Goal: Task Accomplishment & Management: Manage account settings

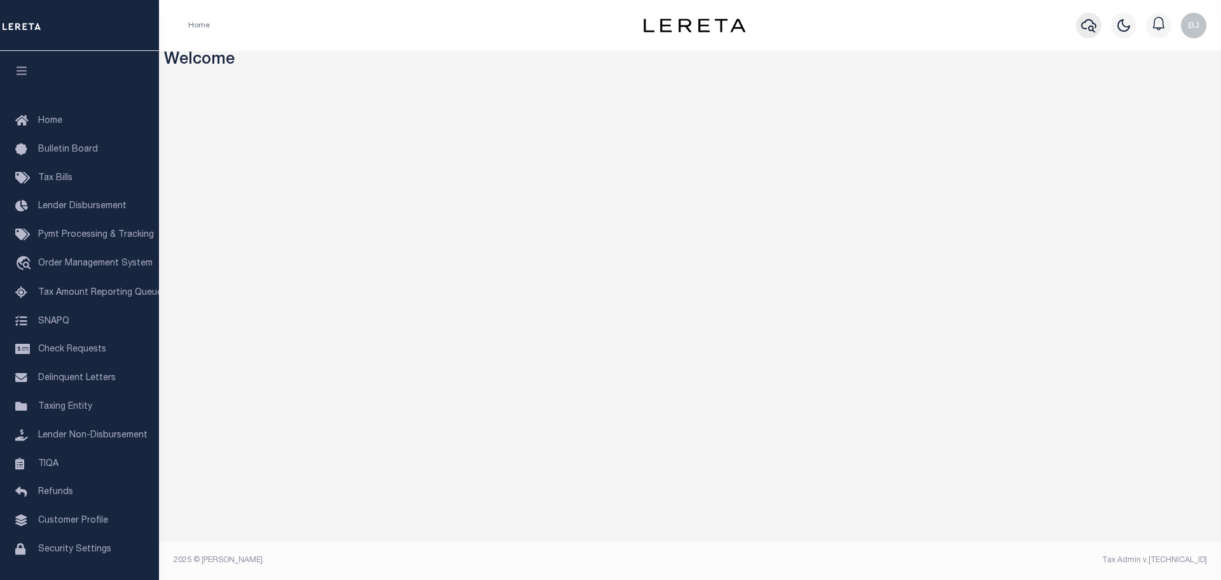
click at [1094, 25] on icon "button" at bounding box center [1088, 25] width 15 height 13
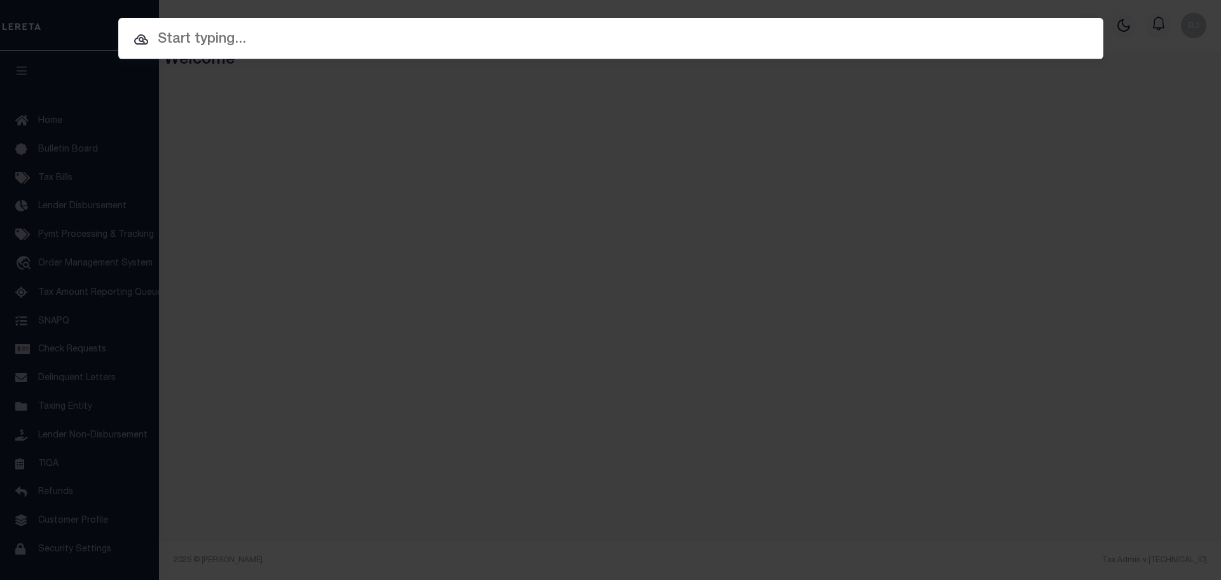
click at [769, 45] on input "text" at bounding box center [610, 40] width 985 height 22
click at [443, 26] on div at bounding box center [610, 38] width 985 height 41
click at [419, 41] on input "text" at bounding box center [610, 40] width 985 height 22
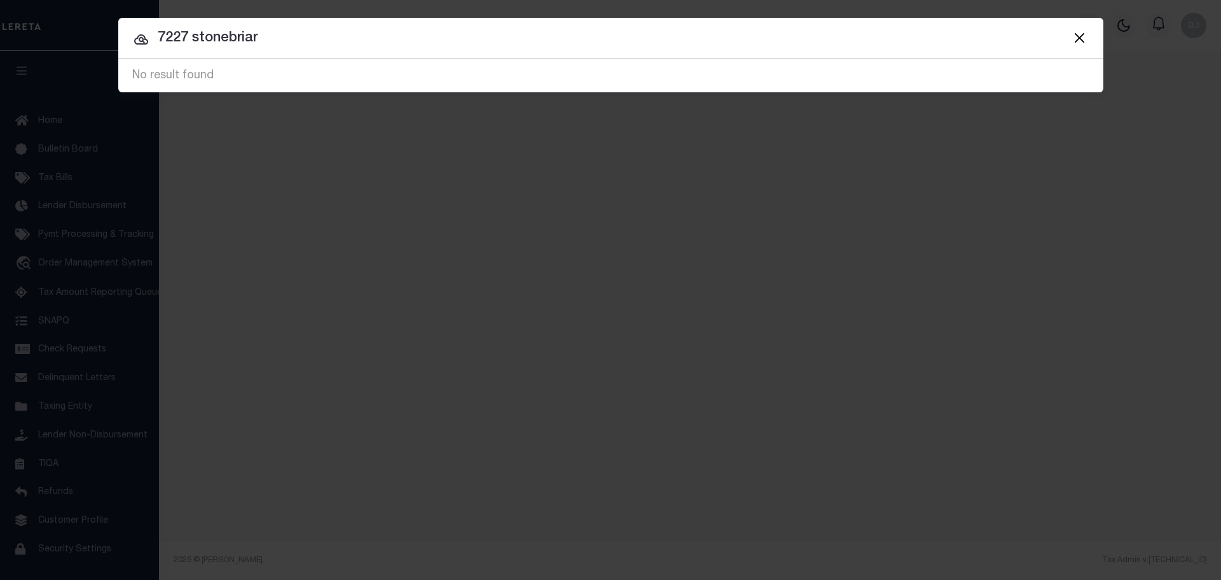
click at [440, 16] on div "Include Loans TBM Customers Borrowers Payments (Lender Non-Disb) Payments (Lend…" at bounding box center [610, 290] width 1221 height 580
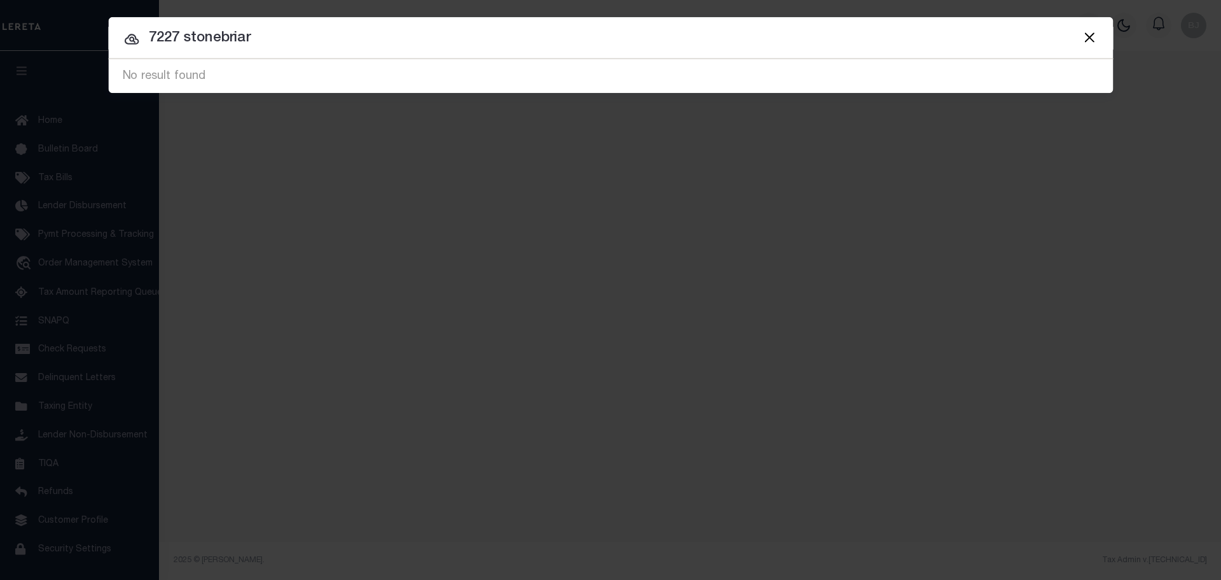
click at [438, 34] on input "7227 stonebriar" at bounding box center [610, 38] width 1005 height 23
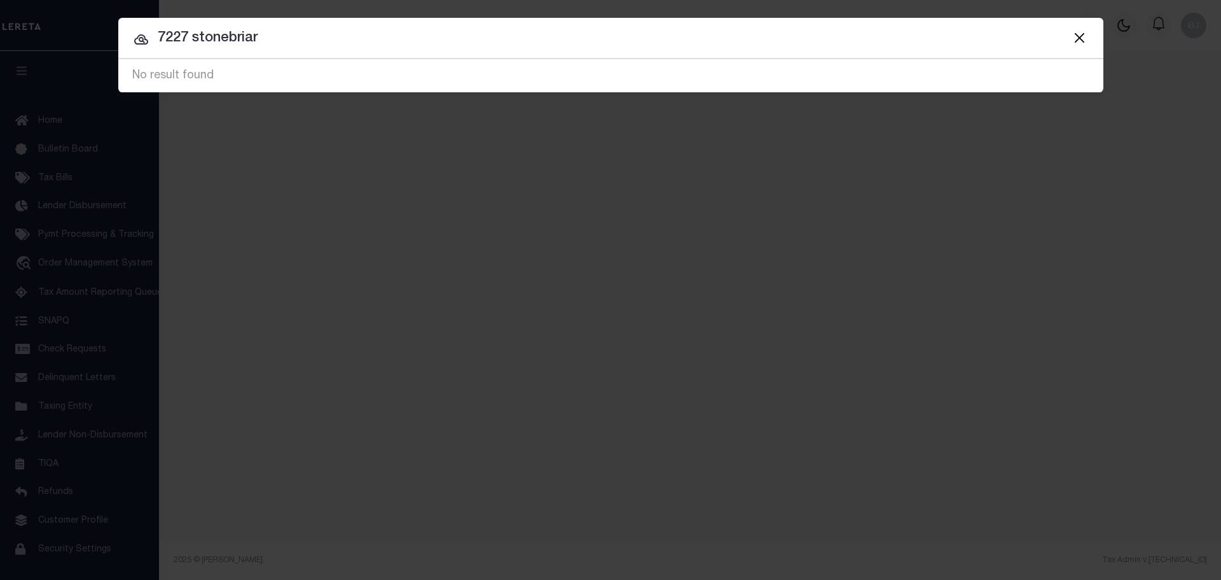
click at [438, 34] on input "7227 stonebriar" at bounding box center [610, 38] width 985 height 22
drag, startPoint x: 195, startPoint y: 45, endPoint x: 103, endPoint y: 55, distance: 92.2
click at [103, 55] on div "Include Loans TBM Customers Borrowers Payments (Lender Non-Disb) Payments (Lend…" at bounding box center [610, 290] width 1221 height 580
click at [590, 41] on input "49-16-18-123-002.028-300" at bounding box center [610, 38] width 985 height 22
type input "49-16-18-123-002.028-300"
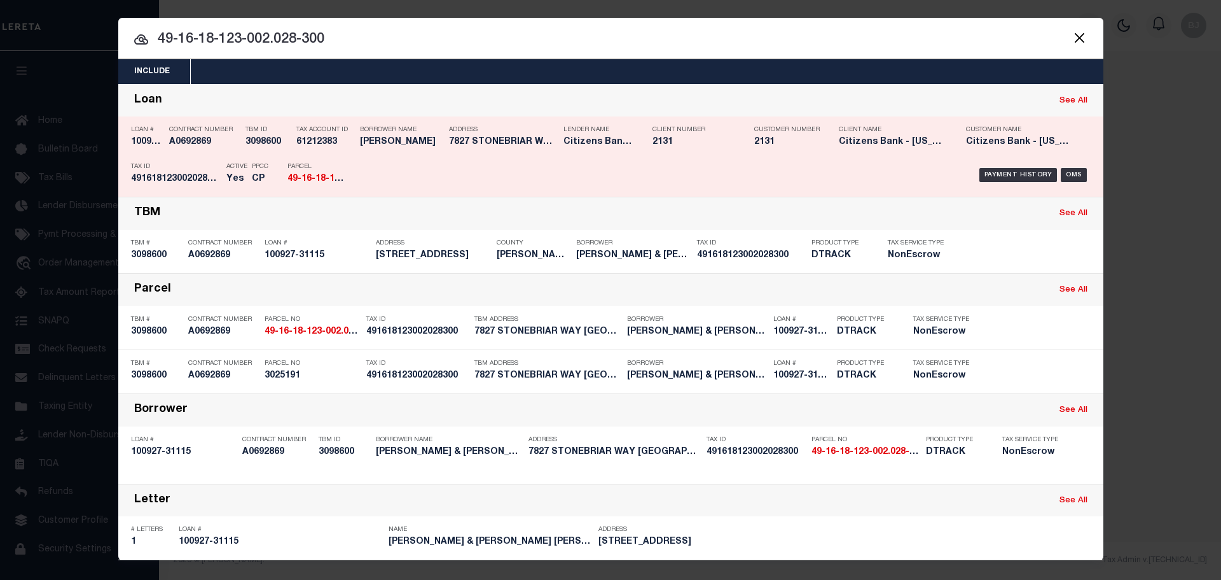
click at [351, 129] on div "Borrower Name M LOUIS" at bounding box center [395, 138] width 89 height 37
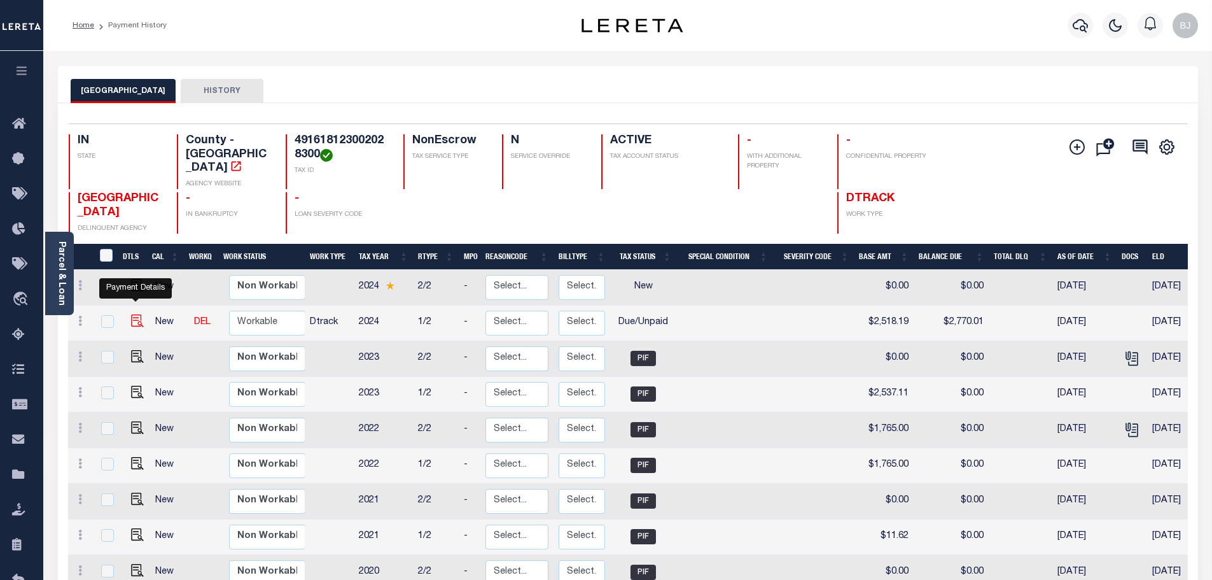
click at [134, 314] on img "" at bounding box center [137, 320] width 13 height 13
checkbox input "true"
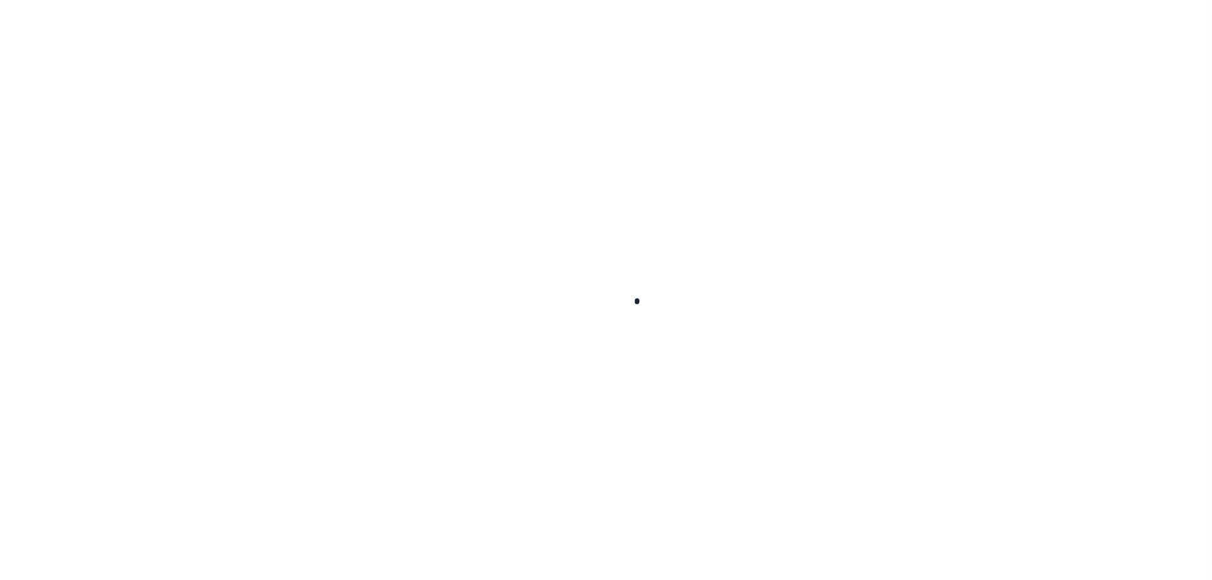
checkbox input "false"
type textarea "Per TC Milly, taxes are dlq for 2024 Payable 2025/1st install- BG"
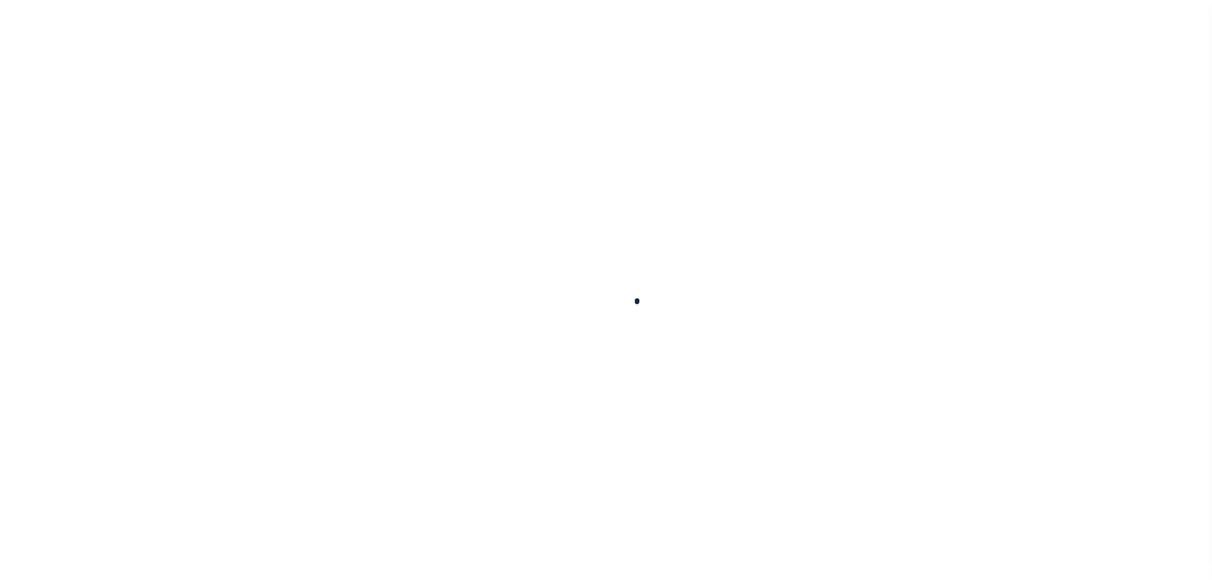
type input "08/29/2025"
type input "07/30/2025"
select select "DUE"
type input "$2,518.19"
type input "$251.82"
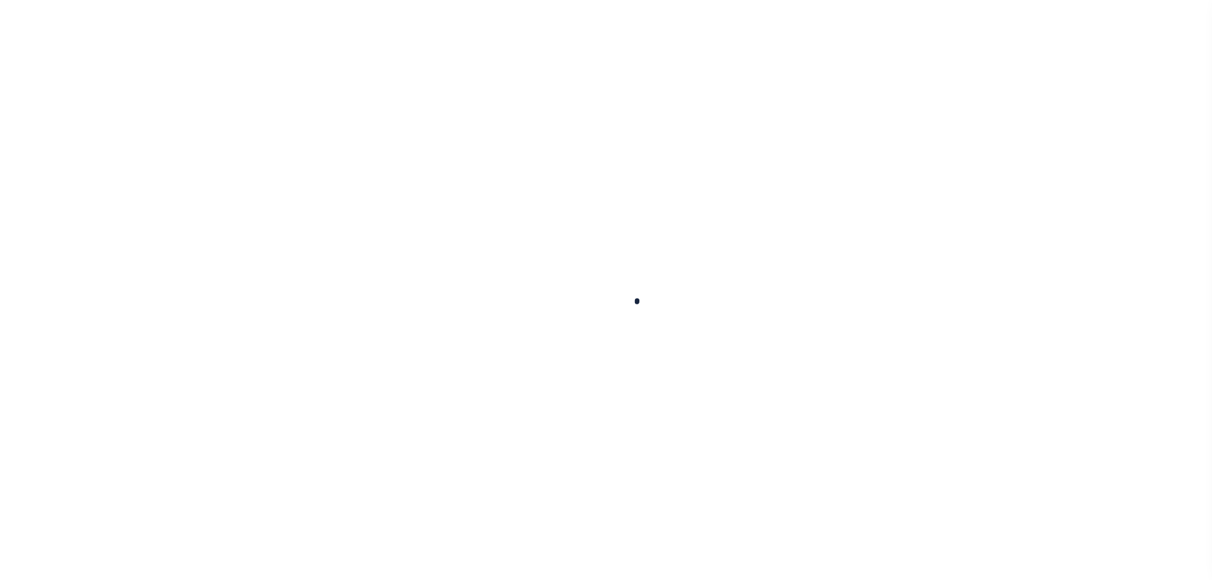
type input "$2,770.01"
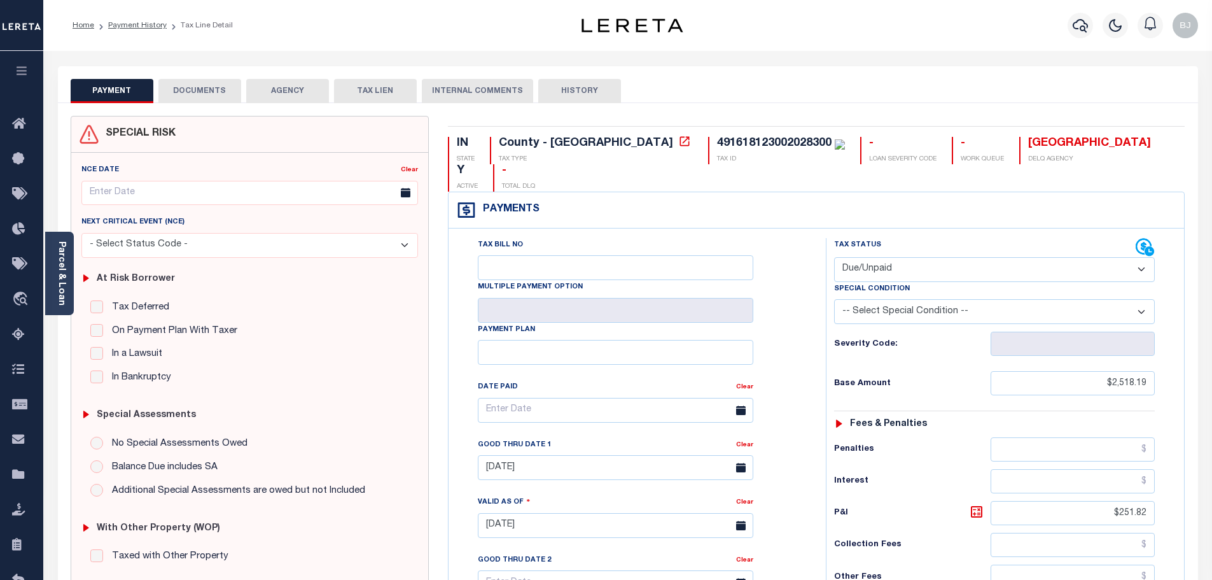
drag, startPoint x: 894, startPoint y: 244, endPoint x: 897, endPoint y: 254, distance: 10.1
click at [895, 257] on select "- Select Status Code - Open Due/Unpaid Paid Incomplete No Tax Due Internal Refu…" at bounding box center [994, 269] width 321 height 25
select select "PYD"
click at [834, 257] on select "- Select Status Code - Open Due/Unpaid Paid Incomplete No Tax Due Internal Refu…" at bounding box center [994, 269] width 321 height 25
type input "[DATE]"
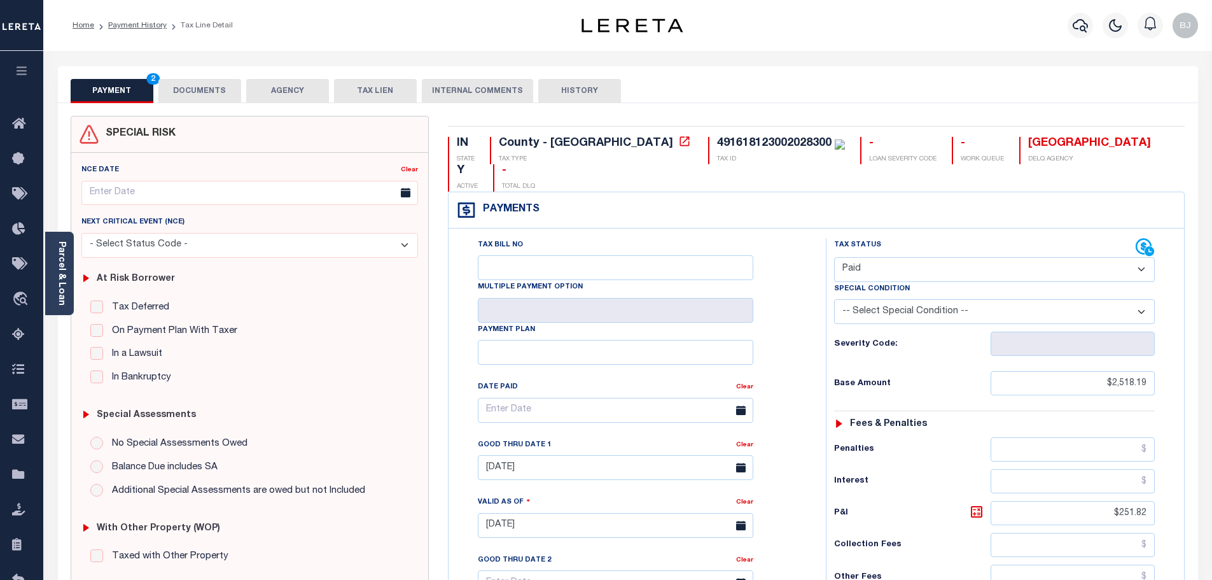
scroll to position [191, 0]
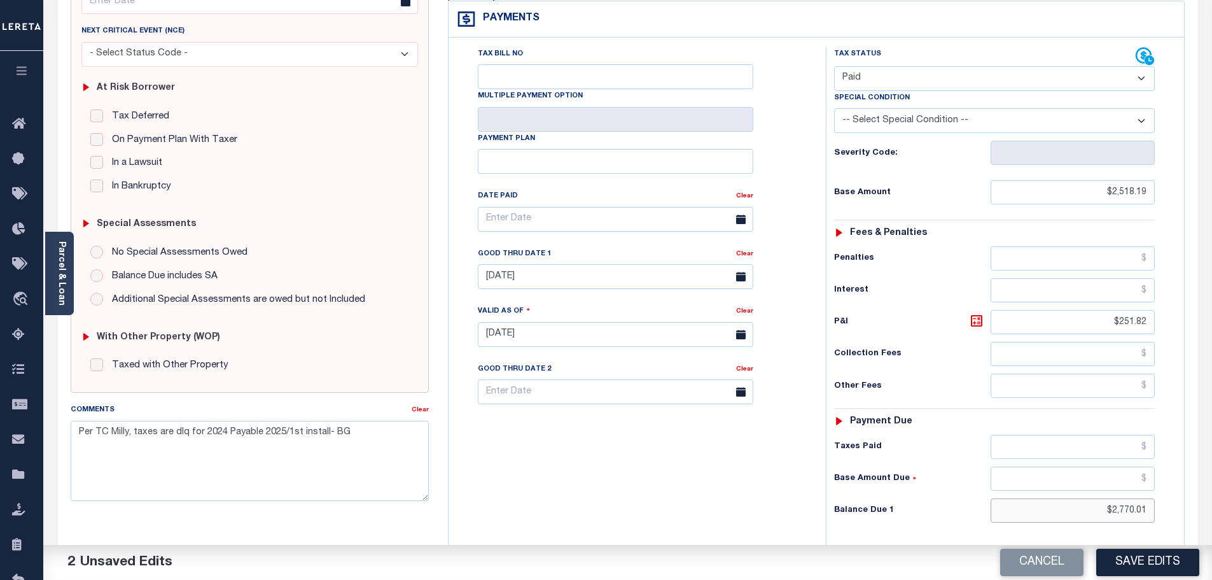
drag, startPoint x: 1090, startPoint y: 490, endPoint x: 1316, endPoint y: 512, distance: 226.9
click at [1211, 512] on html "Home Payment History Tax Line Detail" at bounding box center [606, 291] width 1212 height 964
type input "$0.00"
click at [419, 408] on link "Clear" at bounding box center [420, 410] width 17 height 6
click at [747, 251] on link "Clear" at bounding box center [744, 254] width 17 height 6
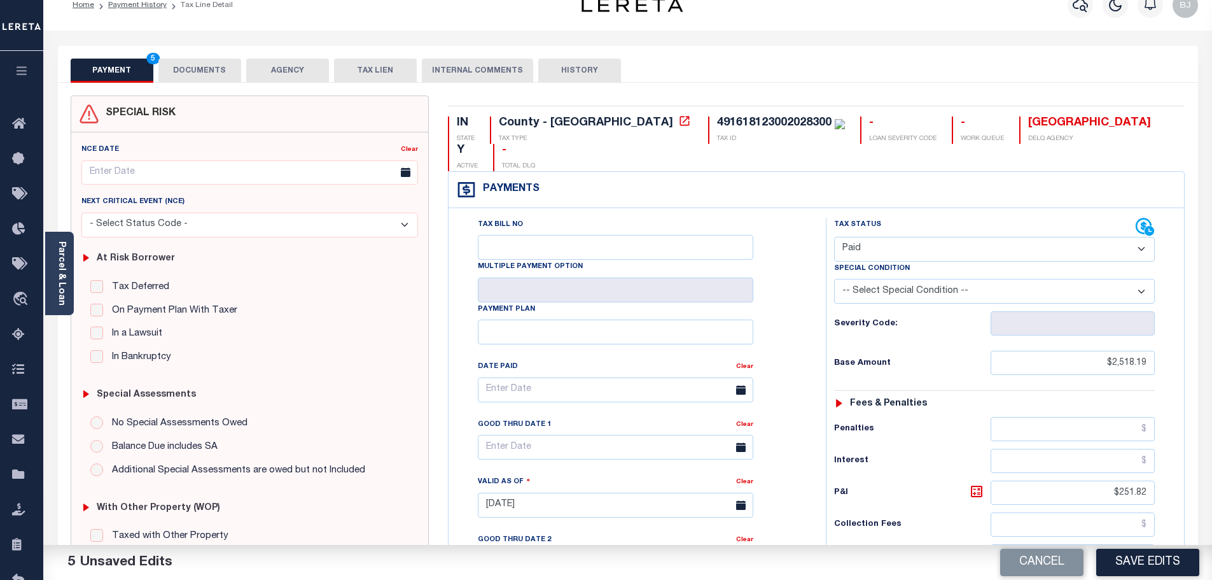
scroll to position [0, 0]
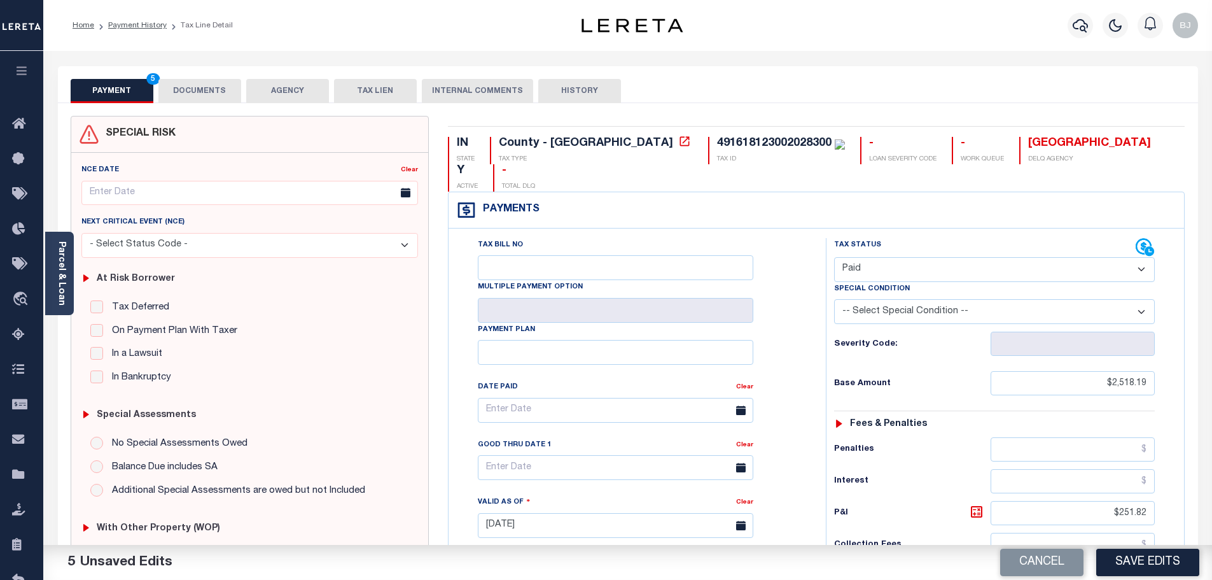
click at [209, 75] on div "PAYMENT 5 DOCUMENTS AGENCY DELINQUENT PAYEE TAX LIEN" at bounding box center [628, 84] width 1140 height 37
click at [209, 83] on button "DOCUMENTS" at bounding box center [199, 91] width 83 height 24
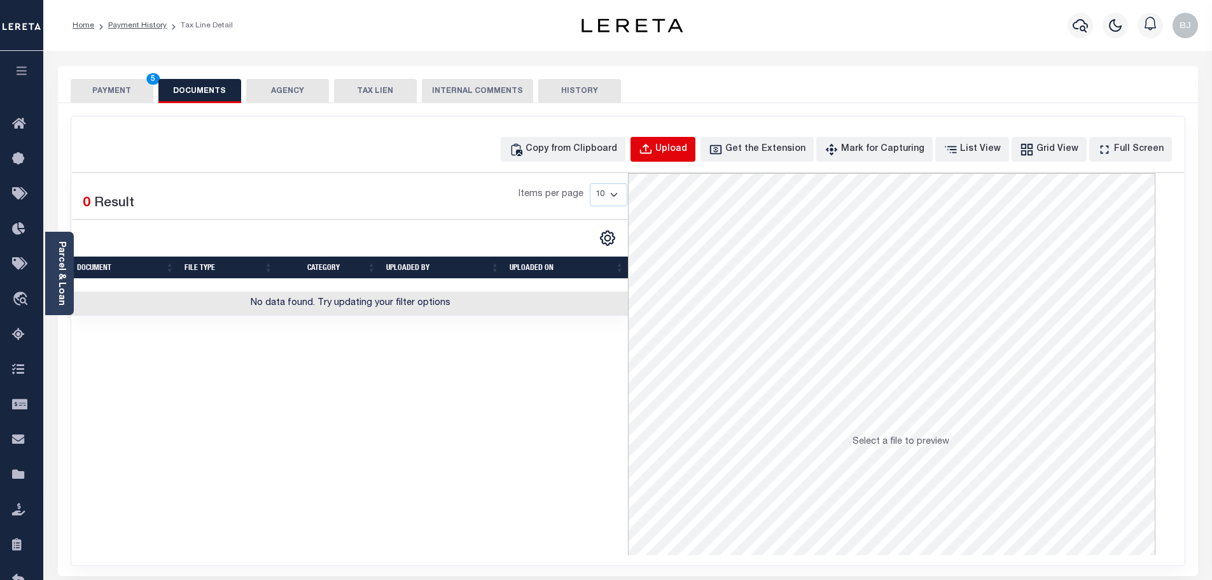
click at [687, 155] on div "Upload" at bounding box center [671, 150] width 32 height 14
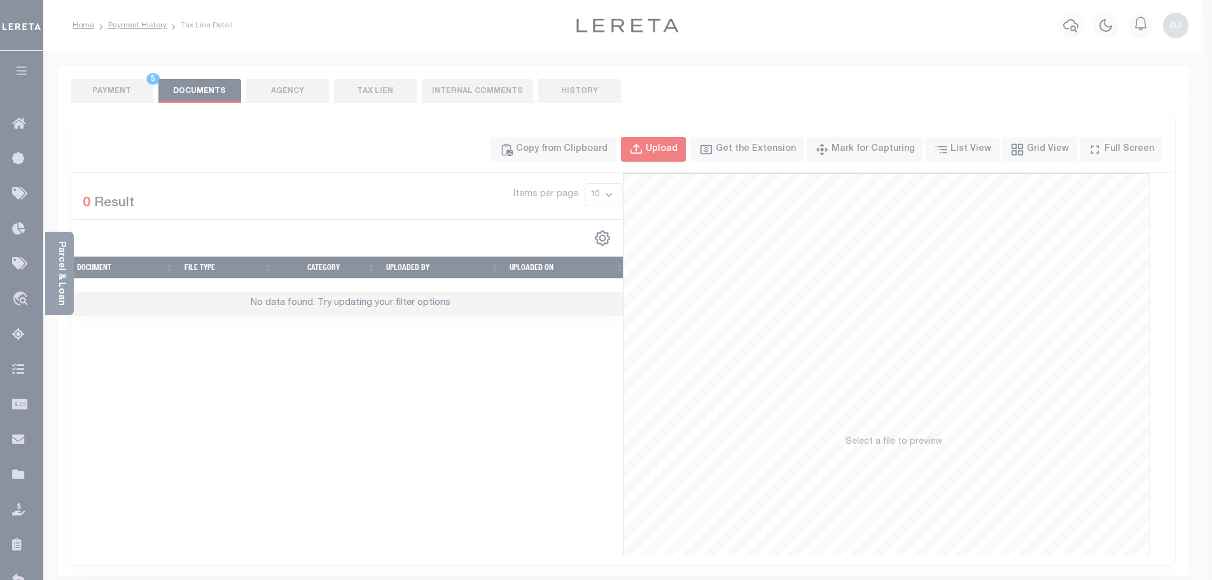
select select "POP"
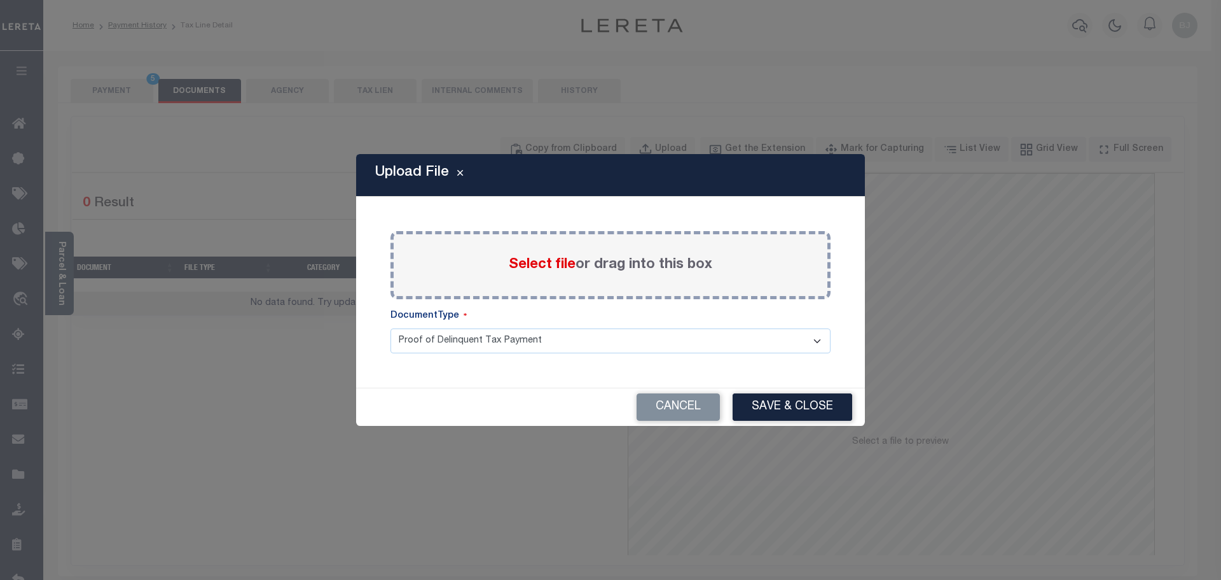
click at [562, 270] on span "Select file" at bounding box center [542, 265] width 67 height 14
click at [0, 0] on input "Select file or drag into this box" at bounding box center [0, 0] width 0 height 0
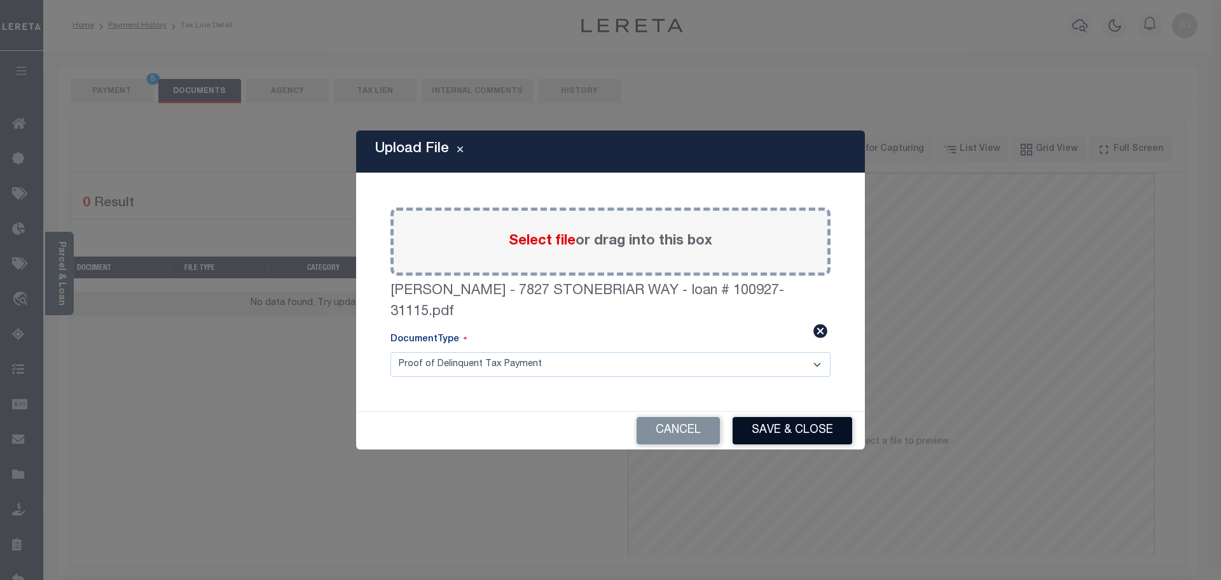
click at [802, 417] on button "Save & Close" at bounding box center [793, 430] width 120 height 27
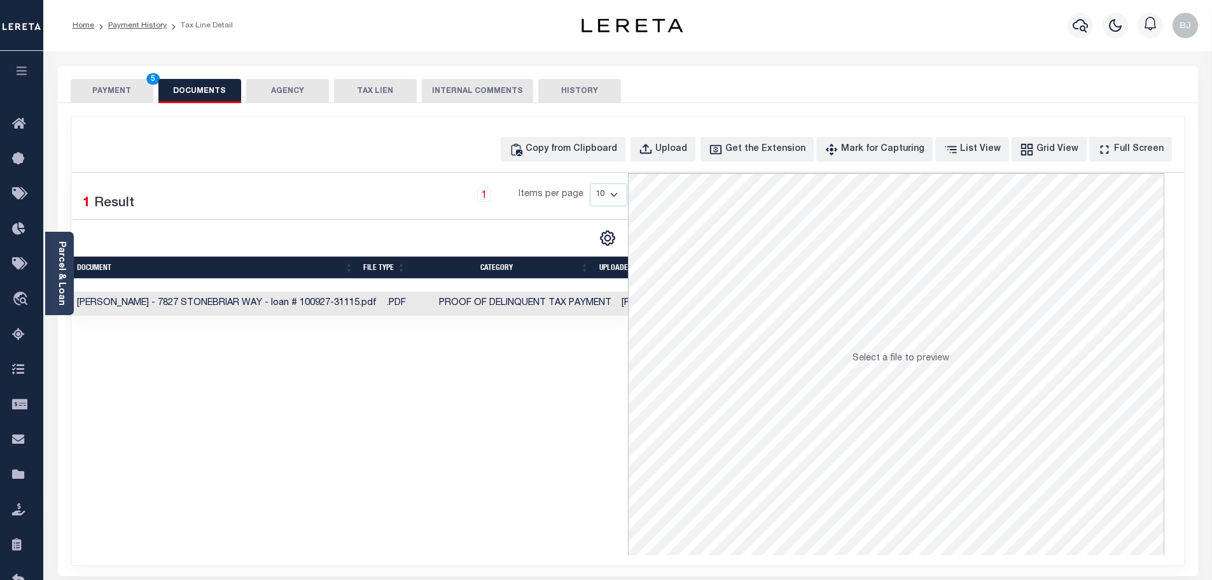
click at [98, 89] on button "PAYMENT 5" at bounding box center [112, 91] width 83 height 24
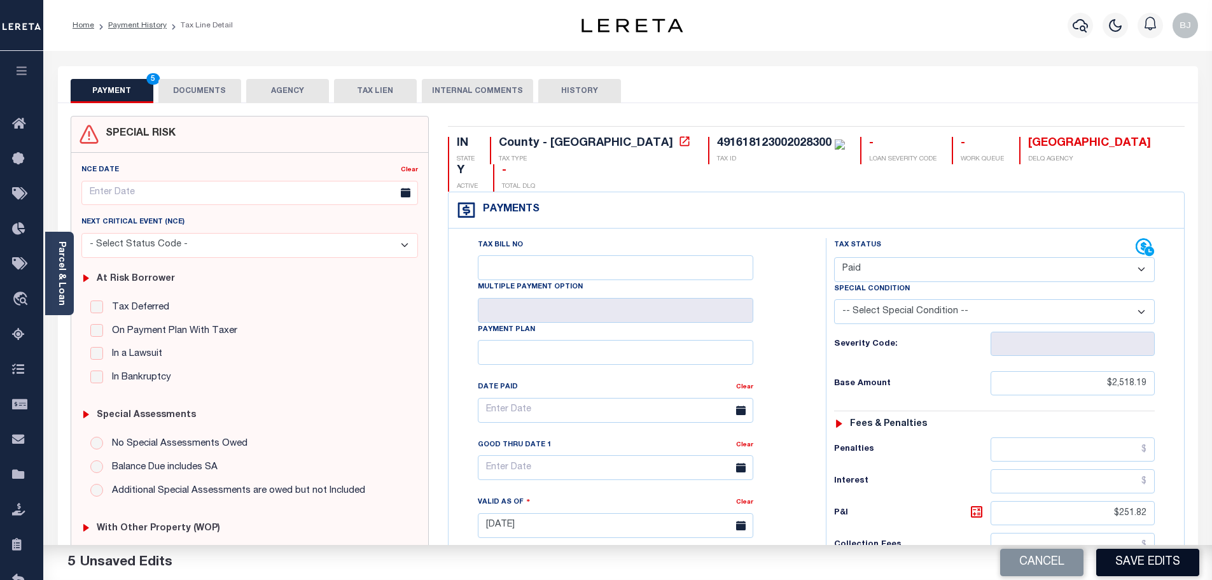
click at [1168, 573] on button "Save Edits" at bounding box center [1147, 561] width 103 height 27
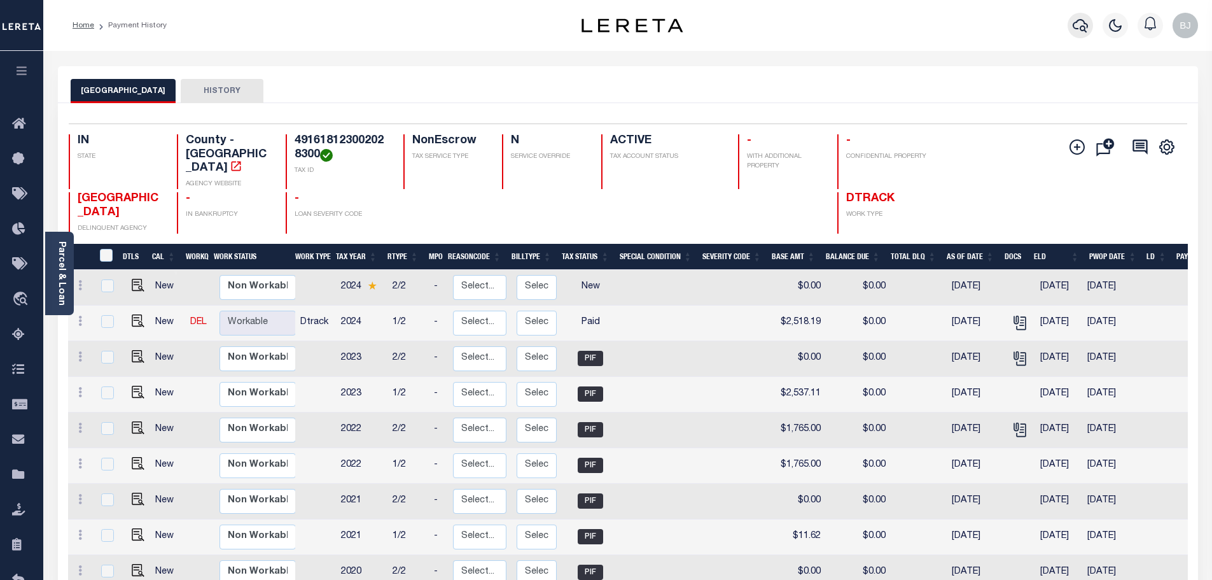
click at [1080, 28] on icon "button" at bounding box center [1080, 25] width 15 height 13
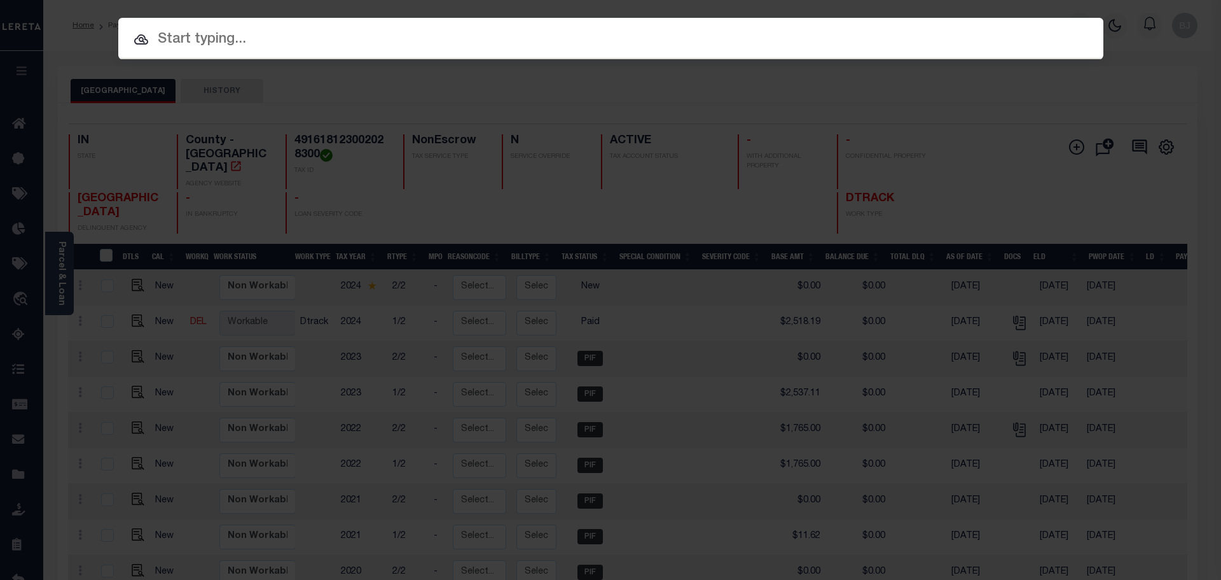
click at [658, 41] on input "text" at bounding box center [610, 40] width 985 height 22
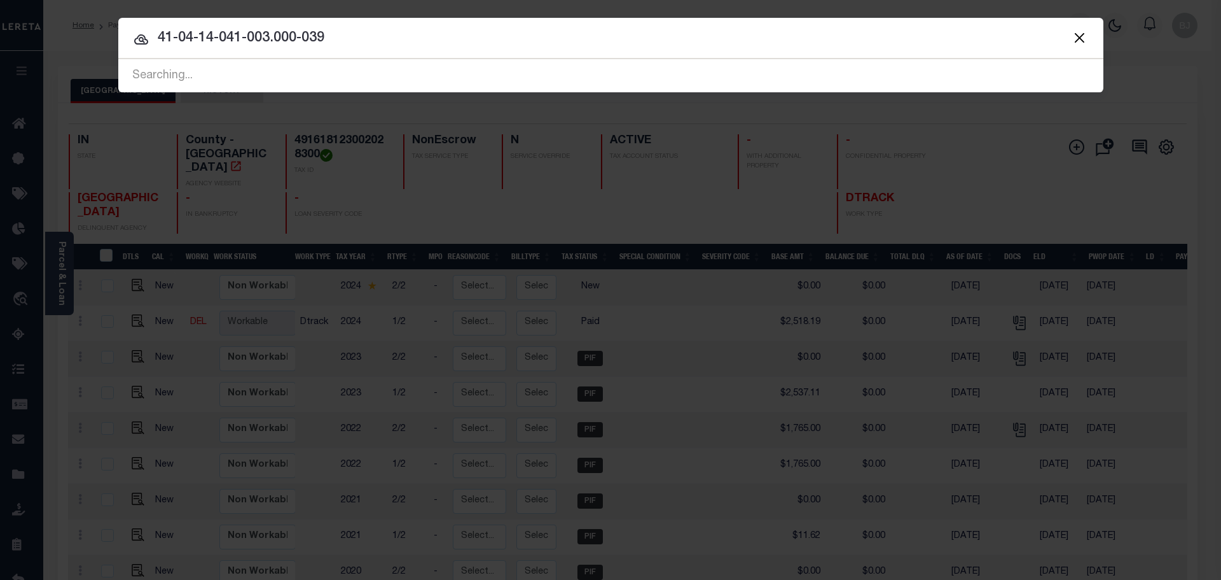
type input "41-04-14-041-003.000-039"
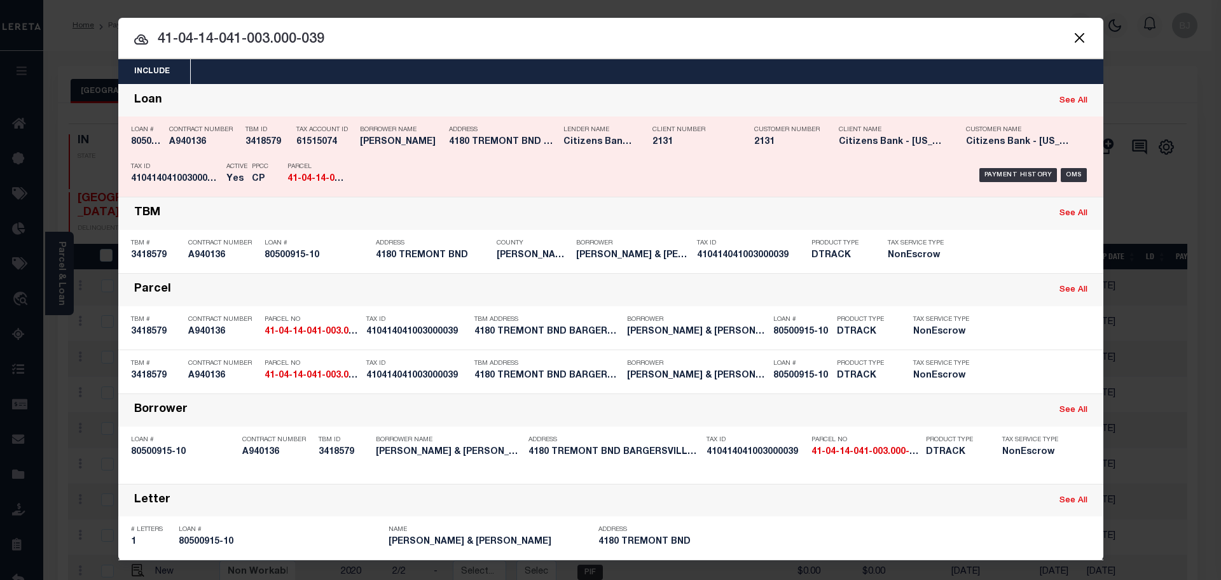
click at [303, 165] on p "Parcel" at bounding box center [316, 167] width 57 height 8
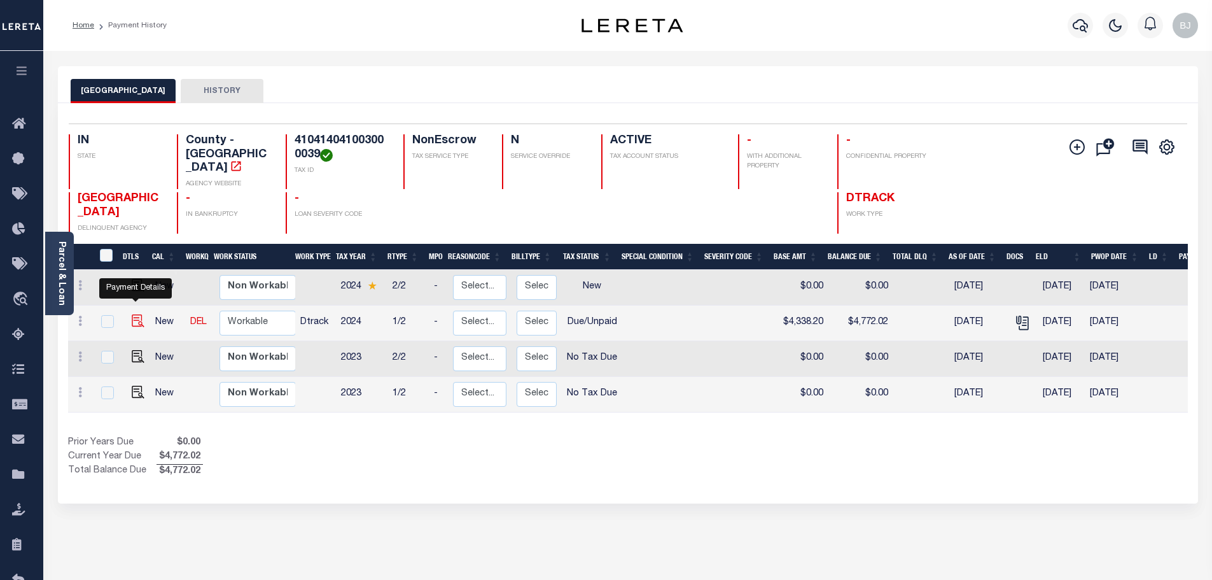
click at [136, 314] on img "" at bounding box center [138, 320] width 13 height 13
checkbox input "true"
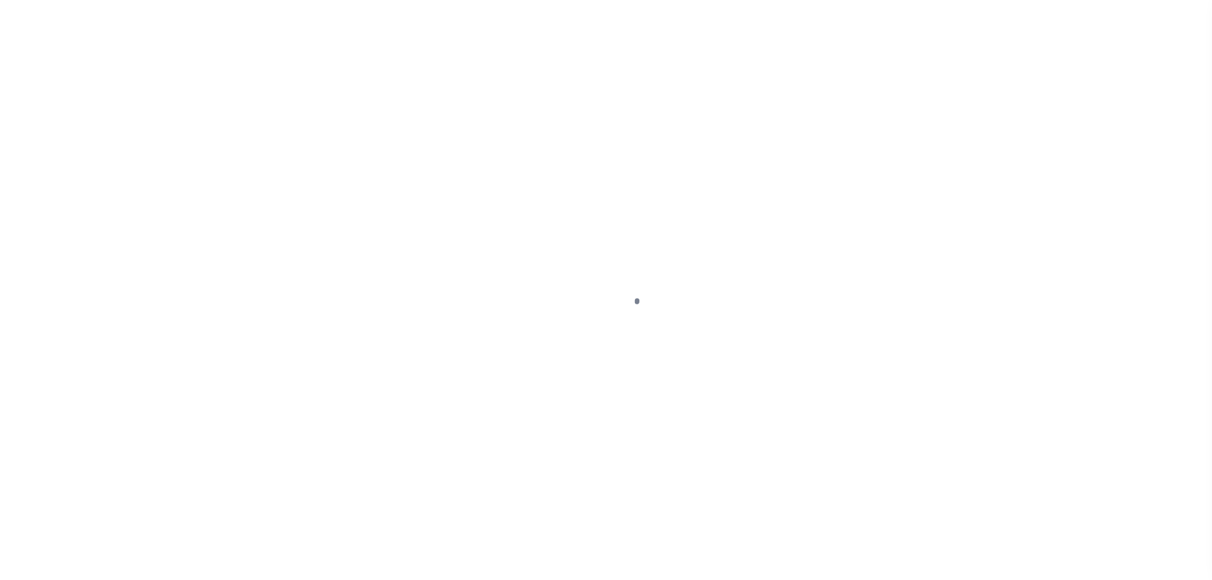
select select "DUE"
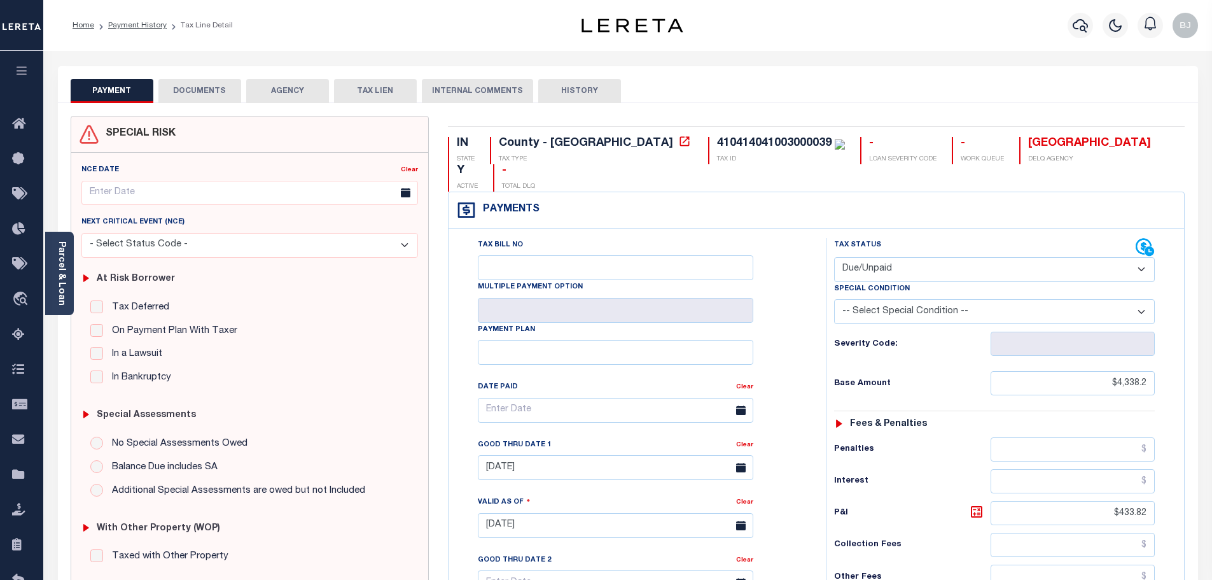
drag, startPoint x: 196, startPoint y: 106, endPoint x: 196, endPoint y: 86, distance: 19.7
click at [196, 94] on div "PAYMENT DOCUMENTS AGENCY DELINQUENT PAYEE TAX LIEN" at bounding box center [628, 504] width 1140 height 877
click at [196, 86] on button "DOCUMENTS" at bounding box center [199, 91] width 83 height 24
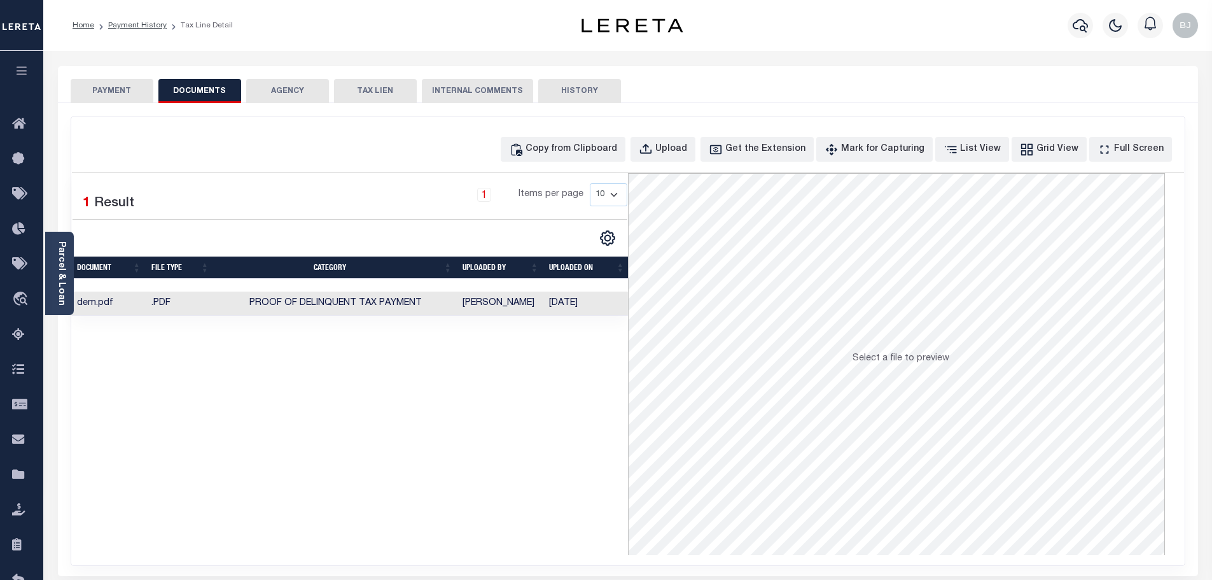
click at [697, 100] on div "PAYMENT DOCUMENTS AGENCY DELINQUENT PAYEE TAX LIEN HISTORY" at bounding box center [628, 91] width 1115 height 24
click at [685, 151] on div "Upload" at bounding box center [671, 150] width 32 height 14
select select "POP"
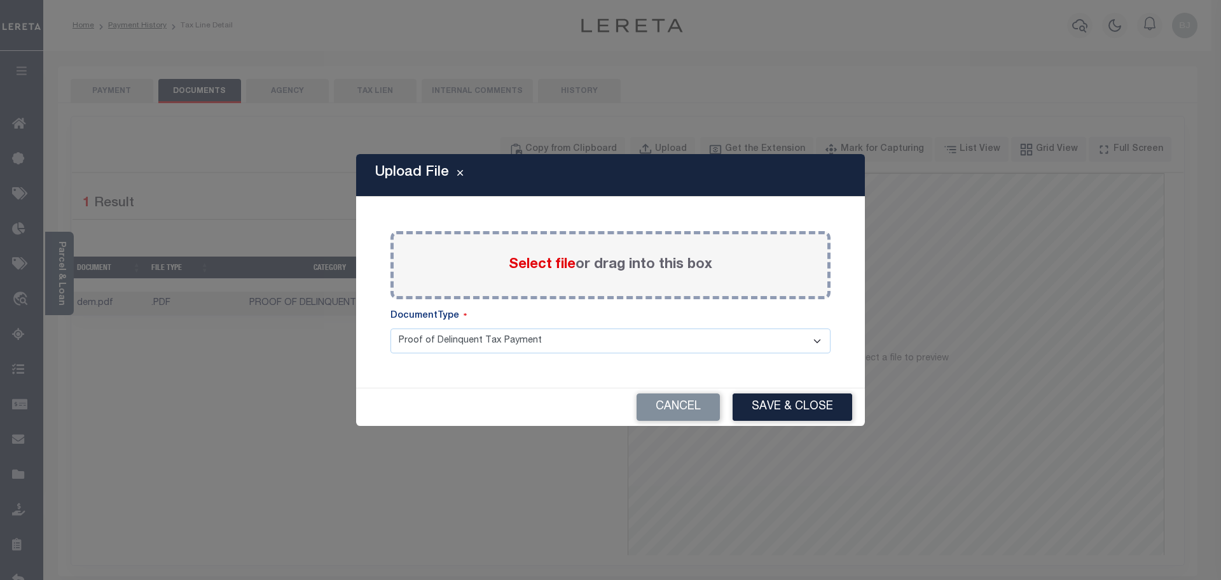
click at [517, 255] on label "Select file or drag into this box" at bounding box center [611, 264] width 204 height 21
click at [0, 0] on input "Select file or drag into this box" at bounding box center [0, 0] width 0 height 0
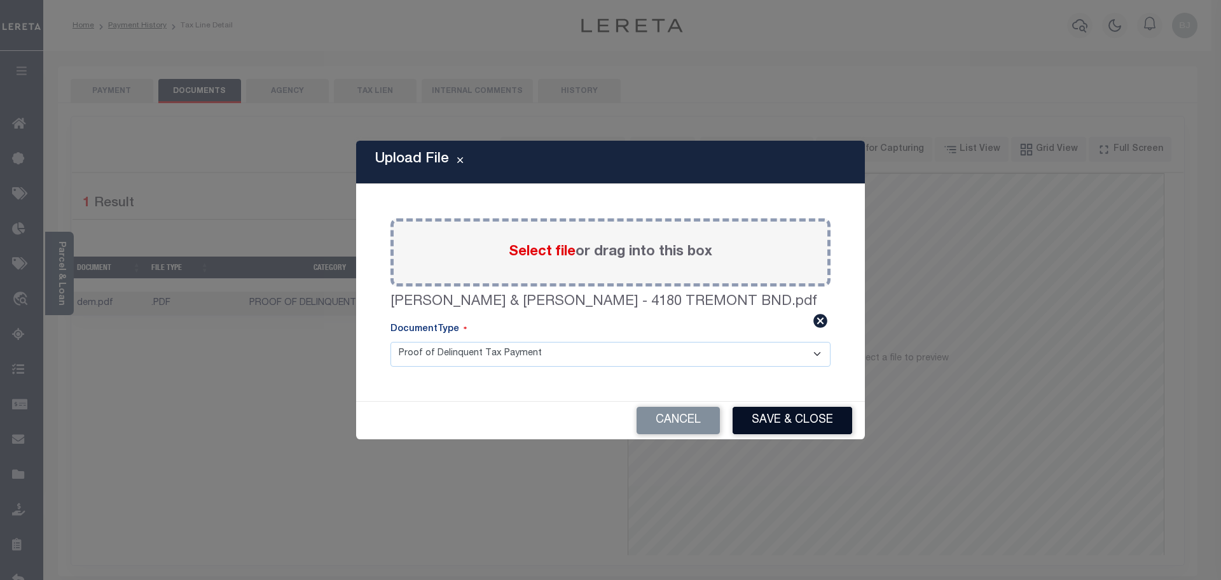
click at [791, 427] on button "Save & Close" at bounding box center [793, 420] width 120 height 27
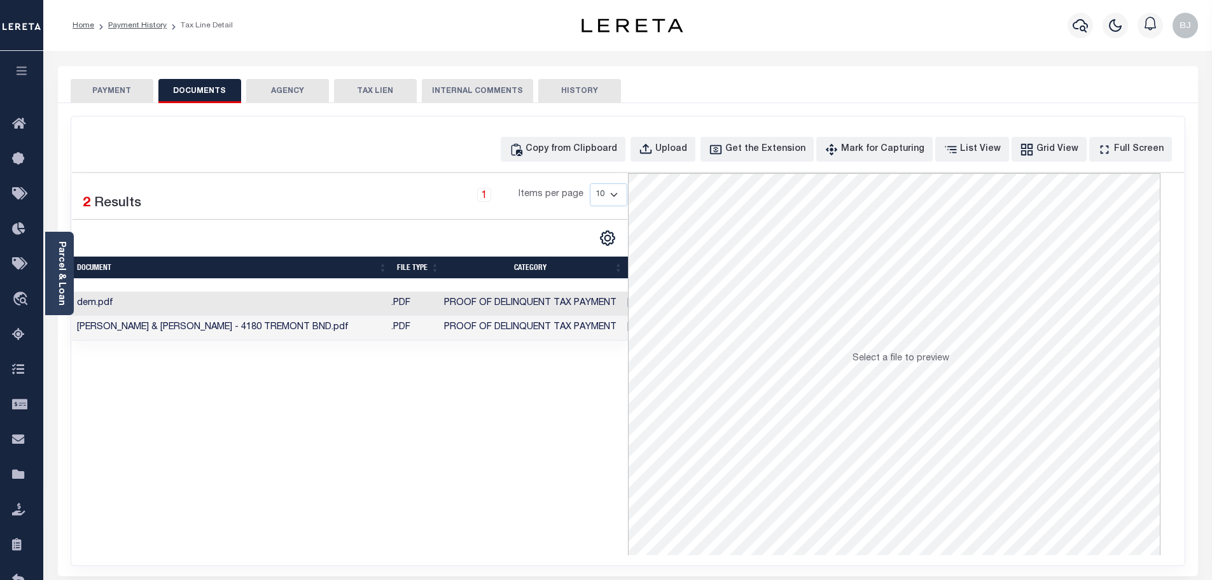
click at [116, 97] on button "PAYMENT" at bounding box center [112, 91] width 83 height 24
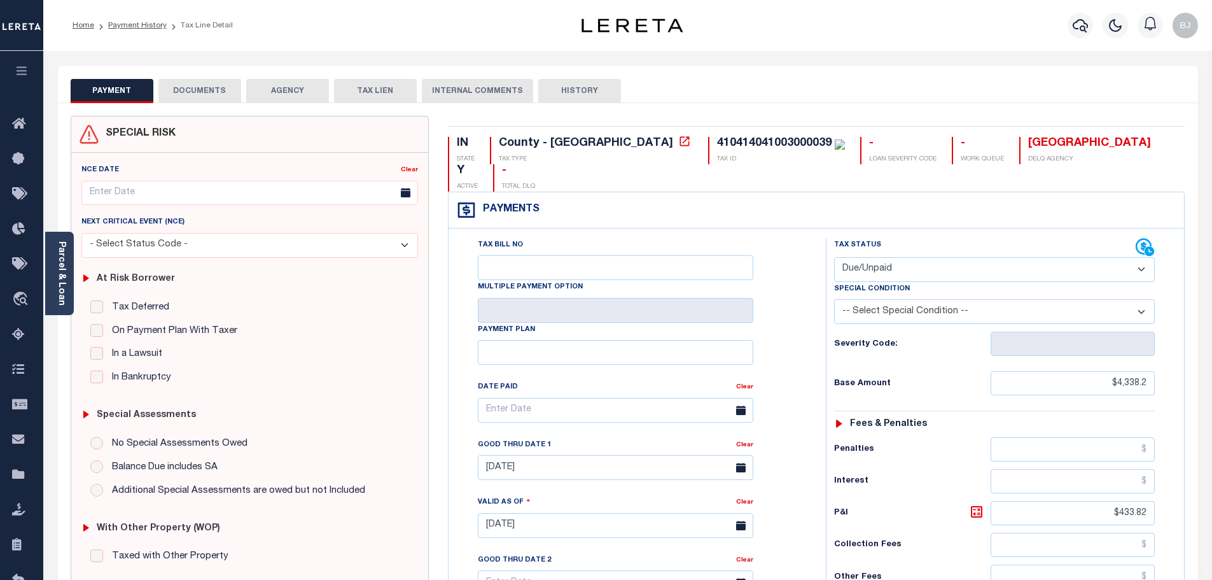
drag, startPoint x: 946, startPoint y: 249, endPoint x: 938, endPoint y: 254, distance: 9.2
click at [946, 257] on select "- Select Status Code - Open Due/Unpaid Paid Incomplete No Tax Due Internal Refu…" at bounding box center [994, 269] width 321 height 25
select select "PYD"
click at [834, 257] on select "- Select Status Code - Open Due/Unpaid Paid Incomplete No Tax Due Internal Refu…" at bounding box center [994, 269] width 321 height 25
type input "09/09/2025"
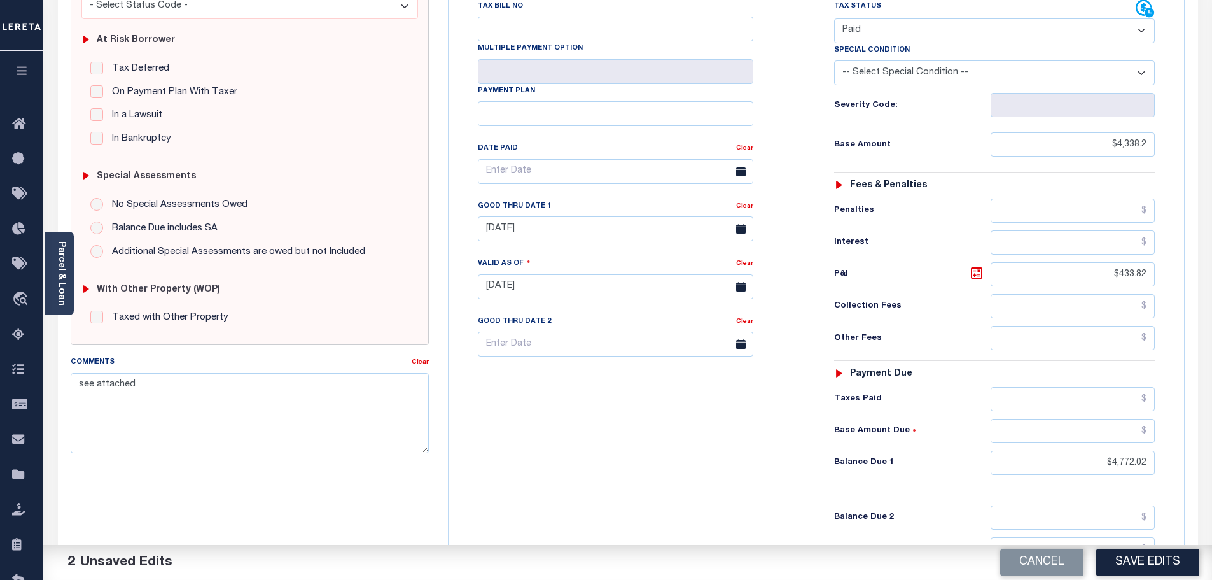
scroll to position [254, 0]
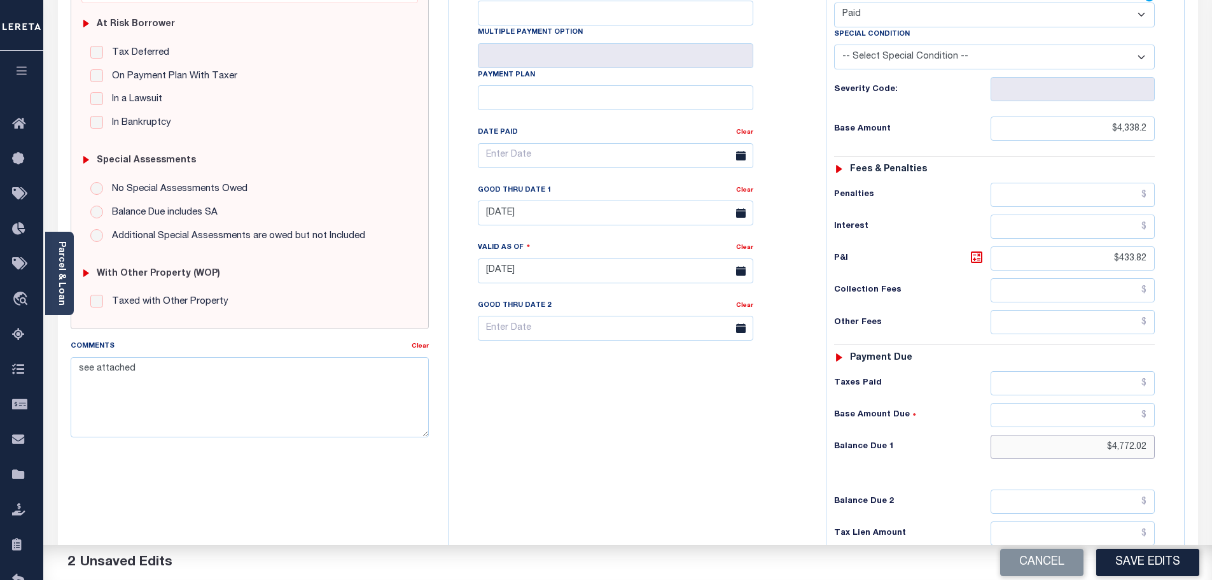
drag, startPoint x: 1091, startPoint y: 424, endPoint x: 1297, endPoint y: 422, distance: 205.5
click at [1211, 422] on html "Home Payment History Tax Line Detail" at bounding box center [606, 225] width 1212 height 958
type input "$0.00"
click at [1115, 566] on button "Save Edits" at bounding box center [1147, 561] width 103 height 27
checkbox input "false"
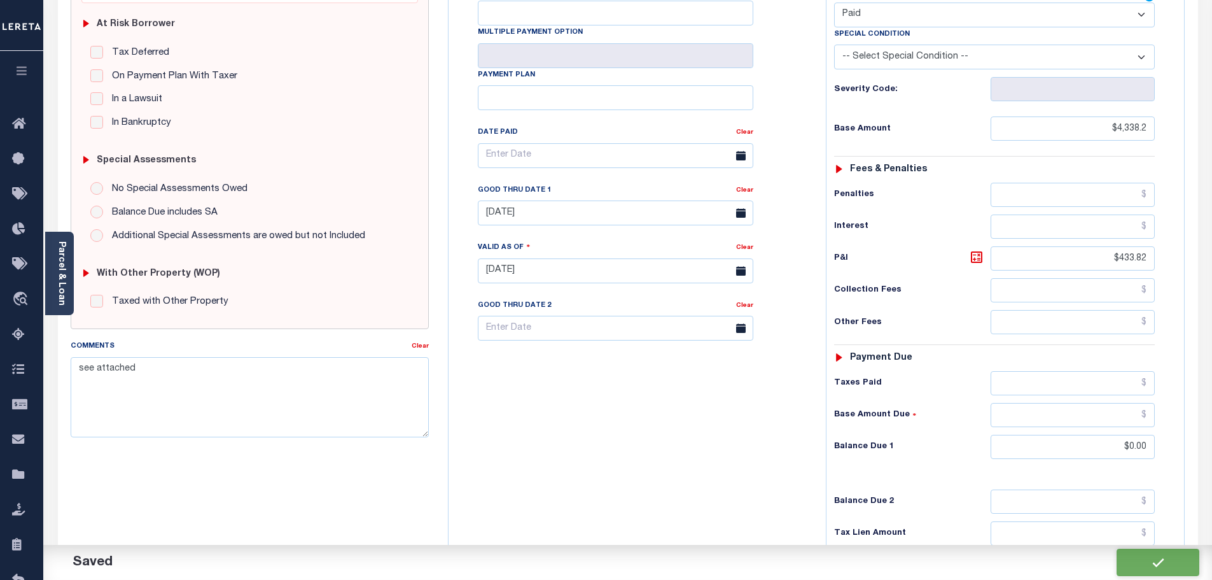
checkbox input "false"
type input "$4,338.2"
type input "$433.82"
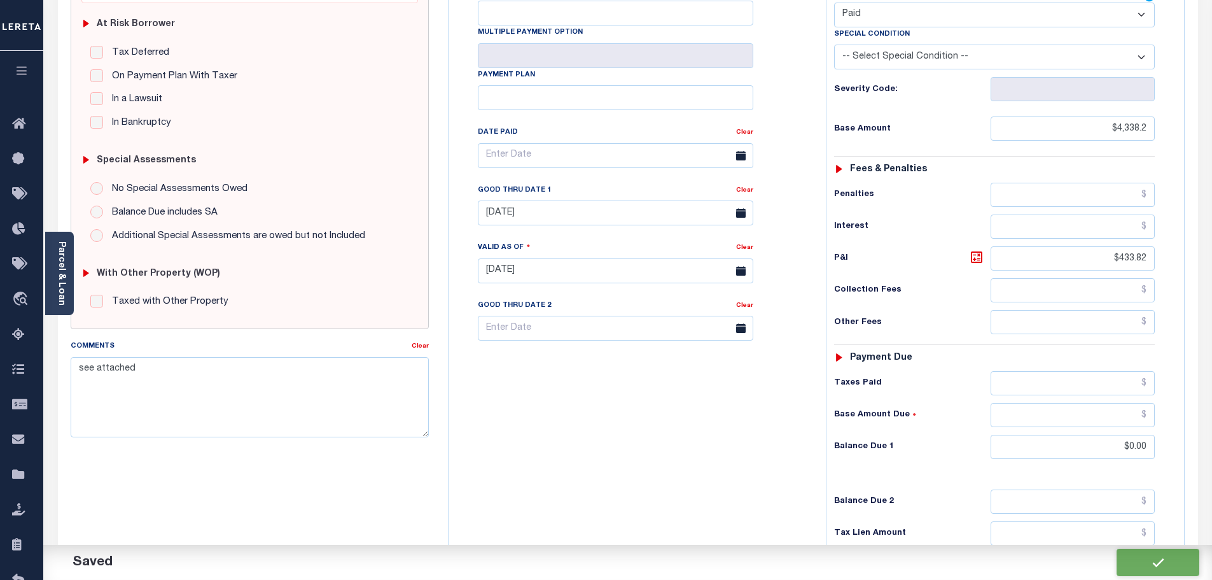
type input "$0"
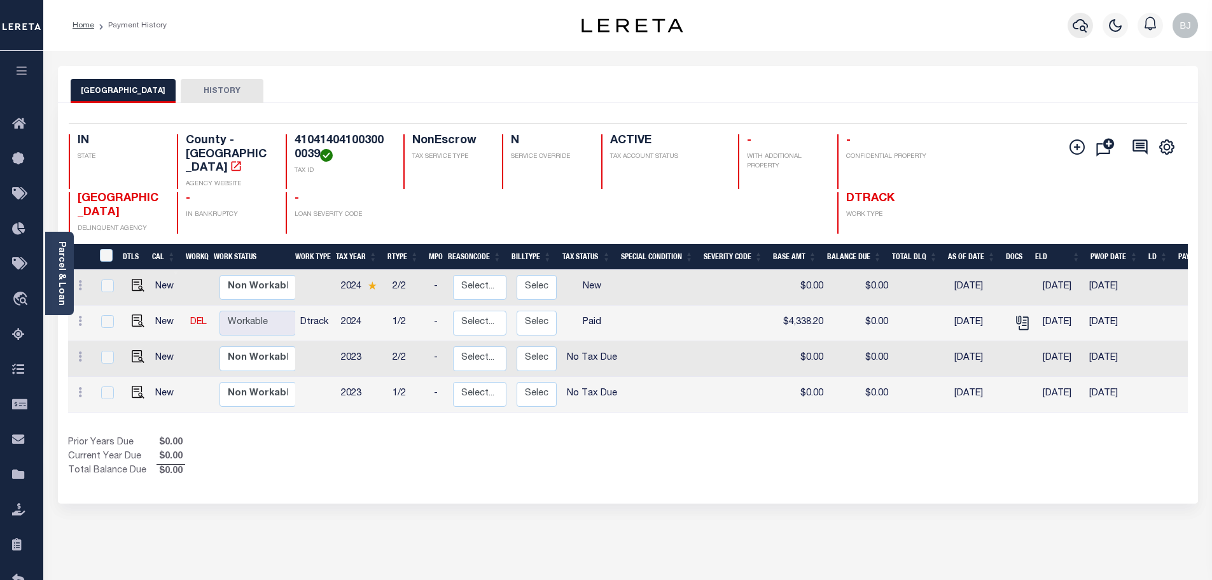
click at [1081, 18] on button "button" at bounding box center [1079, 25] width 25 height 25
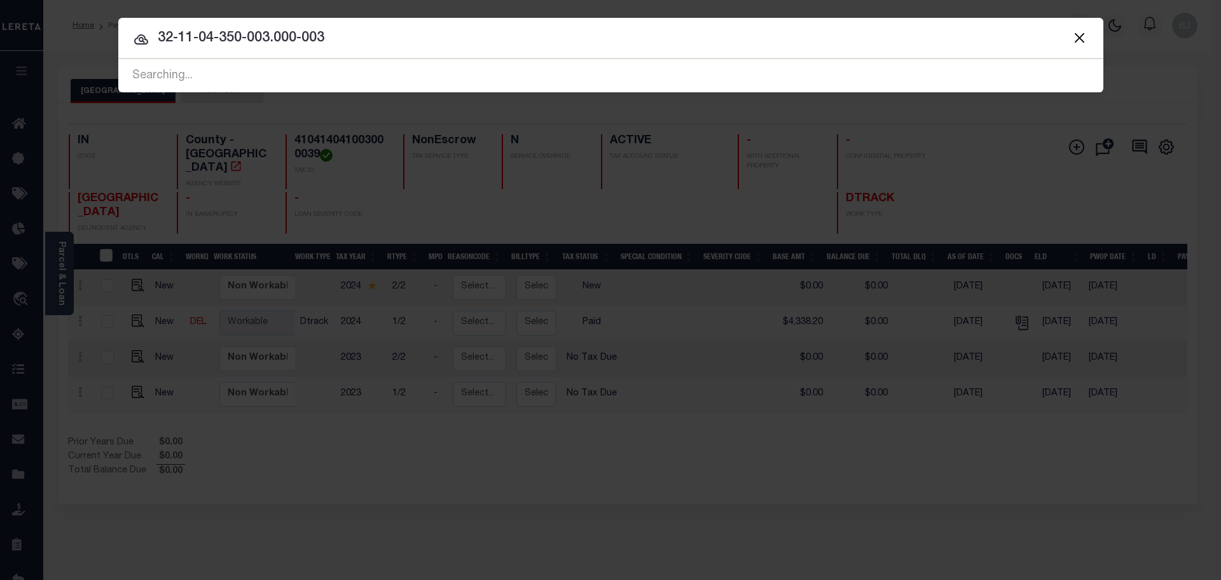
type input "32-11-04-350-003.000-003"
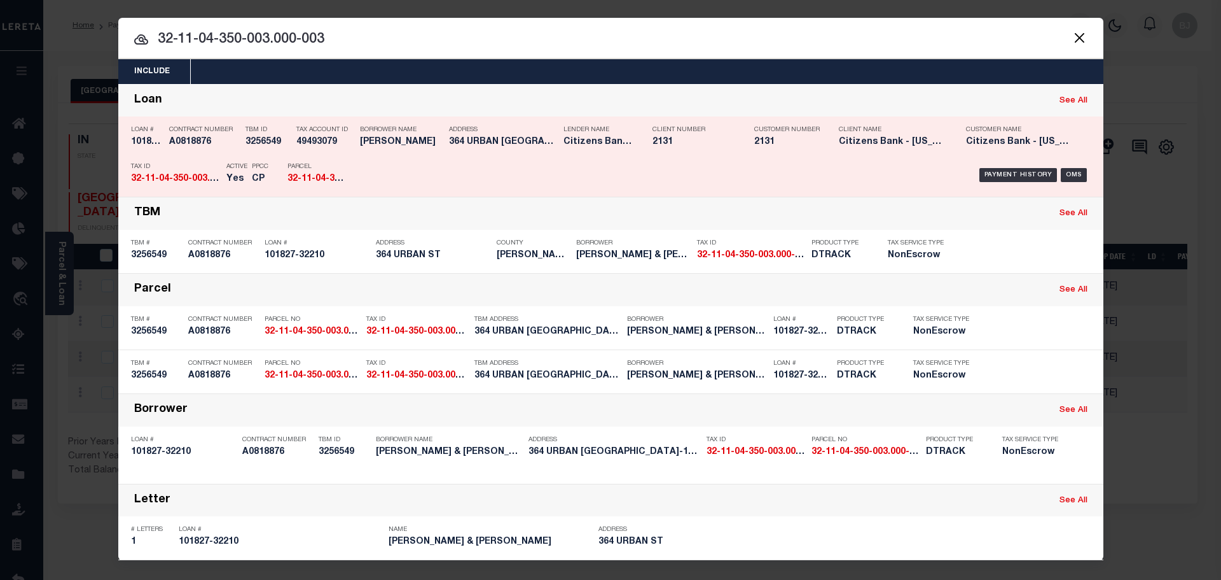
click at [535, 141] on h5 "364 URBAN ST DANVILLE IN 46122" at bounding box center [503, 142] width 108 height 11
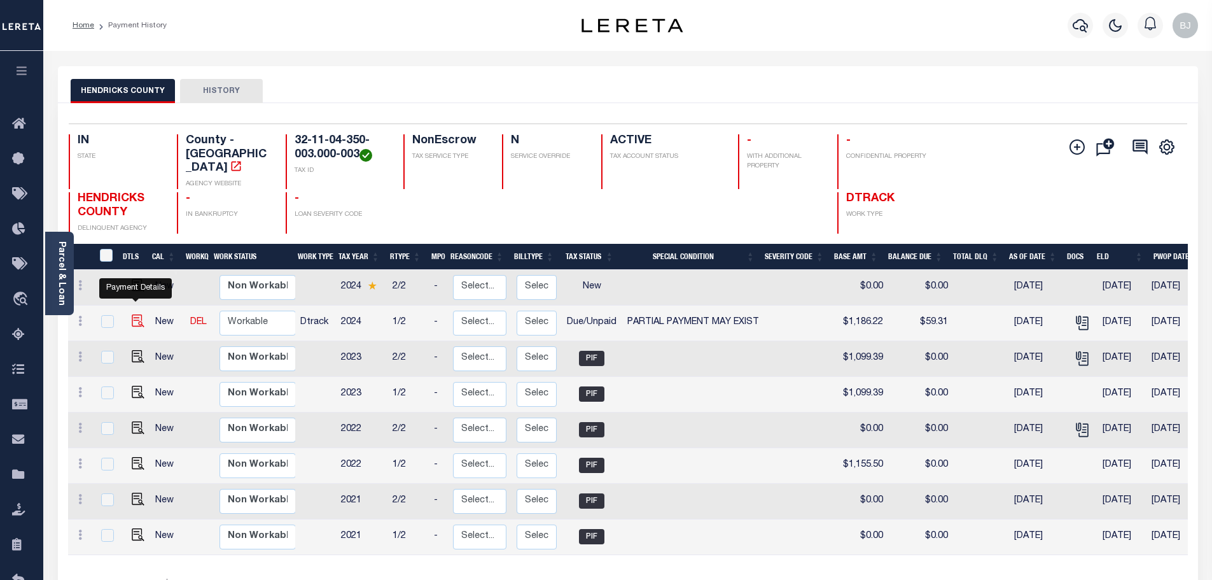
click at [132, 314] on img "" at bounding box center [138, 320] width 13 height 13
checkbox input "true"
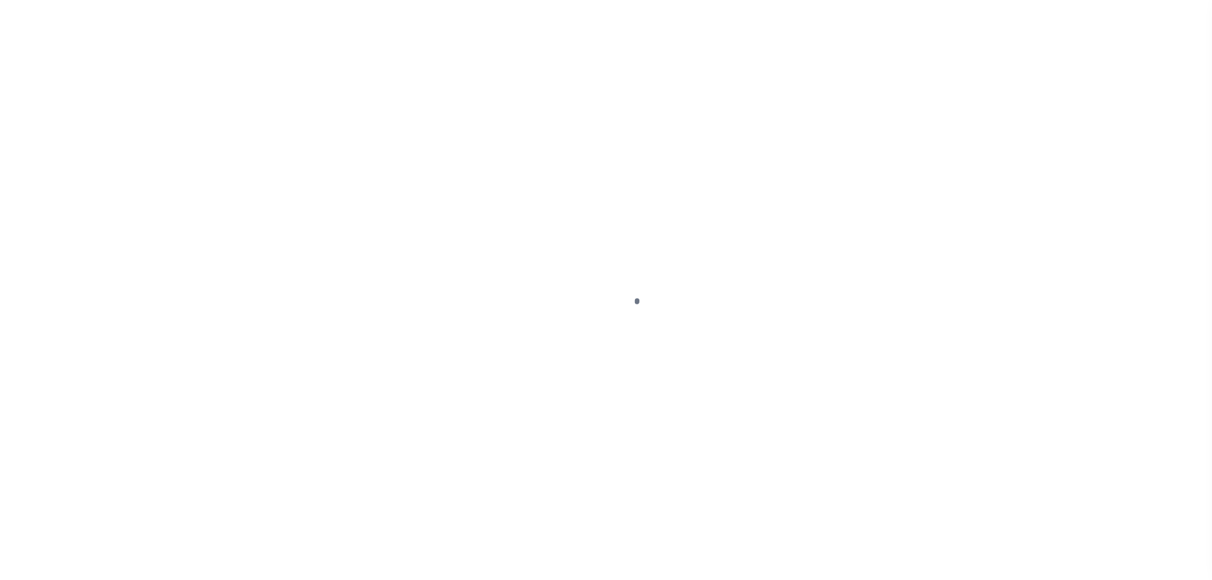
select select "DUE"
select select "15"
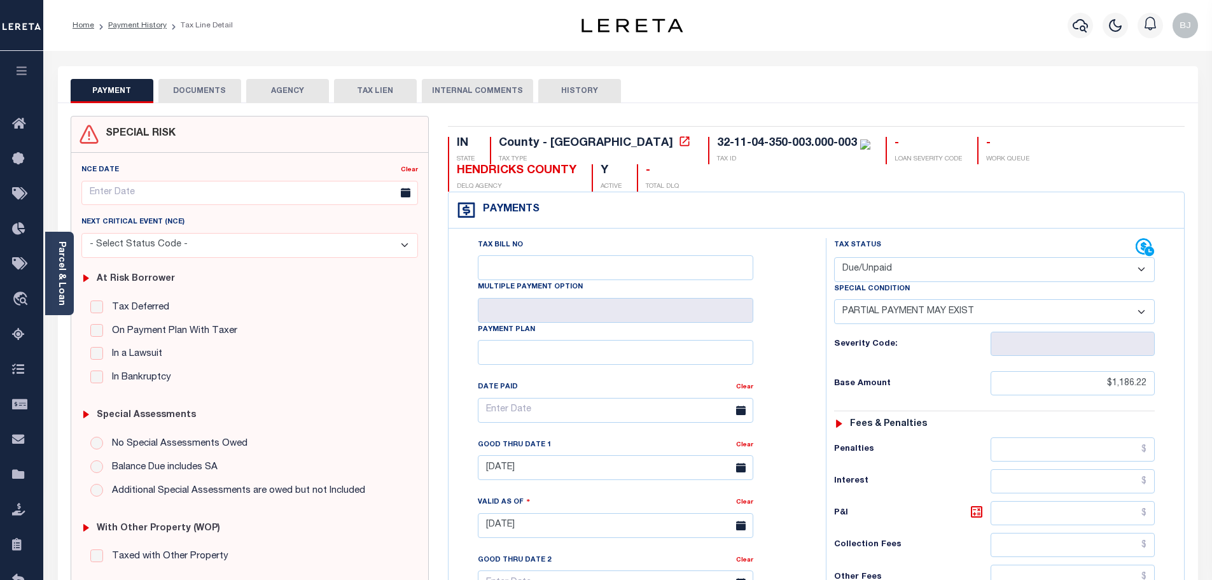
drag, startPoint x: 903, startPoint y: 273, endPoint x: 902, endPoint y: 281, distance: 8.4
click at [903, 273] on select "- Select Status Code - Open Due/Unpaid Paid Incomplete No Tax Due Internal Refu…" at bounding box center [994, 269] width 321 height 25
select select "PYD"
click at [834, 258] on select "- Select Status Code - Open Due/Unpaid Paid Incomplete No Tax Due Internal Refu…" at bounding box center [994, 269] width 321 height 25
select select "0"
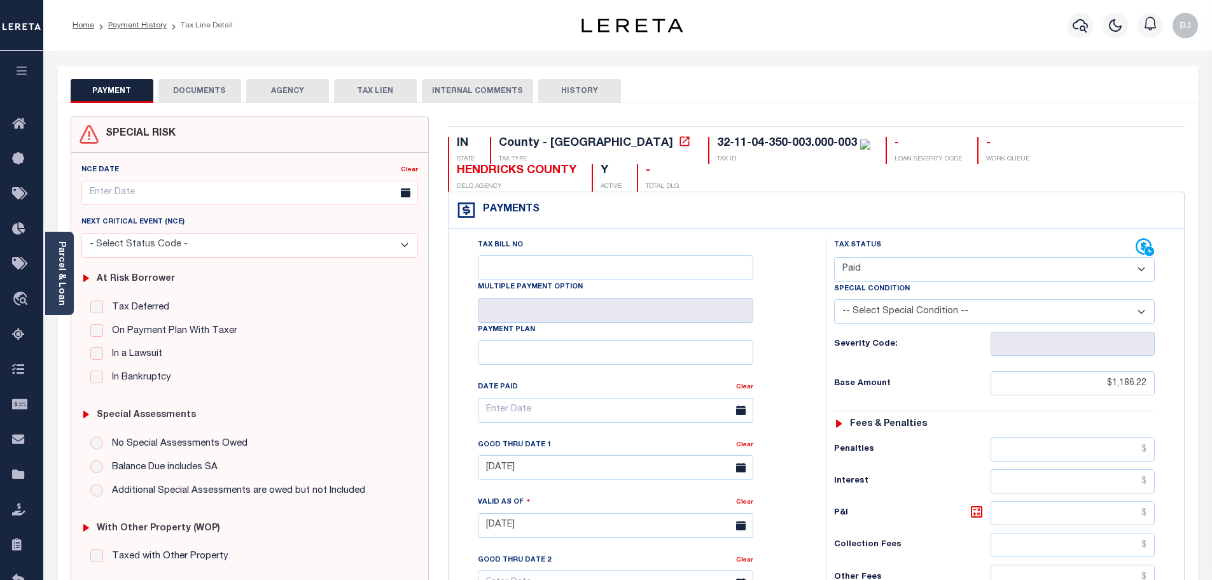
type input "[DATE]"
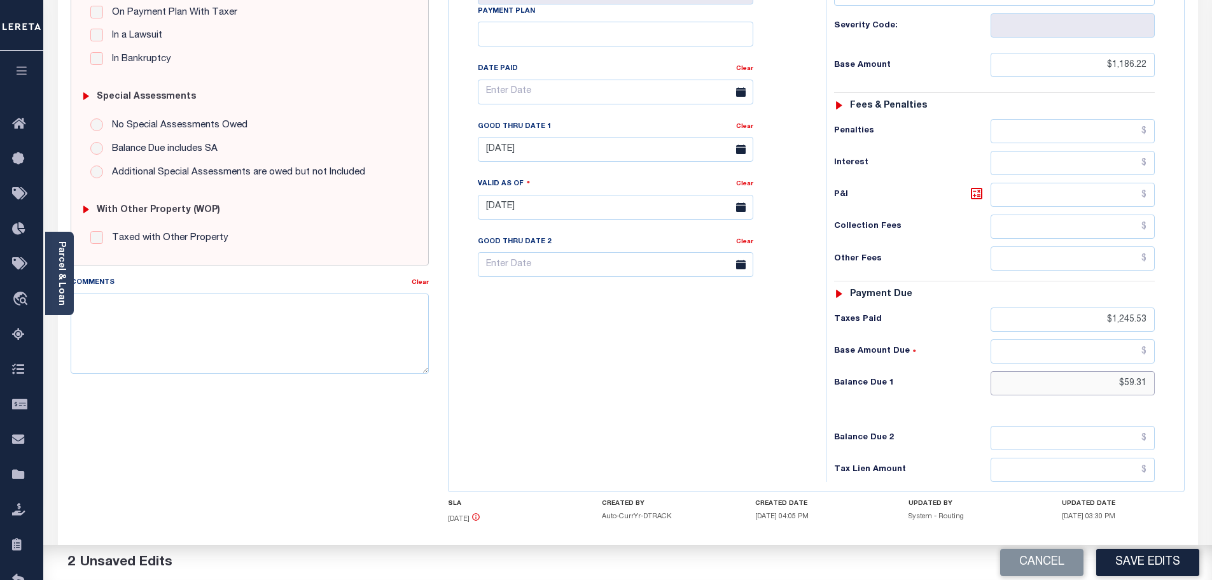
drag, startPoint x: 1090, startPoint y: 374, endPoint x: 1230, endPoint y: 370, distance: 139.4
click at [1211, 370] on html "Home Payment History Tax Line Detail" at bounding box center [606, 164] width 1212 height 964
type input "$0"
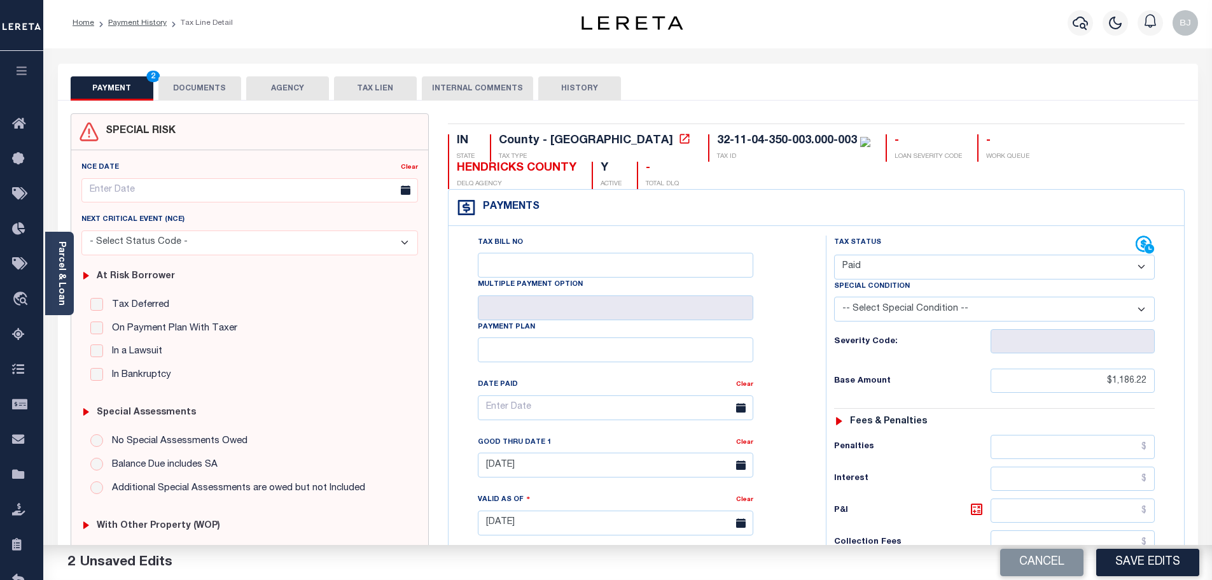
scroll to position [0, 0]
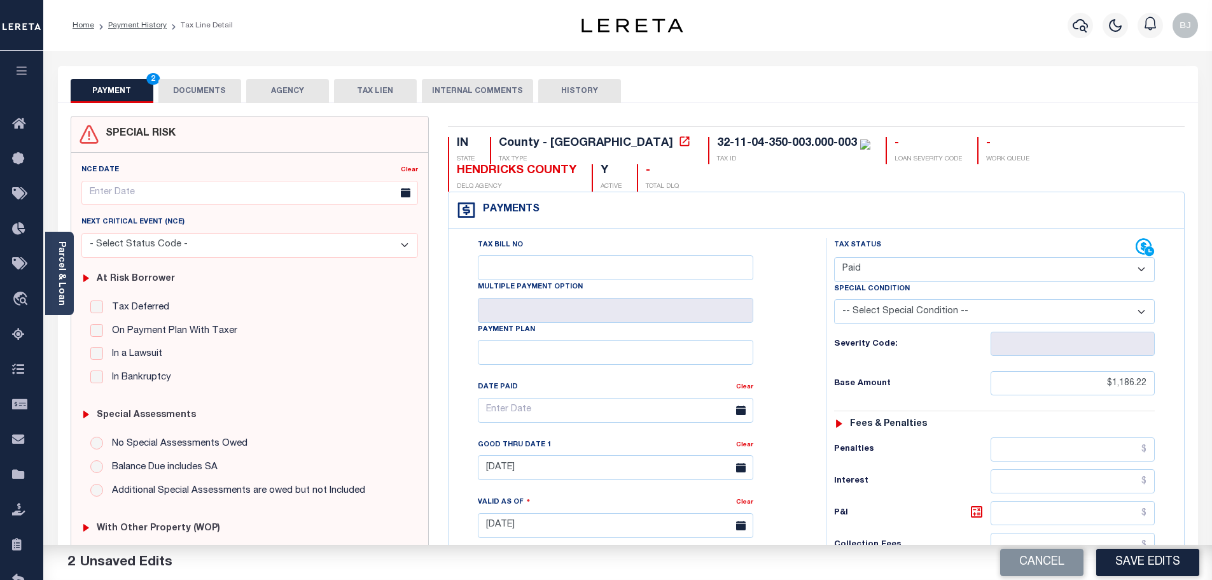
drag, startPoint x: 195, startPoint y: 98, endPoint x: 186, endPoint y: 78, distance: 22.5
click at [196, 98] on button "DOCUMENTS" at bounding box center [199, 91] width 83 height 24
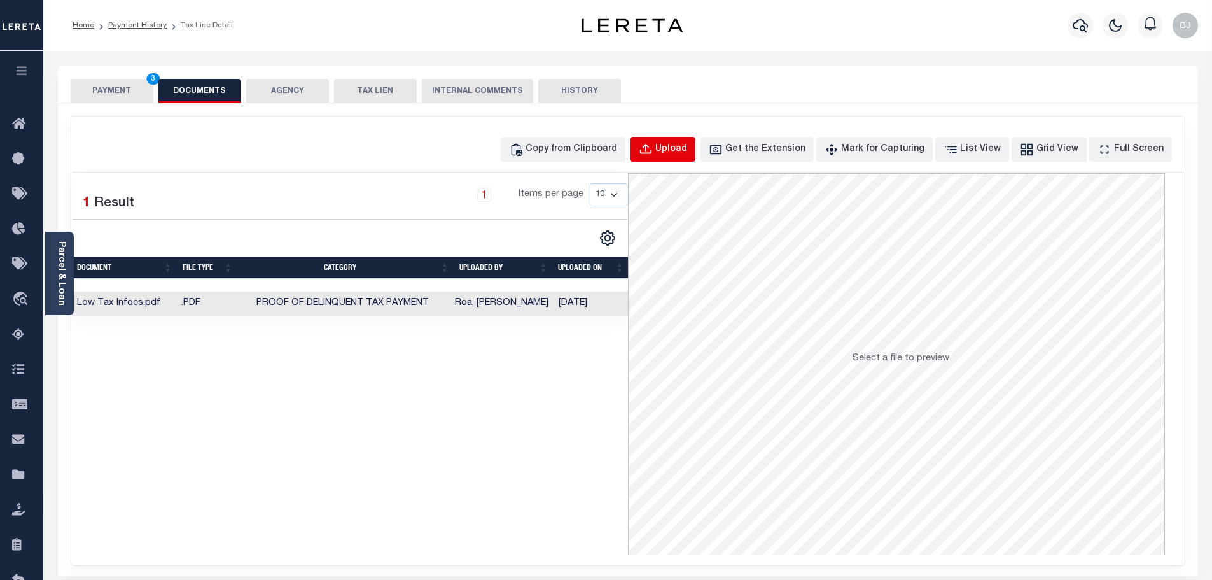
click at [687, 148] on div "Upload" at bounding box center [671, 150] width 32 height 14
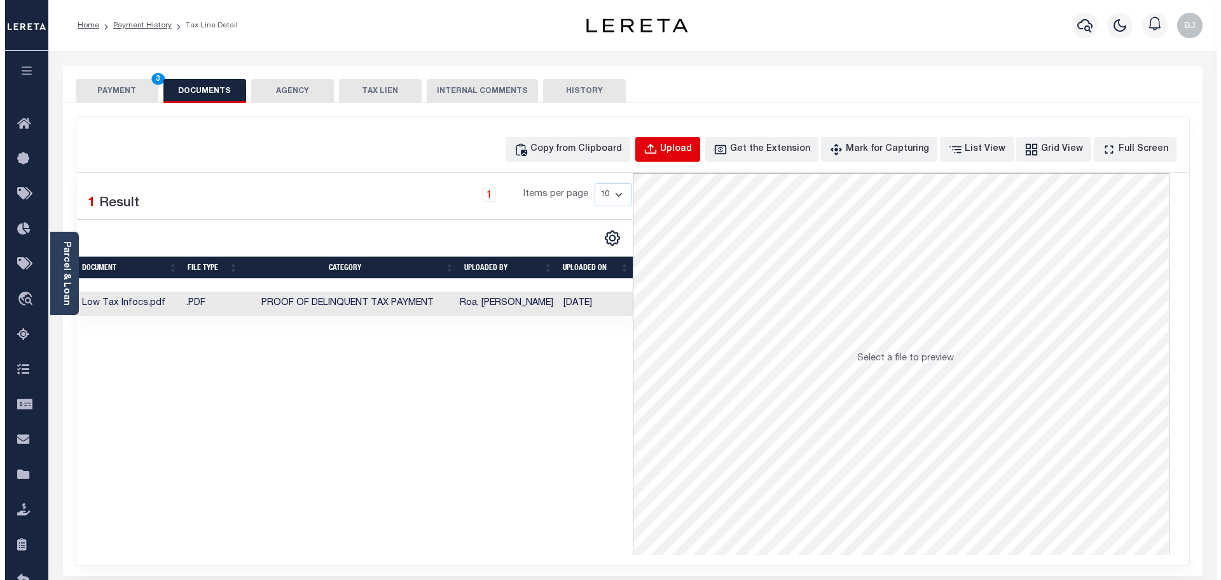
select select "POP"
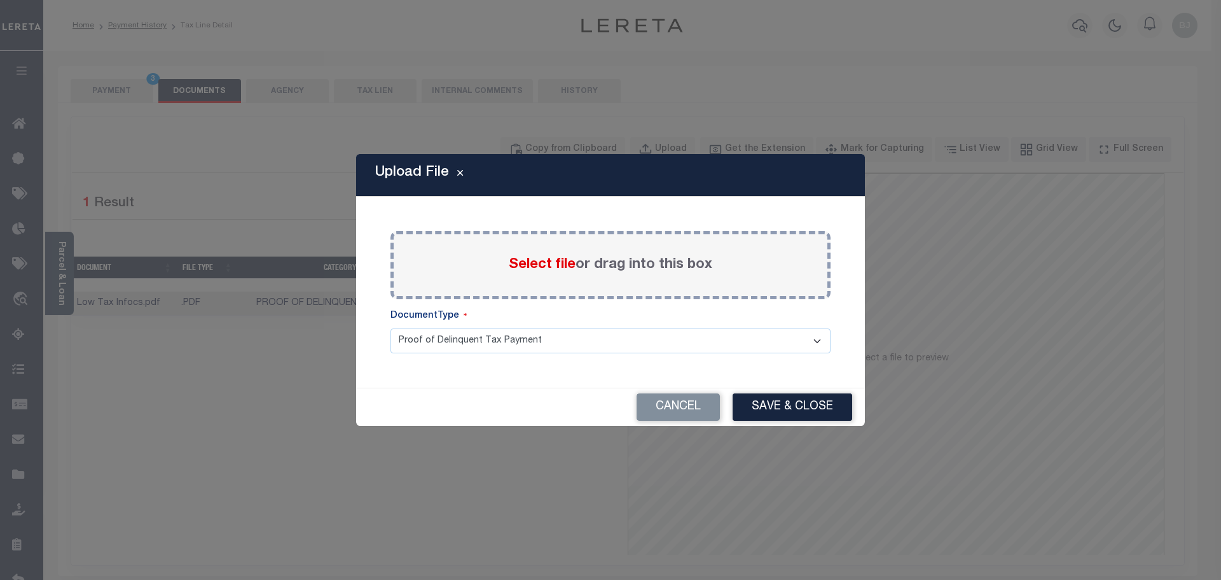
click at [543, 265] on span "Select file" at bounding box center [542, 265] width 67 height 14
click at [0, 0] on input "Select file or drag into this box" at bounding box center [0, 0] width 0 height 0
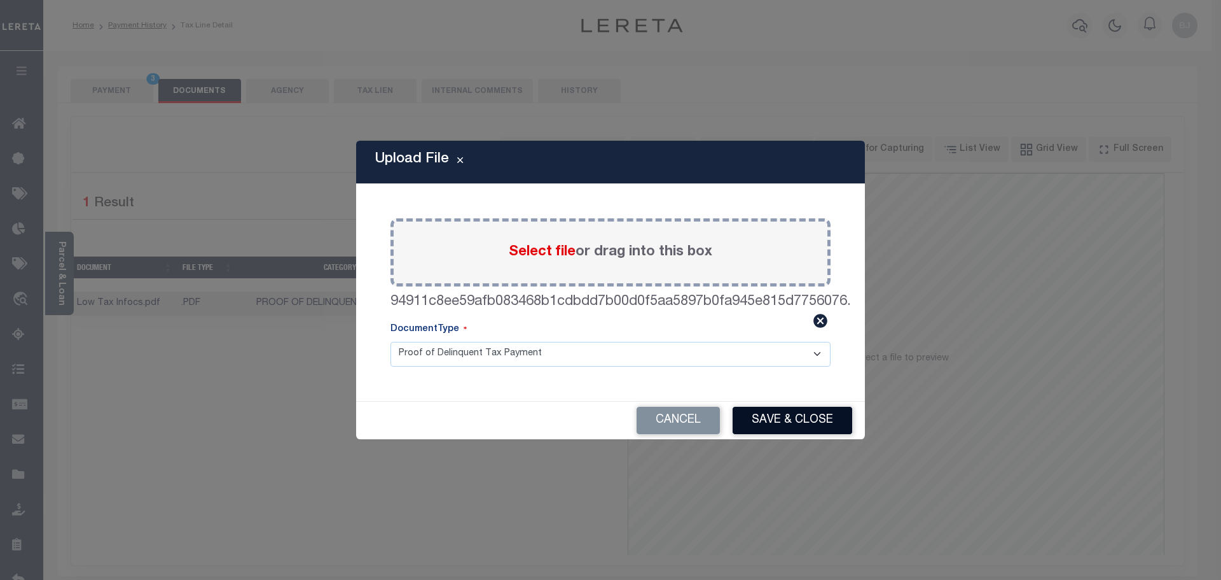
click at [787, 416] on button "Save & Close" at bounding box center [793, 420] width 120 height 27
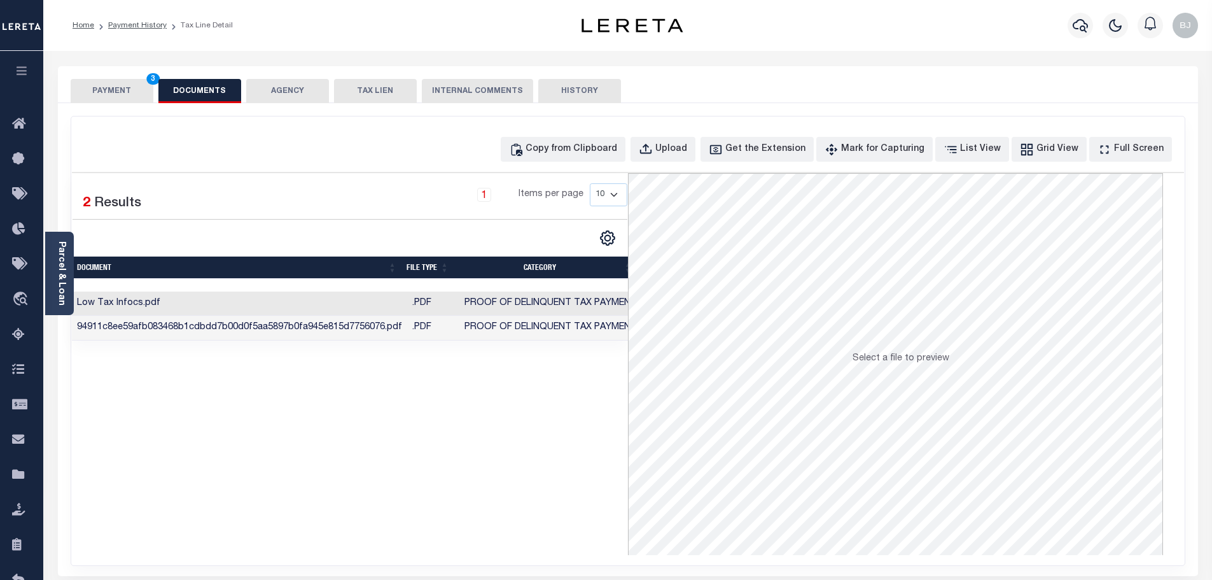
drag, startPoint x: 116, startPoint y: 88, endPoint x: 247, endPoint y: 106, distance: 132.9
click at [117, 88] on button "PAYMENT 3" at bounding box center [112, 91] width 83 height 24
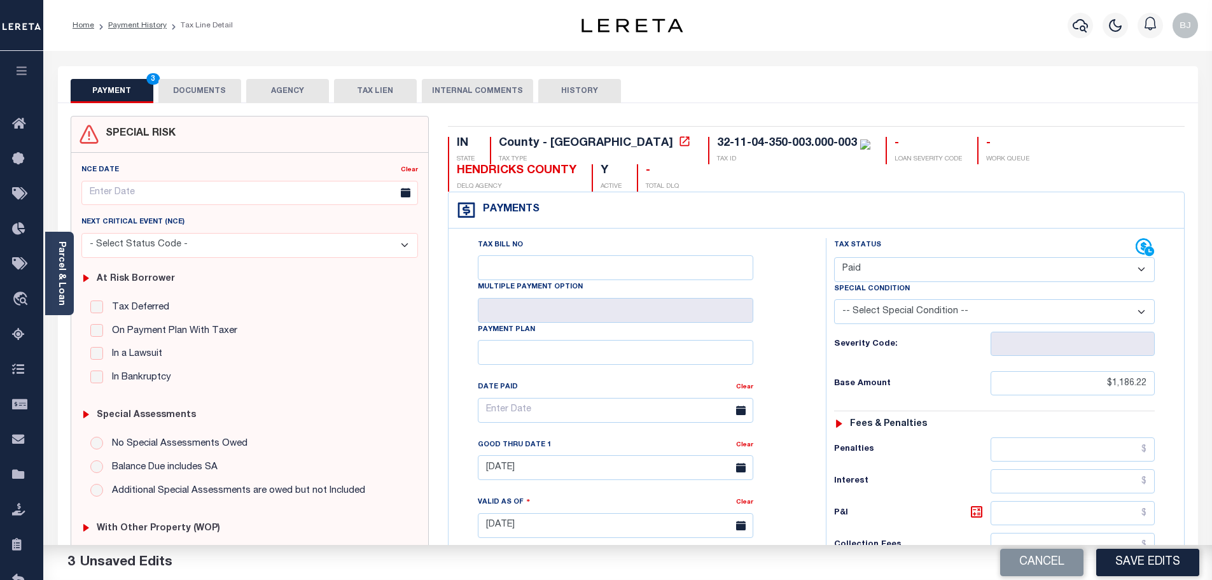
drag, startPoint x: 1176, startPoint y: 560, endPoint x: 1193, endPoint y: 552, distance: 19.1
click at [1178, 557] on button "Save Edits" at bounding box center [1147, 561] width 103 height 27
checkbox input "false"
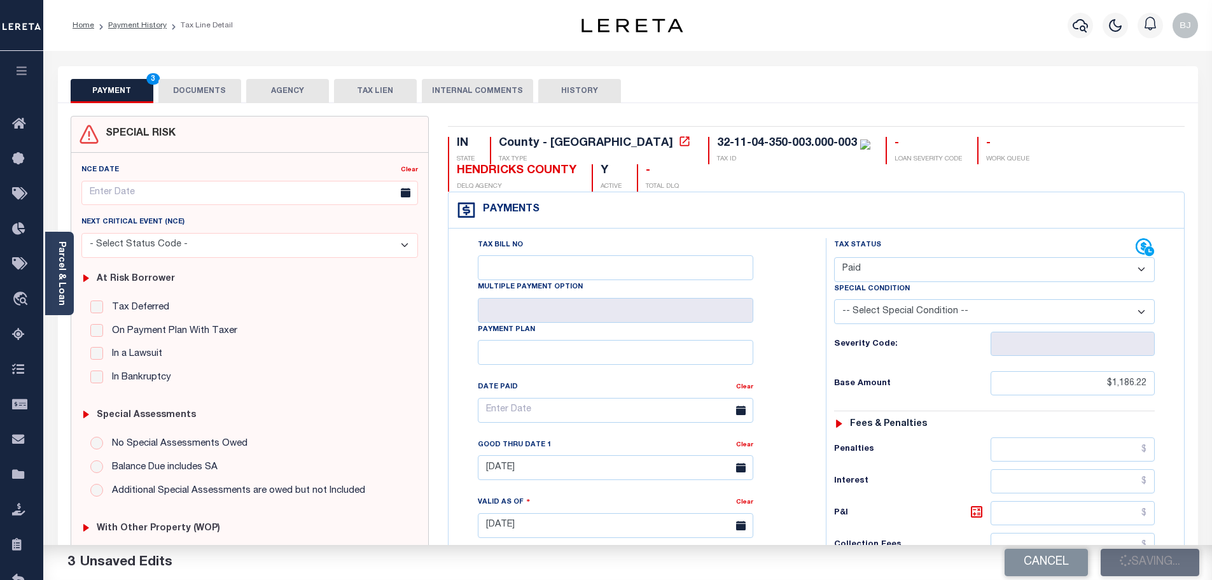
checkbox input "false"
type input "$1,186.22"
type input "$1,245.53"
type input "$0"
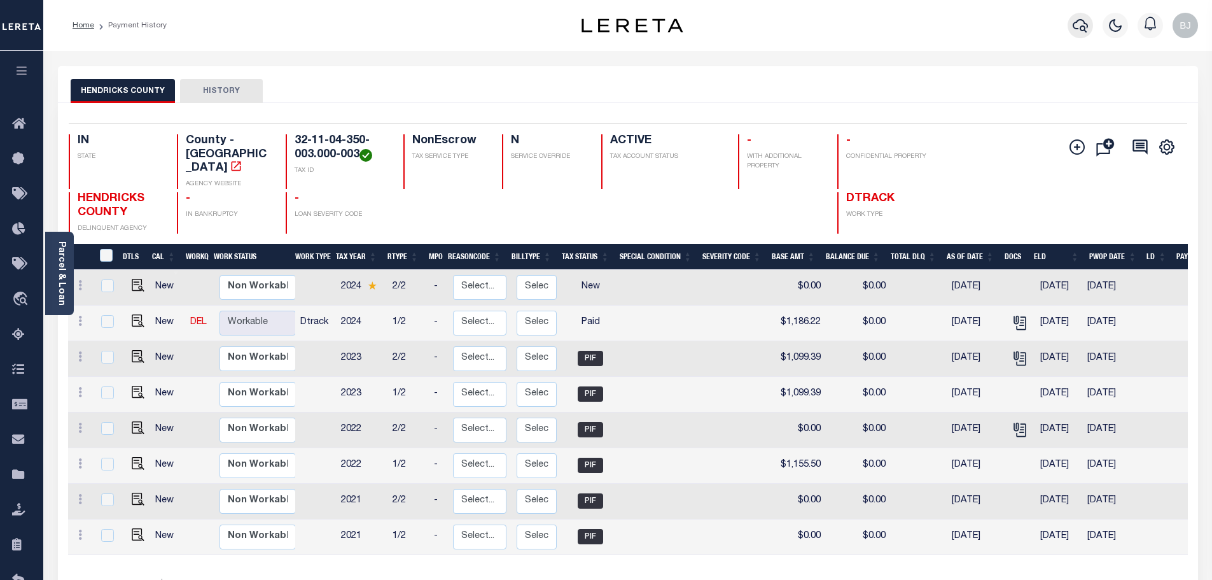
click at [1078, 27] on icon "button" at bounding box center [1080, 25] width 15 height 15
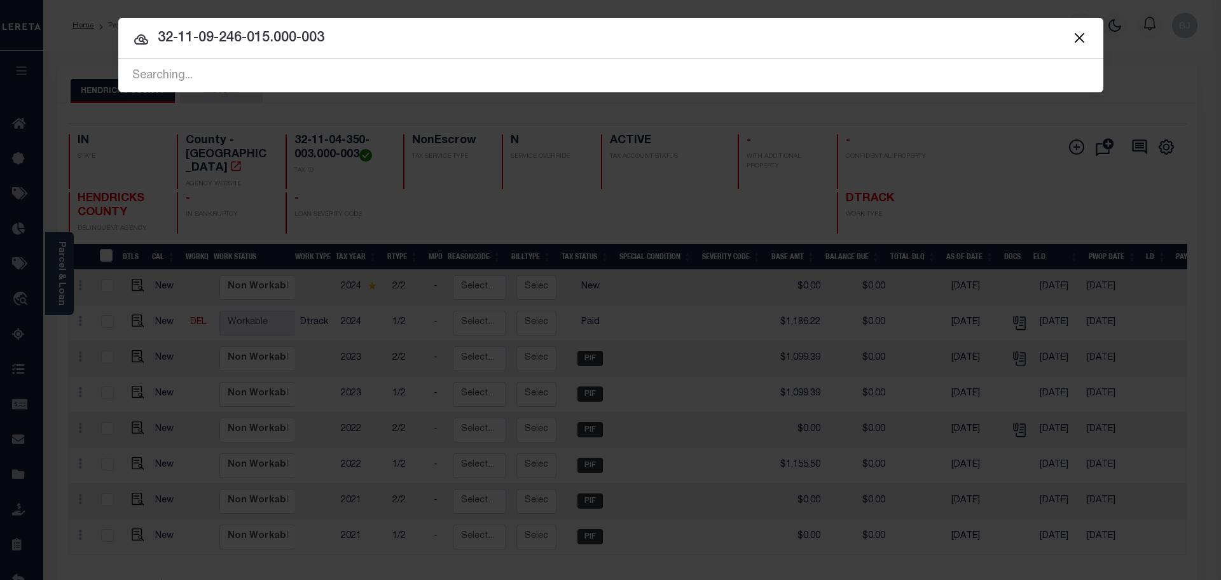
type input "32-11-09-246-015.000-003"
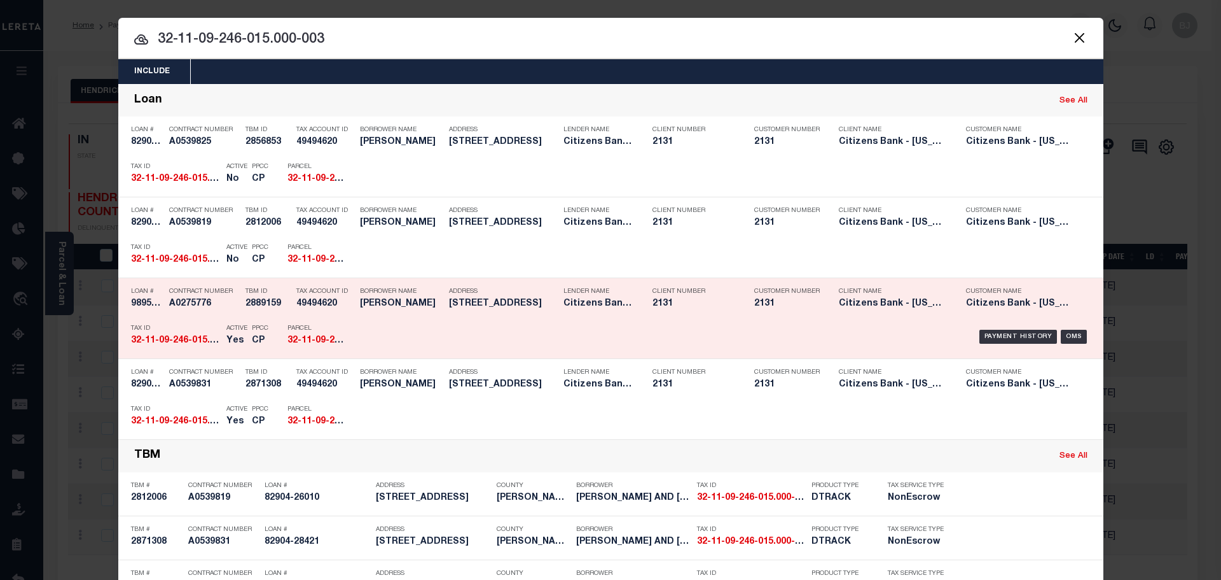
click at [303, 323] on div "Parcel 32-11-09-246-015.000-003" at bounding box center [316, 336] width 57 height 37
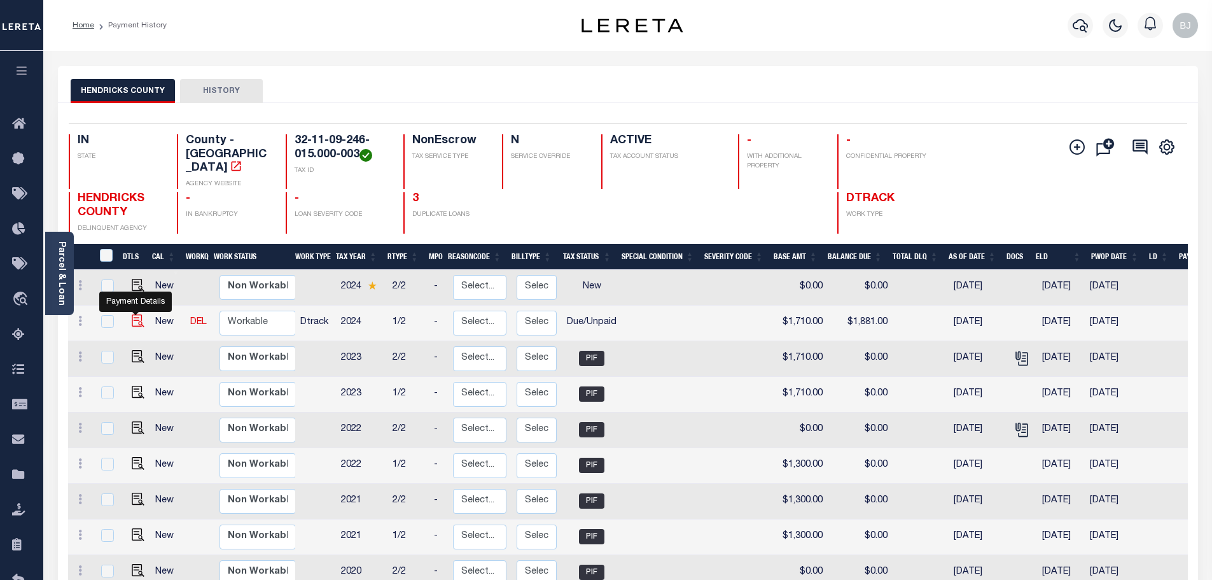
click at [135, 314] on img "" at bounding box center [138, 320] width 13 height 13
checkbox input "true"
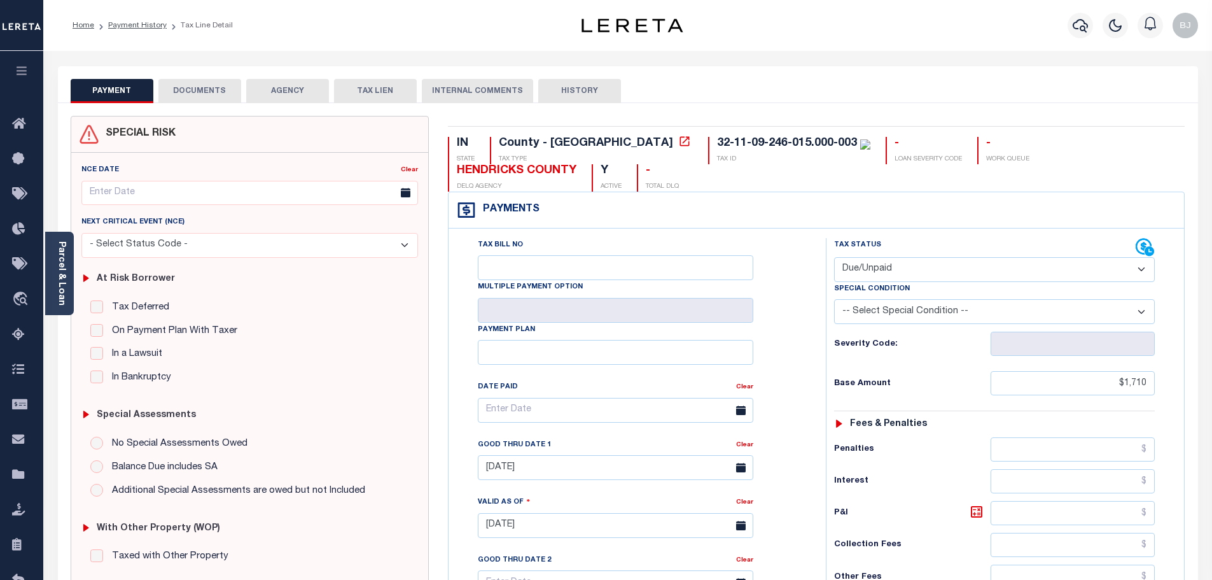
click at [902, 288] on label "Special Condition" at bounding box center [872, 289] width 76 height 11
click at [881, 277] on select "- Select Status Code - Open Due/Unpaid Paid Incomplete No Tax Due Internal Refu…" at bounding box center [994, 269] width 321 height 25
select select "PYD"
click at [834, 258] on select "- Select Status Code - Open Due/Unpaid Paid Incomplete No Tax Due Internal Refu…" at bounding box center [994, 269] width 321 height 25
type input "[DATE]"
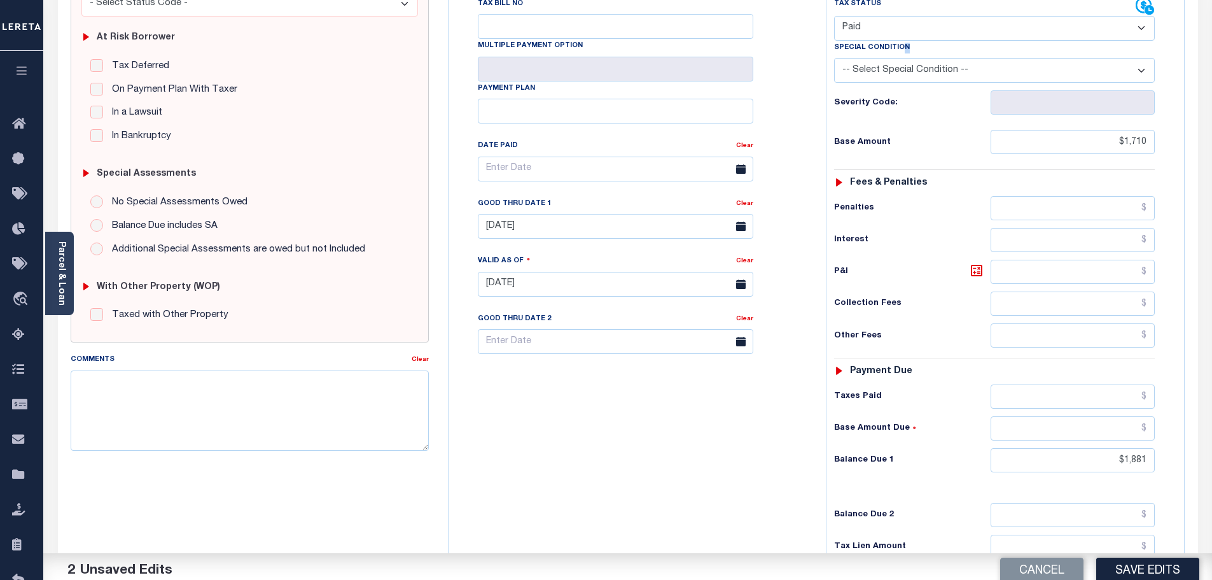
scroll to position [254, 0]
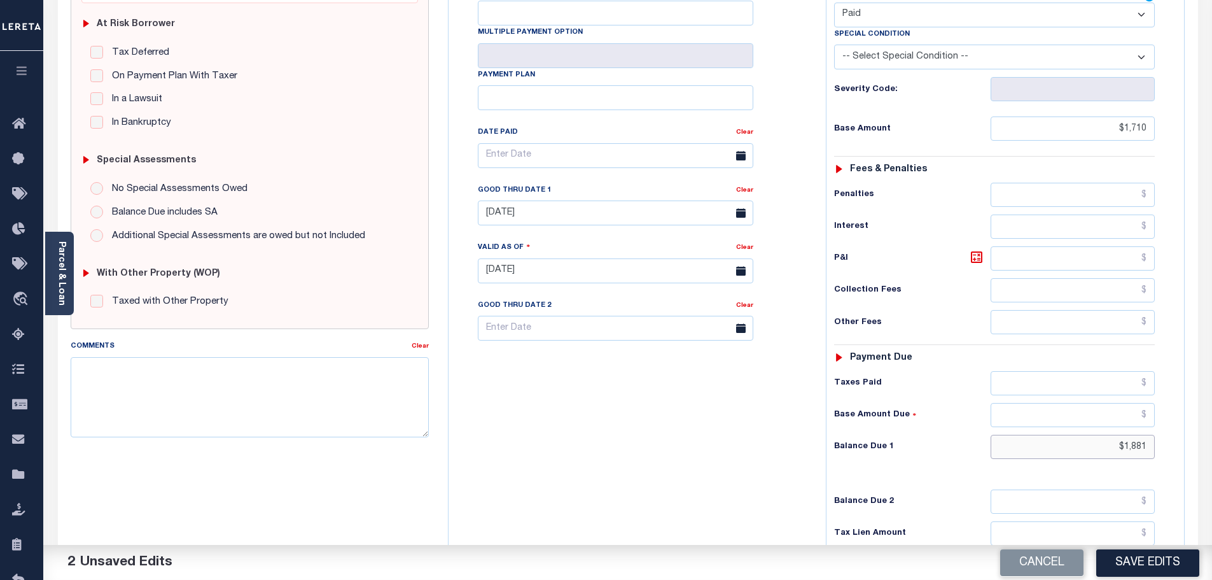
drag, startPoint x: 1190, startPoint y: 447, endPoint x: 1225, endPoint y: 447, distance: 35.6
click at [1211, 447] on html "Home Payment History Tax Line Detail" at bounding box center [606, 228] width 1212 height 964
type input "$0"
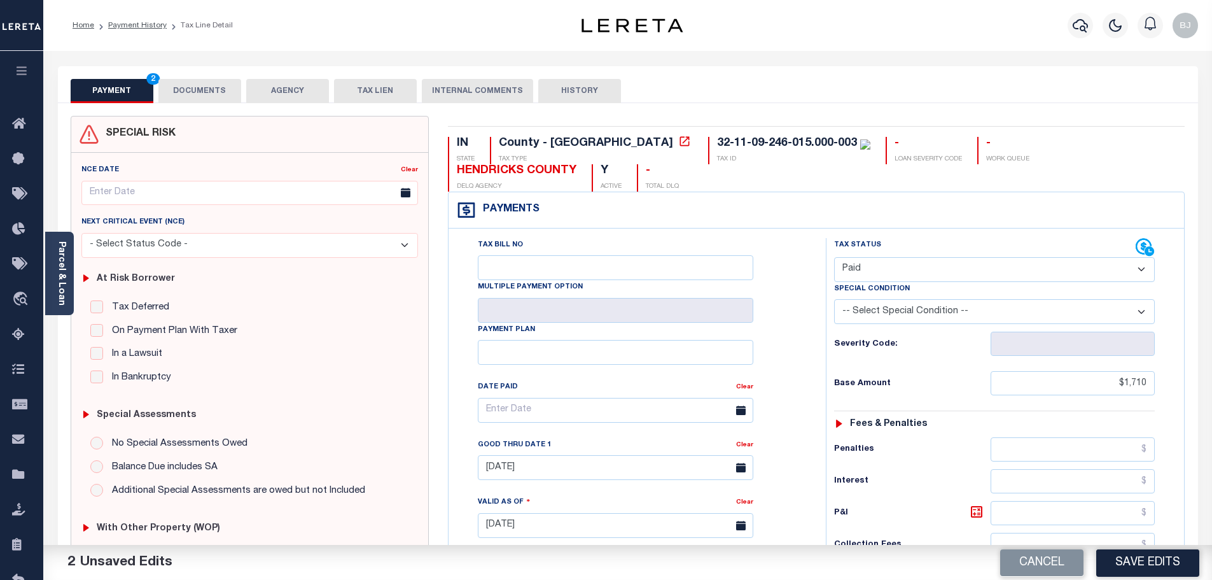
click at [195, 97] on button "DOCUMENTS" at bounding box center [199, 91] width 83 height 24
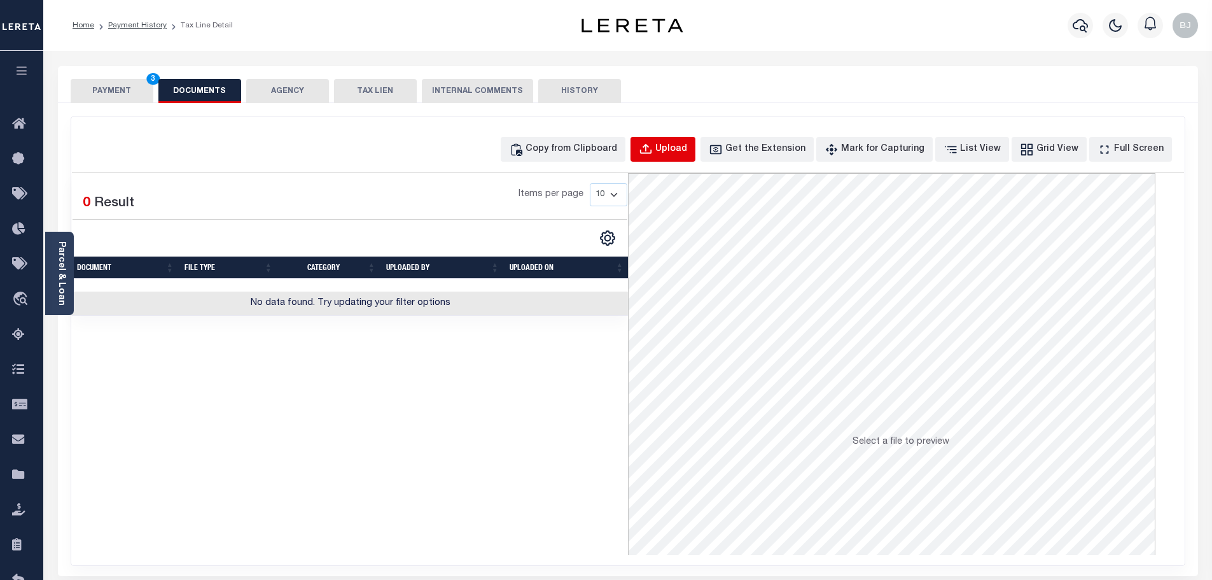
click at [679, 149] on button "Upload" at bounding box center [662, 149] width 65 height 25
select select "POP"
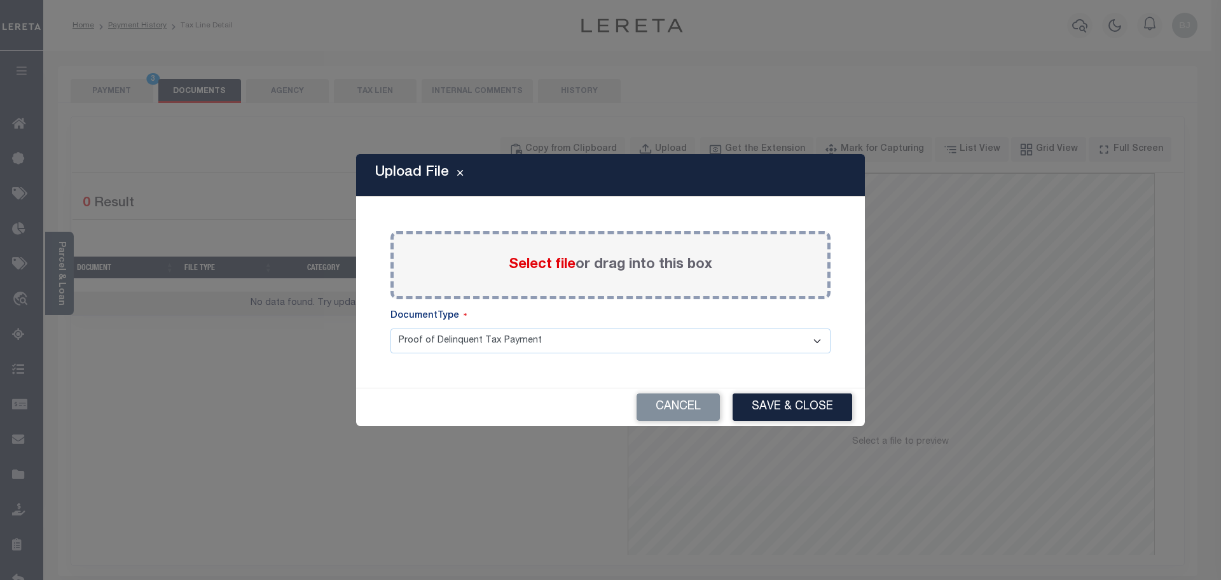
click at [534, 258] on span "Select file" at bounding box center [542, 265] width 67 height 14
click at [0, 0] on input "Select file or drag into this box" at bounding box center [0, 0] width 0 height 0
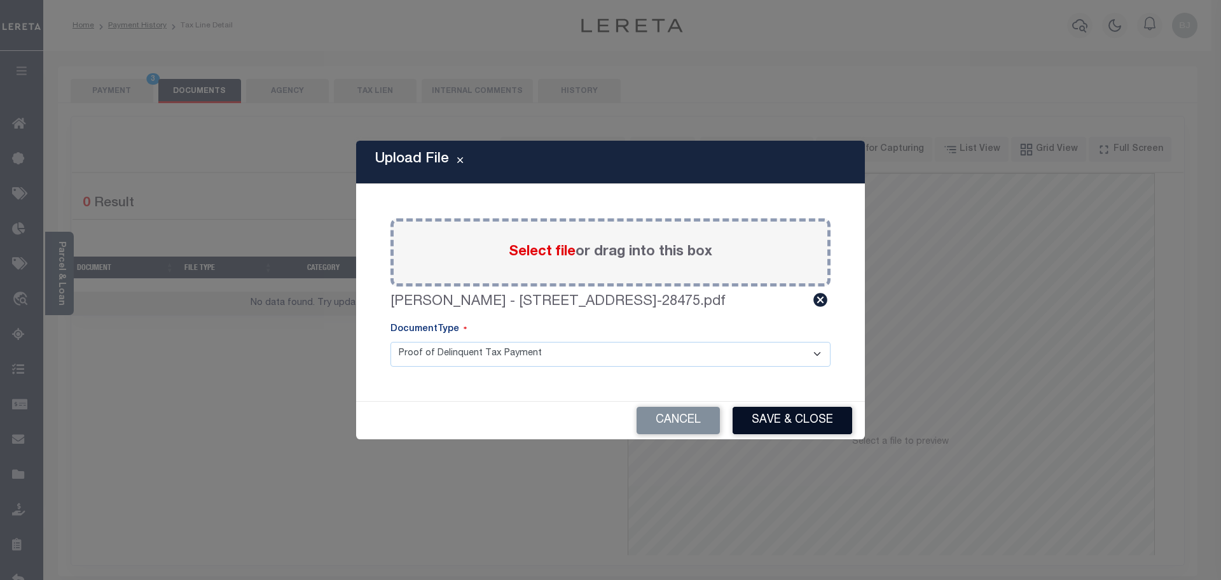
click at [782, 423] on button "Save & Close" at bounding box center [793, 420] width 120 height 27
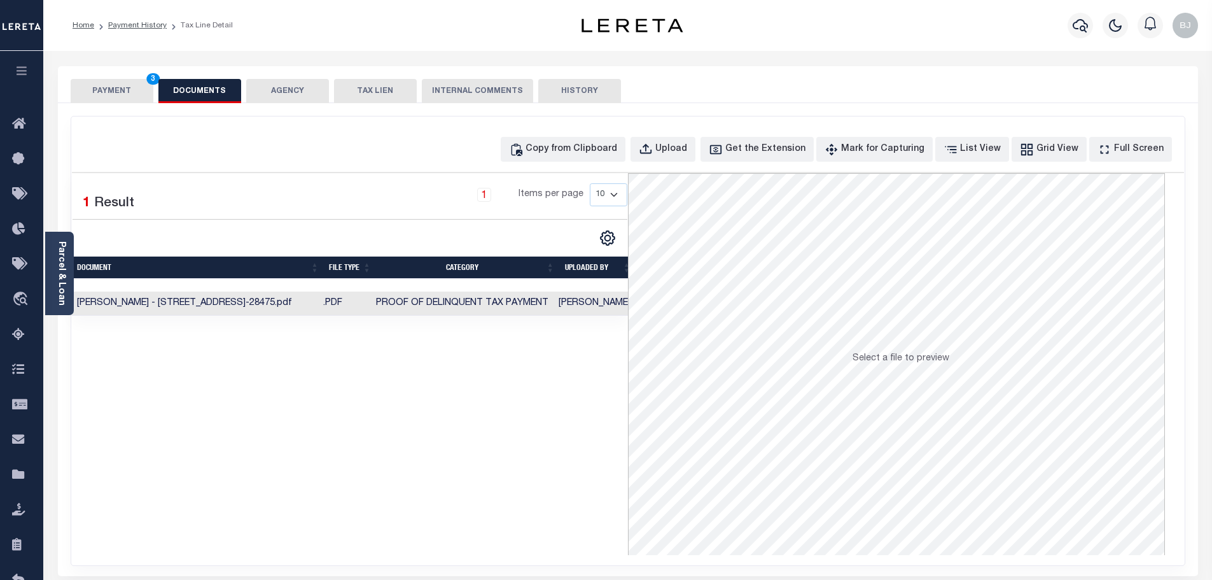
click at [143, 83] on button "PAYMENT 3" at bounding box center [112, 91] width 83 height 24
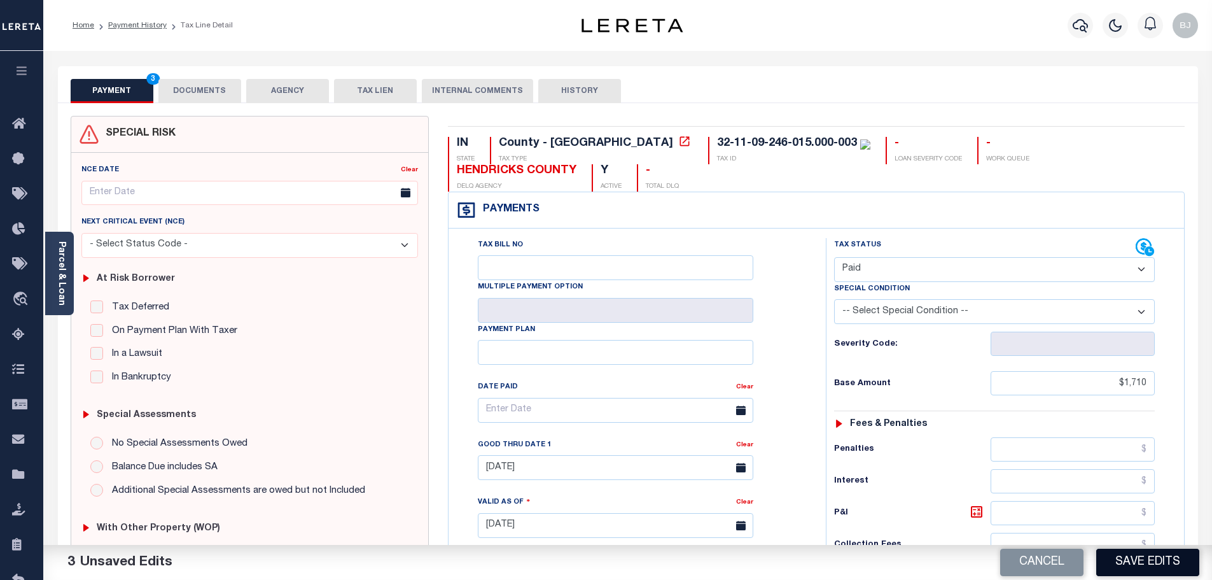
click at [1153, 555] on button "Save Edits" at bounding box center [1147, 561] width 103 height 27
checkbox input "false"
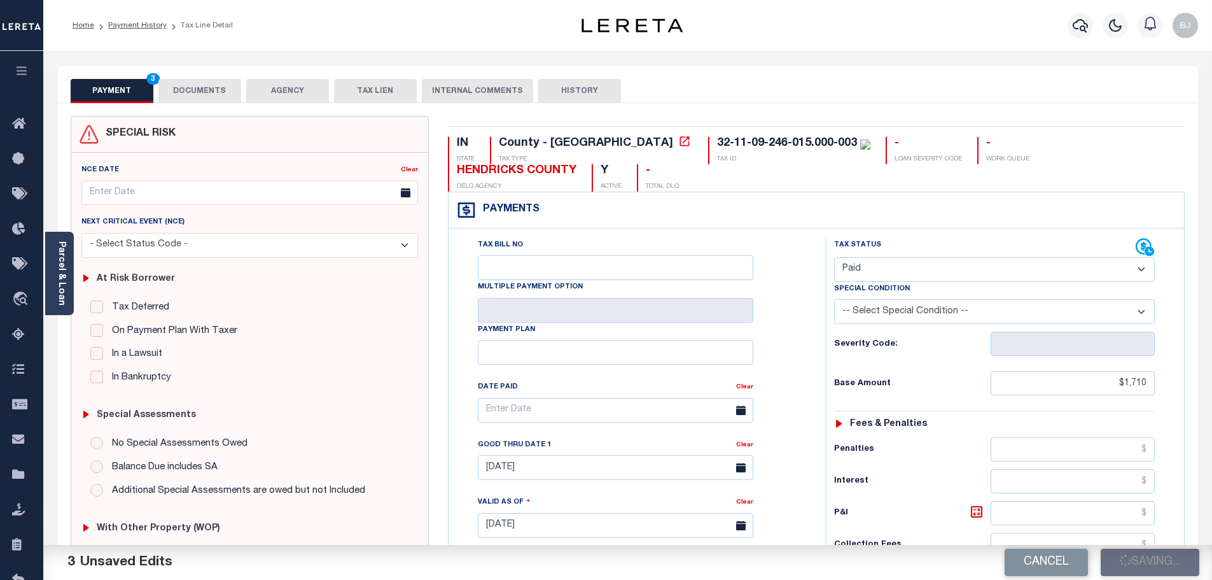
type input "$1,710"
type input "$0"
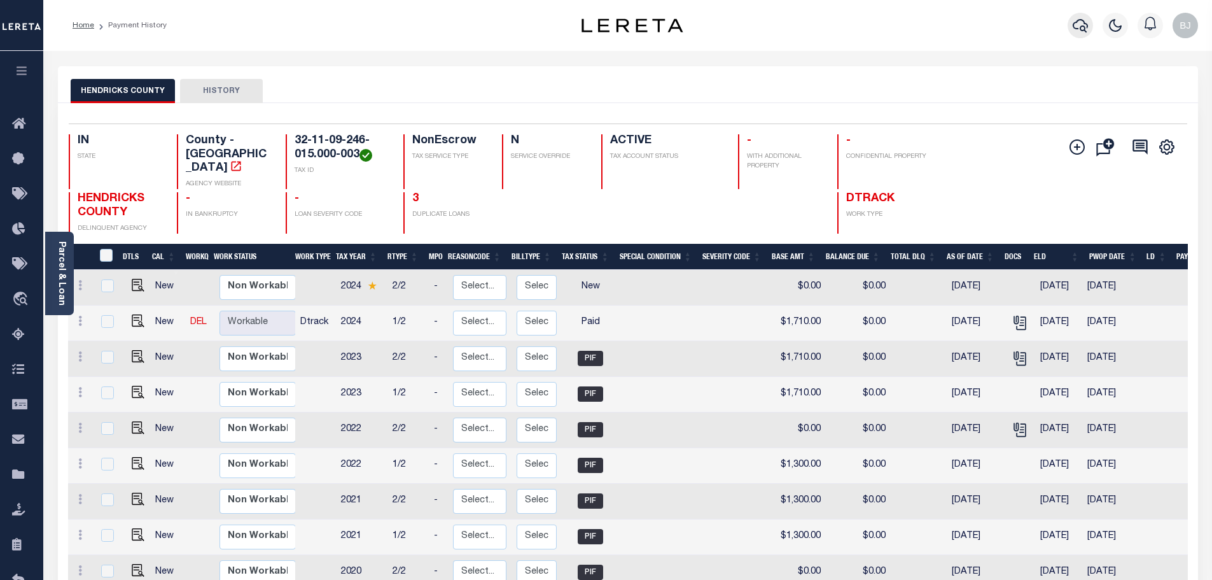
click at [1069, 25] on button "button" at bounding box center [1079, 25] width 25 height 25
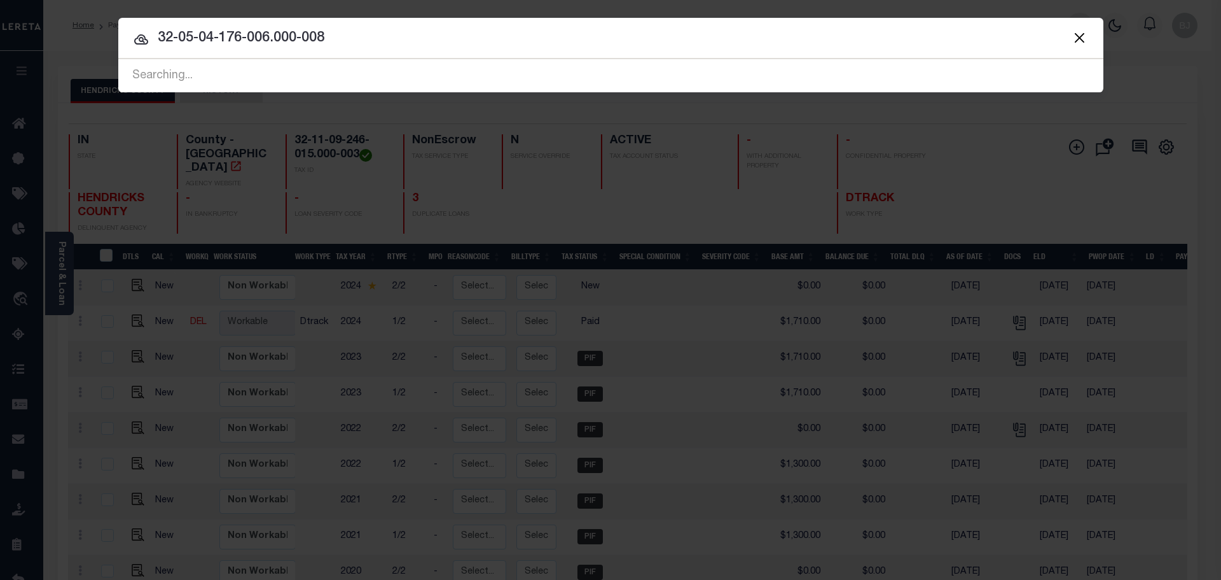
type input "32-05-04-176-006.000-008"
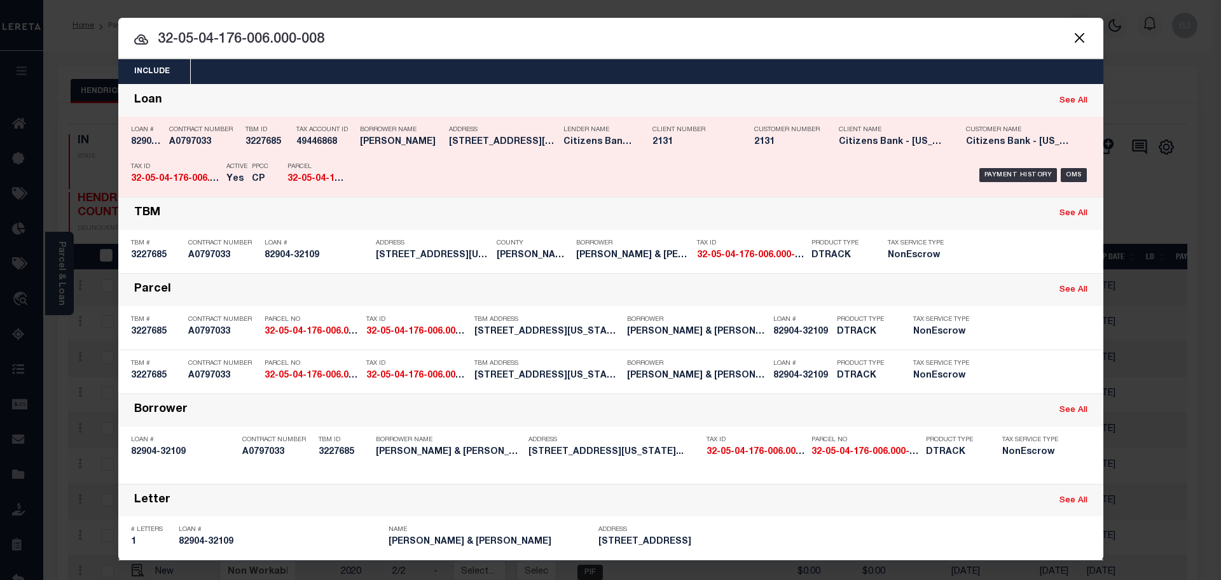
click at [424, 163] on div "Payment History OMS" at bounding box center [727, 174] width 727 height 37
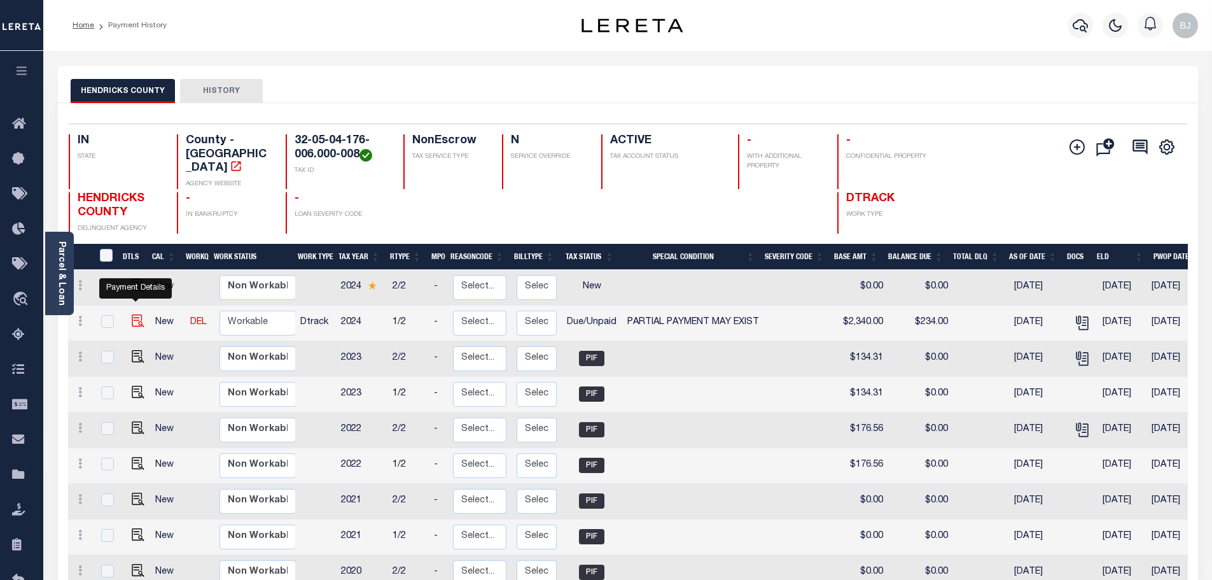
click at [138, 316] on img "" at bounding box center [138, 320] width 13 height 13
checkbox input "true"
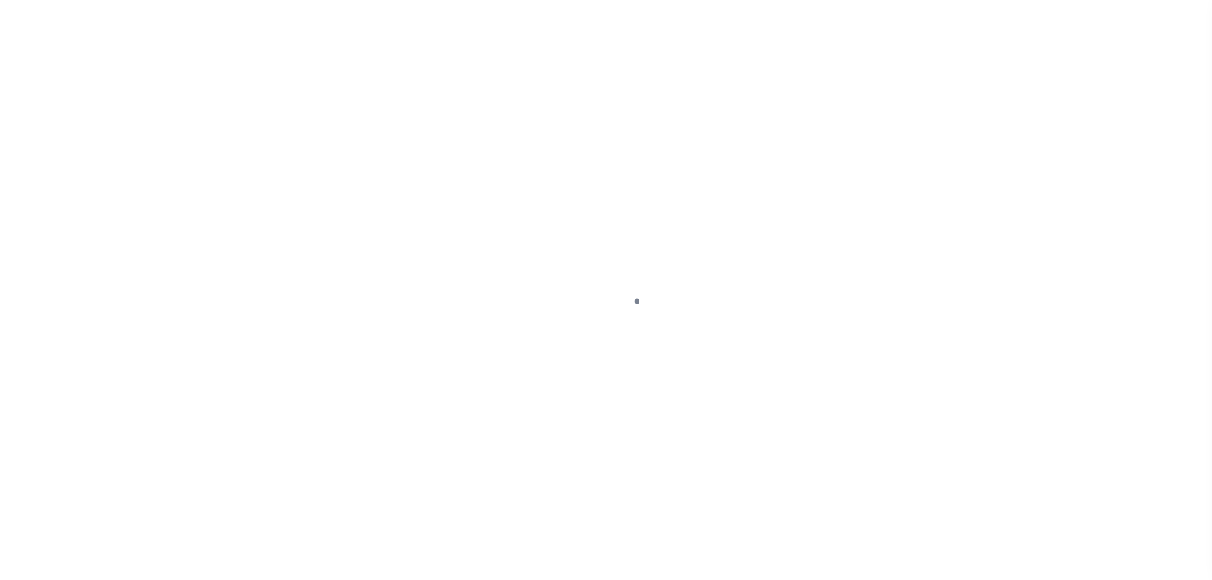
select select "DUE"
select select "15"
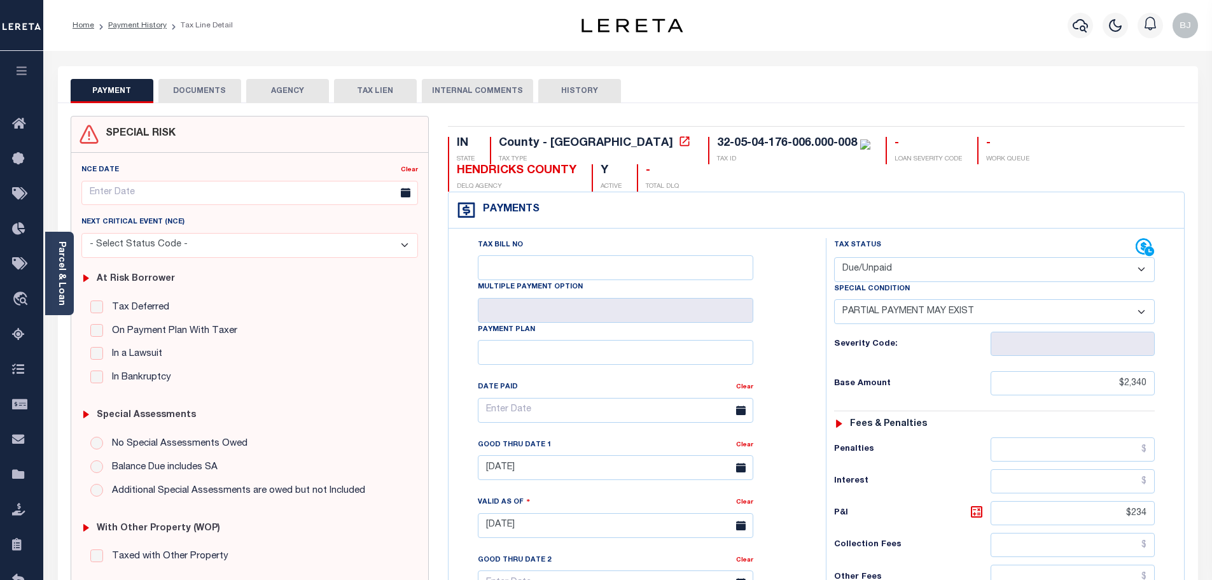
click at [185, 83] on button "DOCUMENTS" at bounding box center [199, 91] width 83 height 24
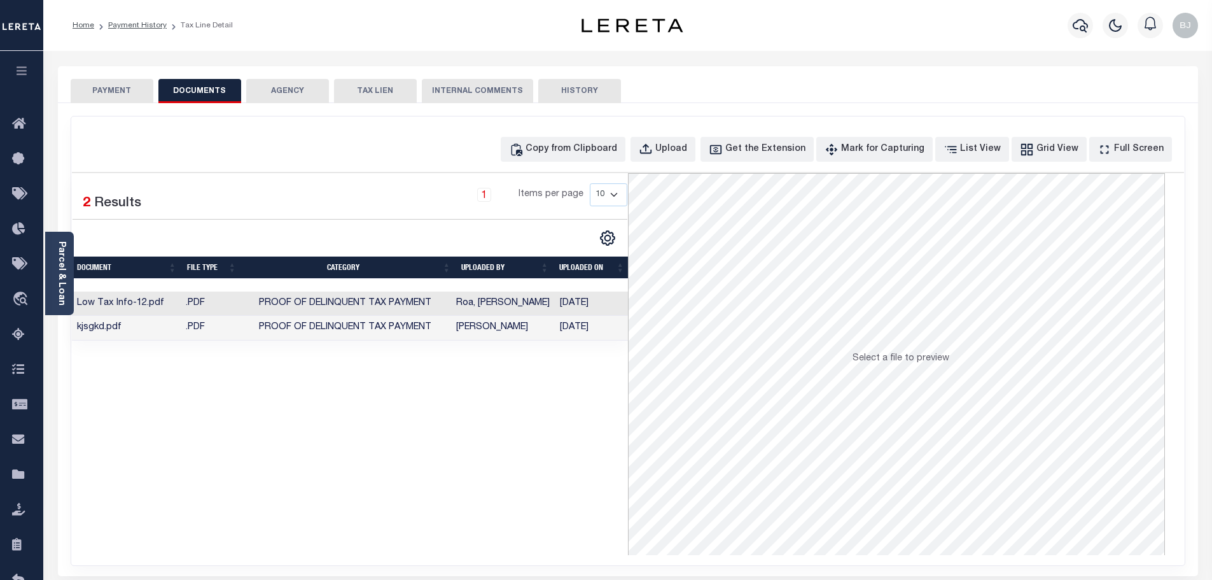
click at [655, 155] on div "Copy from Clipboard Upload Get the Extension Mark for Capturing Got it List Vie…" at bounding box center [838, 149] width 674 height 25
click at [686, 155] on div "Upload" at bounding box center [671, 150] width 32 height 14
select select "POP"
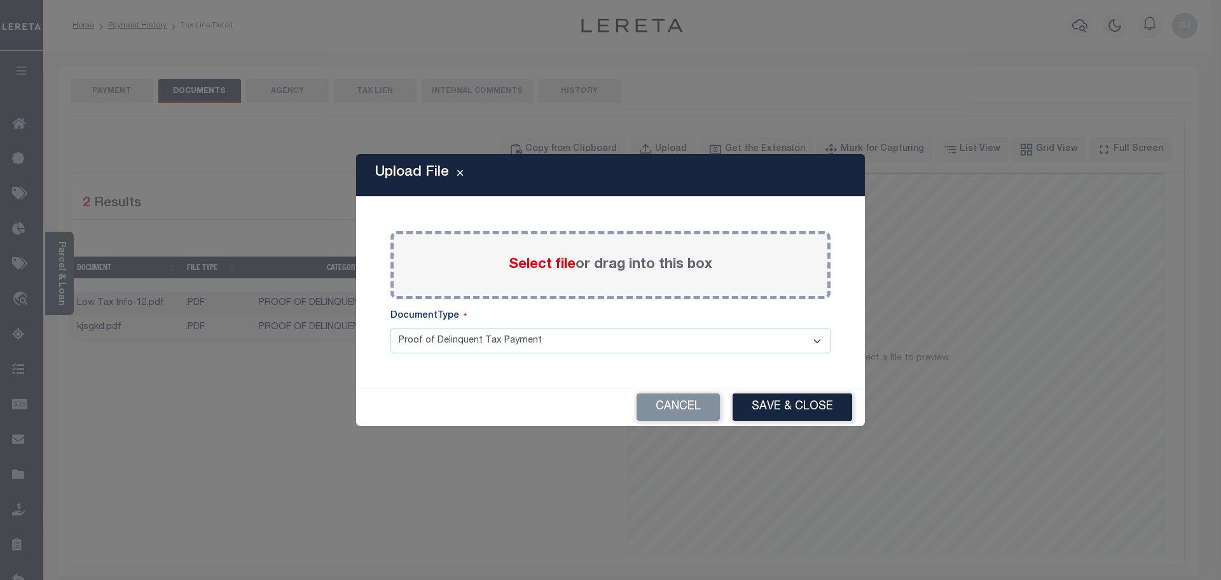
click at [525, 268] on span "Select file" at bounding box center [542, 265] width 67 height 14
click at [0, 0] on input "Select file or drag into this box" at bounding box center [0, 0] width 0 height 0
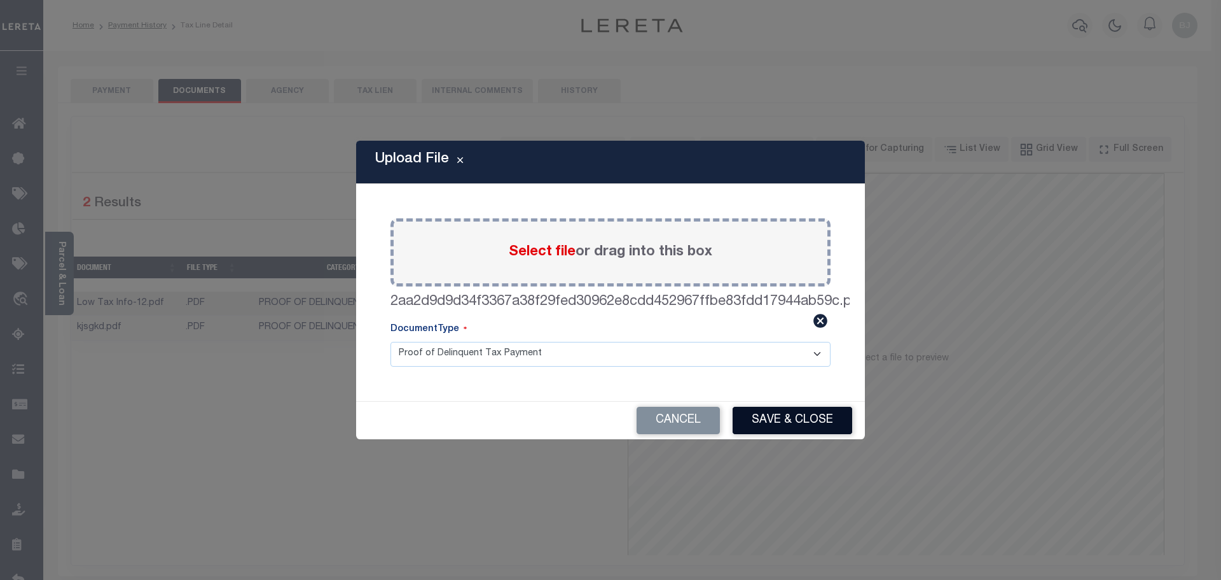
click at [778, 414] on button "Save & Close" at bounding box center [793, 420] width 120 height 27
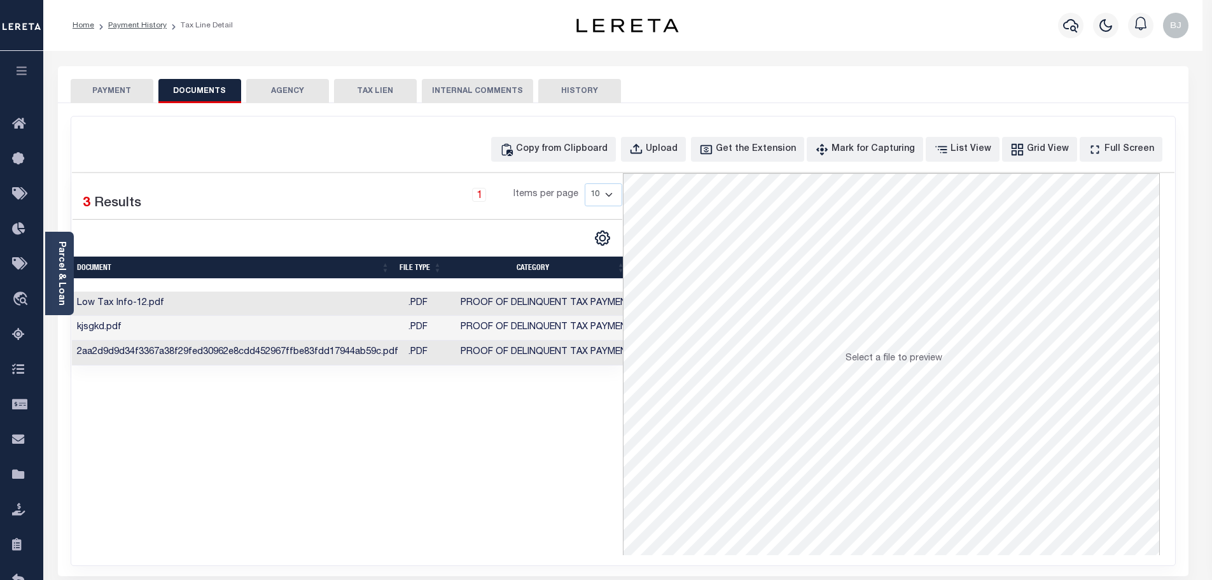
click at [134, 92] on button "PAYMENT" at bounding box center [112, 91] width 83 height 24
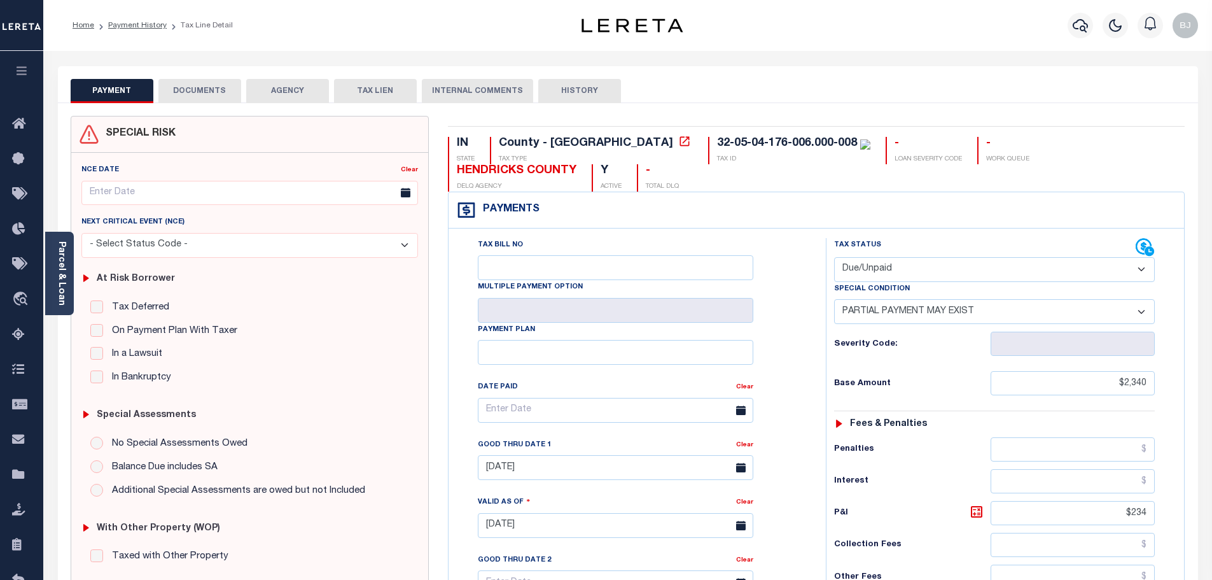
drag, startPoint x: 914, startPoint y: 261, endPoint x: 914, endPoint y: 275, distance: 14.0
click at [914, 261] on select "- Select Status Code - Open Due/Unpaid Paid Incomplete No Tax Due Internal Refu…" at bounding box center [994, 269] width 321 height 25
select select "PYD"
click at [834, 258] on select "- Select Status Code - Open Due/Unpaid Paid Incomplete No Tax Due Internal Refu…" at bounding box center [994, 269] width 321 height 25
select select "0"
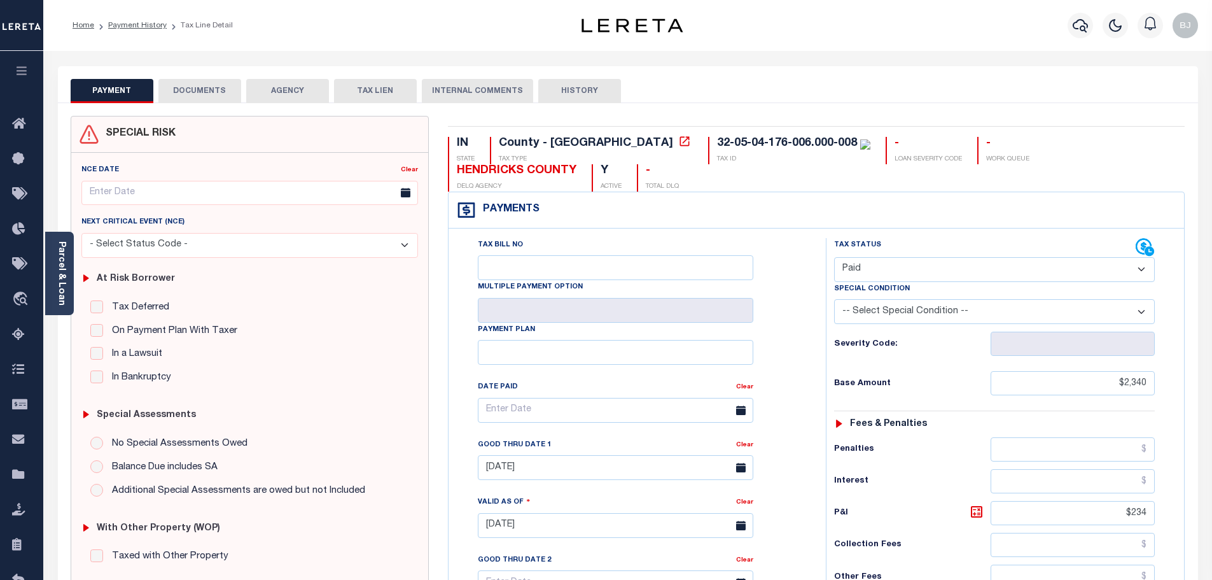
type input "[DATE]"
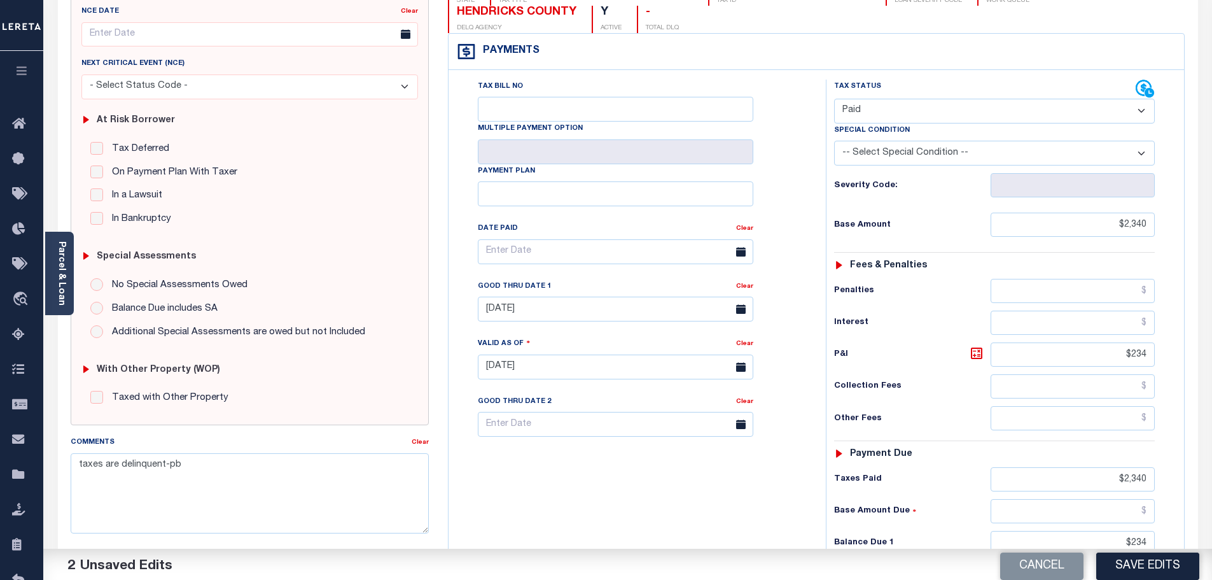
scroll to position [254, 0]
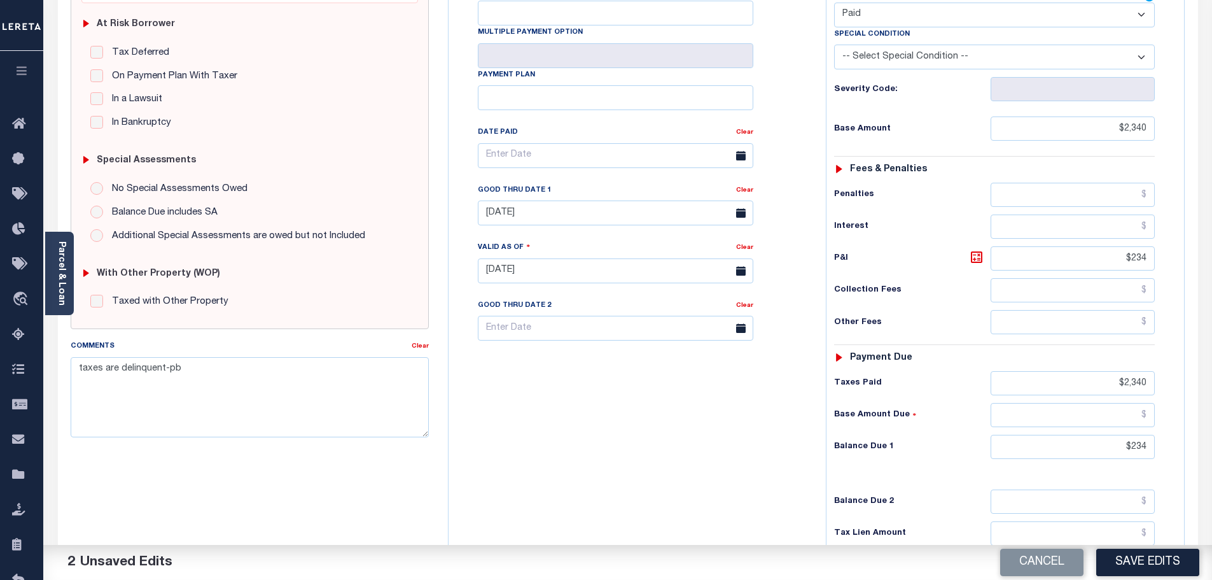
drag, startPoint x: 1080, startPoint y: 461, endPoint x: 1286, endPoint y: 472, distance: 207.0
click at [1211, 472] on html "Home Payment History Tax Line Detail" at bounding box center [606, 225] width 1212 height 958
drag, startPoint x: 1031, startPoint y: 432, endPoint x: 1045, endPoint y: 434, distance: 14.1
click at [1031, 432] on div "Tax Status Status - Select Status Code -" at bounding box center [998, 264] width 345 height 562
click at [1093, 448] on input "$234" at bounding box center [1073, 447] width 165 height 24
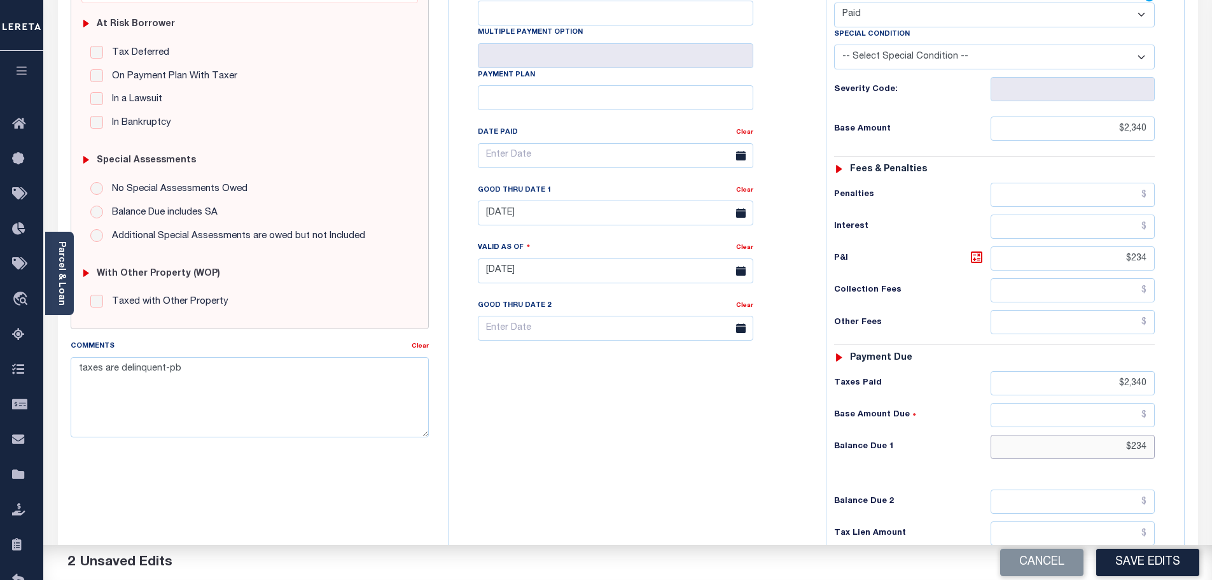
click at [1093, 448] on input "$234" at bounding box center [1073, 447] width 165 height 24
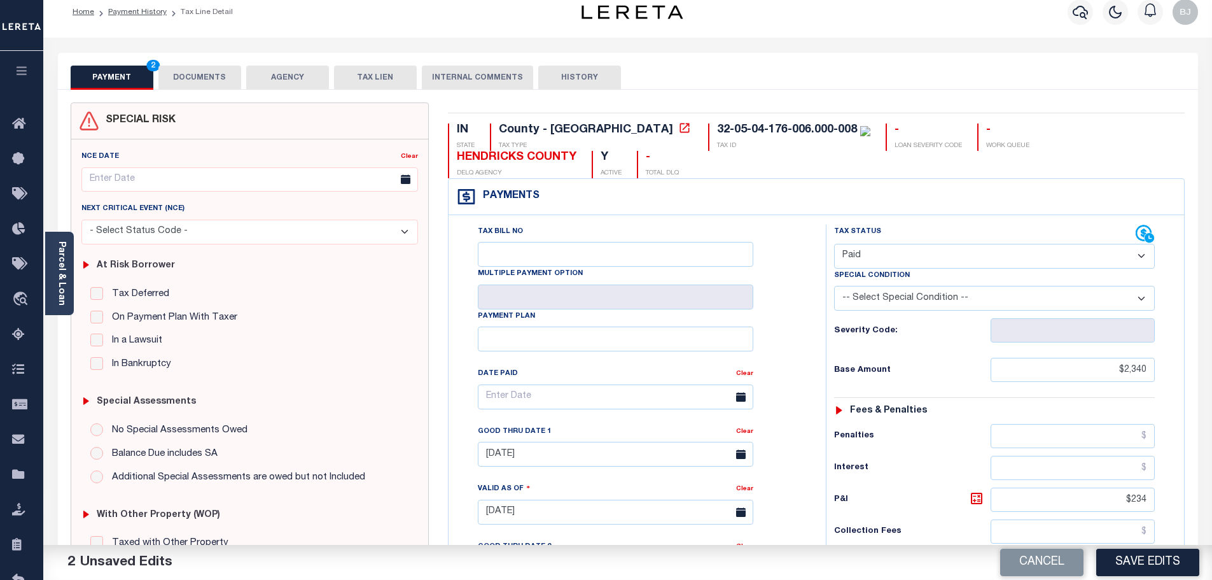
scroll to position [0, 0]
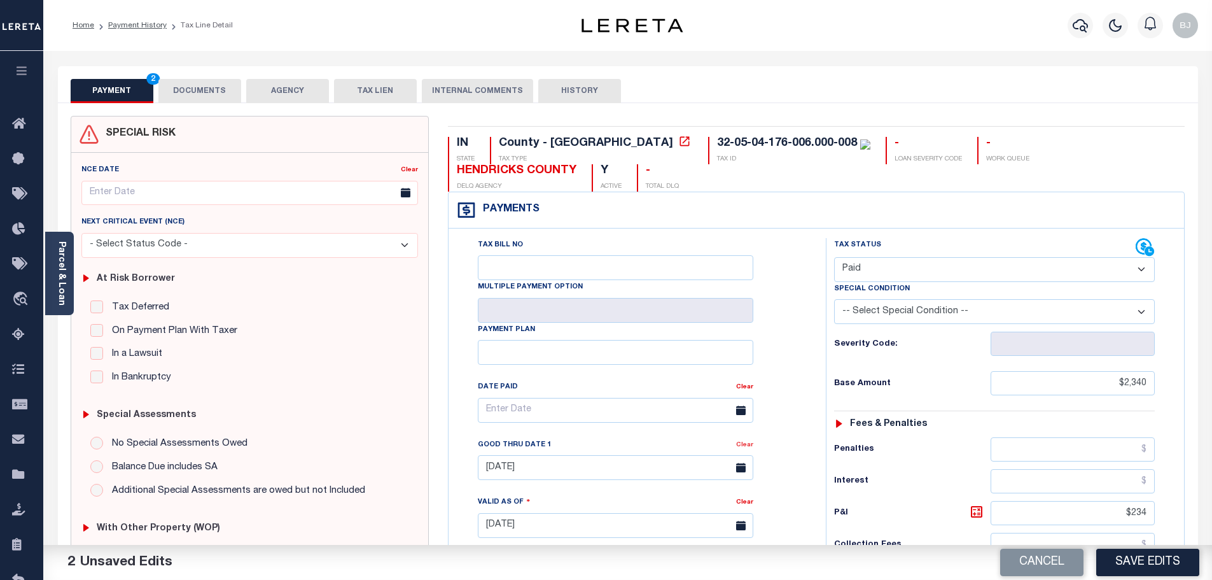
type input "$0.00"
click at [747, 448] on link "Clear" at bounding box center [744, 445] width 17 height 6
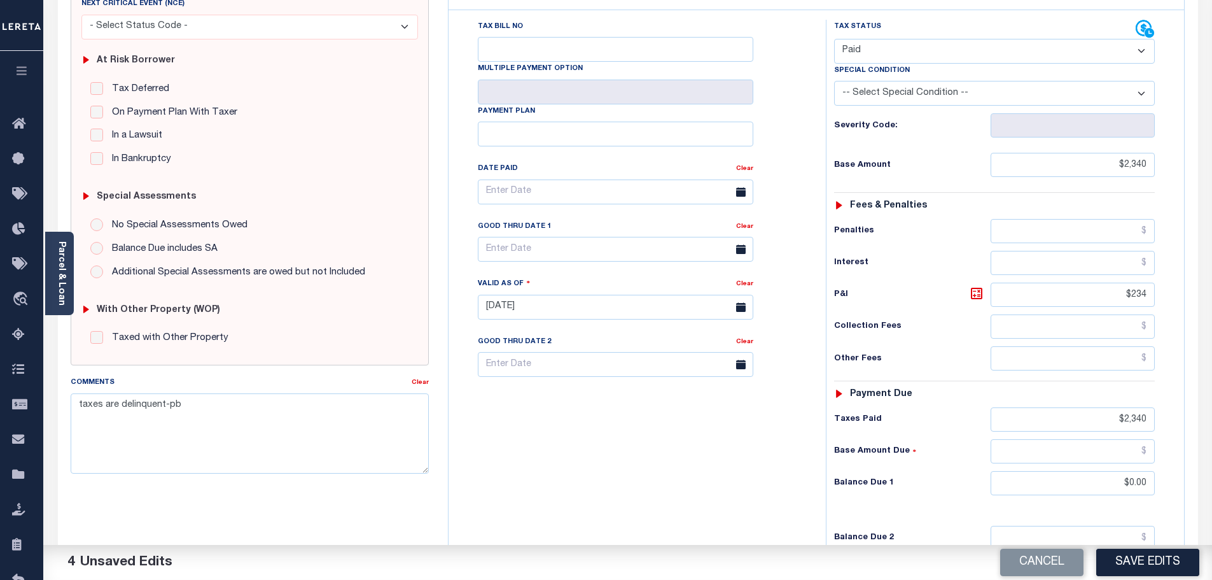
scroll to position [254, 0]
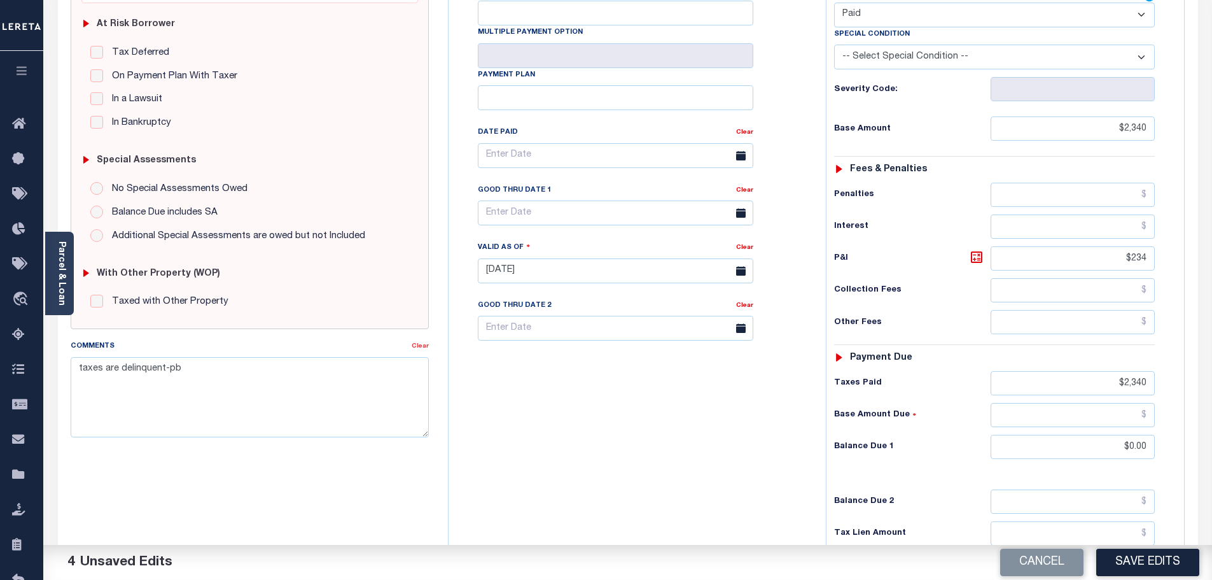
click at [419, 346] on link "Clear" at bounding box center [420, 346] width 17 height 6
click at [1148, 563] on button "Save Edits" at bounding box center [1147, 561] width 103 height 27
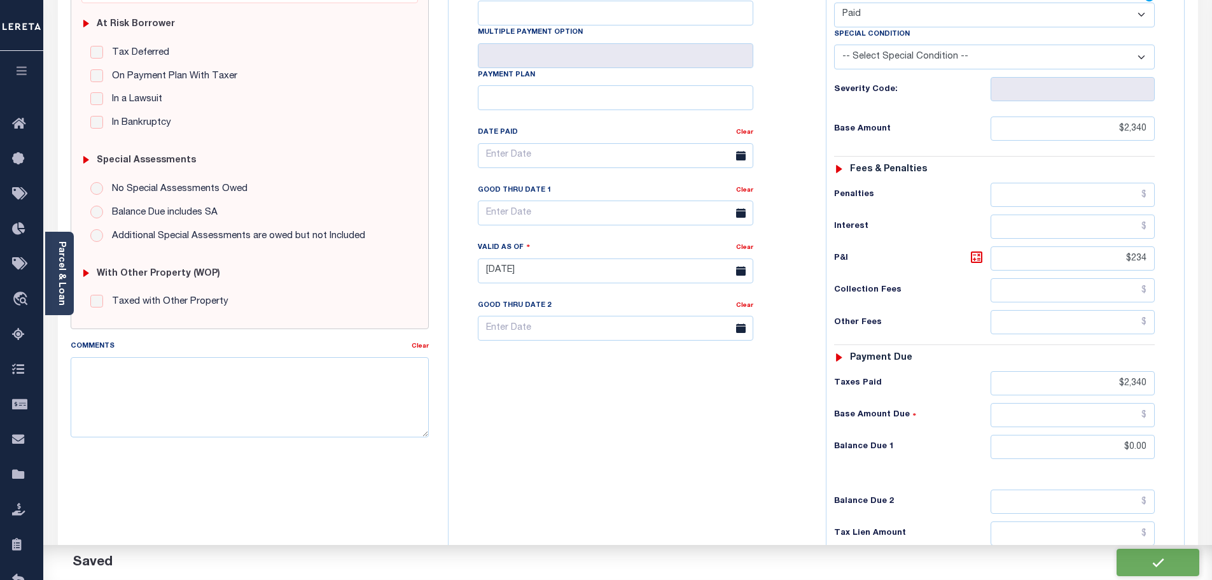
checkbox input "false"
type input "$2,340"
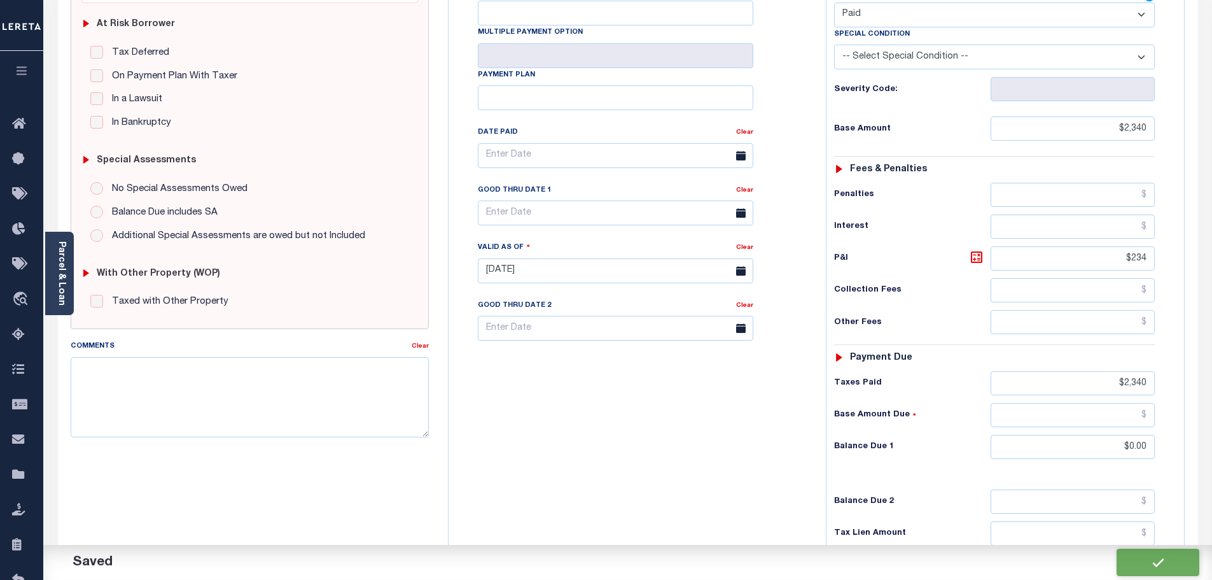
type input "$234"
type input "$2,340"
type input "$0"
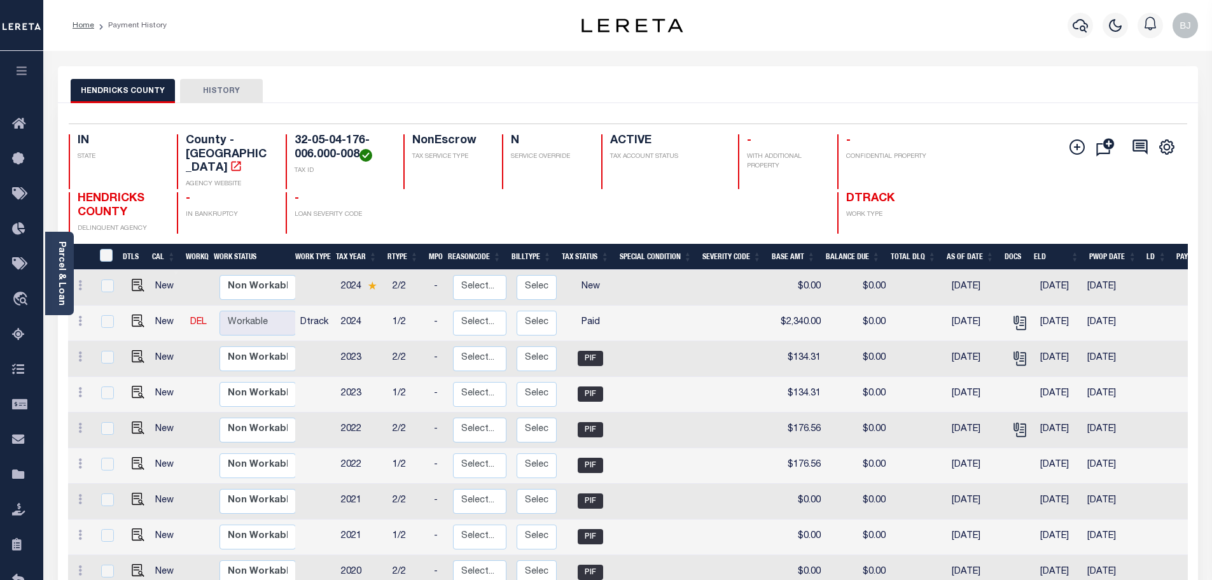
click at [832, 124] on div "Selected 10 Results 1 Items per page 25 50 100 IN STATE County - IN AGENCY WEBS…" at bounding box center [628, 178] width 1139 height 110
click at [1080, 29] on icon "button" at bounding box center [1080, 25] width 15 height 13
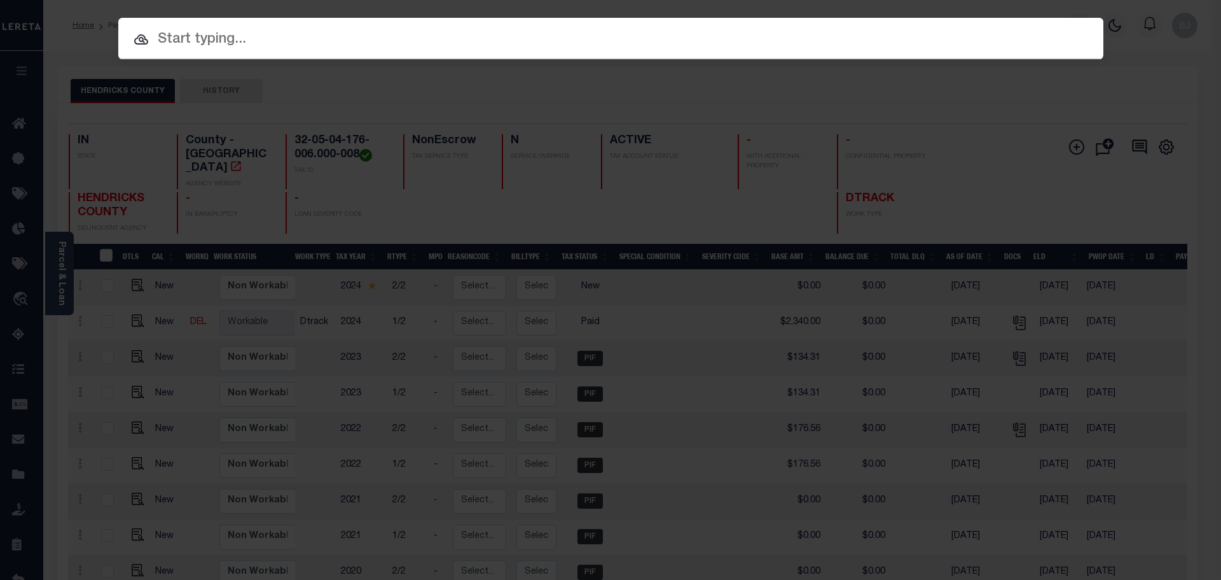
click at [826, 38] on input "text" at bounding box center [610, 40] width 985 height 22
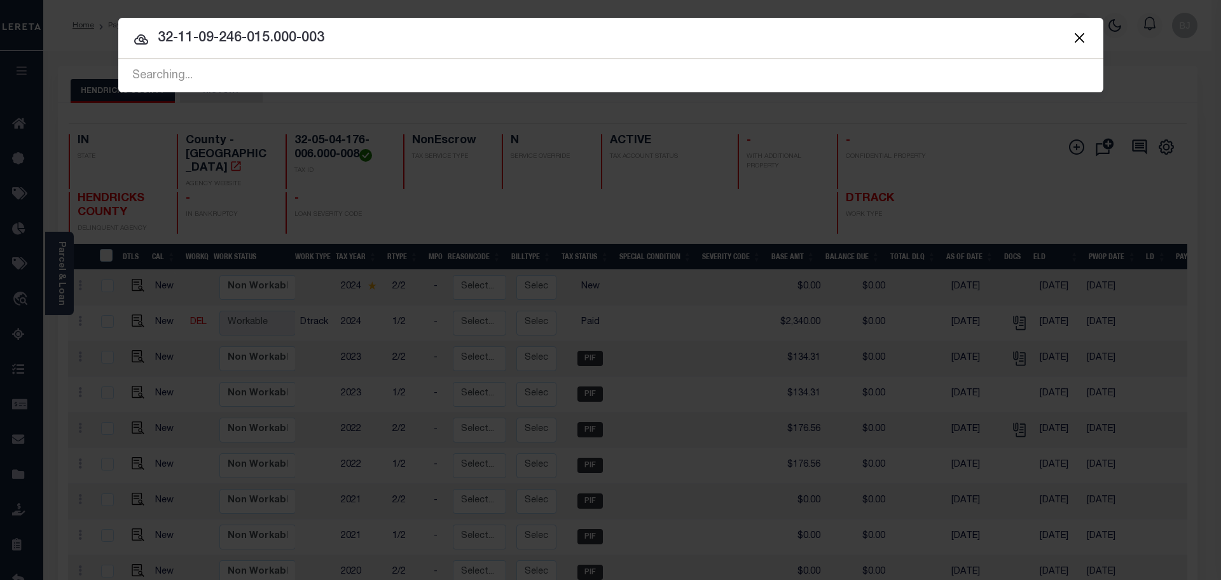
type input "32-11-09-246-015.000-003"
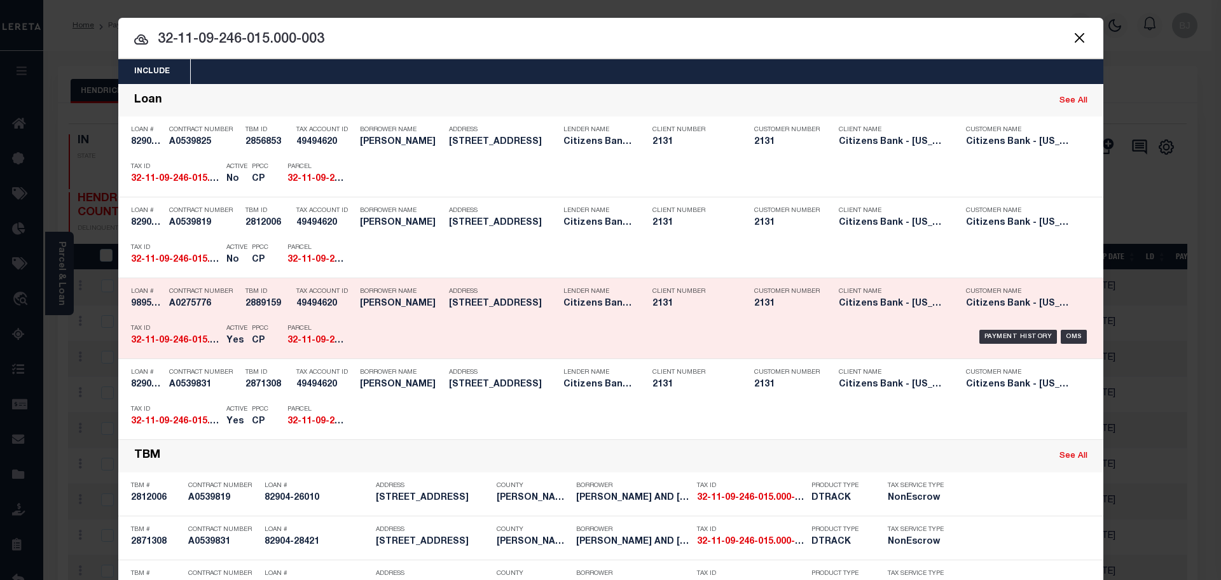
click at [712, 331] on div "Payment History OMS" at bounding box center [727, 336] width 727 height 37
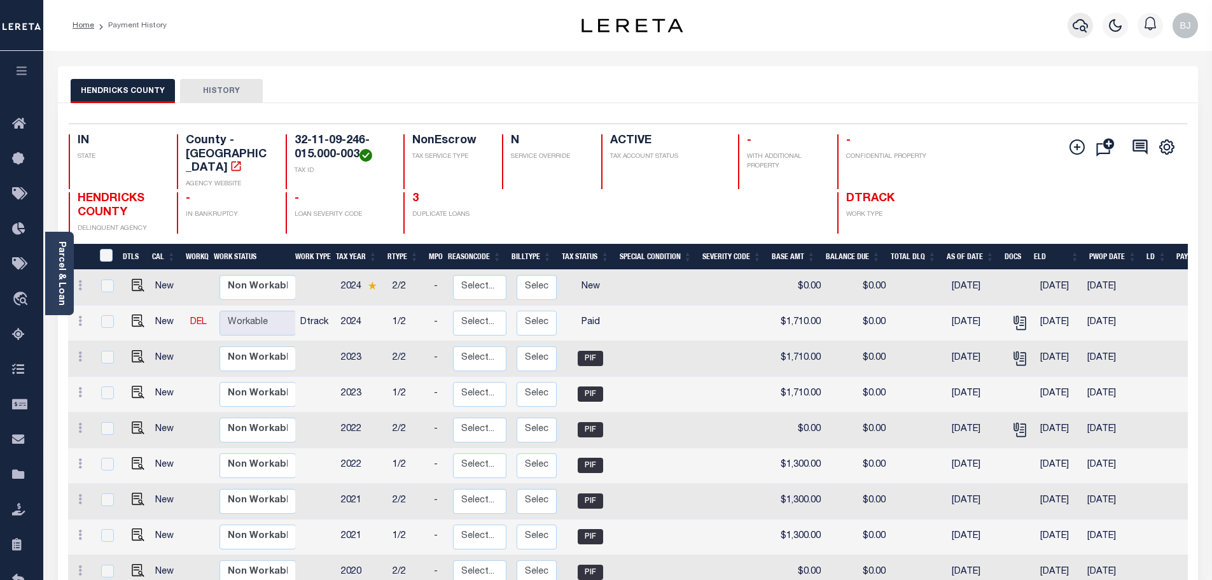
click at [1083, 24] on icon "button" at bounding box center [1080, 25] width 15 height 13
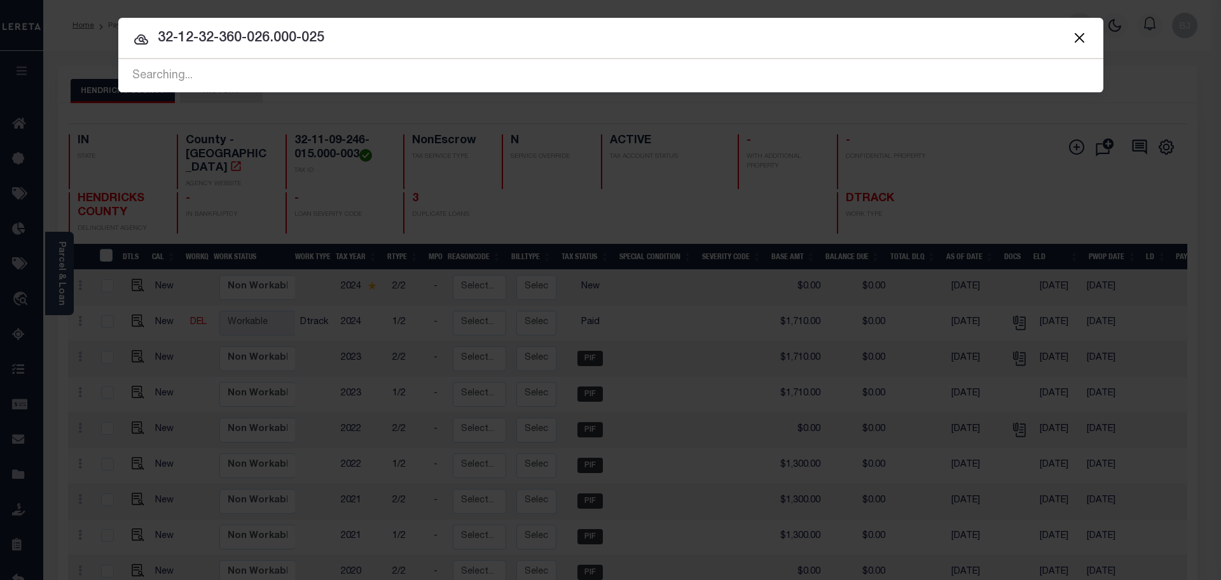
type input "32-12-32-360-026.000-025"
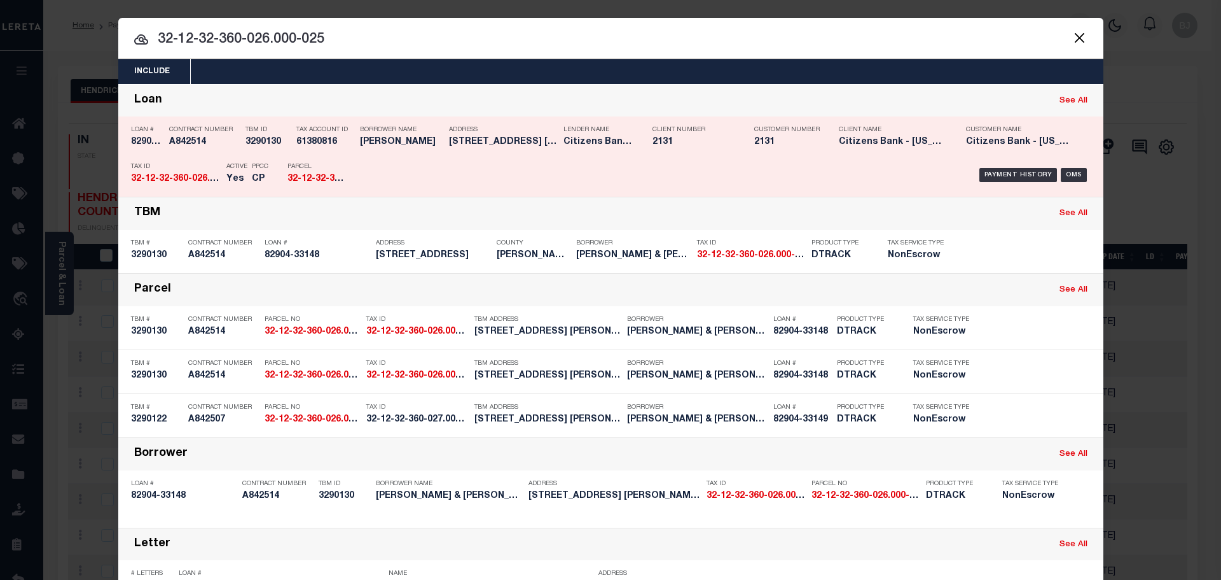
click at [396, 188] on div "Payment History OMS" at bounding box center [727, 174] width 727 height 37
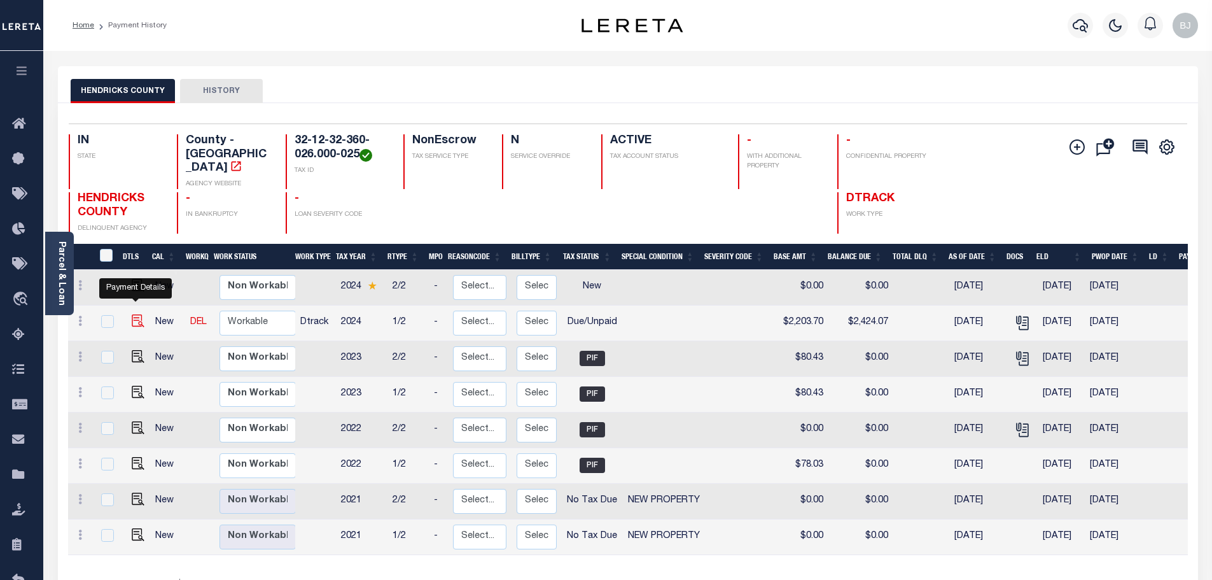
click at [132, 314] on img "" at bounding box center [138, 320] width 13 height 13
checkbox input "true"
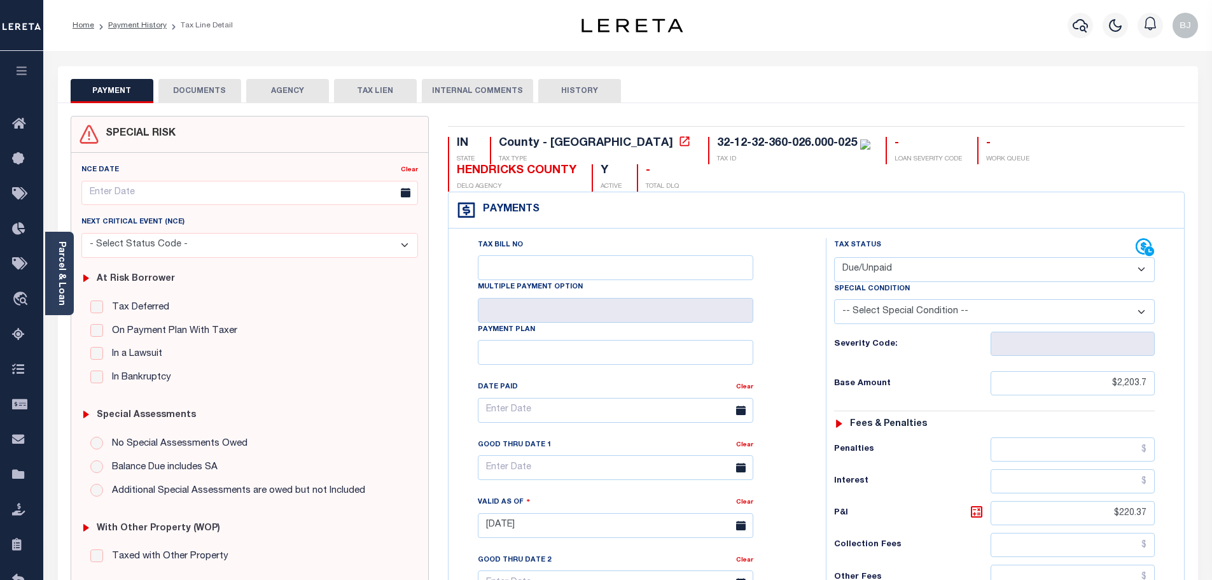
click at [982, 277] on select "- Select Status Code - Open Due/Unpaid Paid Incomplete No Tax Due Internal Refu…" at bounding box center [994, 269] width 321 height 25
select select "PYD"
click at [834, 258] on select "- Select Status Code - Open Due/Unpaid Paid Incomplete No Tax Due Internal Refu…" at bounding box center [994, 269] width 321 height 25
type input "[DATE]"
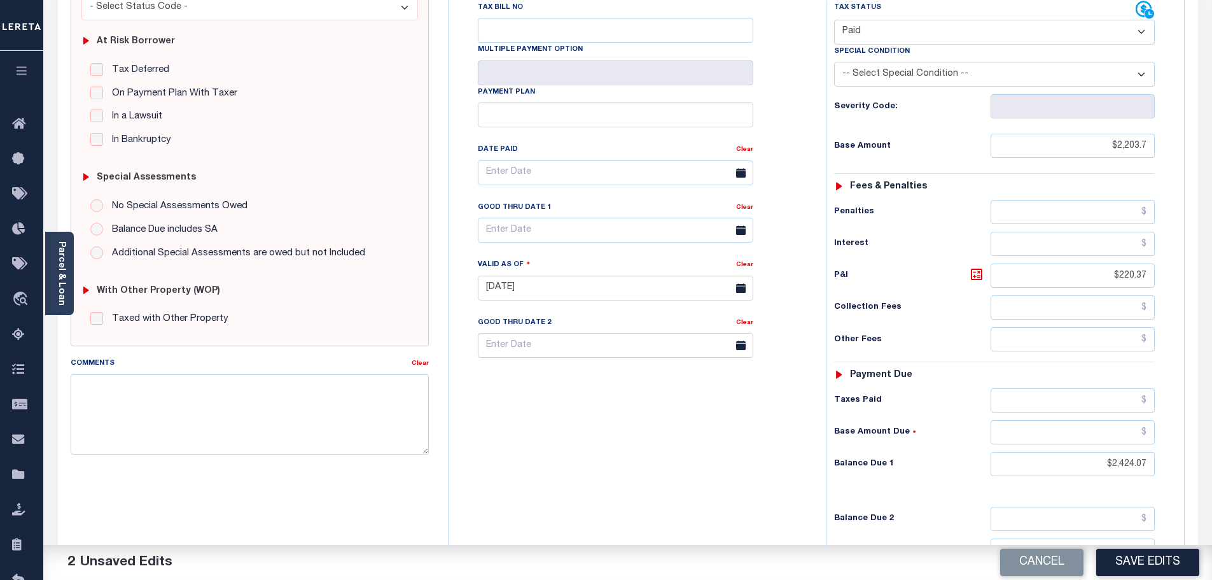
scroll to position [254, 0]
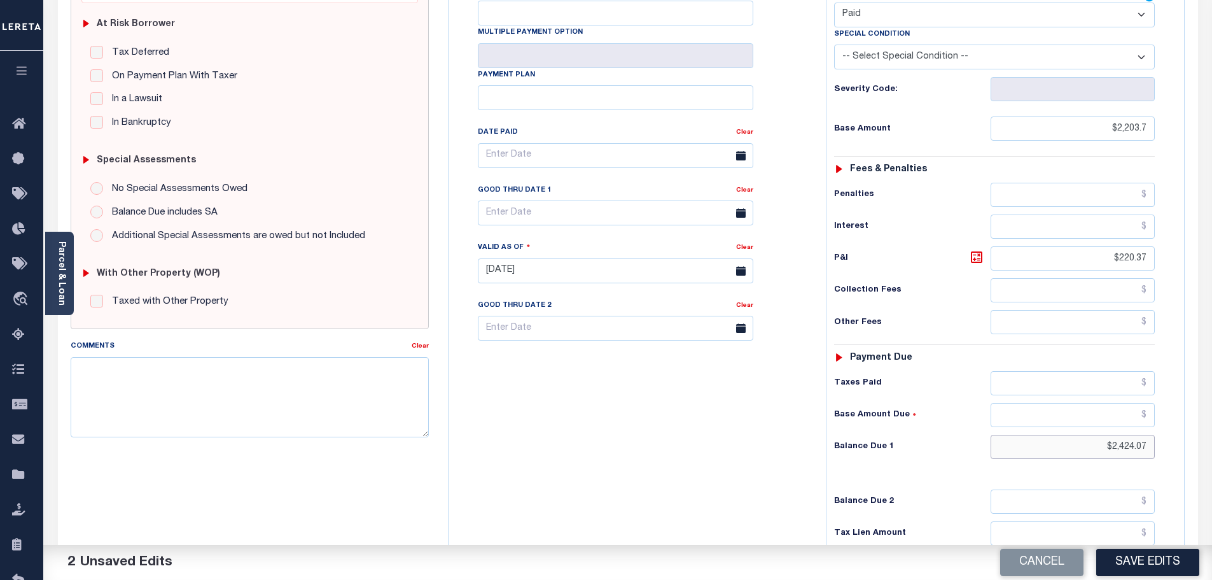
drag, startPoint x: 1074, startPoint y: 442, endPoint x: 1260, endPoint y: 448, distance: 185.9
click at [1211, 448] on html "Home Payment History Tax Line Detail" at bounding box center [606, 228] width 1212 height 964
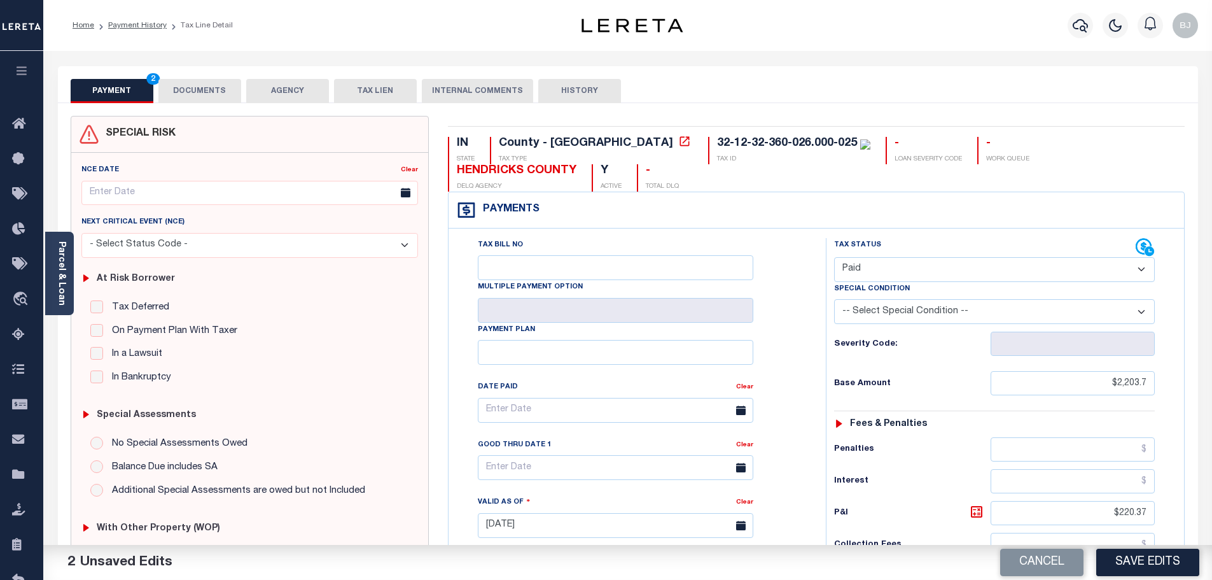
type input "$0.00"
click at [204, 90] on button "DOCUMENTS" at bounding box center [199, 91] width 83 height 24
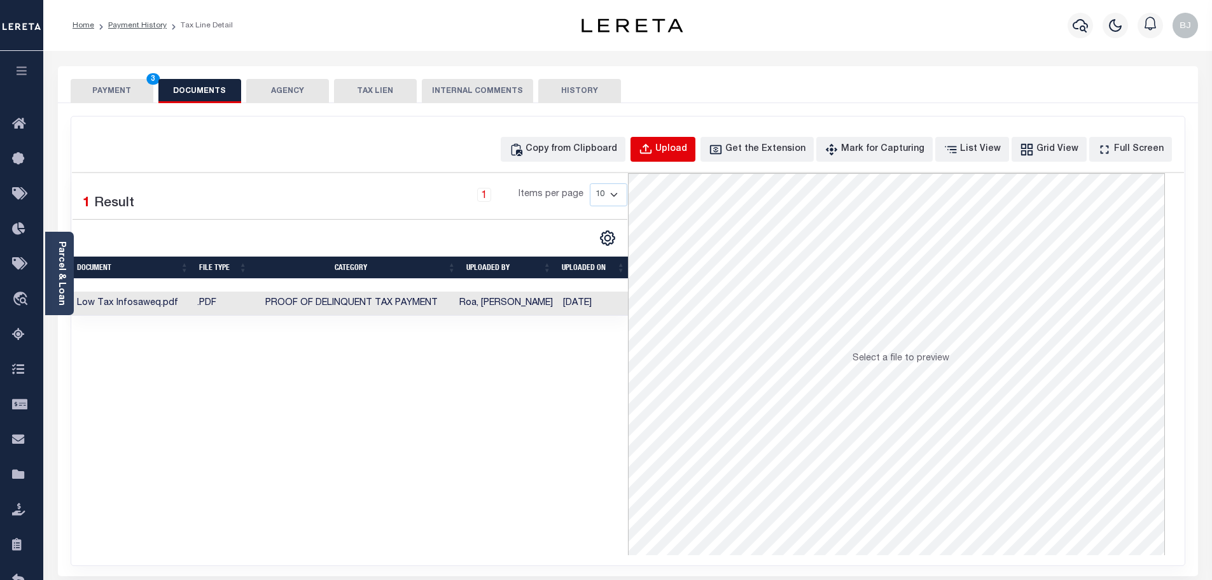
click at [684, 149] on div "Upload" at bounding box center [671, 150] width 32 height 14
select select "POP"
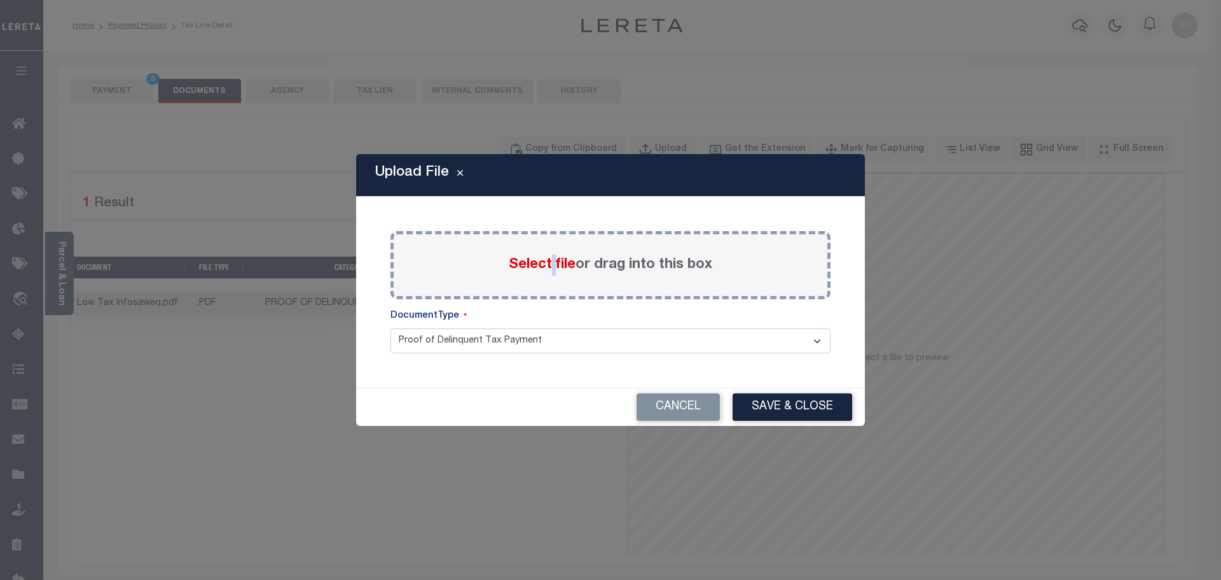
click at [553, 267] on span "Select file" at bounding box center [542, 265] width 67 height 14
click at [540, 261] on span "Select file" at bounding box center [542, 265] width 67 height 14
click at [0, 0] on input "Select file or drag into this box" at bounding box center [0, 0] width 0 height 0
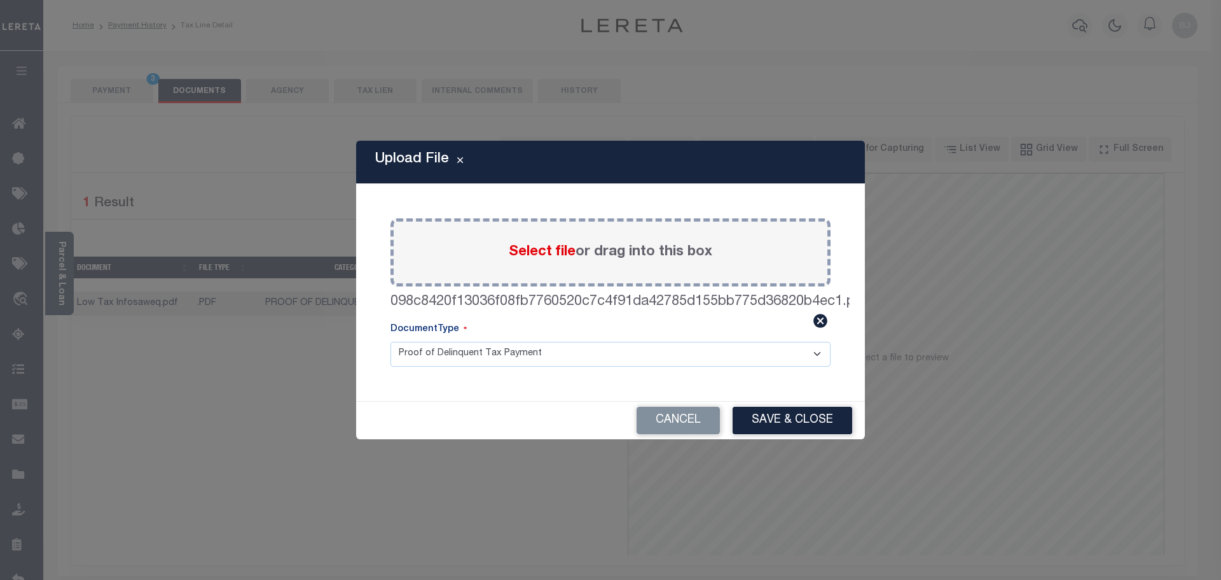
click at [197, 47] on div "Upload File Paste copied image or file into this box Select file or drag into t…" at bounding box center [610, 290] width 1221 height 580
click at [781, 419] on button "Save & Close" at bounding box center [793, 420] width 120 height 27
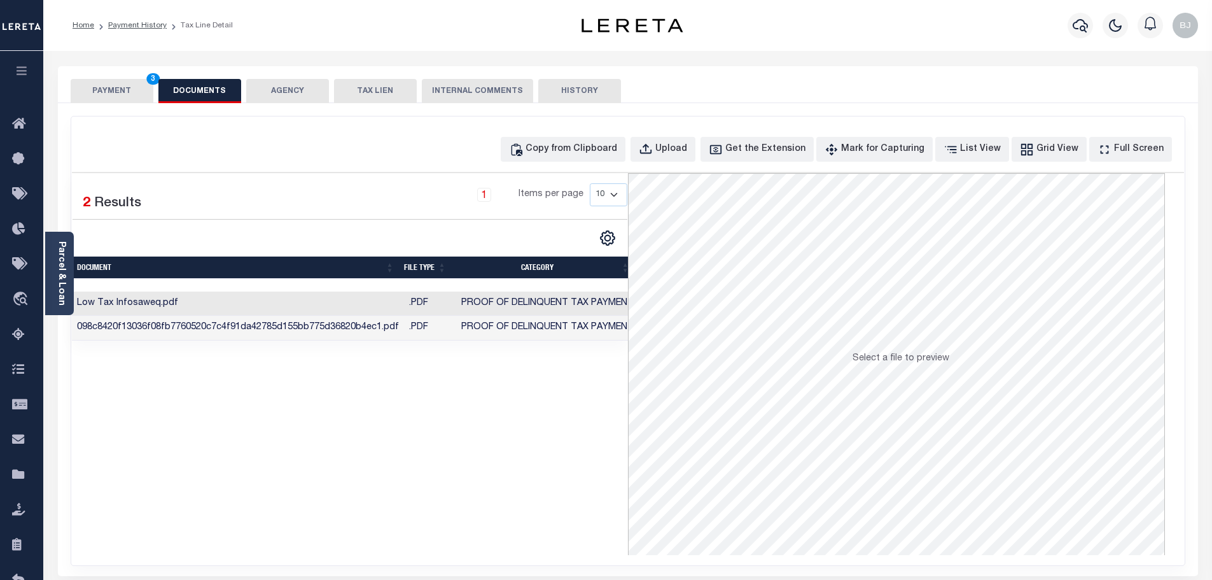
click at [130, 104] on div "SPECIAL RISK NCE Date Clear" at bounding box center [628, 339] width 1140 height 473
click at [125, 92] on button "PAYMENT 3" at bounding box center [112, 91] width 83 height 24
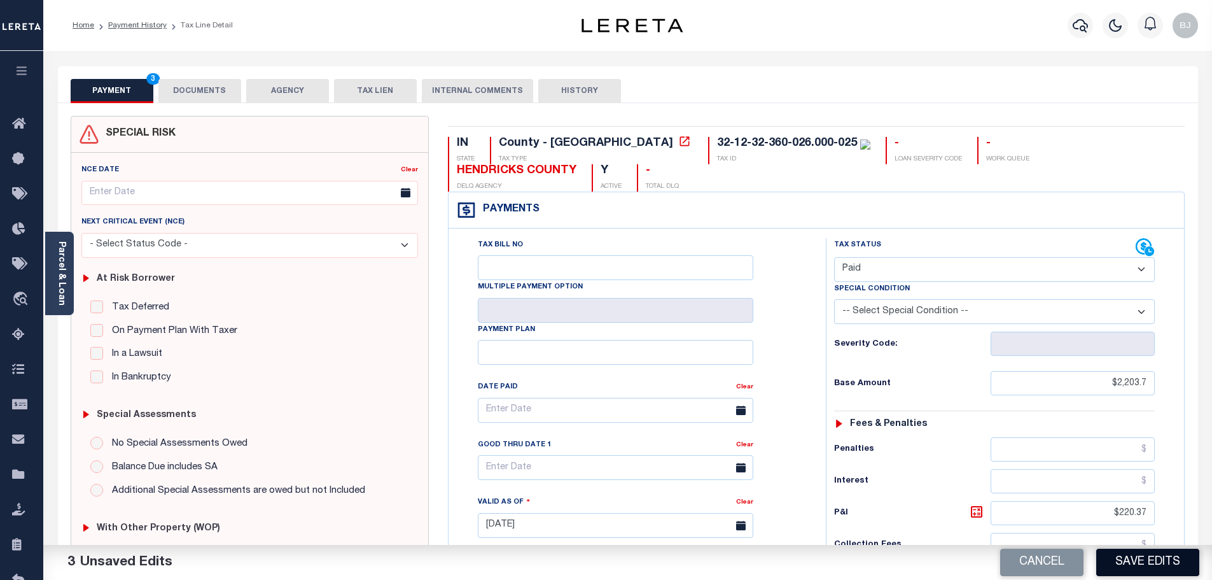
click at [1108, 557] on button "Save Edits" at bounding box center [1147, 561] width 103 height 27
checkbox input "false"
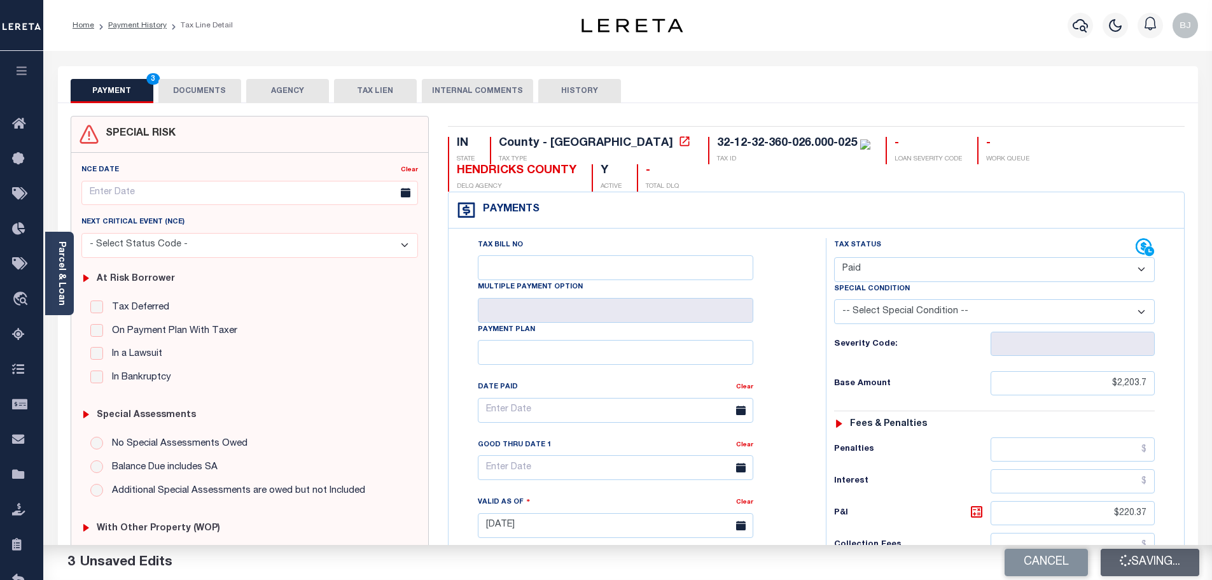
type input "$2,203.7"
type input "$220.37"
type input "$0"
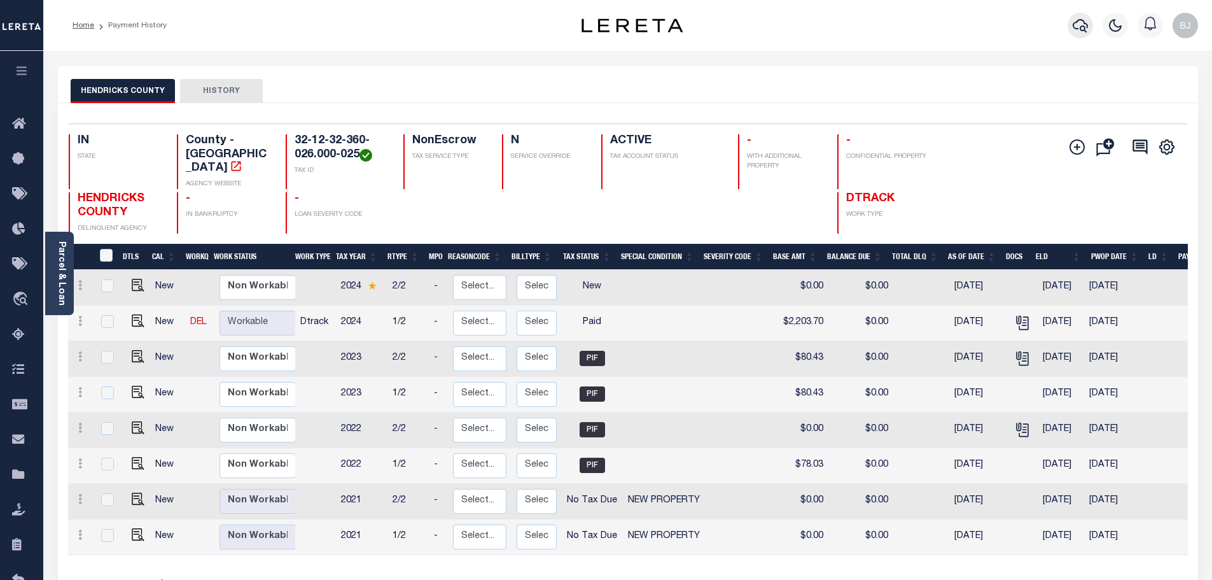
click at [1073, 30] on icon "button" at bounding box center [1080, 25] width 15 height 15
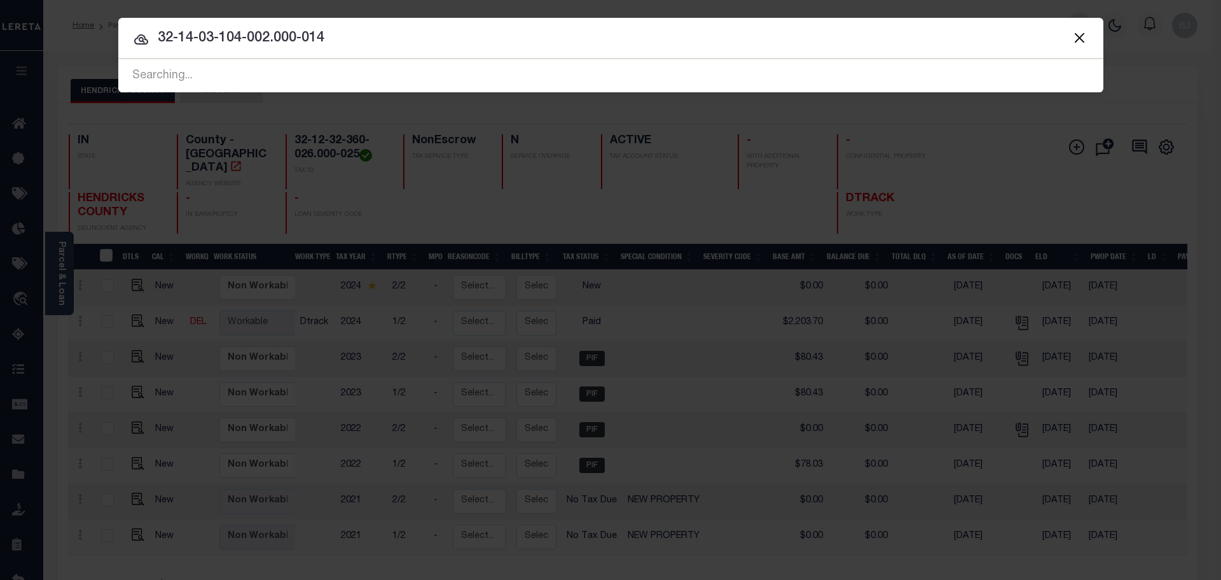
type input "32-14-03-104-002.000-014"
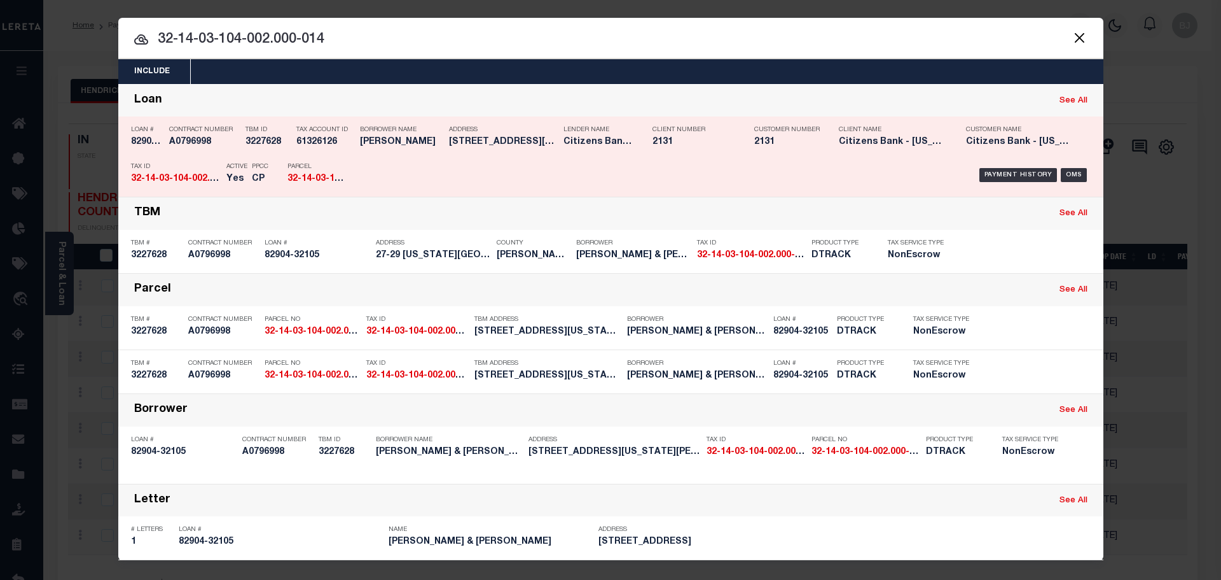
click at [336, 165] on p "Parcel" at bounding box center [316, 167] width 57 height 8
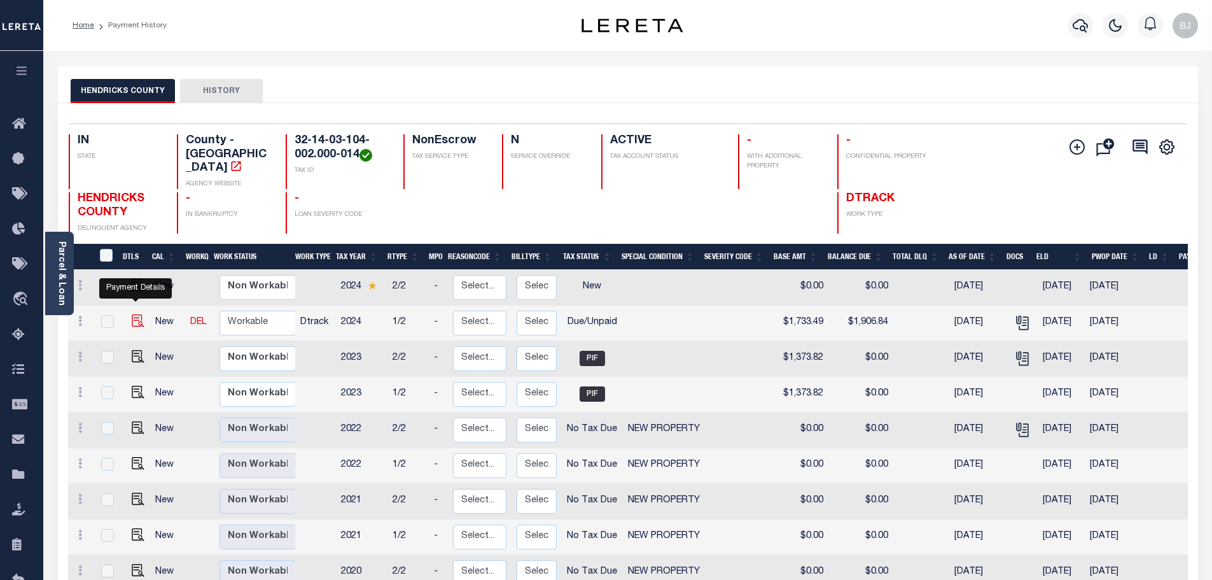
click at [137, 314] on img "" at bounding box center [138, 320] width 13 height 13
checkbox input "true"
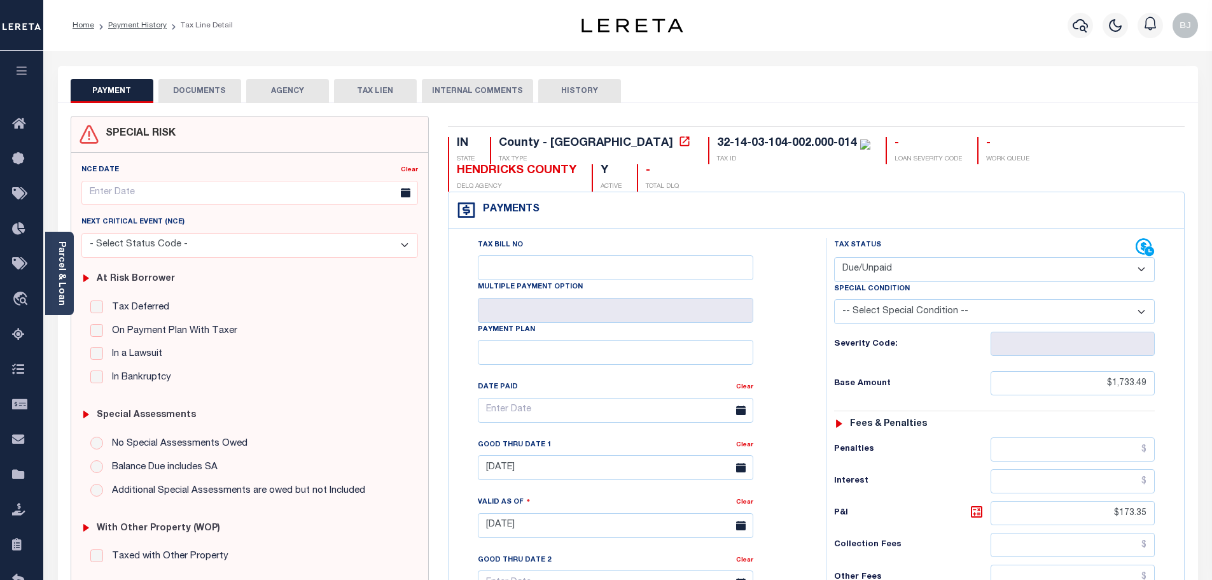
click at [873, 289] on label "Special Condition" at bounding box center [872, 289] width 76 height 11
click at [876, 275] on select "- Select Status Code - Open Due/Unpaid Paid Incomplete No Tax Due Internal Refu…" at bounding box center [994, 269] width 321 height 25
select select "PYD"
click at [834, 258] on select "- Select Status Code - Open Due/Unpaid Paid Incomplete No Tax Due Internal Refu…" at bounding box center [994, 269] width 321 height 25
type input "[DATE]"
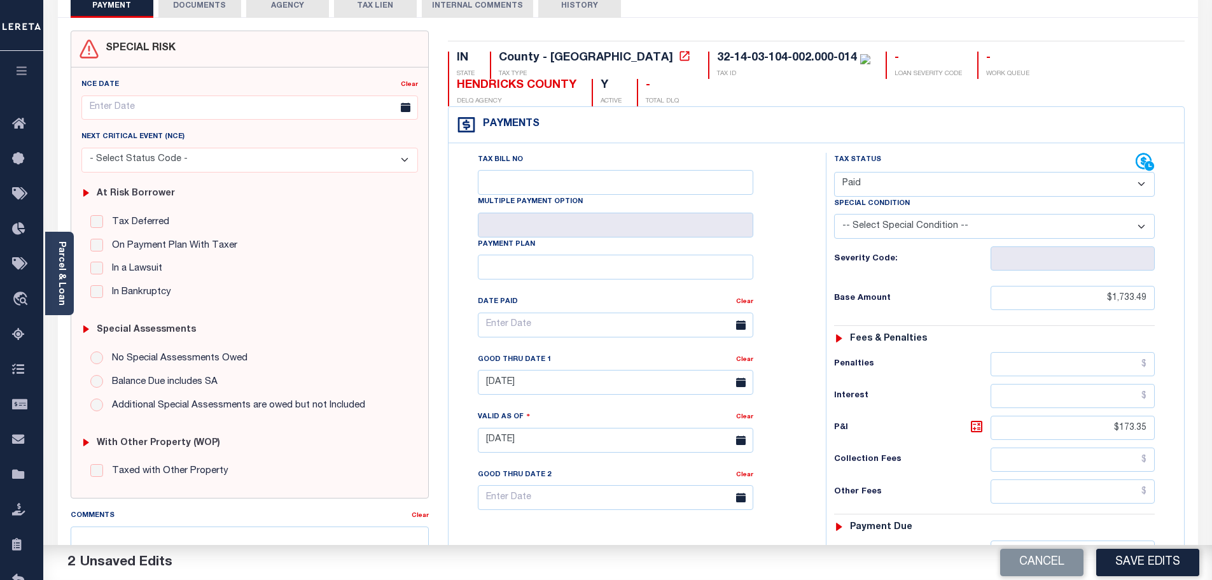
scroll to position [318, 0]
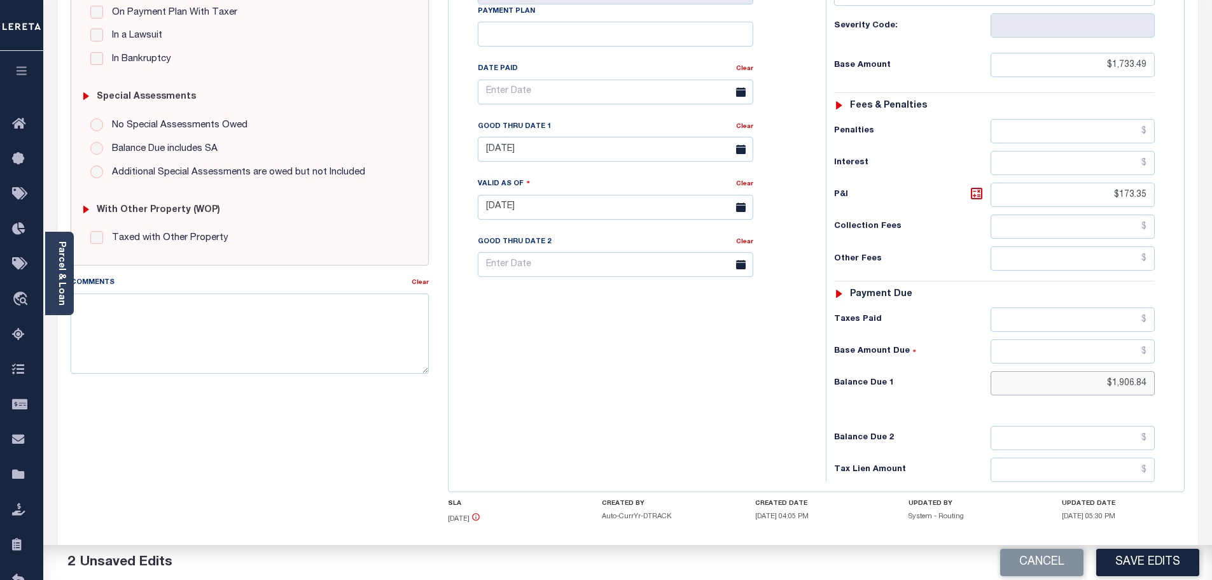
click at [1115, 381] on input "$1,906.84" at bounding box center [1073, 383] width 165 height 24
drag, startPoint x: 1120, startPoint y: 383, endPoint x: 1231, endPoint y: 384, distance: 111.3
click at [1211, 384] on html "Home Payment History Tax Line Detail" at bounding box center [606, 164] width 1212 height 964
type input "$"
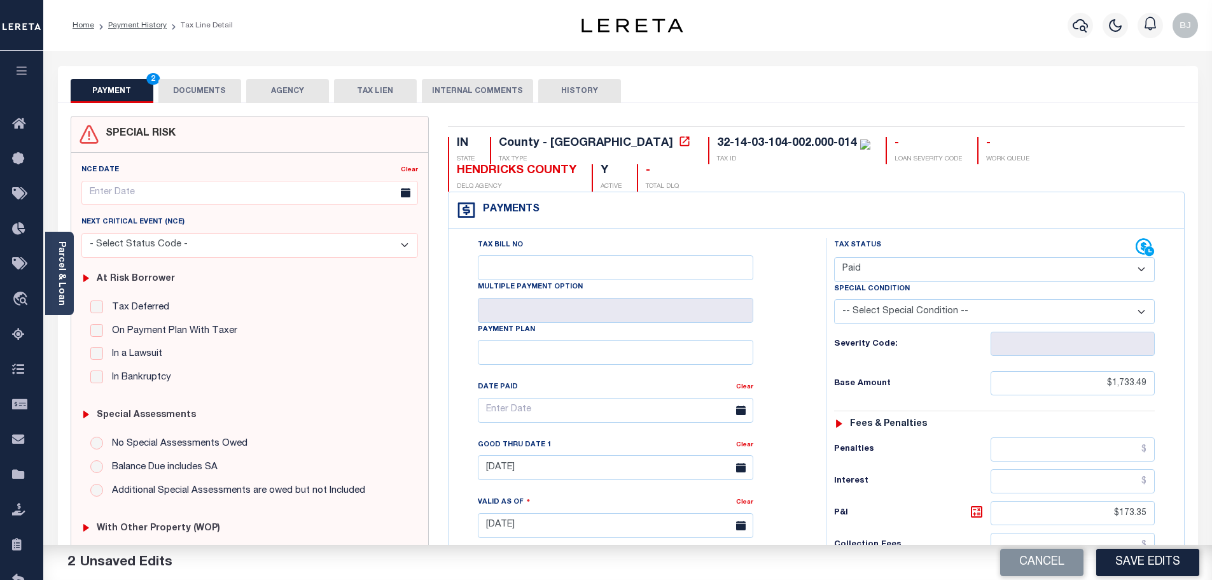
type input "$0.00"
drag, startPoint x: 745, startPoint y: 446, endPoint x: 720, endPoint y: 430, distance: 29.5
click at [745, 446] on link "Clear" at bounding box center [744, 445] width 17 height 6
click at [189, 86] on button "DOCUMENTS" at bounding box center [199, 91] width 83 height 24
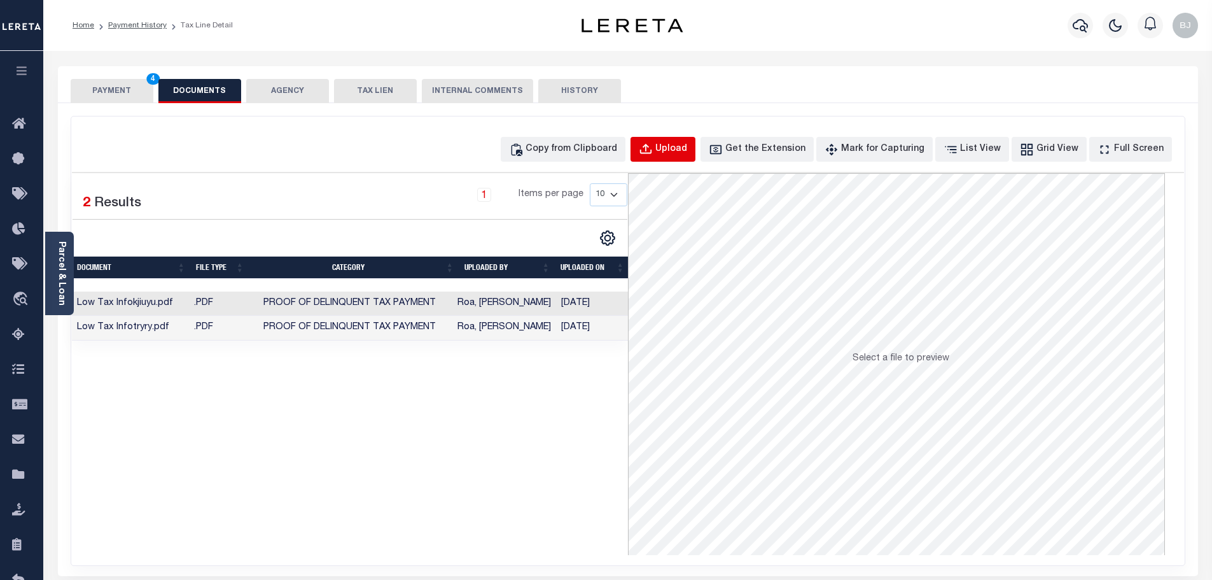
click at [687, 151] on div "Upload" at bounding box center [671, 150] width 32 height 14
select select "POP"
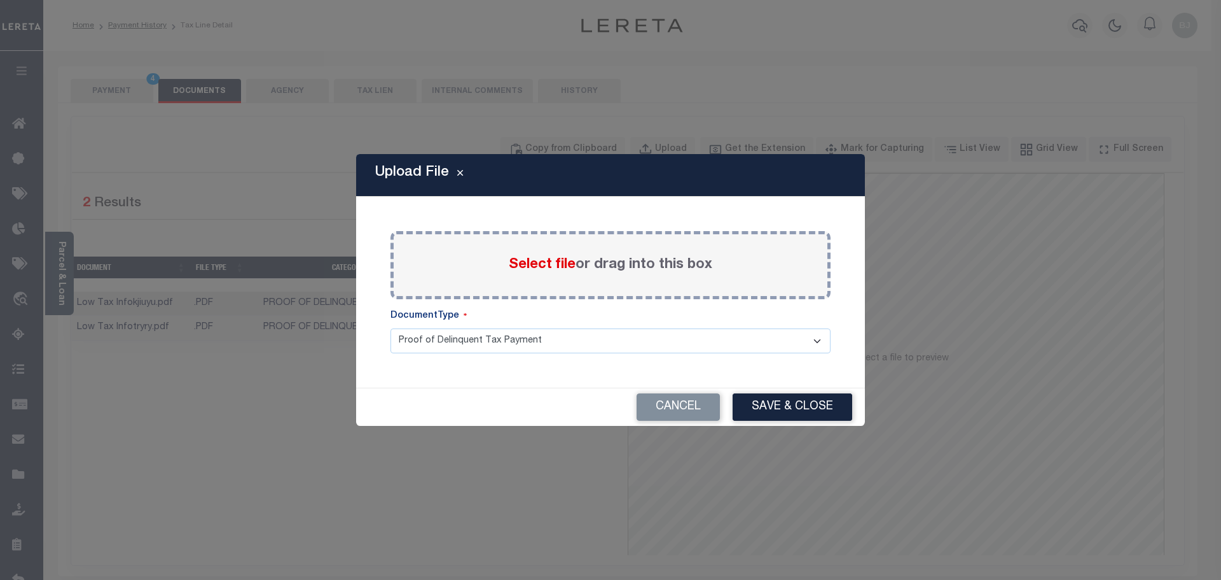
click at [536, 261] on span "Select file" at bounding box center [542, 265] width 67 height 14
click at [0, 0] on input "Select file or drag into this box" at bounding box center [0, 0] width 0 height 0
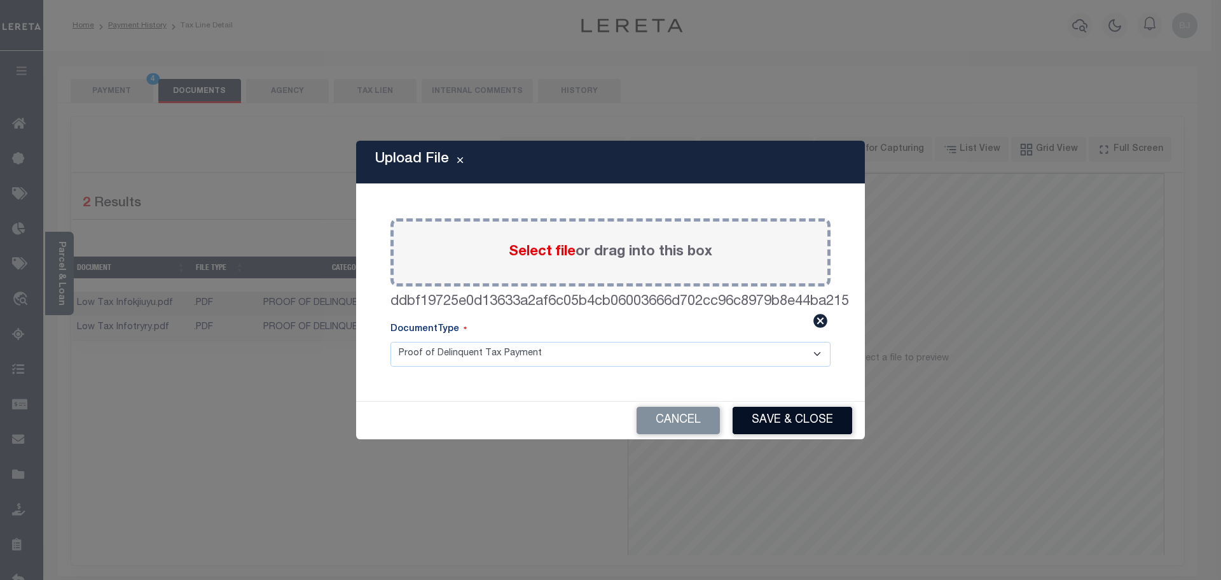
click at [841, 422] on button "Save & Close" at bounding box center [793, 420] width 120 height 27
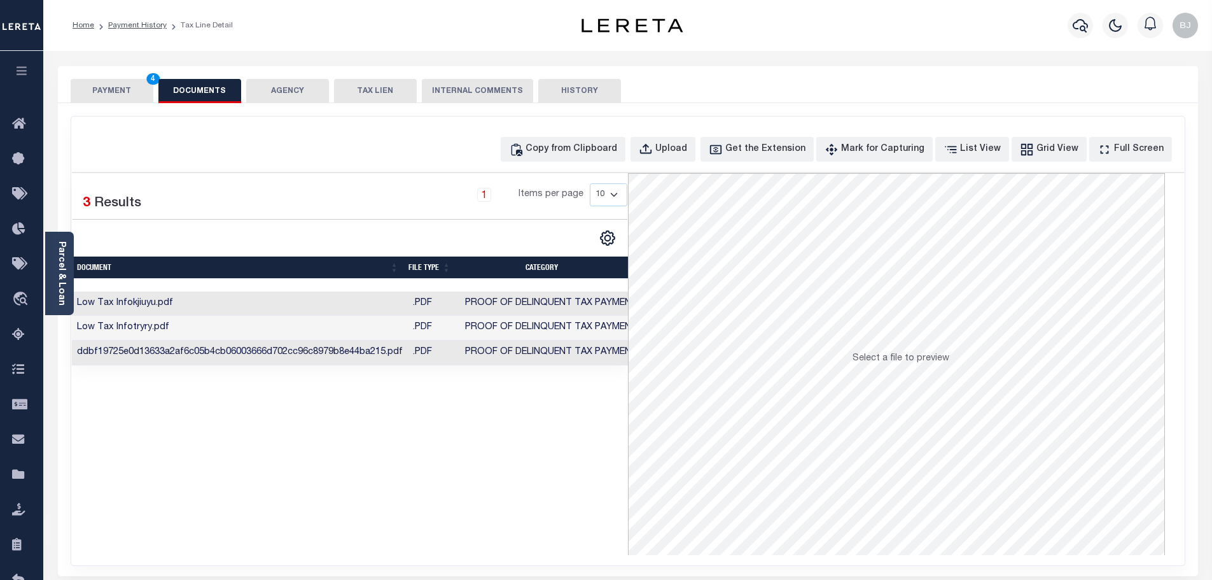
click at [99, 91] on button "PAYMENT 4" at bounding box center [112, 91] width 83 height 24
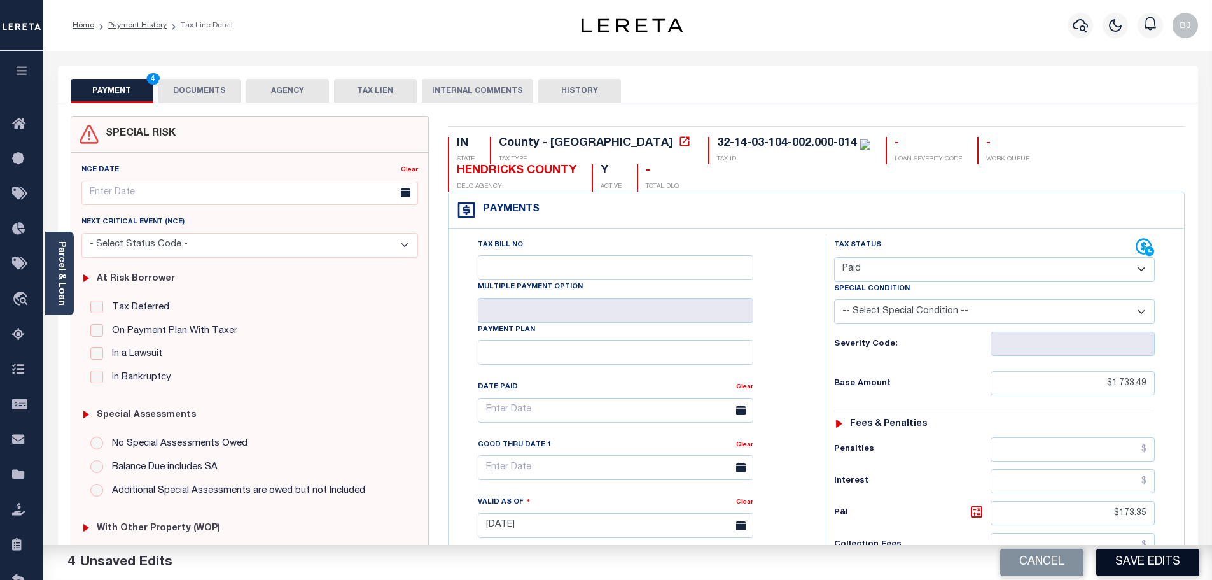
click at [1162, 575] on button "Save Edits" at bounding box center [1147, 561] width 103 height 27
checkbox input "false"
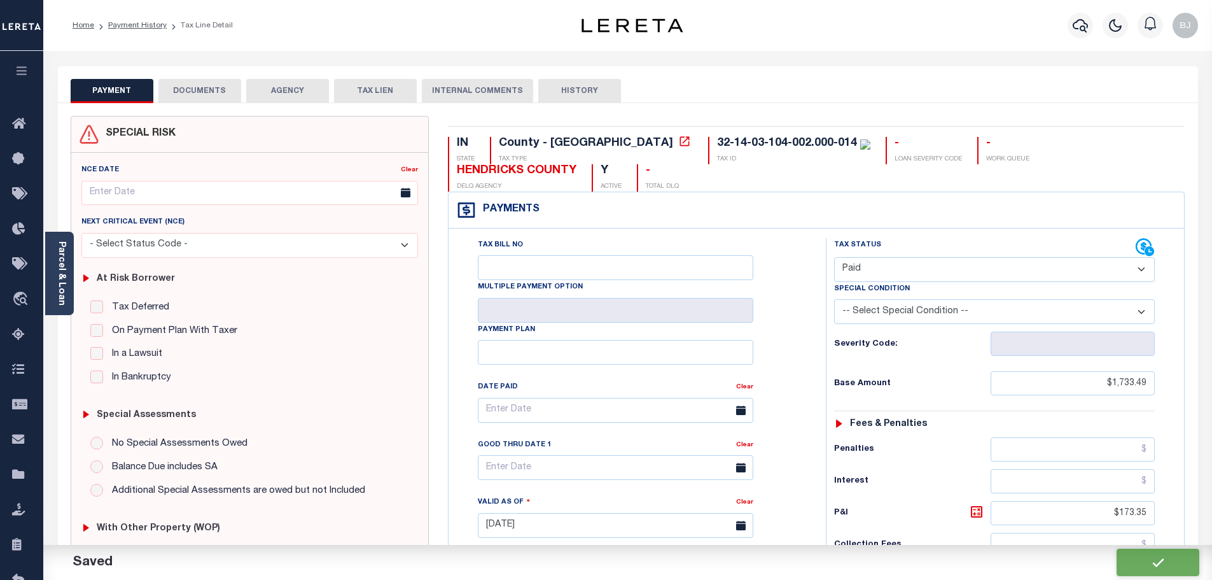
type input "$1,733.49"
type input "$173.35"
type input "$0"
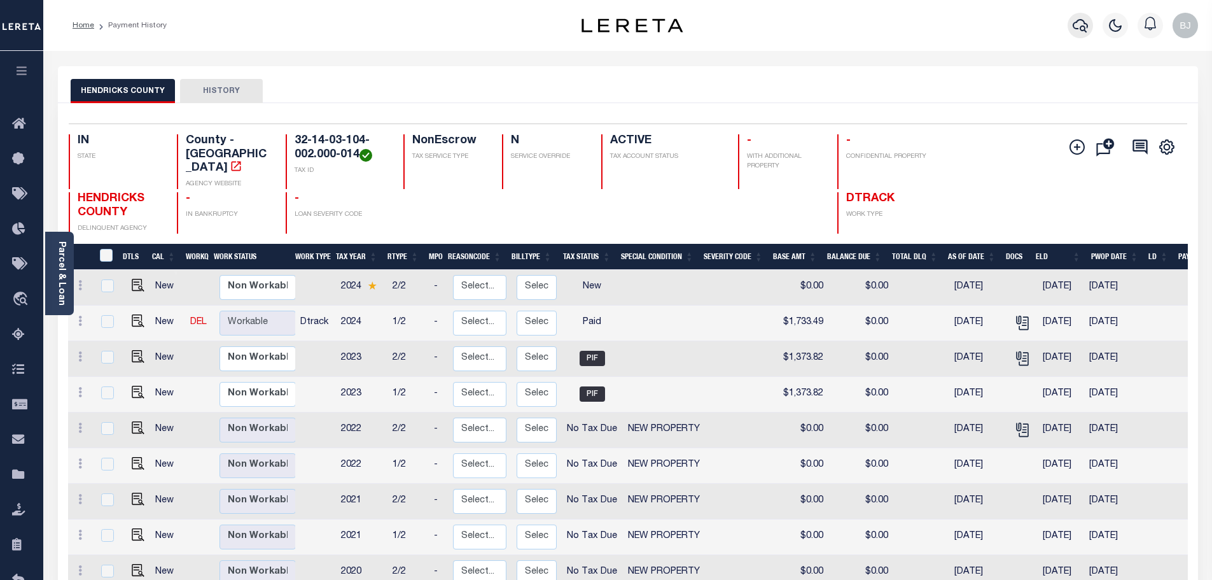
click at [1077, 29] on icon "button" at bounding box center [1080, 25] width 15 height 13
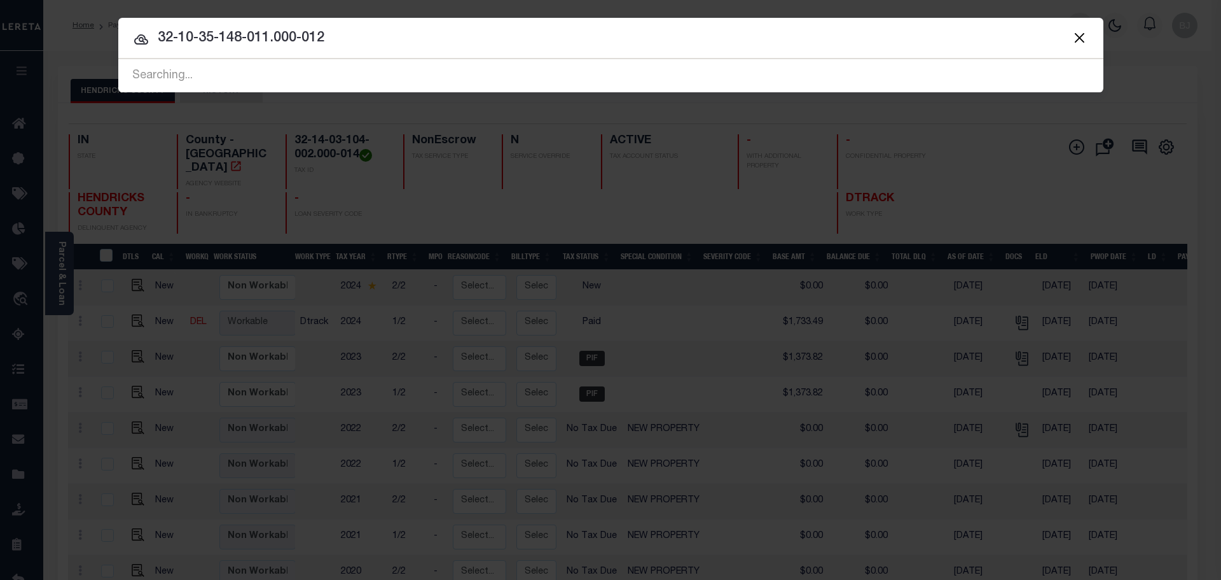
type input "32-10-35-148-011.000-012"
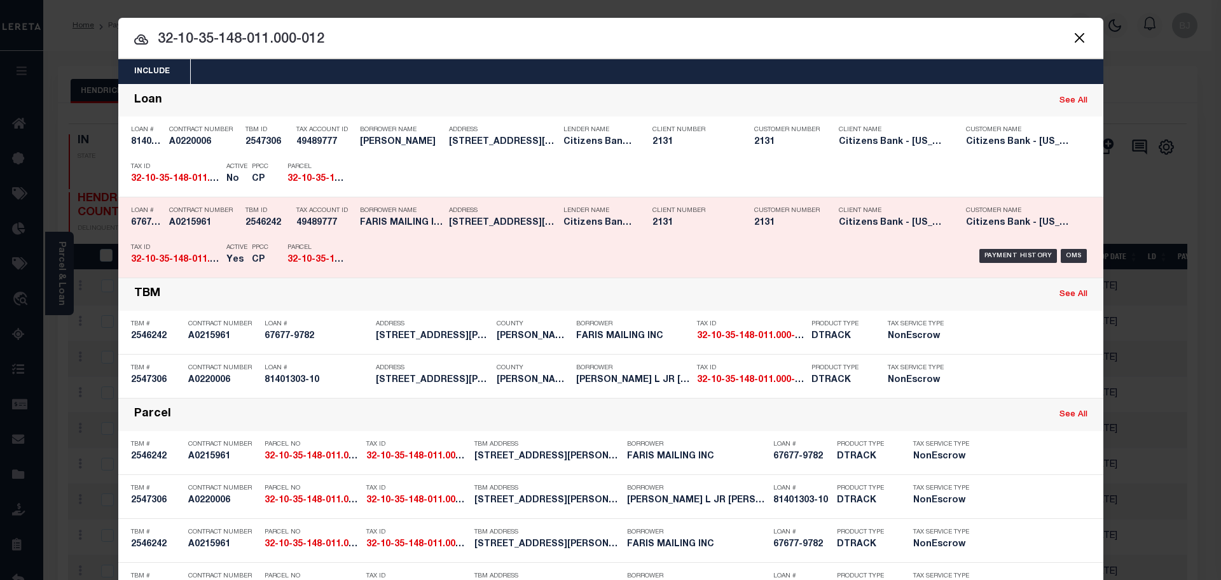
click at [280, 230] on div "TBM ID 2546242" at bounding box center [268, 218] width 45 height 37
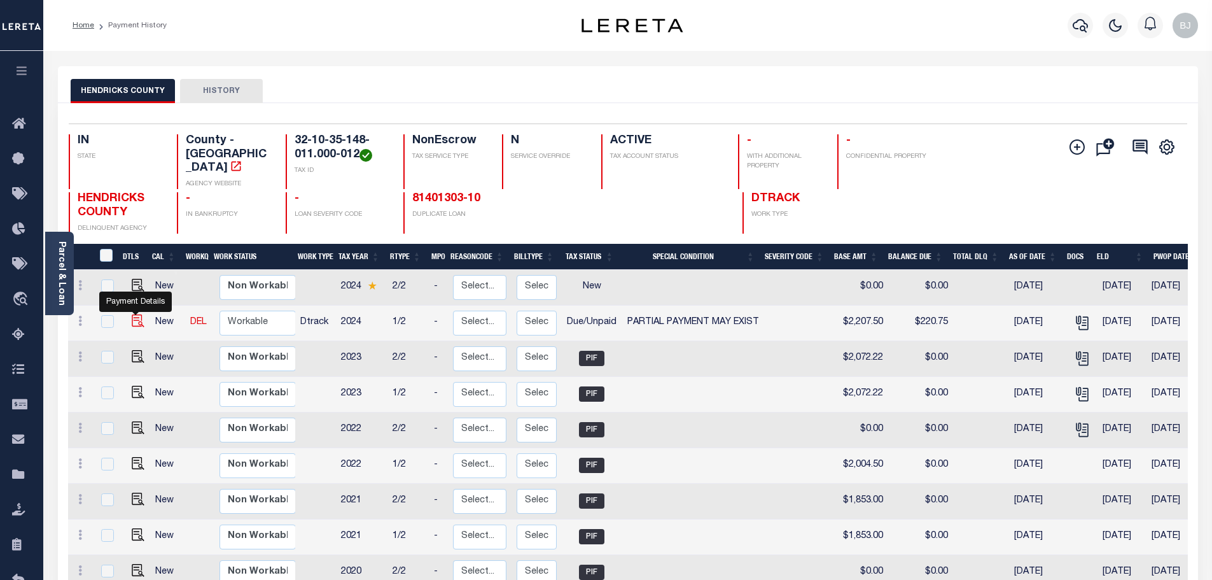
click at [142, 314] on img "" at bounding box center [138, 320] width 13 height 13
checkbox input "true"
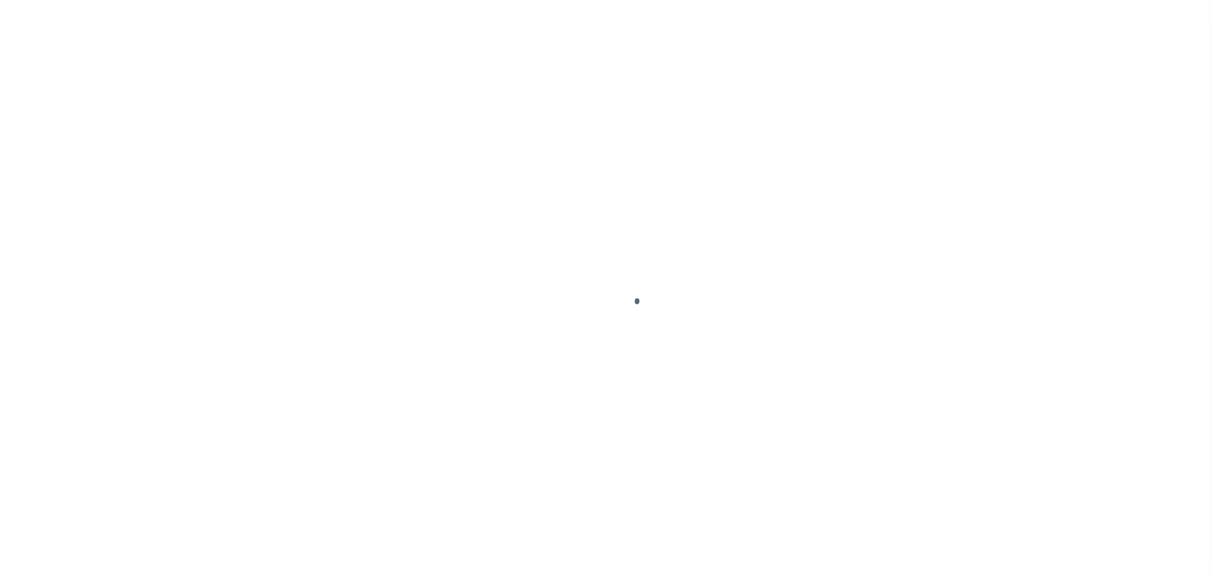
select select "DUE"
select select "15"
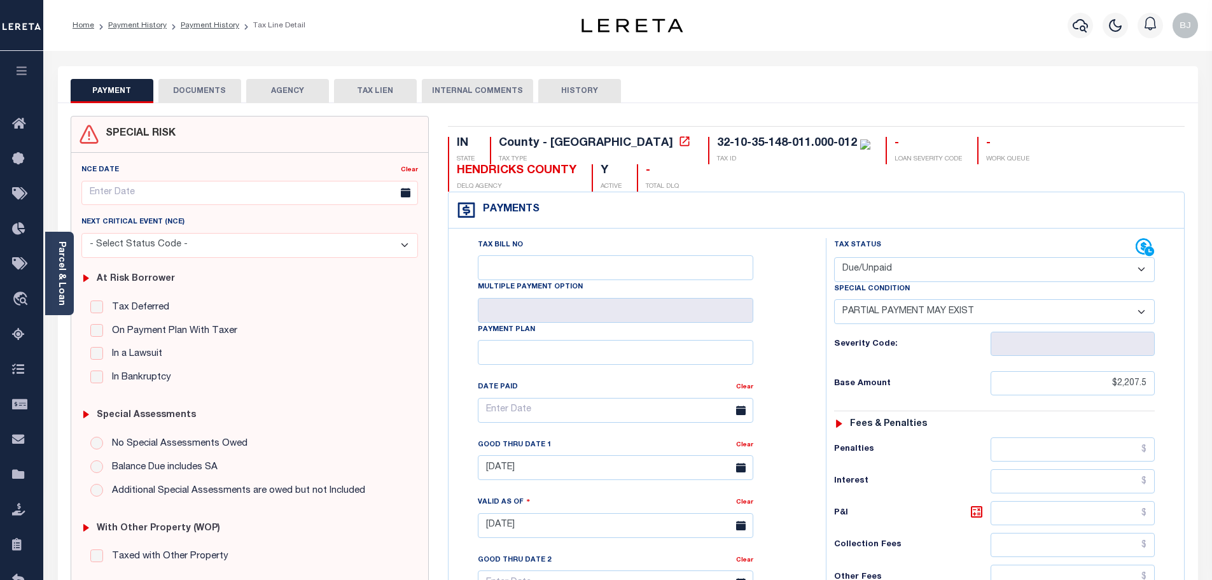
drag, startPoint x: 901, startPoint y: 260, endPoint x: 893, endPoint y: 268, distance: 12.2
click at [898, 263] on select "- Select Status Code - Open Due/Unpaid Paid Incomplete No Tax Due Internal Refu…" at bounding box center [994, 269] width 321 height 25
select select "PYD"
click at [834, 258] on select "- Select Status Code - Open Due/Unpaid Paid Incomplete No Tax Due Internal Refu…" at bounding box center [994, 269] width 321 height 25
select select "0"
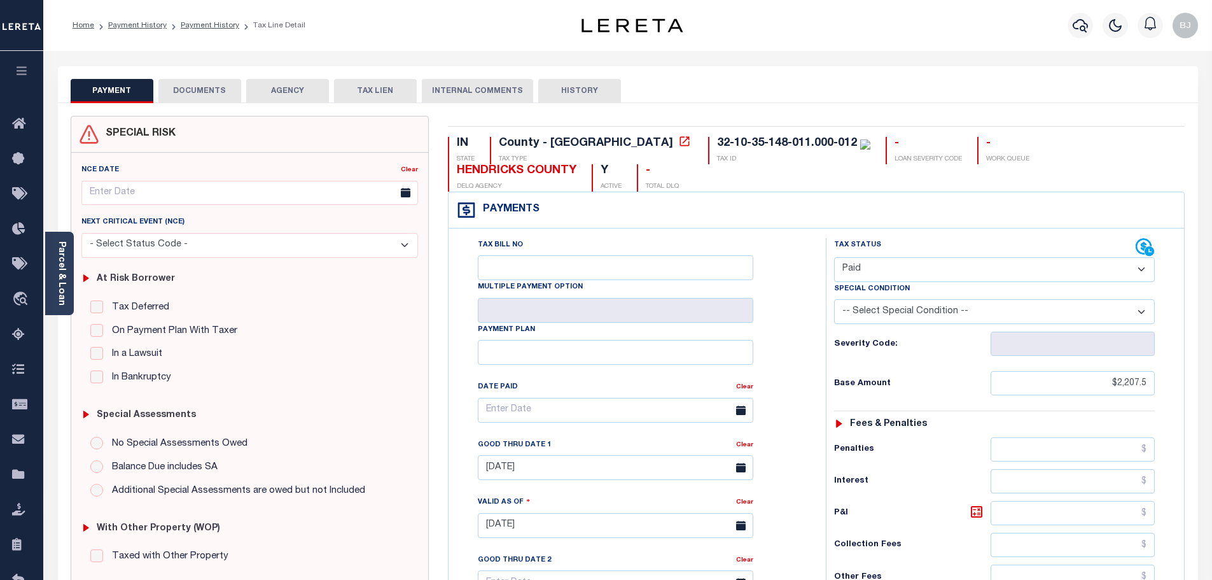
type input "[DATE]"
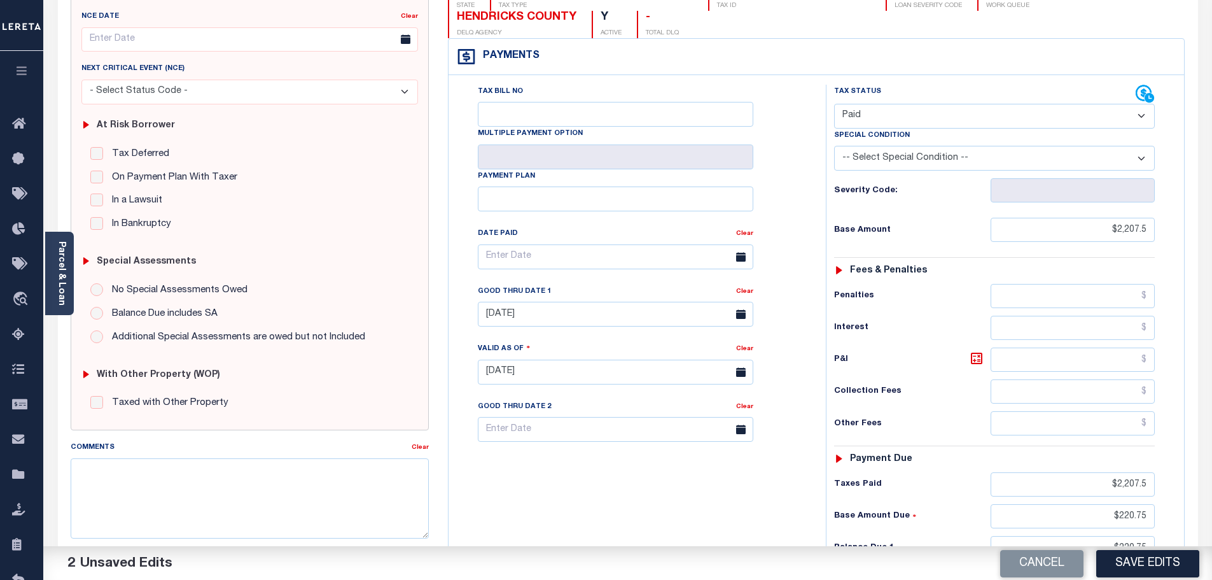
scroll to position [191, 0]
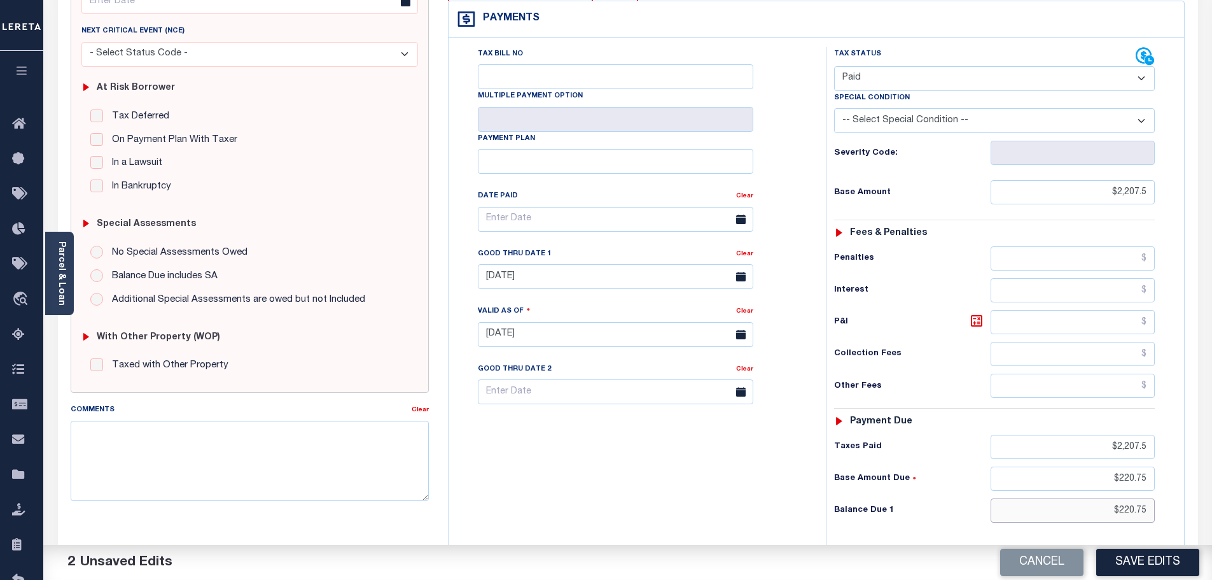
drag, startPoint x: 1137, startPoint y: 517, endPoint x: 1200, endPoint y: 517, distance: 63.0
click at [1179, 517] on div "Tax Status Status" at bounding box center [998, 328] width 365 height 562
click at [1096, 522] on input "$220.75" at bounding box center [1073, 510] width 165 height 24
drag, startPoint x: 1104, startPoint y: 511, endPoint x: 1487, endPoint y: 511, distance: 383.0
click at [1211, 511] on html "Home Payment History Payment History Tax Line Detail Profile Sign out" at bounding box center [606, 291] width 1212 height 964
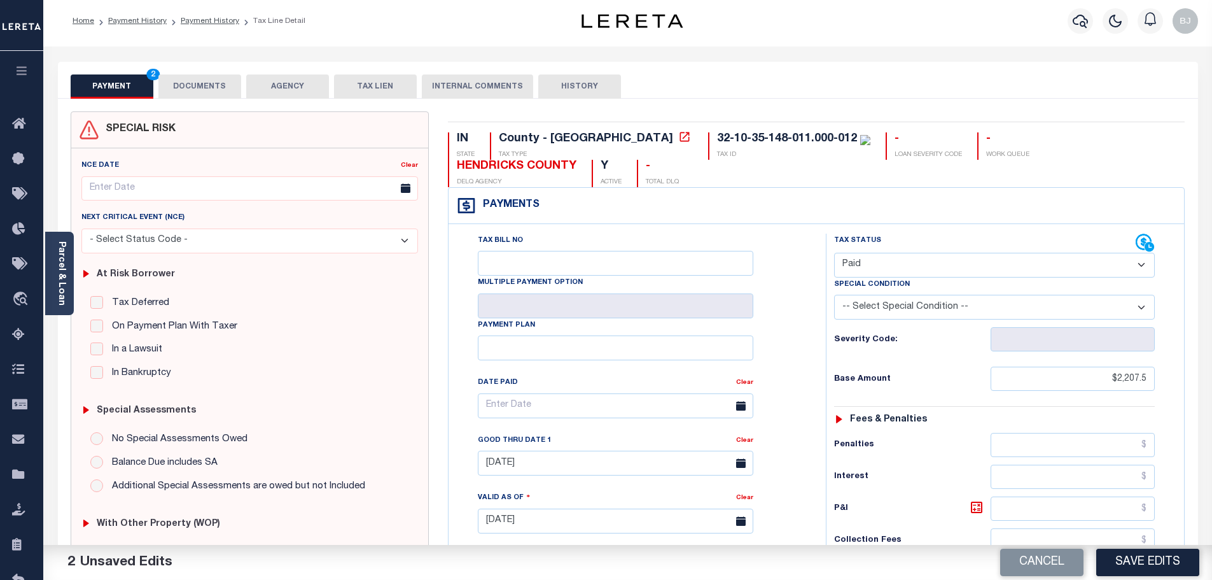
scroll to position [0, 0]
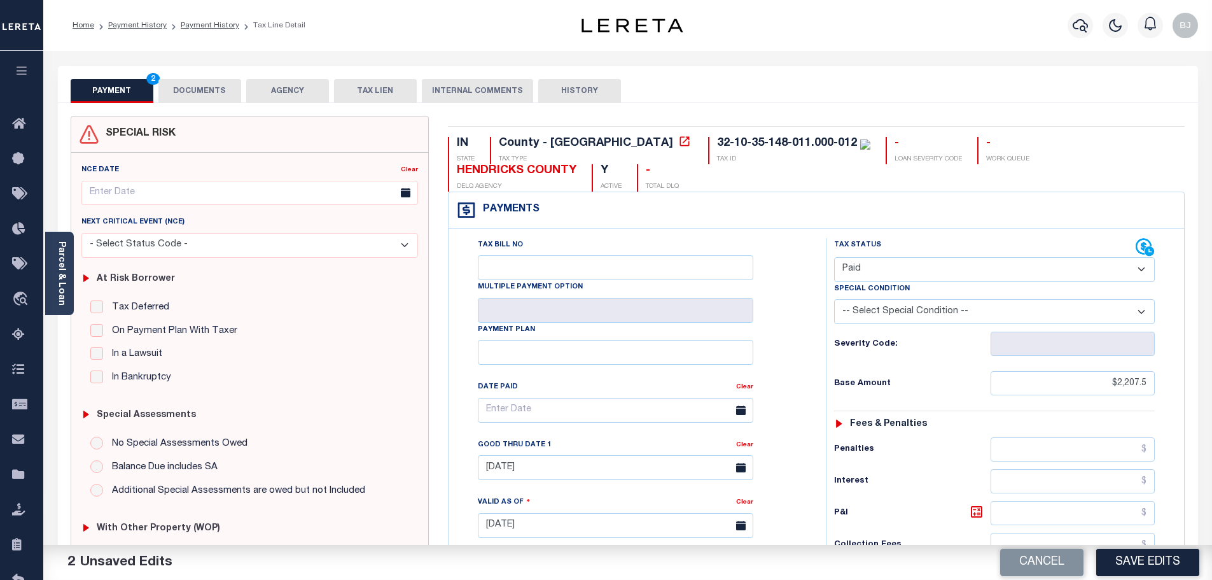
type input "$0.00"
click at [193, 97] on button "DOCUMENTS" at bounding box center [199, 91] width 83 height 24
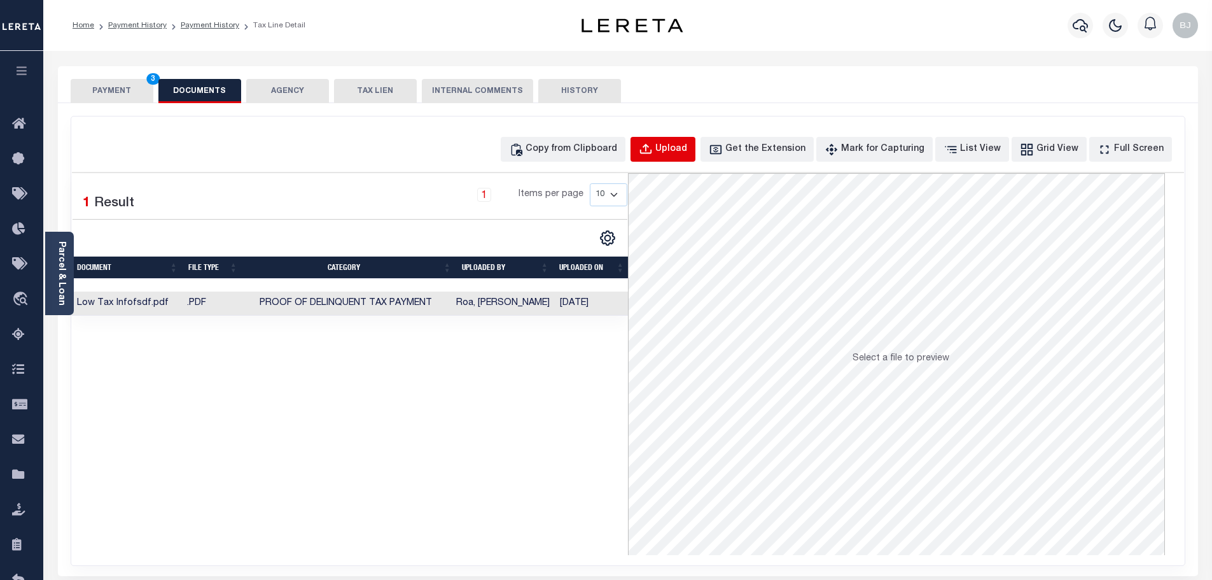
click at [687, 151] on div "Upload" at bounding box center [671, 150] width 32 height 14
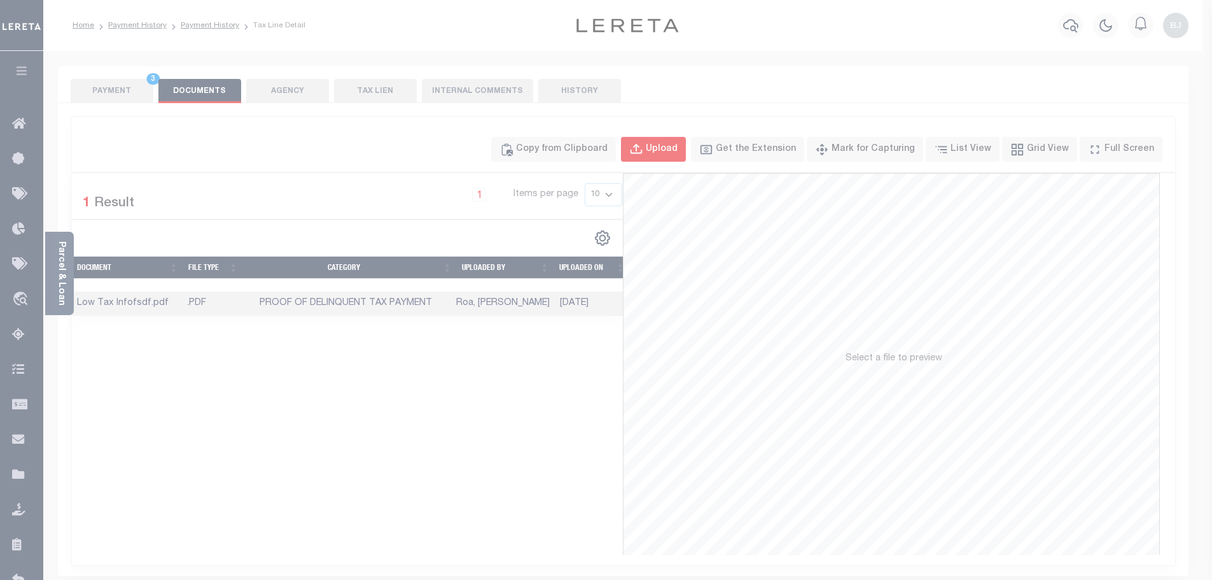
select select "POP"
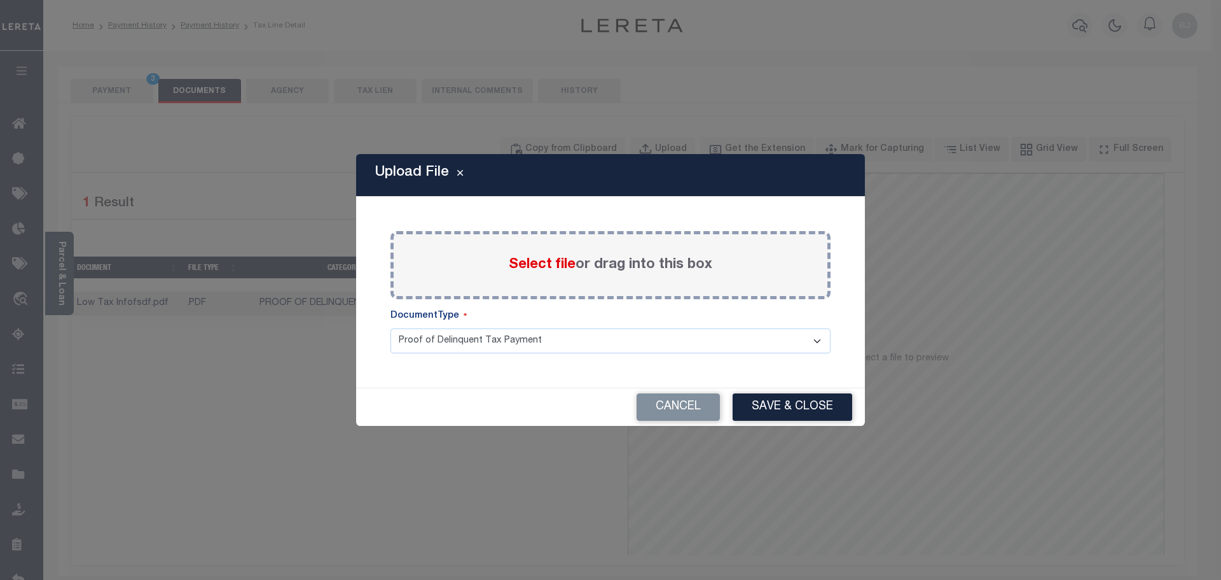
click at [534, 267] on span "Select file" at bounding box center [542, 265] width 67 height 14
click at [0, 0] on input "Select file or drag into this box" at bounding box center [0, 0] width 0 height 0
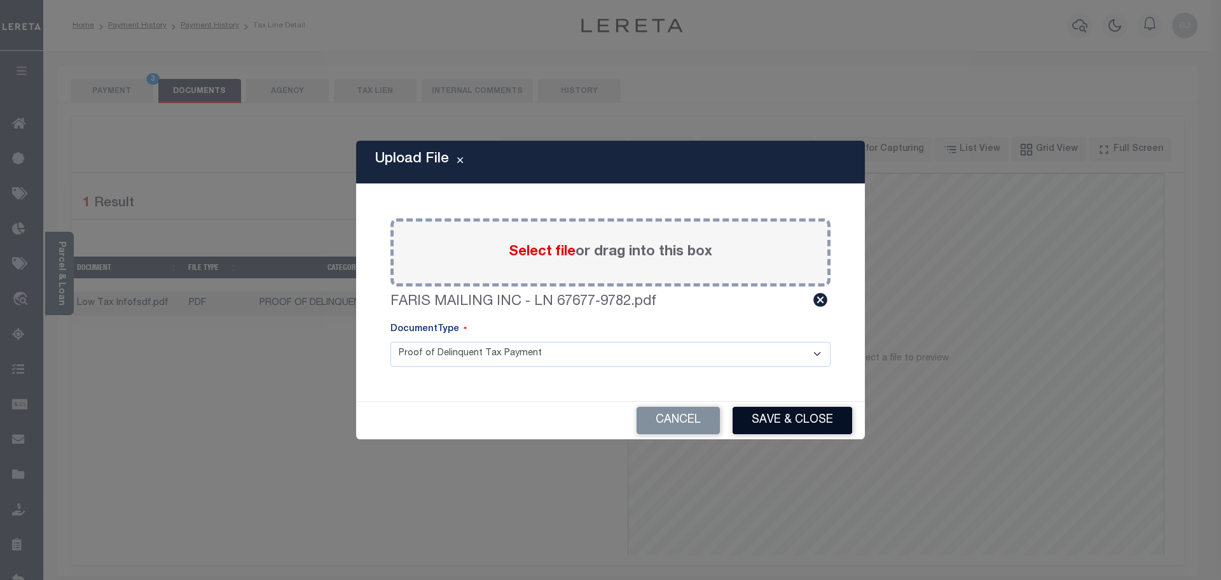
click at [800, 420] on button "Save & Close" at bounding box center [793, 420] width 120 height 27
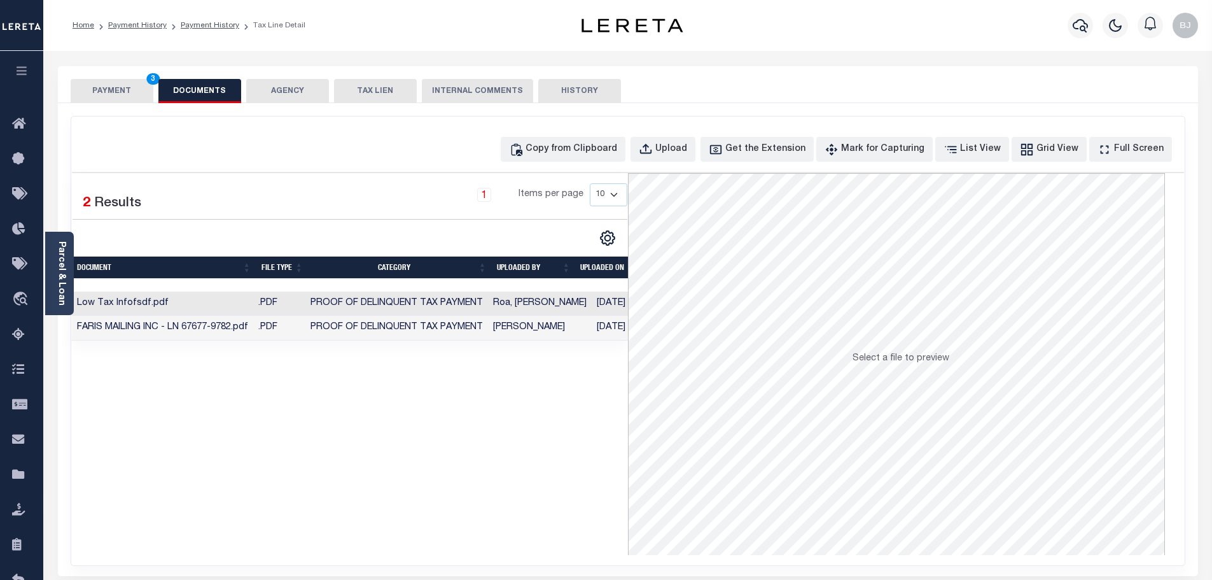
click at [115, 92] on button "PAYMENT 3" at bounding box center [112, 91] width 83 height 24
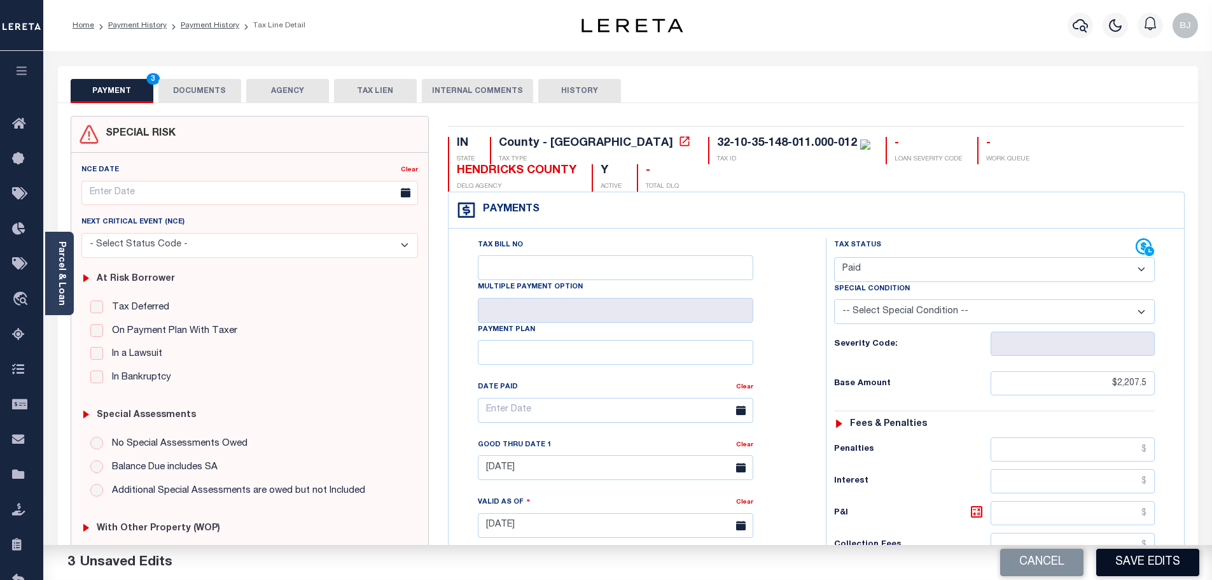
click at [1156, 554] on button "Save Edits" at bounding box center [1147, 561] width 103 height 27
checkbox input "false"
type input "$2,207.5"
type input "$220.75"
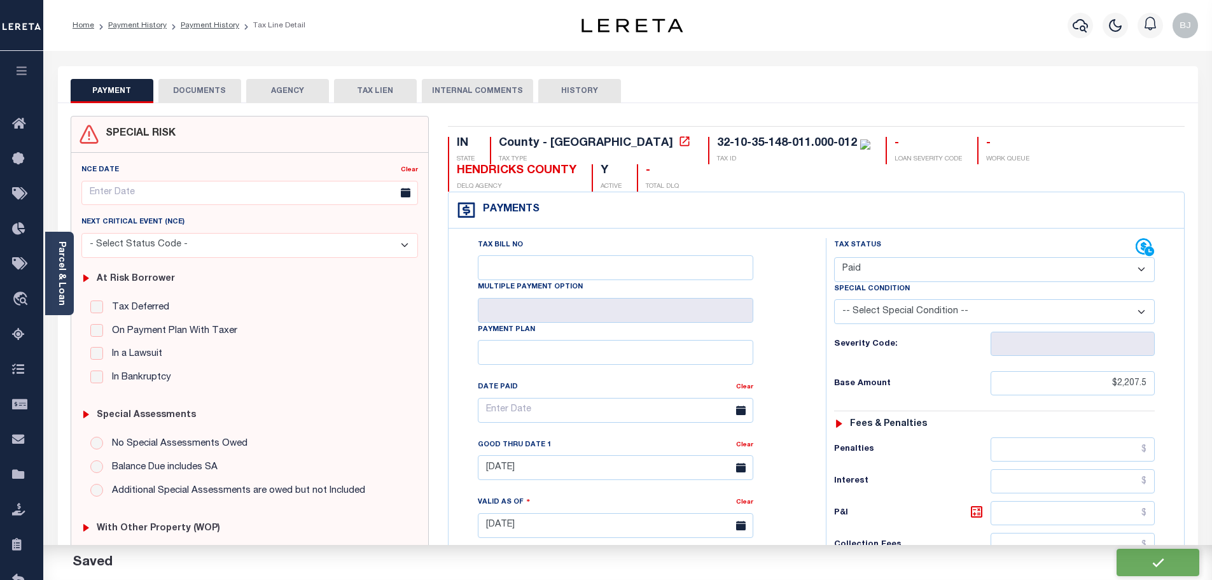
type input "$0"
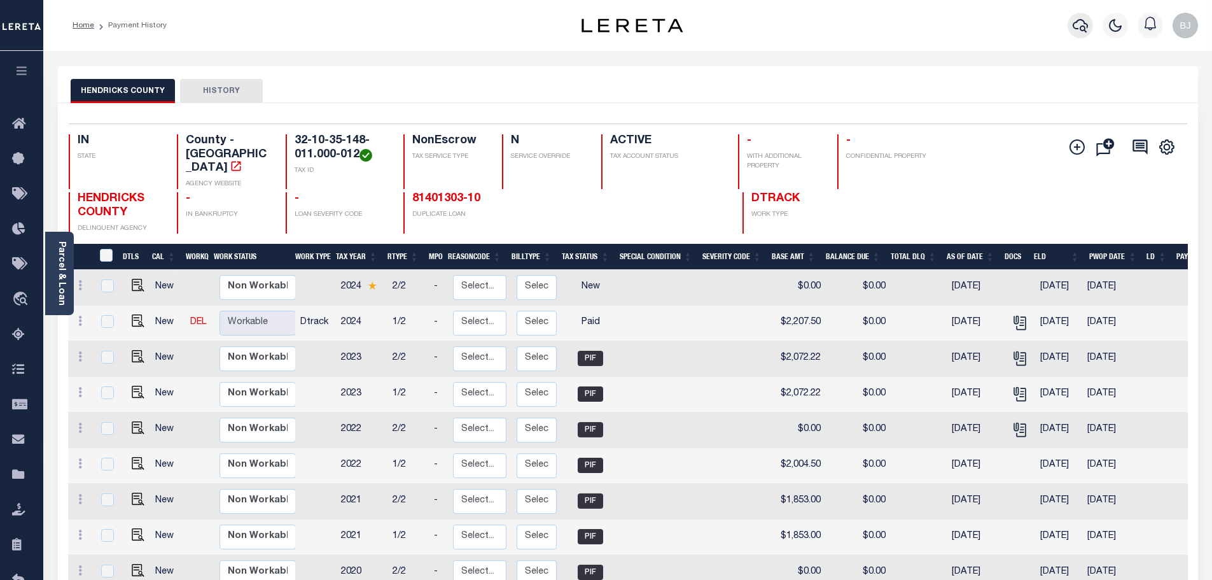
click at [1075, 28] on icon "button" at bounding box center [1080, 25] width 15 height 15
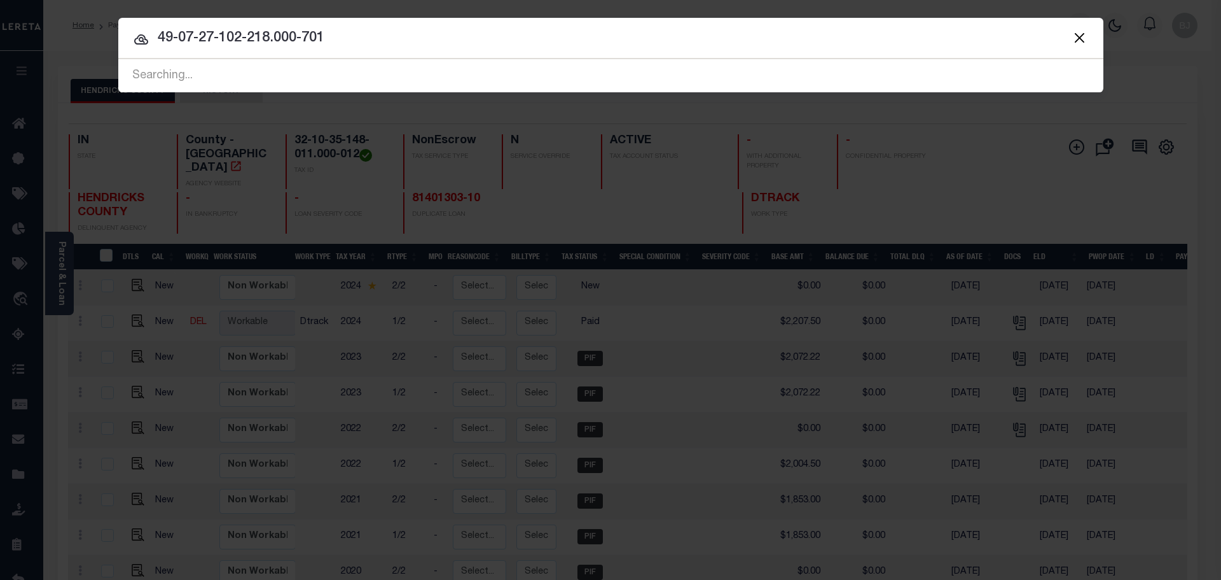
type input "49-07-27-102-218.000-701"
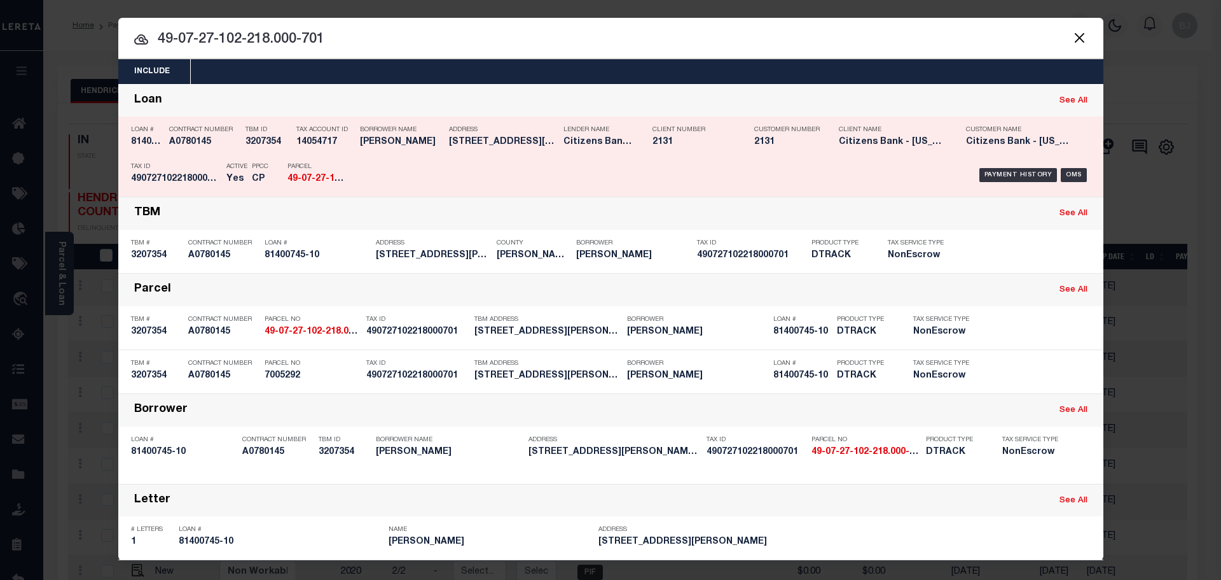
click at [370, 143] on h5 "FRANK LAMAR" at bounding box center [401, 142] width 83 height 11
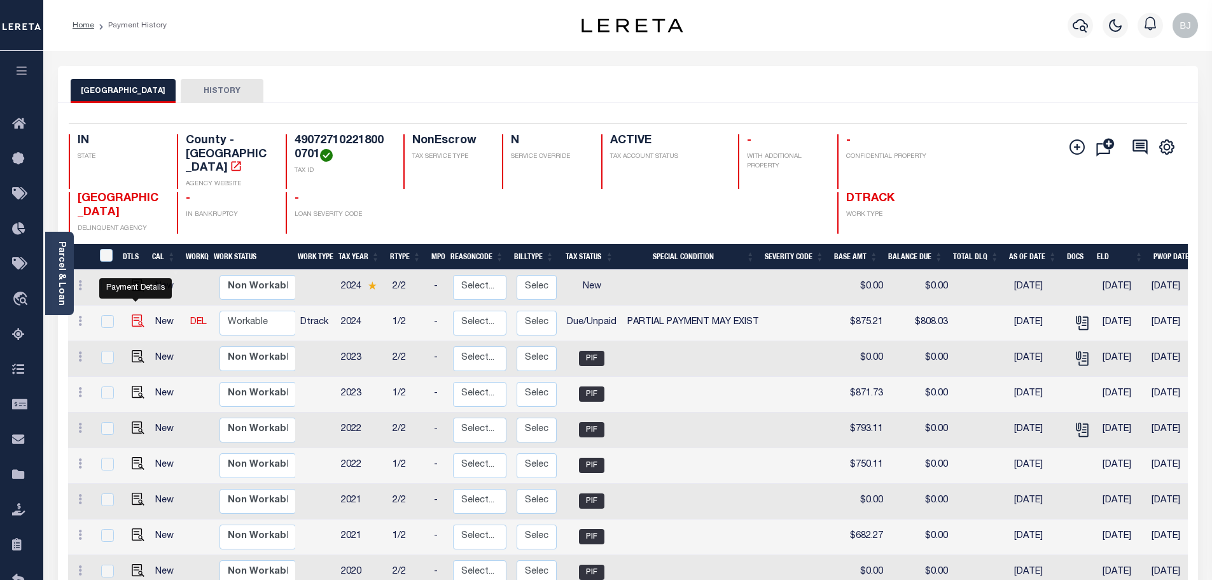
click at [135, 314] on img "" at bounding box center [138, 320] width 13 height 13
checkbox input "true"
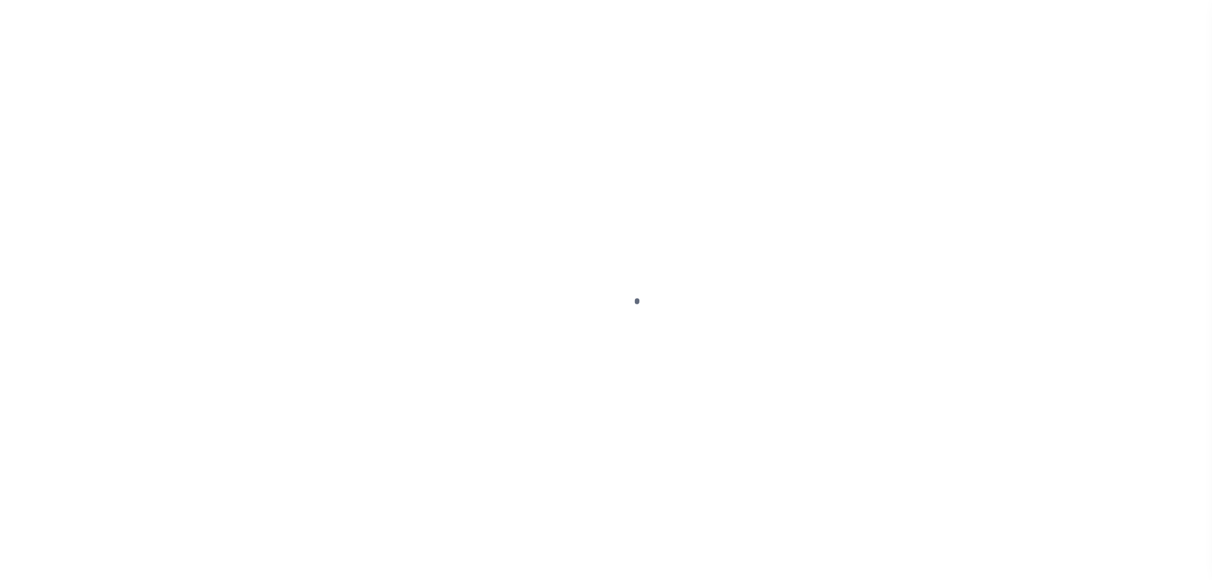
select select "DUE"
select select "15"
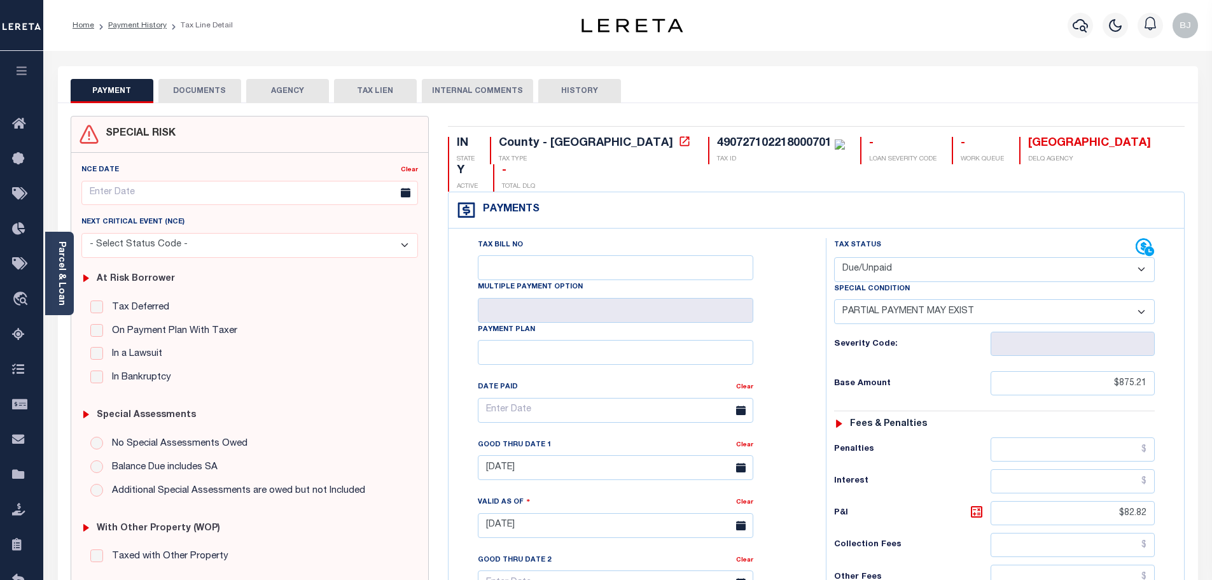
drag, startPoint x: 970, startPoint y: 249, endPoint x: 963, endPoint y: 254, distance: 9.5
click at [970, 257] on select "- Select Status Code - Open Due/Unpaid Paid Incomplete No Tax Due Internal Refu…" at bounding box center [994, 269] width 321 height 25
select select "PYD"
click at [834, 257] on select "- Select Status Code - Open Due/Unpaid Paid Incomplete No Tax Due Internal Refu…" at bounding box center [994, 269] width 321 height 25
select select "0"
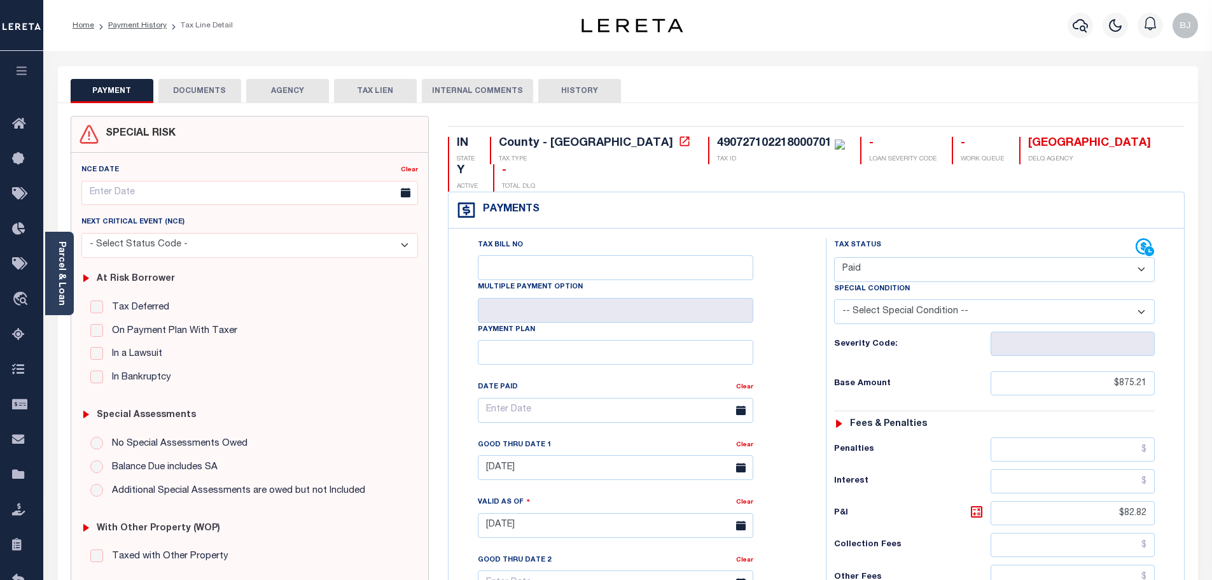
type input "[DATE]"
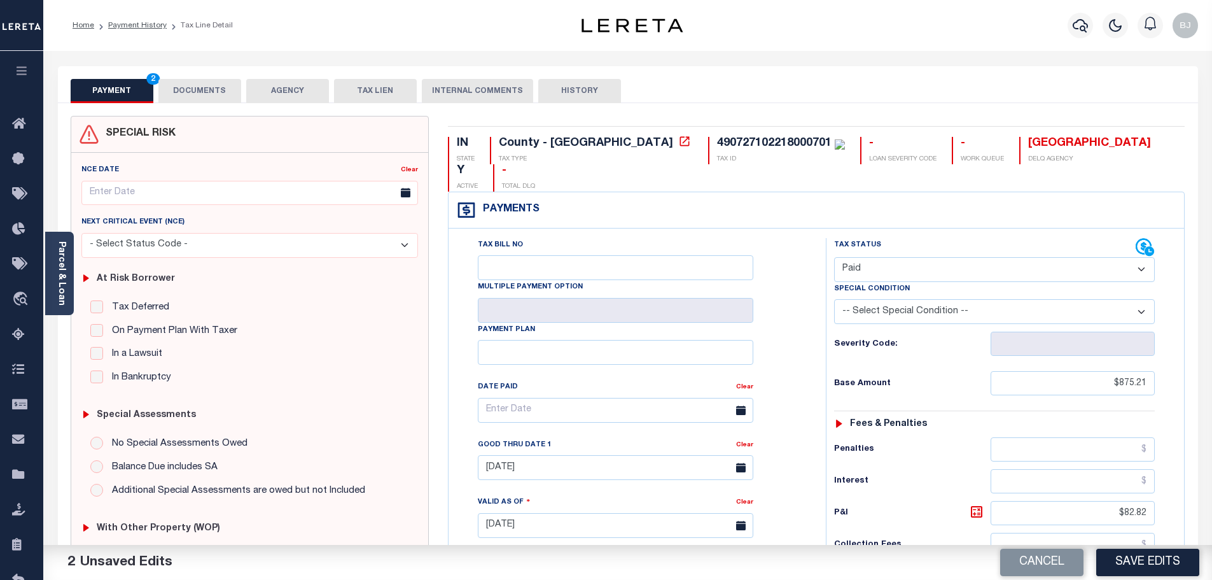
scroll to position [318, 0]
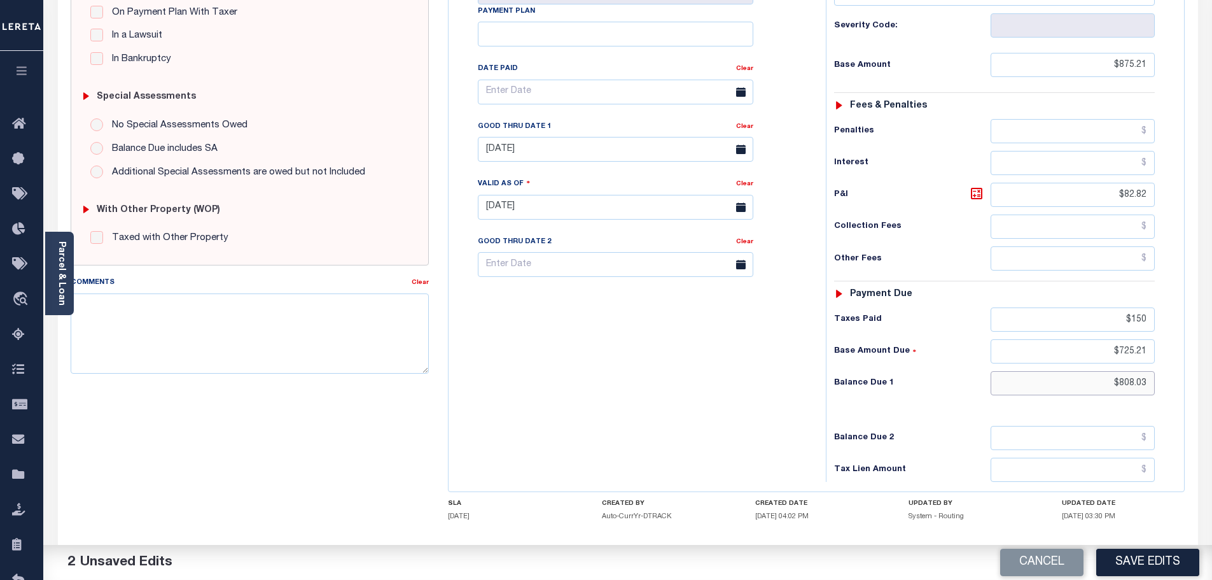
drag, startPoint x: 1099, startPoint y: 355, endPoint x: 1245, endPoint y: 360, distance: 145.8
click at [1211, 360] on html "Home Payment History Tax Line Detail" at bounding box center [606, 163] width 1212 height 962
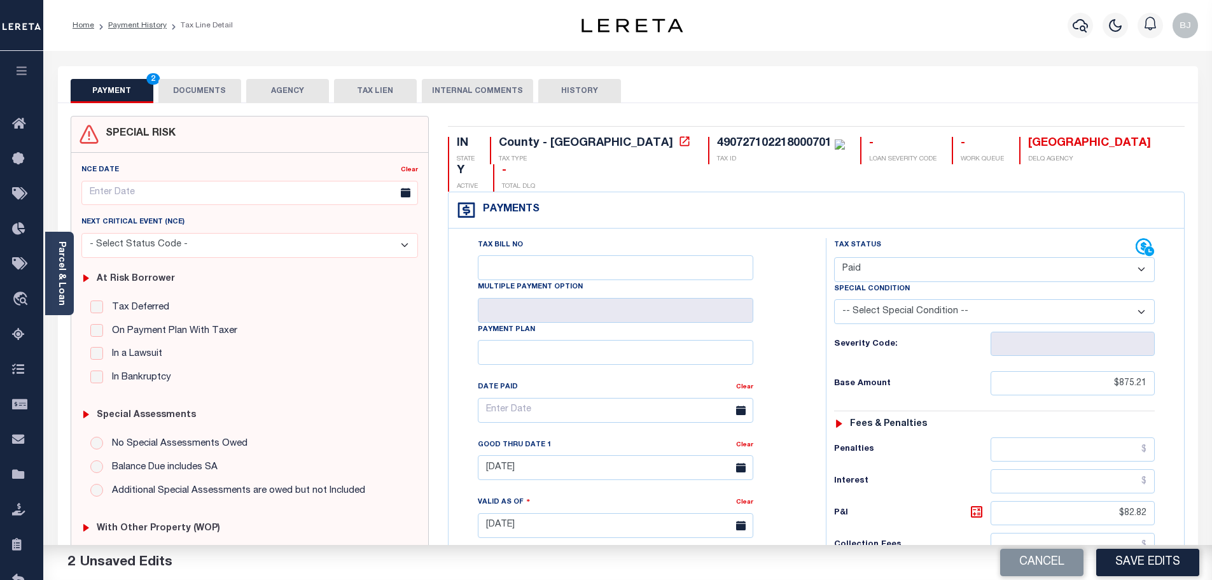
type input "$0.00"
click at [184, 102] on button "DOCUMENTS" at bounding box center [199, 91] width 83 height 24
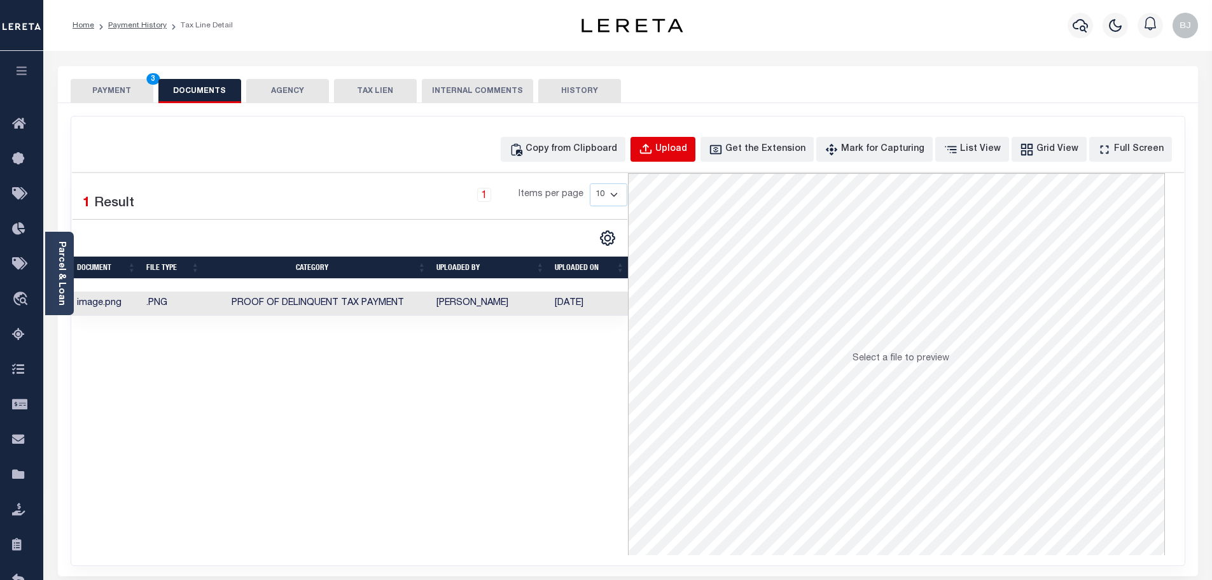
click at [687, 153] on div "Upload" at bounding box center [671, 150] width 32 height 14
select select "POP"
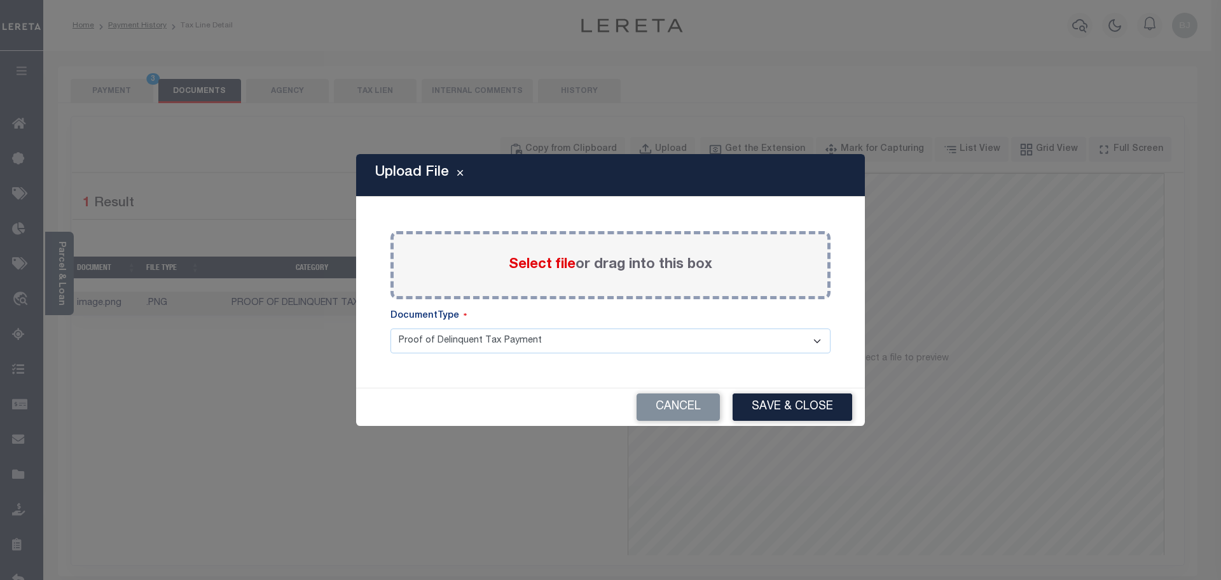
click at [538, 260] on span "Select file" at bounding box center [542, 265] width 67 height 14
click at [0, 0] on input "Select file or drag into this box" at bounding box center [0, 0] width 0 height 0
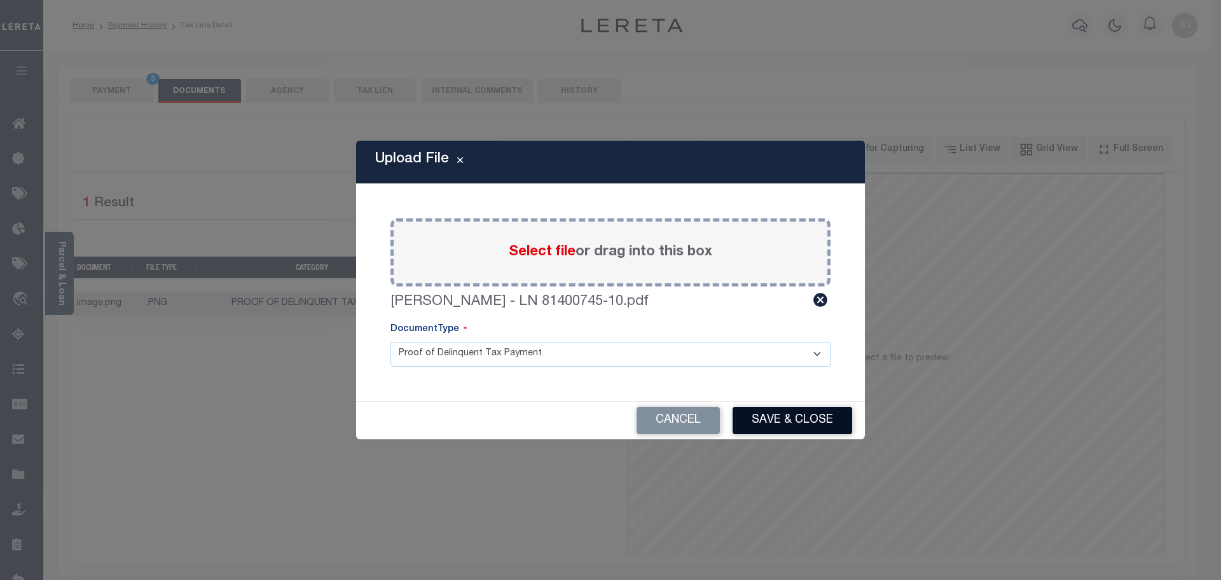
click at [801, 417] on button "Save & Close" at bounding box center [793, 420] width 120 height 27
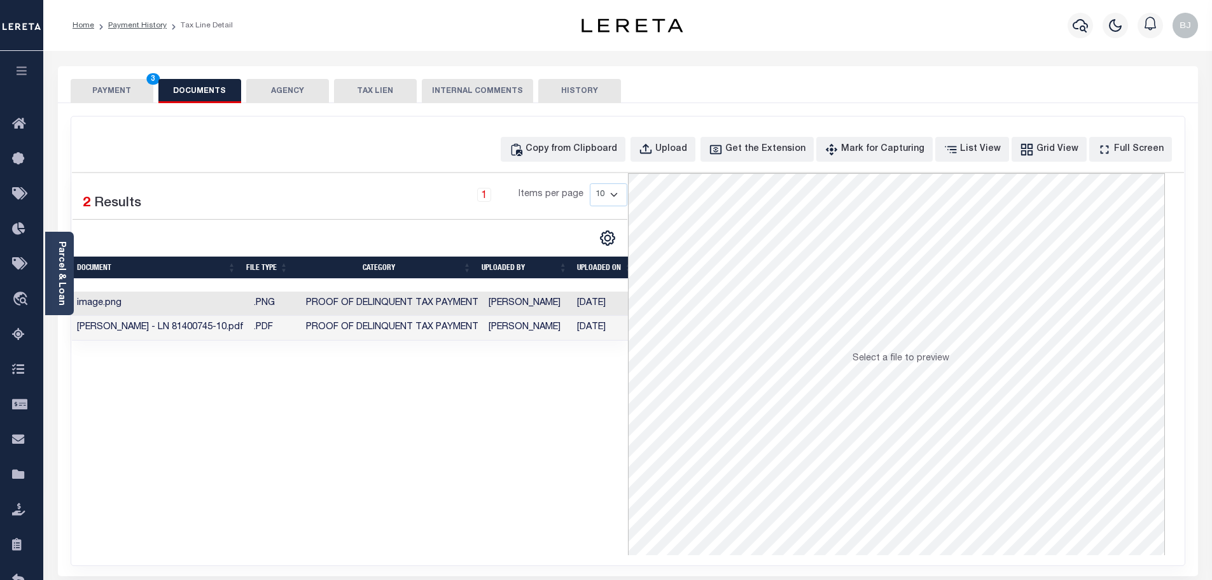
click at [138, 96] on button "PAYMENT 3" at bounding box center [112, 91] width 83 height 24
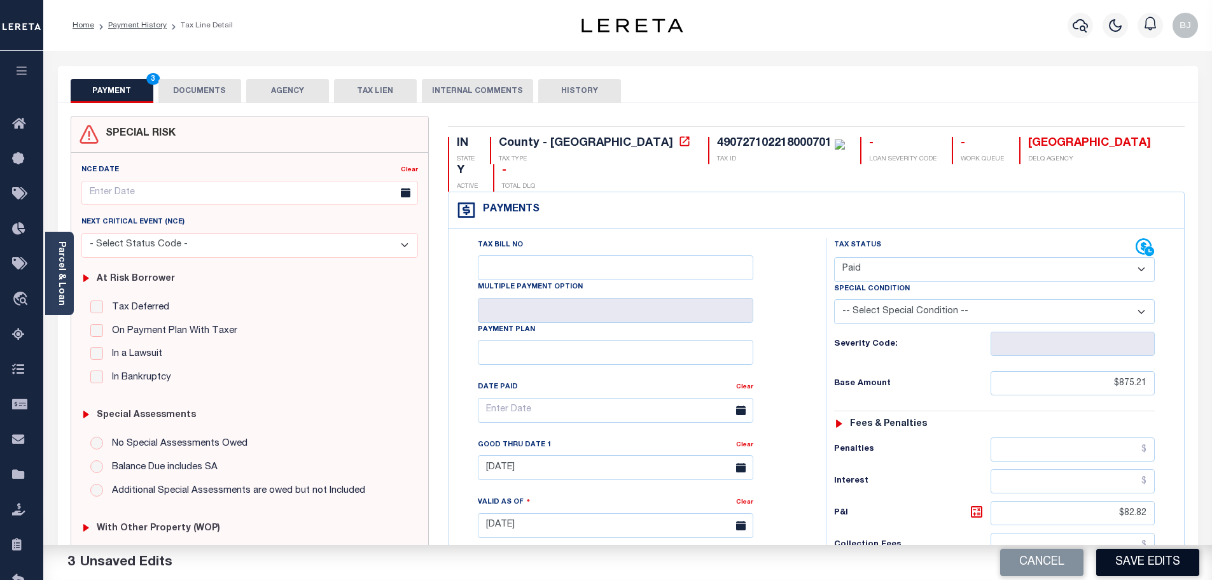
click at [1118, 558] on button "Save Edits" at bounding box center [1147, 561] width 103 height 27
checkbox input "false"
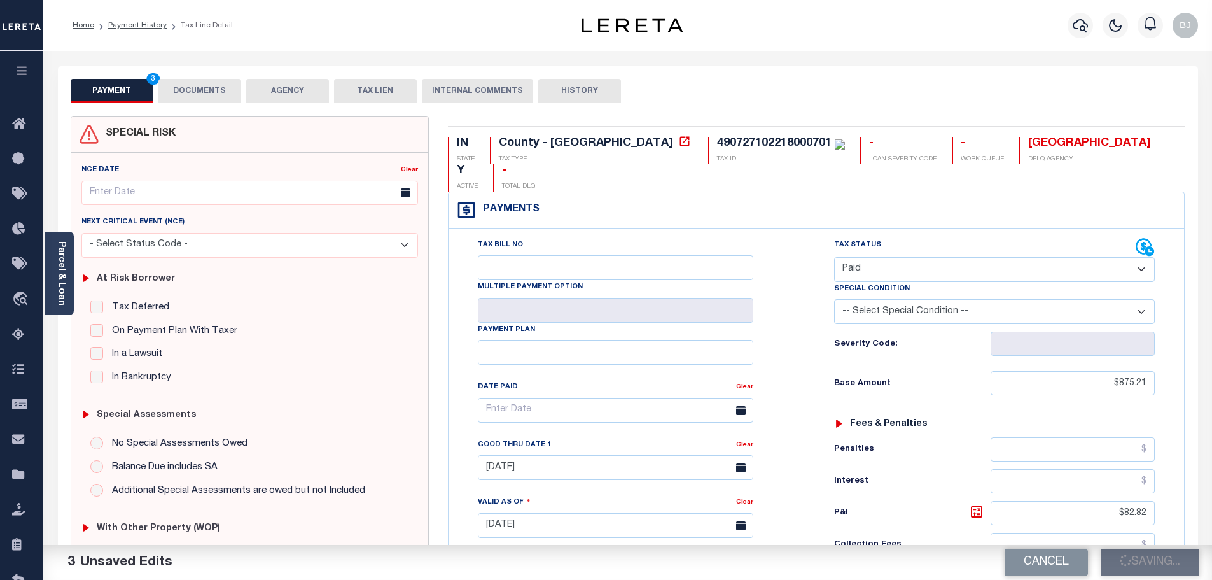
type input "$875.21"
type input "$82.82"
type input "$150"
type input "$725.21"
type input "$0"
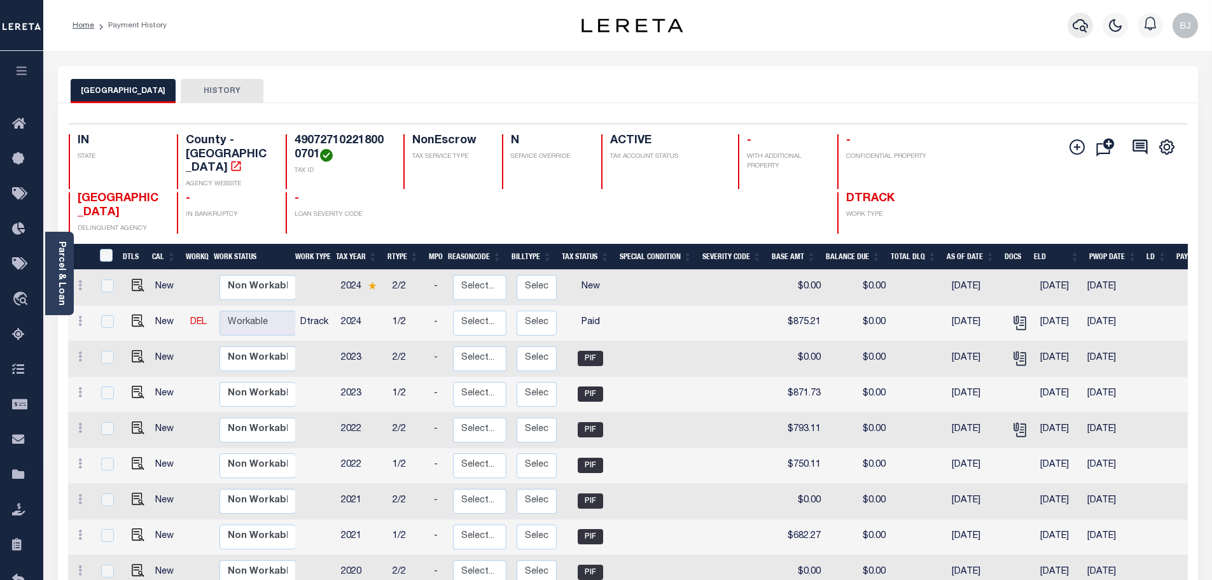
click at [1081, 18] on icon "button" at bounding box center [1080, 25] width 15 height 15
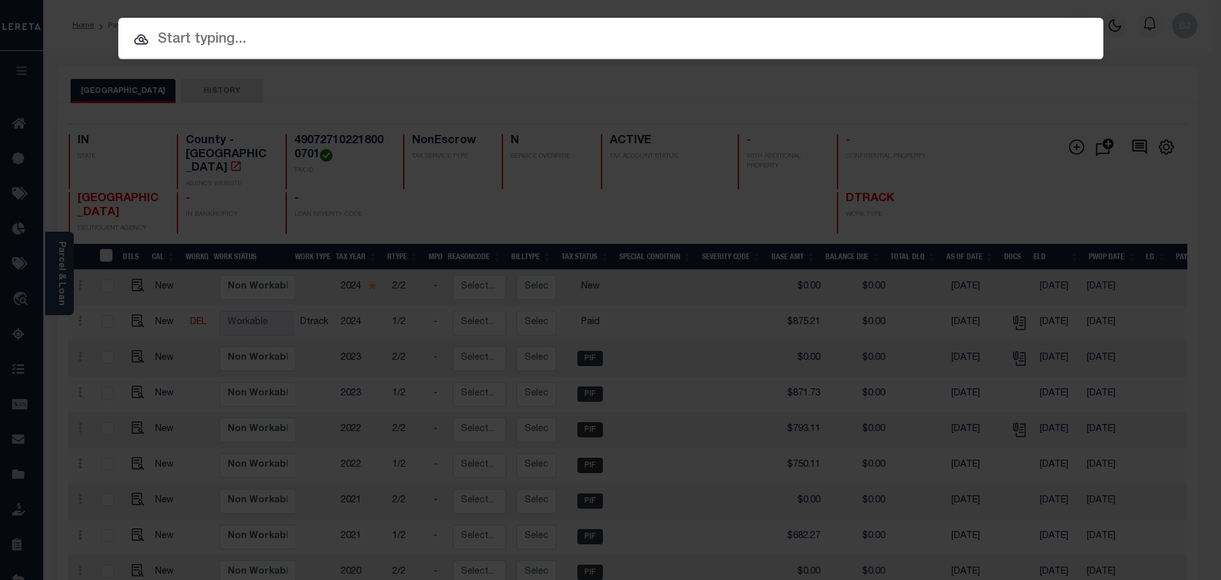
click at [538, 34] on input "text" at bounding box center [610, 40] width 985 height 22
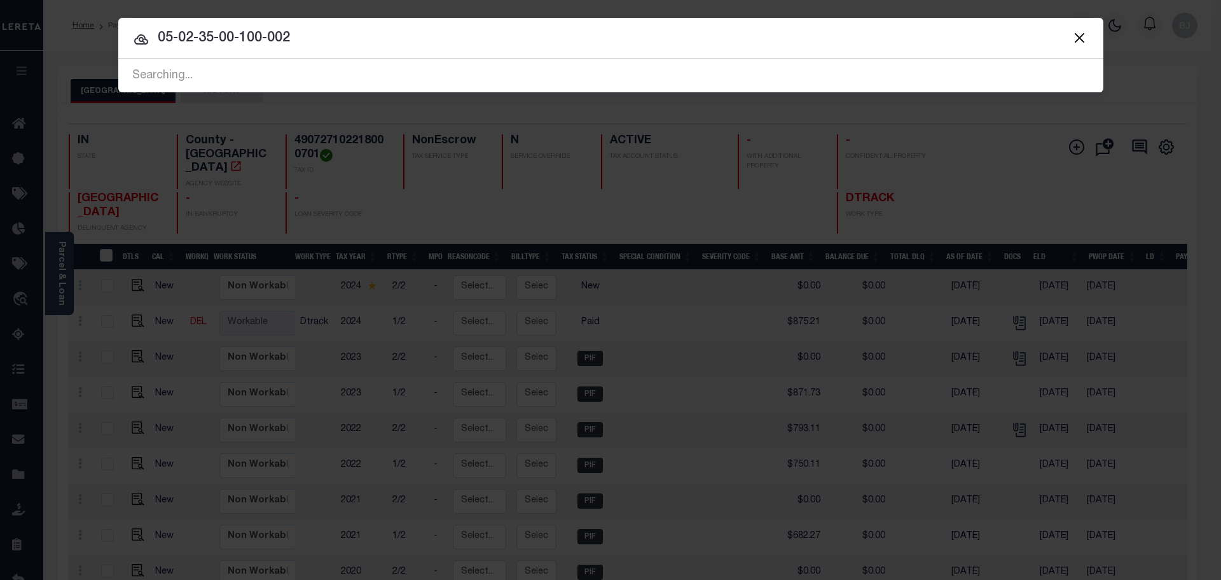
type input "05-02-35-00-100-002"
click at [761, 32] on input "05-02-35-00-100-002" at bounding box center [610, 38] width 985 height 22
type input "68708-32146"
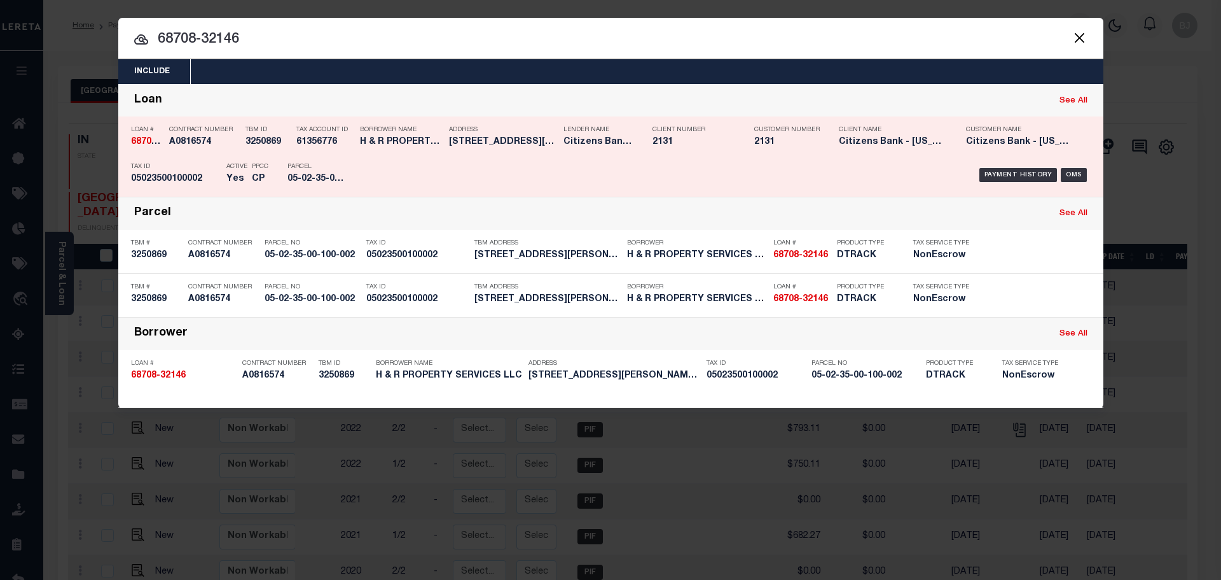
click at [302, 148] on h5 "61356776" at bounding box center [324, 142] width 57 height 11
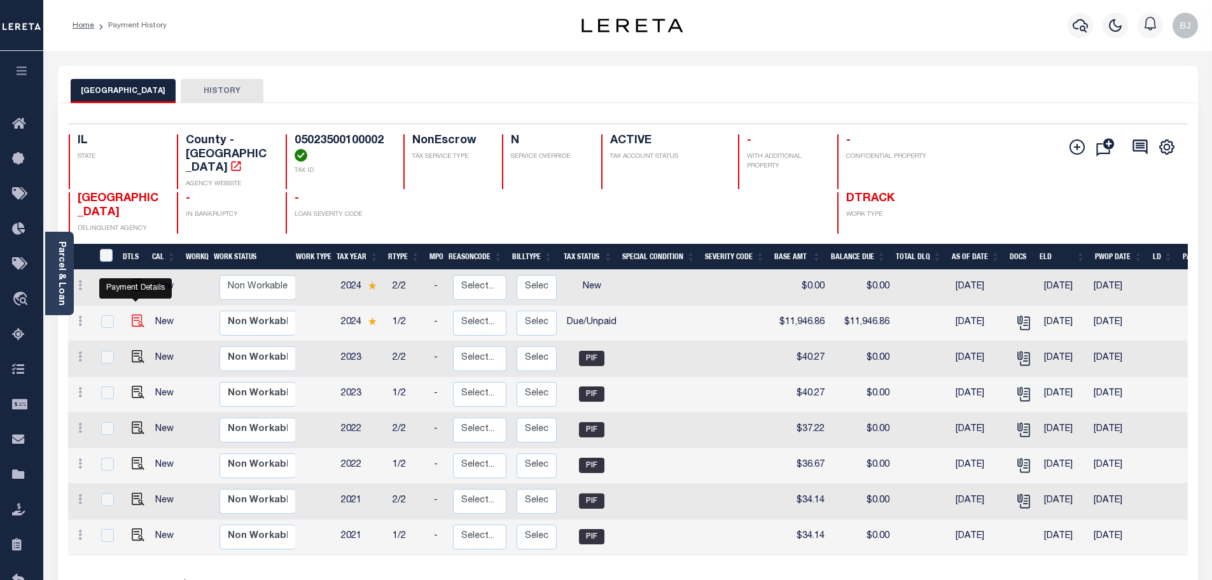
click at [135, 314] on img "" at bounding box center [138, 320] width 13 height 13
checkbox input "true"
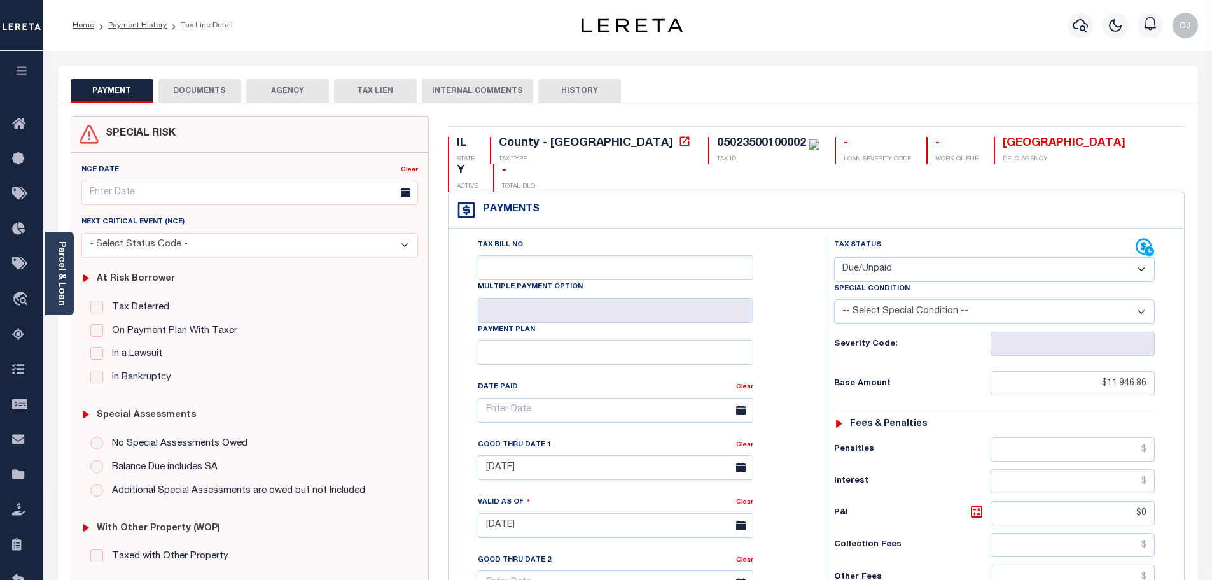
click at [966, 257] on select "- Select Status Code - Open Due/Unpaid Paid Incomplete No Tax Due Internal Refu…" at bounding box center [994, 269] width 321 height 25
select select "PYD"
click at [834, 257] on select "- Select Status Code - Open Due/Unpaid Paid Incomplete No Tax Due Internal Refu…" at bounding box center [994, 269] width 321 height 25
type input "09/09/2025"
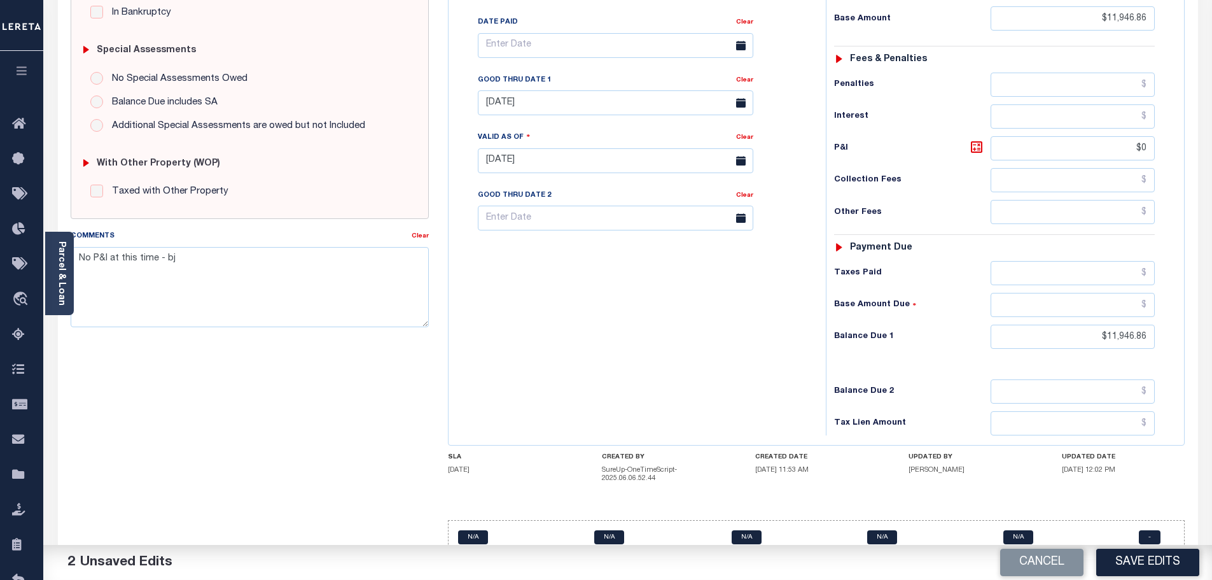
scroll to position [365, 0]
drag, startPoint x: 1076, startPoint y: 309, endPoint x: 1247, endPoint y: 317, distance: 171.3
click at [1211, 317] on html "Home Payment History Tax Line Detail" at bounding box center [606, 120] width 1212 height 971
type input "$0"
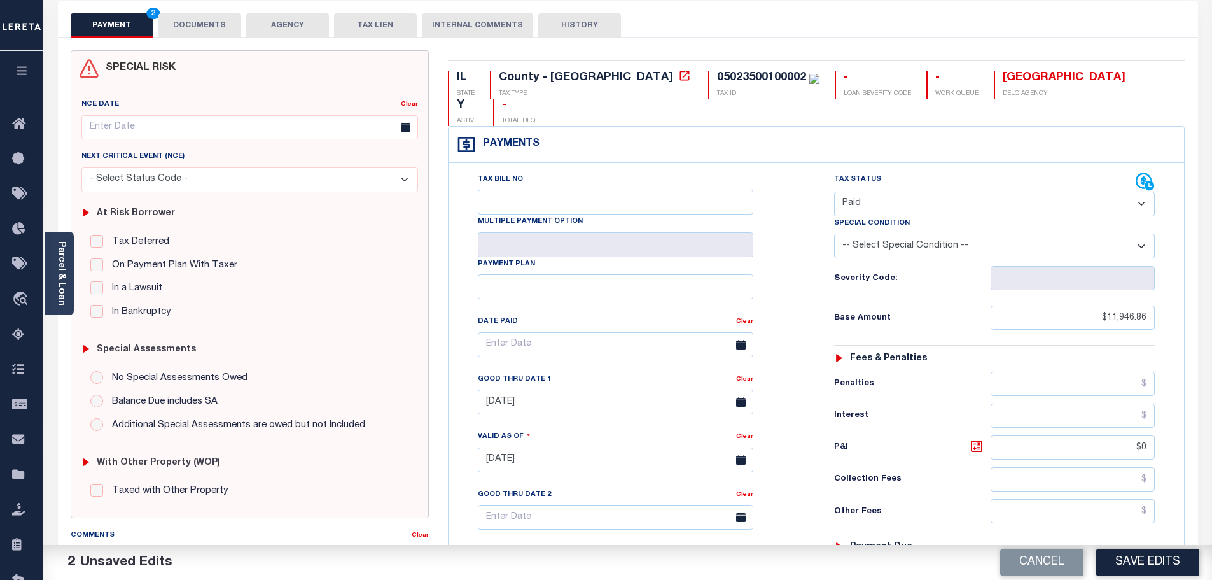
scroll to position [0, 0]
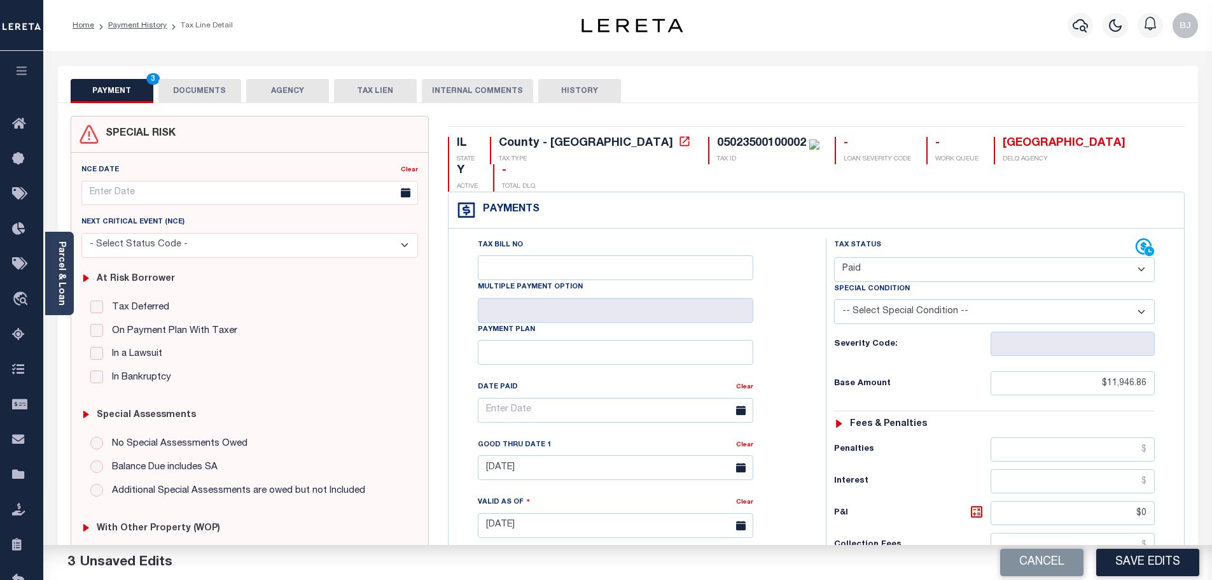
click at [192, 101] on button "DOCUMENTS" at bounding box center [199, 91] width 83 height 24
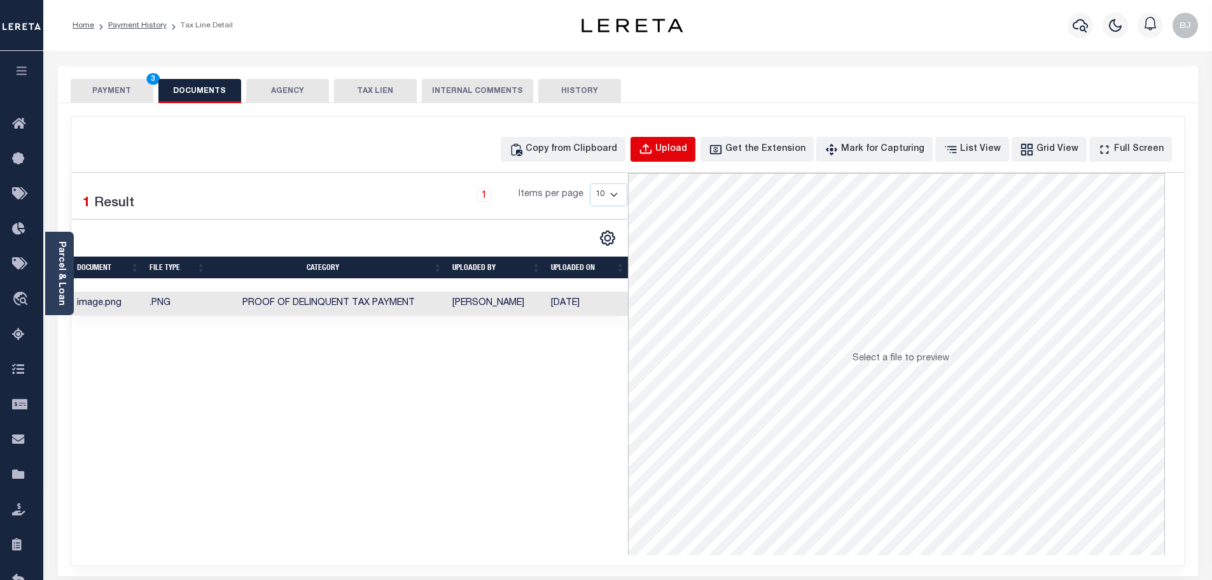
click at [687, 148] on div "Upload" at bounding box center [671, 150] width 32 height 14
select select "POP"
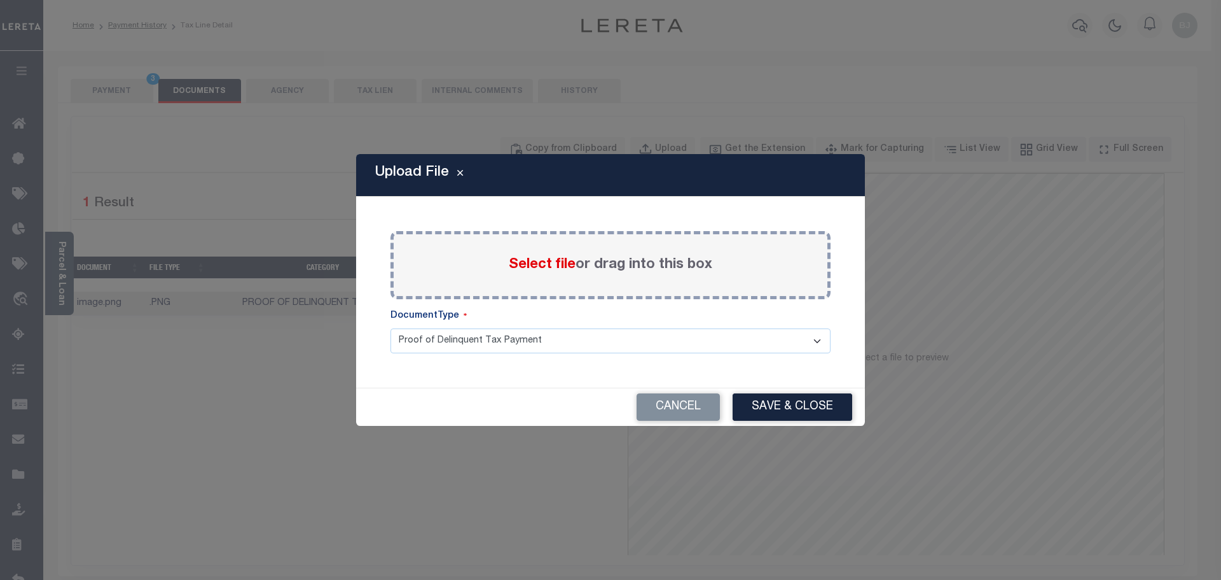
click at [543, 258] on span "Select file" at bounding box center [542, 265] width 67 height 14
click at [0, 0] on input "Select file or drag into this box" at bounding box center [0, 0] width 0 height 0
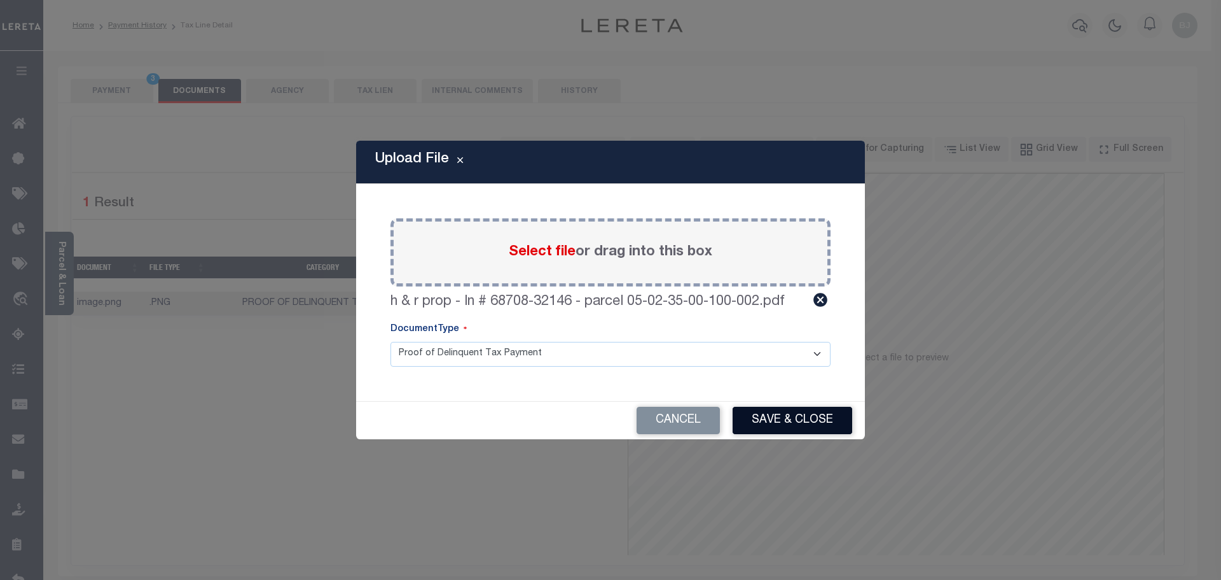
click at [803, 424] on button "Save & Close" at bounding box center [793, 420] width 120 height 27
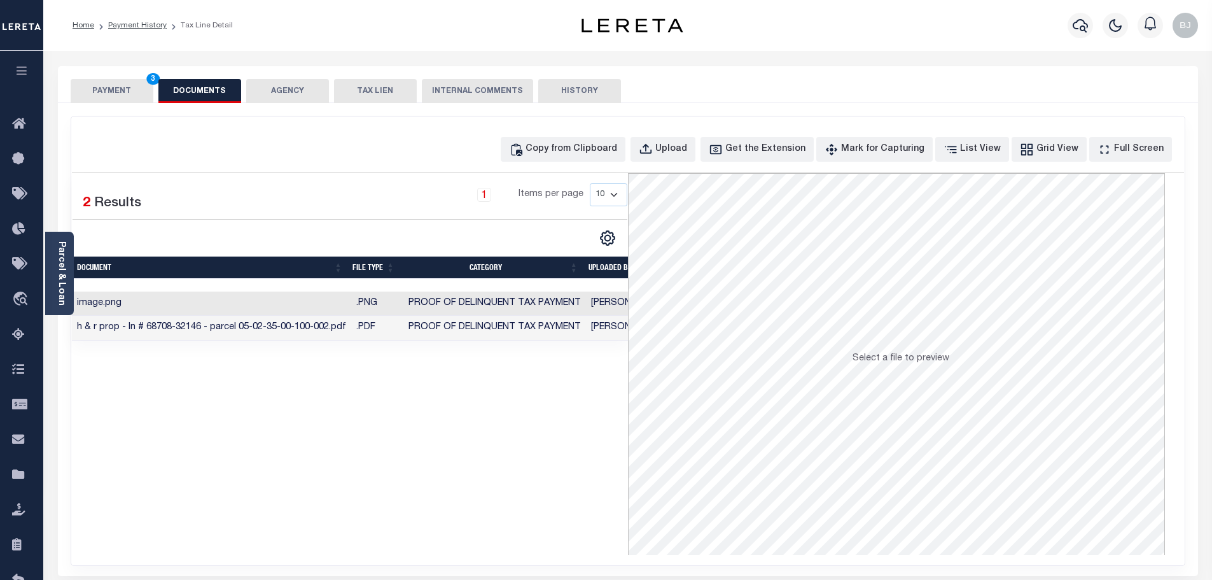
click at [136, 90] on button "PAYMENT 3" at bounding box center [112, 91] width 83 height 24
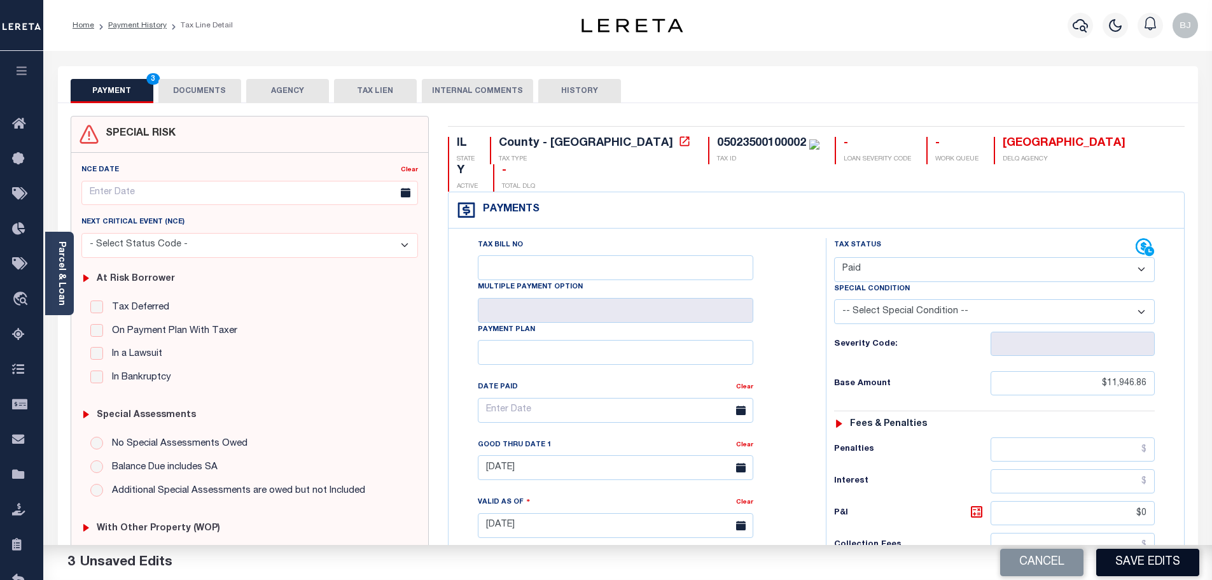
click at [1113, 555] on button "Save Edits" at bounding box center [1147, 561] width 103 height 27
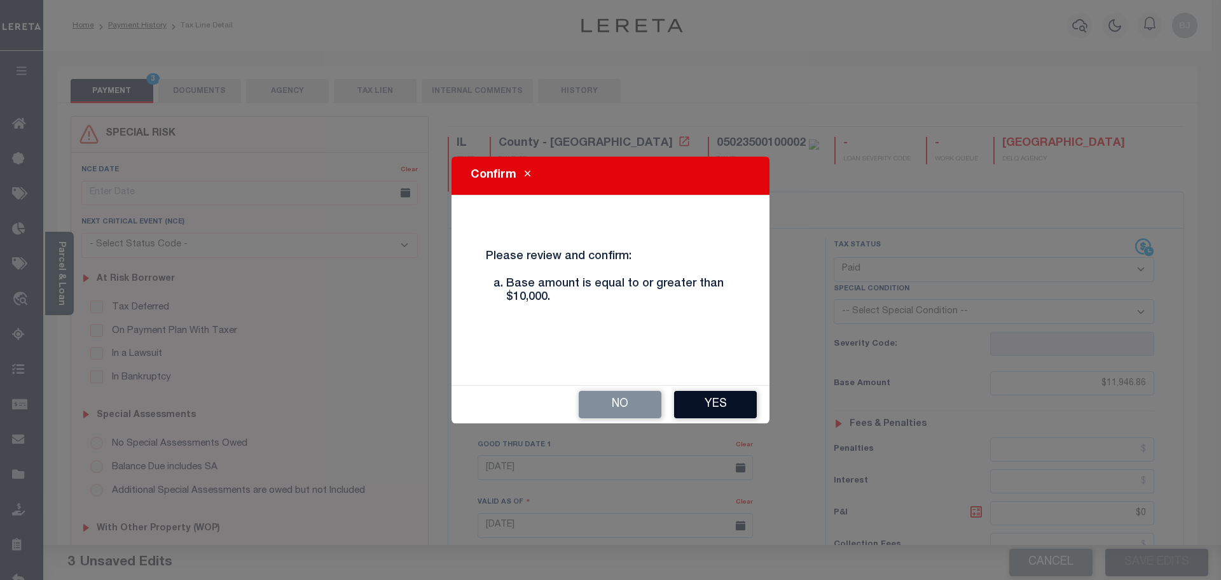
click at [723, 411] on button "Yes" at bounding box center [715, 404] width 83 height 27
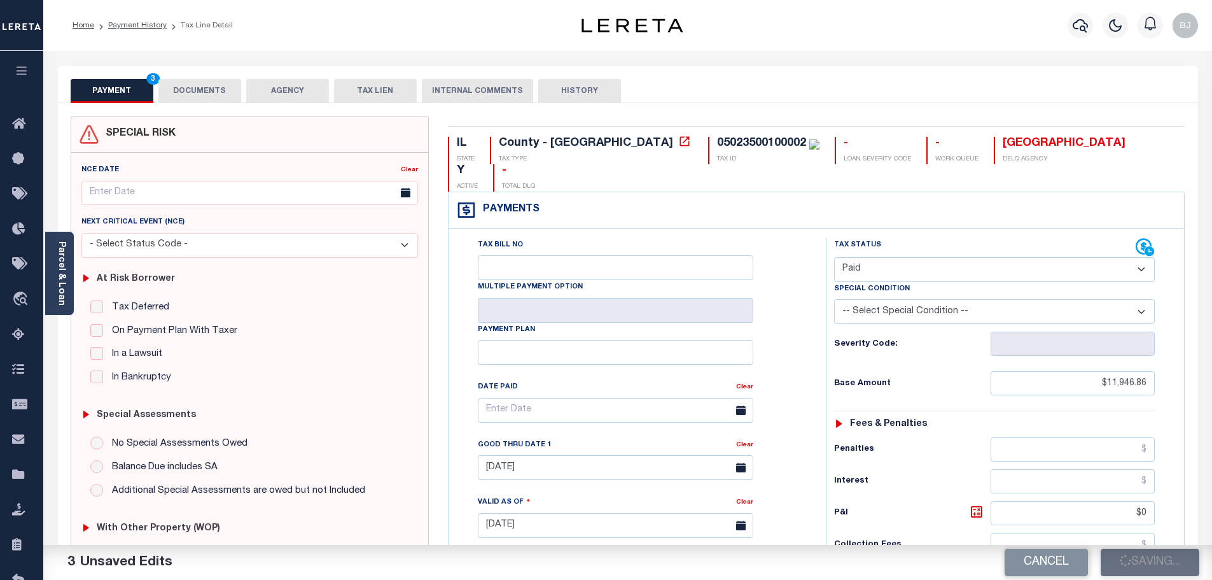
checkbox input "false"
type input "$11,946.86"
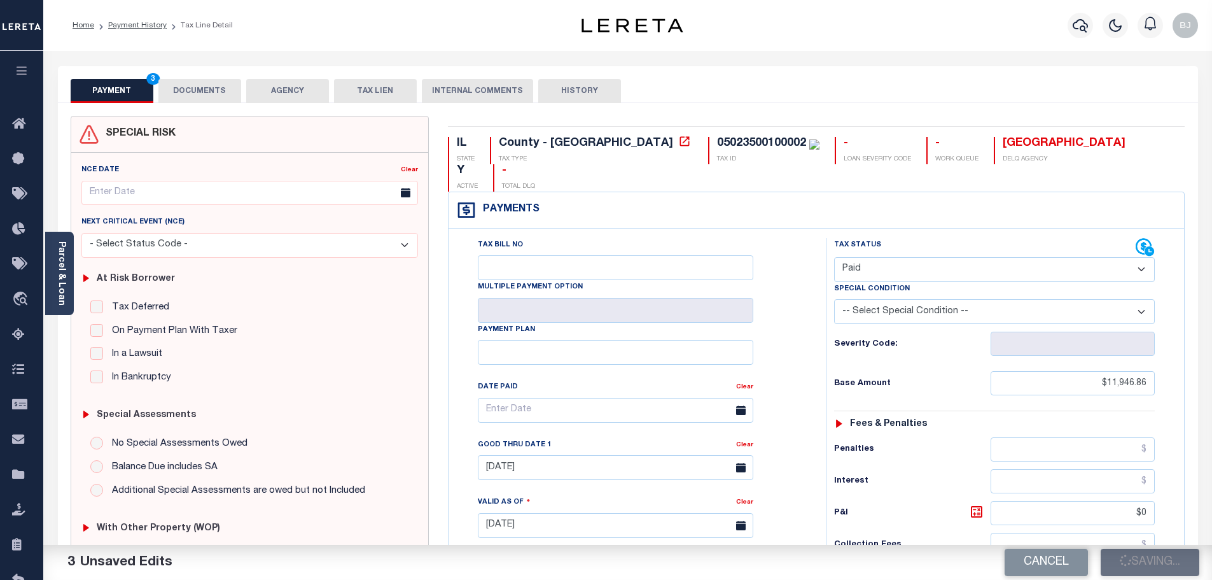
type input "$0"
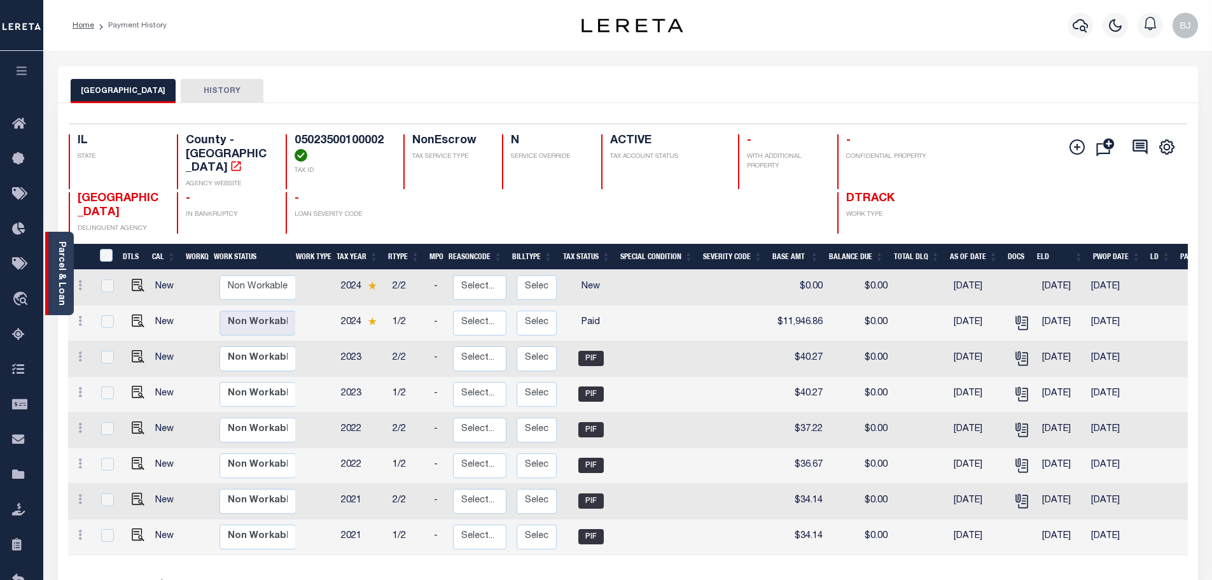
click at [65, 279] on link "Parcel & Loan" at bounding box center [61, 273] width 9 height 64
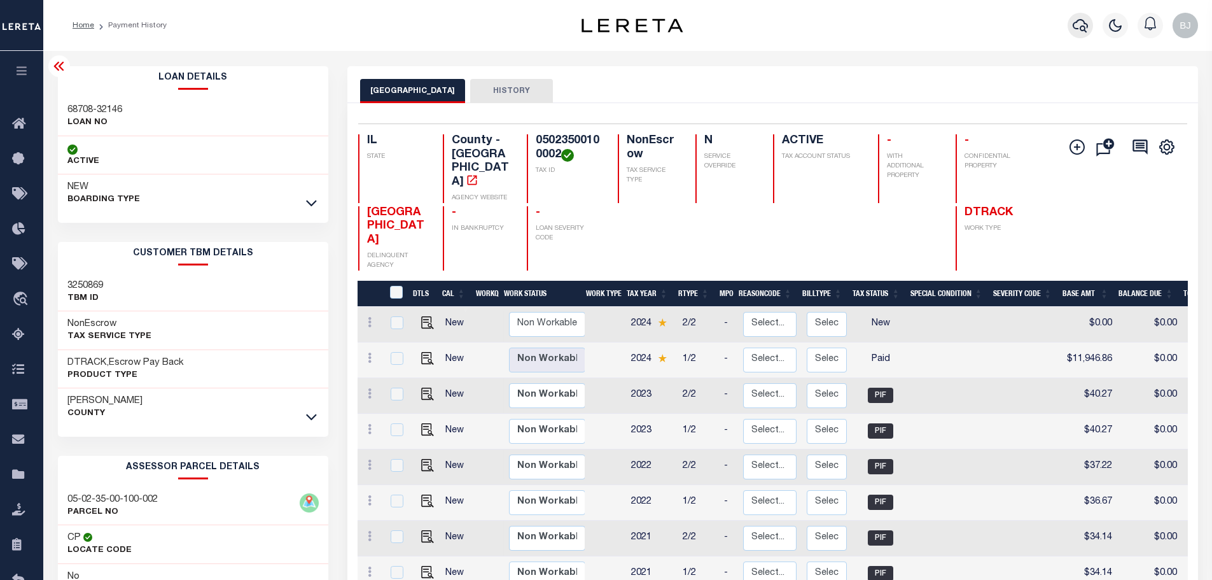
click at [1076, 29] on icon "button" at bounding box center [1080, 25] width 15 height 15
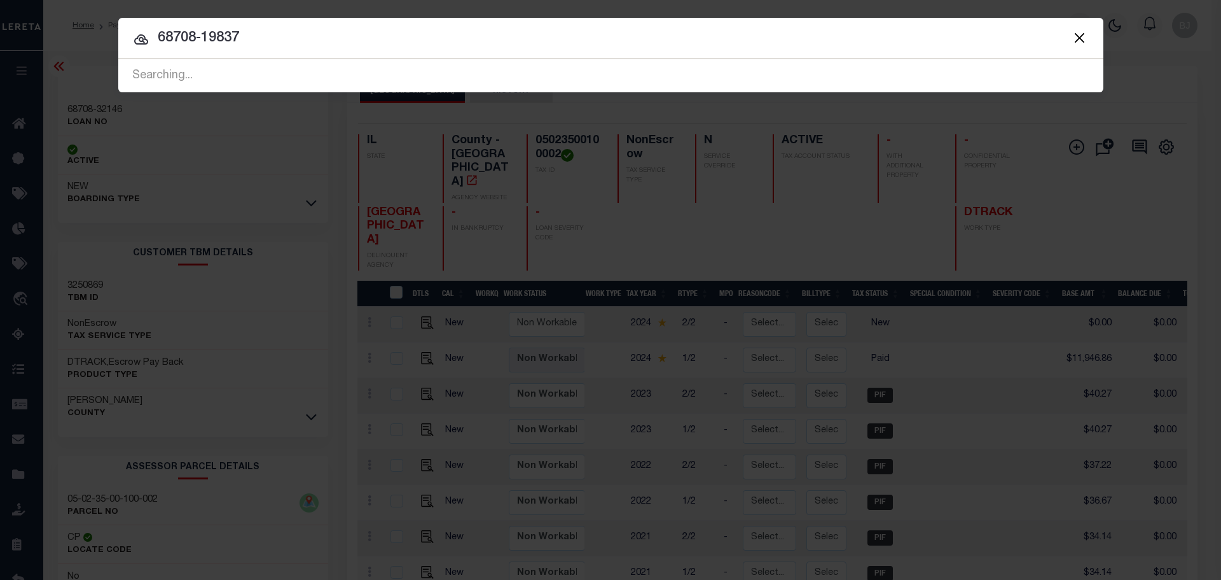
type input "68708-19837"
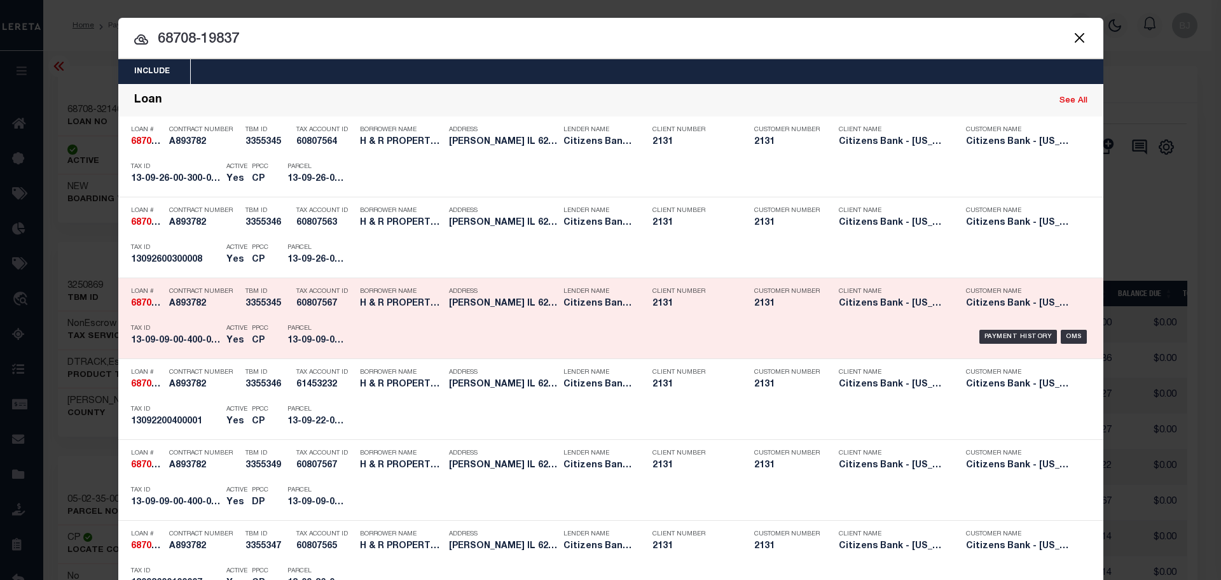
click at [298, 318] on div "Tax Account ID 60807567" at bounding box center [324, 299] width 57 height 37
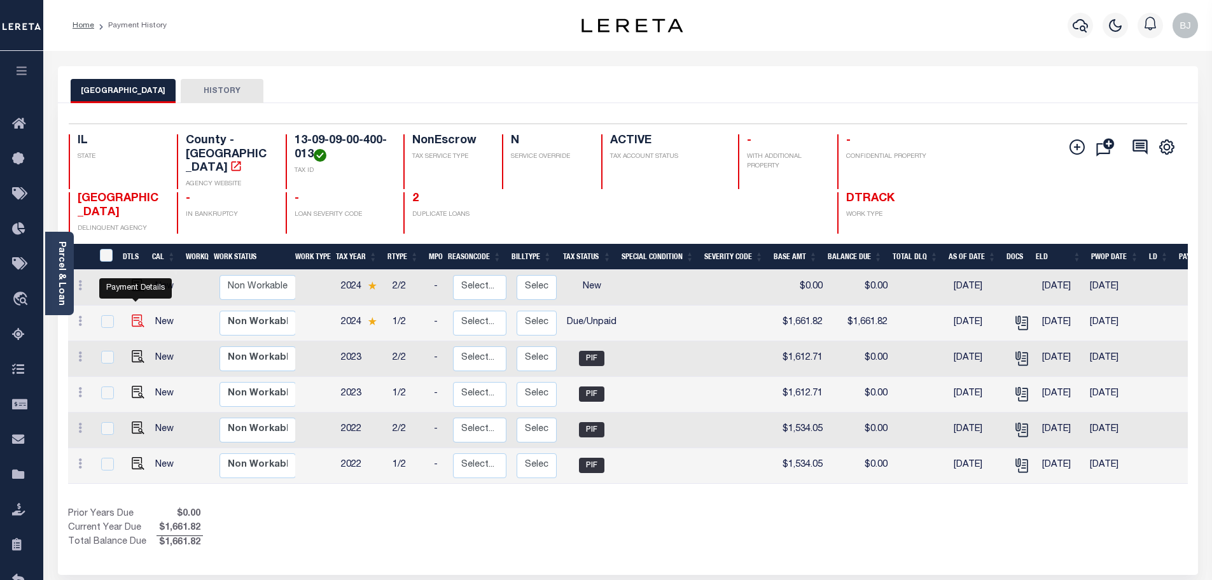
click at [135, 314] on img "" at bounding box center [138, 320] width 13 height 13
checkbox input "true"
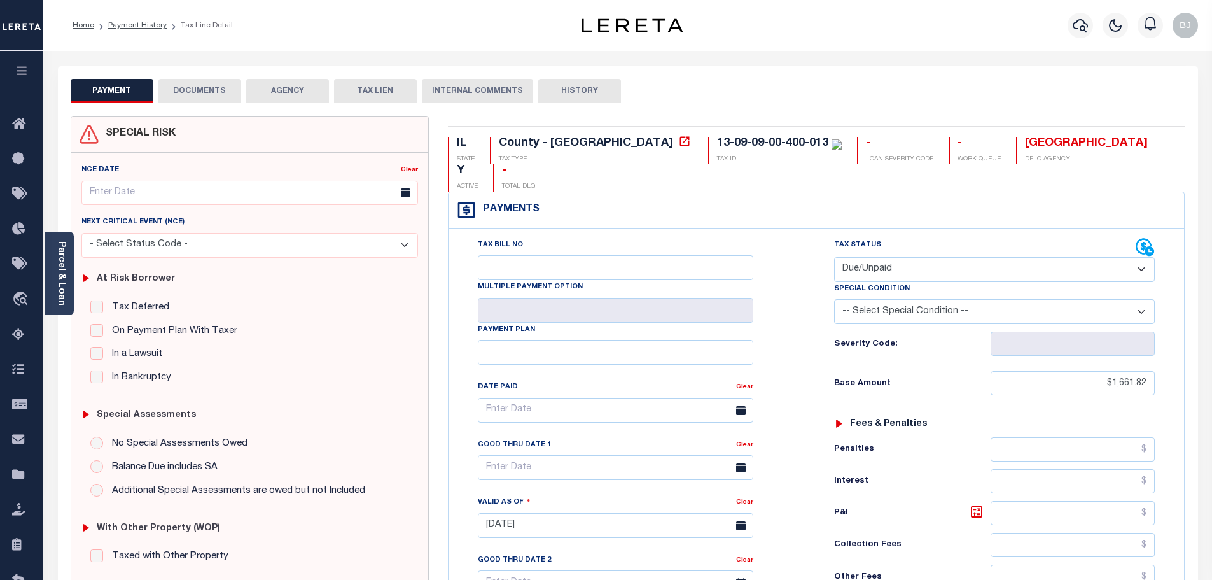
click at [858, 282] on div "Special Condition" at bounding box center [994, 291] width 321 height 18
click at [879, 282] on div "Special Condition" at bounding box center [994, 291] width 321 height 18
click at [873, 257] on select "- Select Status Code - Open Due/Unpaid Paid Incomplete No Tax Due Internal Refu…" at bounding box center [994, 269] width 321 height 25
select select "PYD"
click at [834, 257] on select "- Select Status Code - Open Due/Unpaid Paid Incomplete No Tax Due Internal Refu…" at bounding box center [994, 269] width 321 height 25
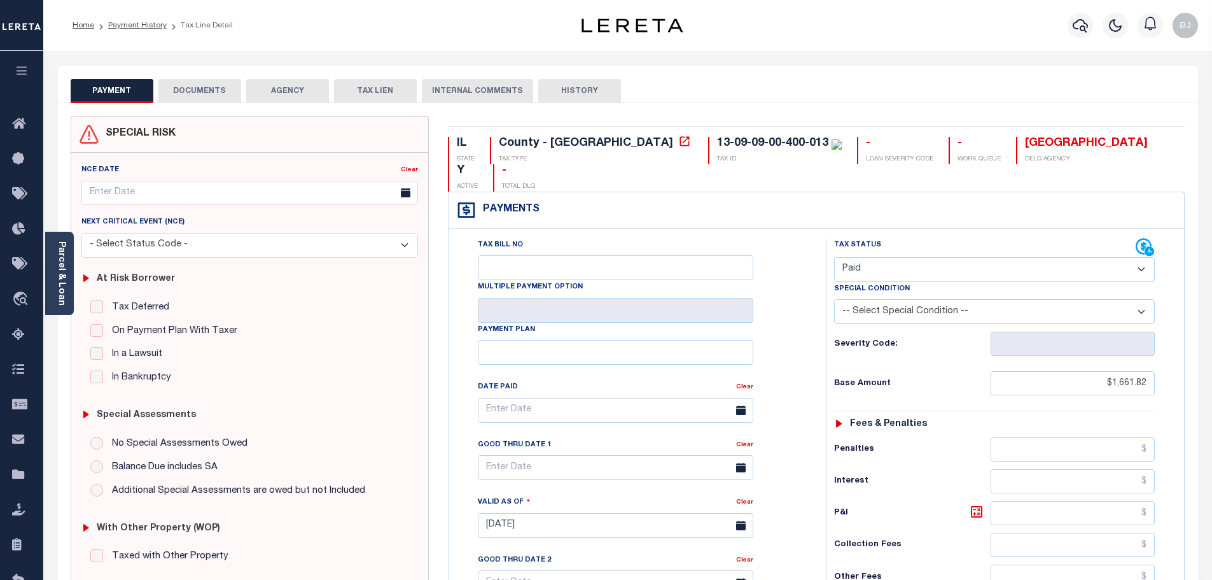
type input "[DATE]"
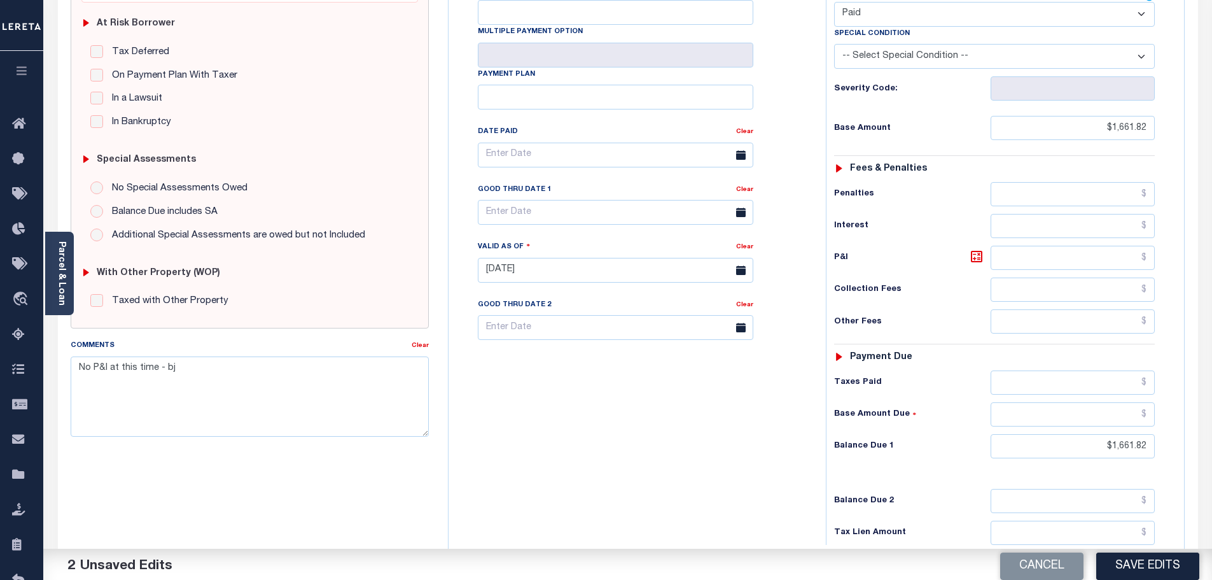
scroll to position [318, 0]
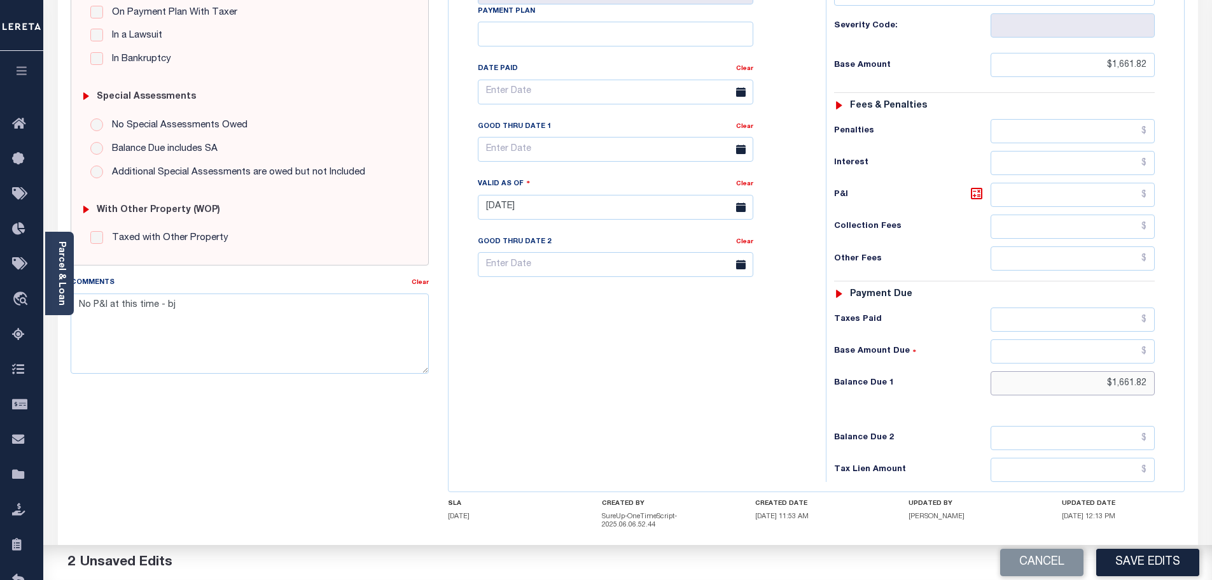
drag, startPoint x: 1084, startPoint y: 360, endPoint x: 1232, endPoint y: 346, distance: 148.3
click at [1211, 346] on html "Home Payment History Tax Line Detail" at bounding box center [606, 167] width 1212 height 971
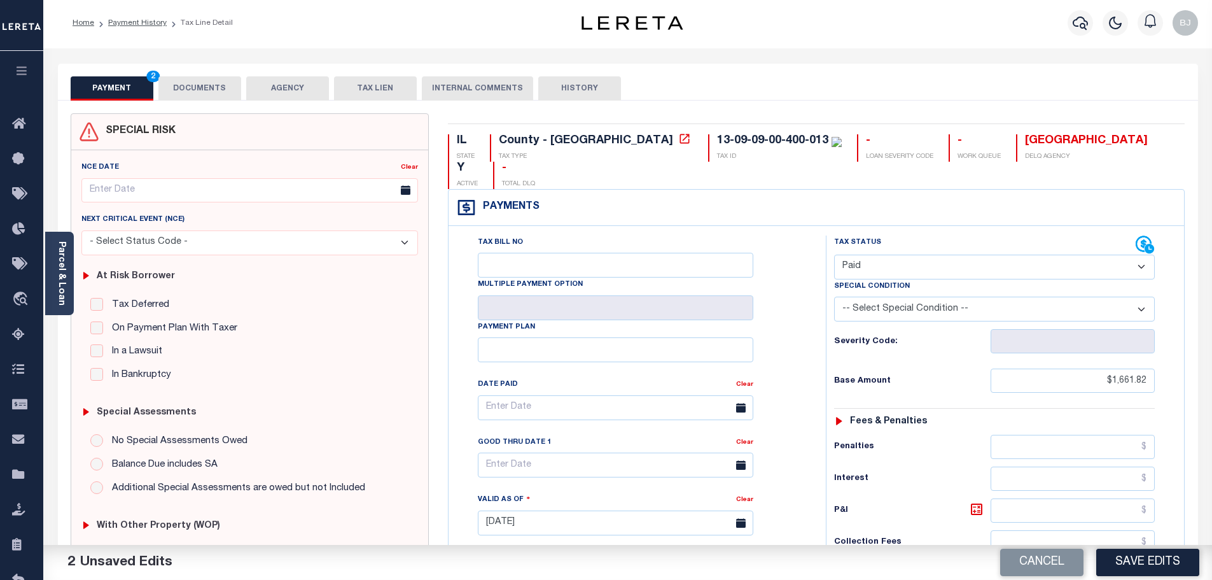
scroll to position [0, 0]
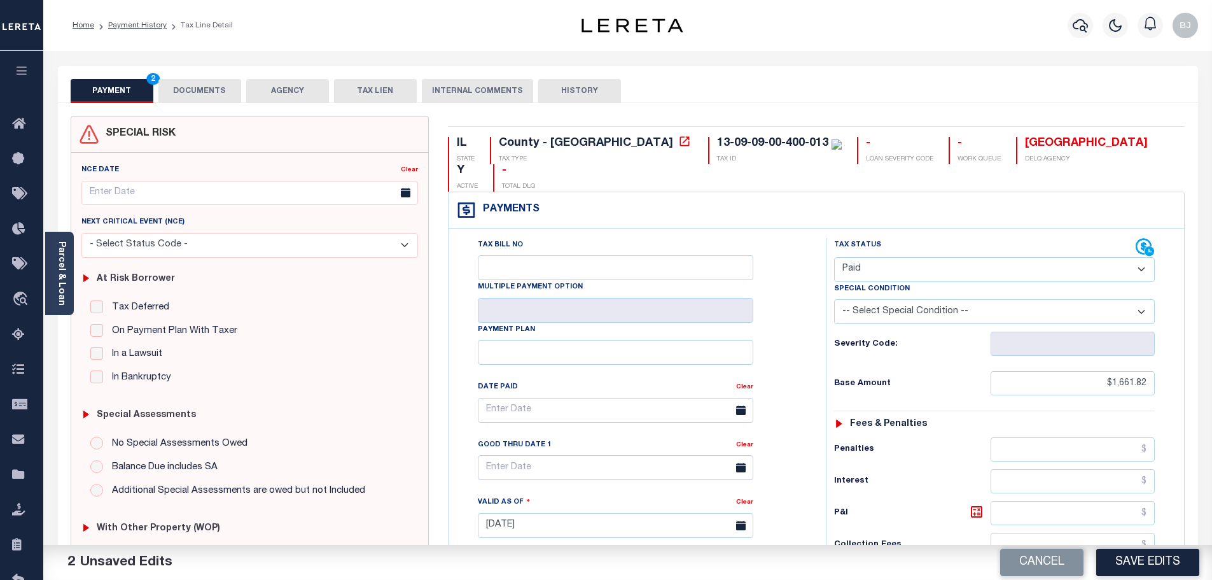
type input "$0.00"
click at [190, 88] on button "DOCUMENTS" at bounding box center [199, 91] width 83 height 24
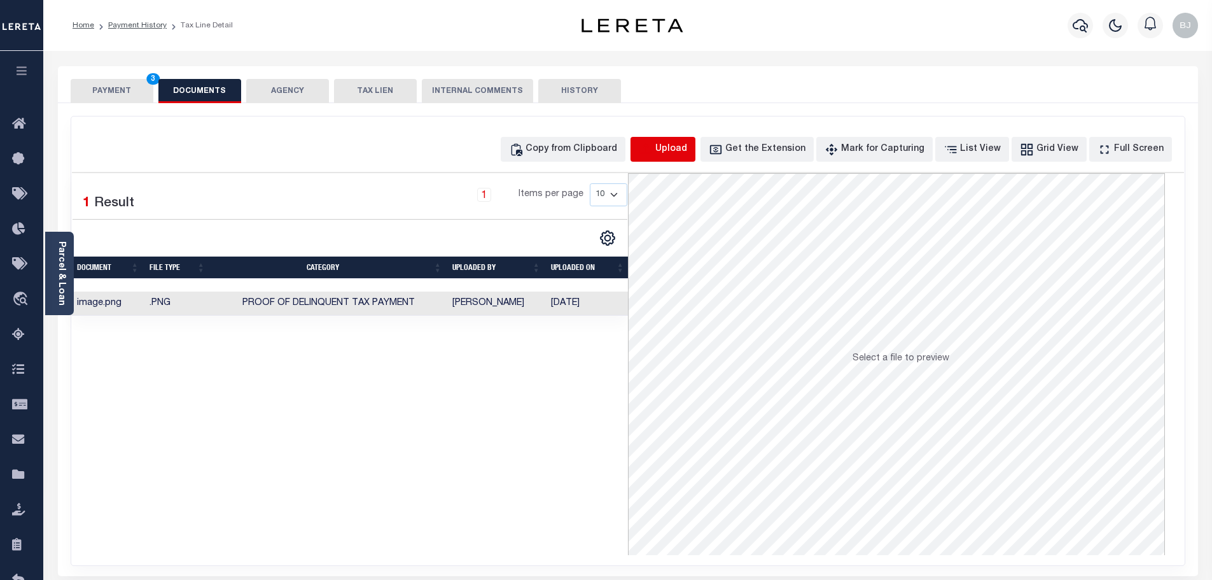
click at [653, 148] on icon "button" at bounding box center [646, 150] width 14 height 14
select select "POP"
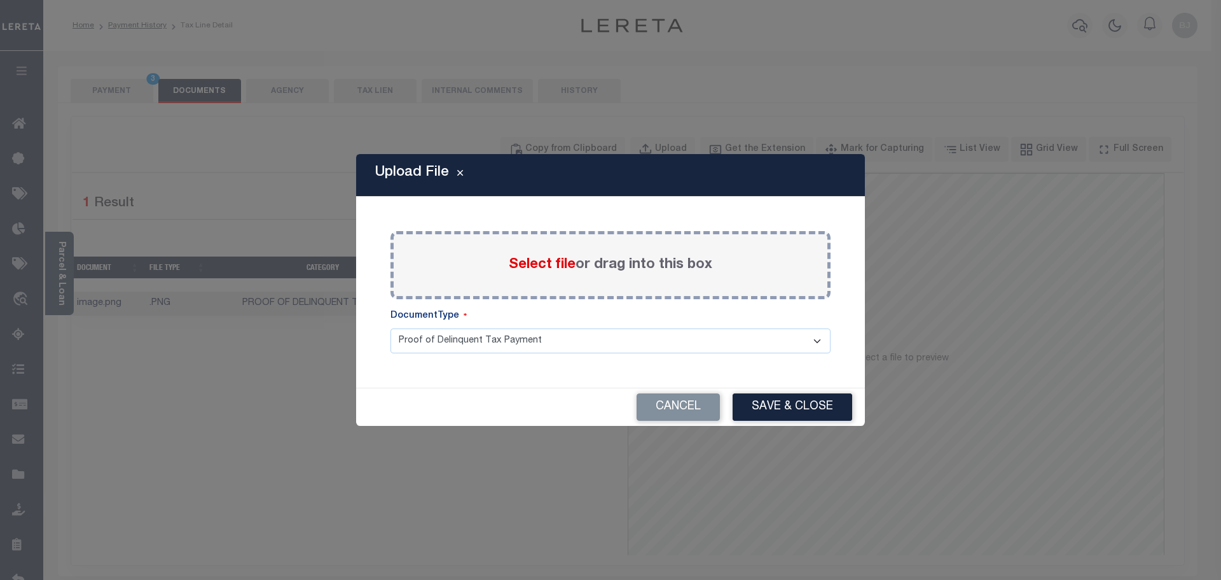
click at [527, 265] on span "Select file" at bounding box center [542, 265] width 67 height 14
click at [0, 0] on input "Select file or drag into this box" at bounding box center [0, 0] width 0 height 0
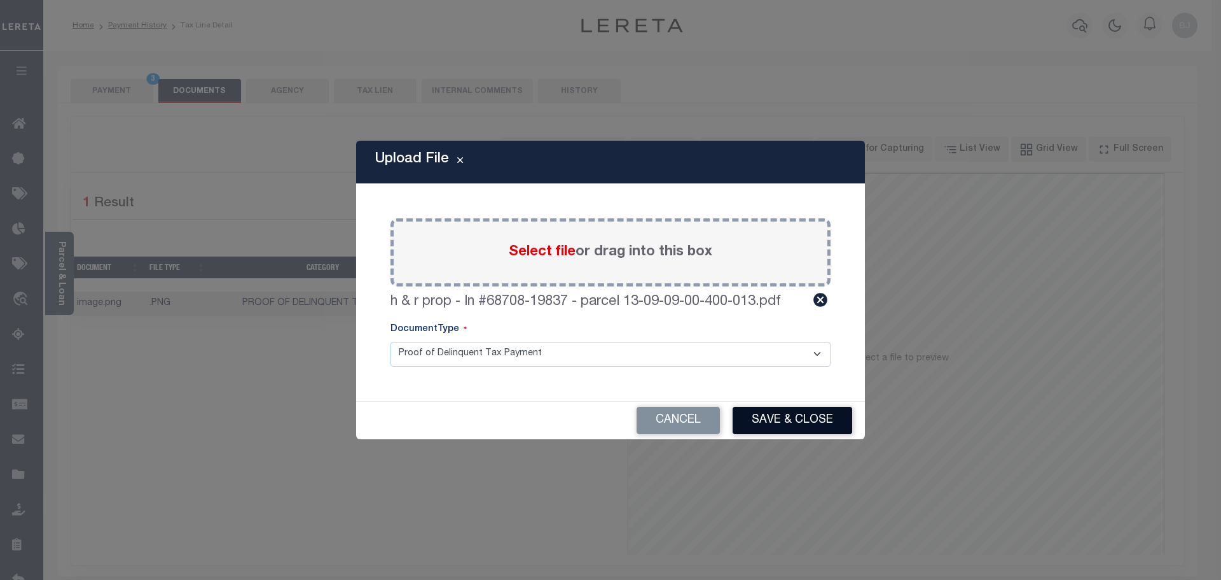
click at [785, 421] on button "Save & Close" at bounding box center [793, 420] width 120 height 27
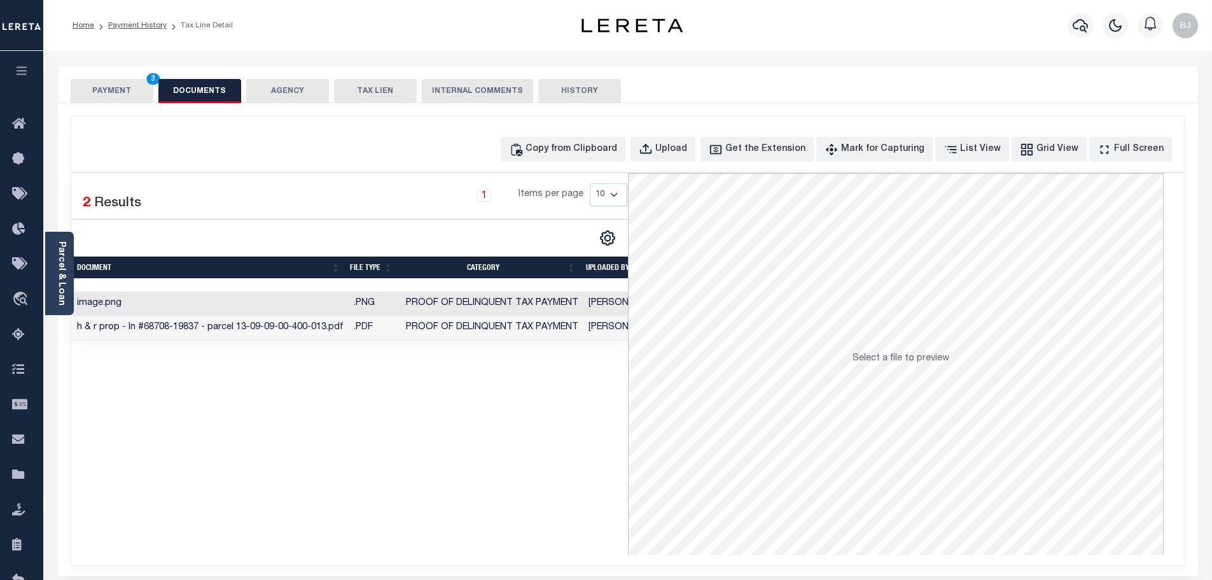
click at [130, 89] on button "PAYMENT 3" at bounding box center [112, 91] width 83 height 24
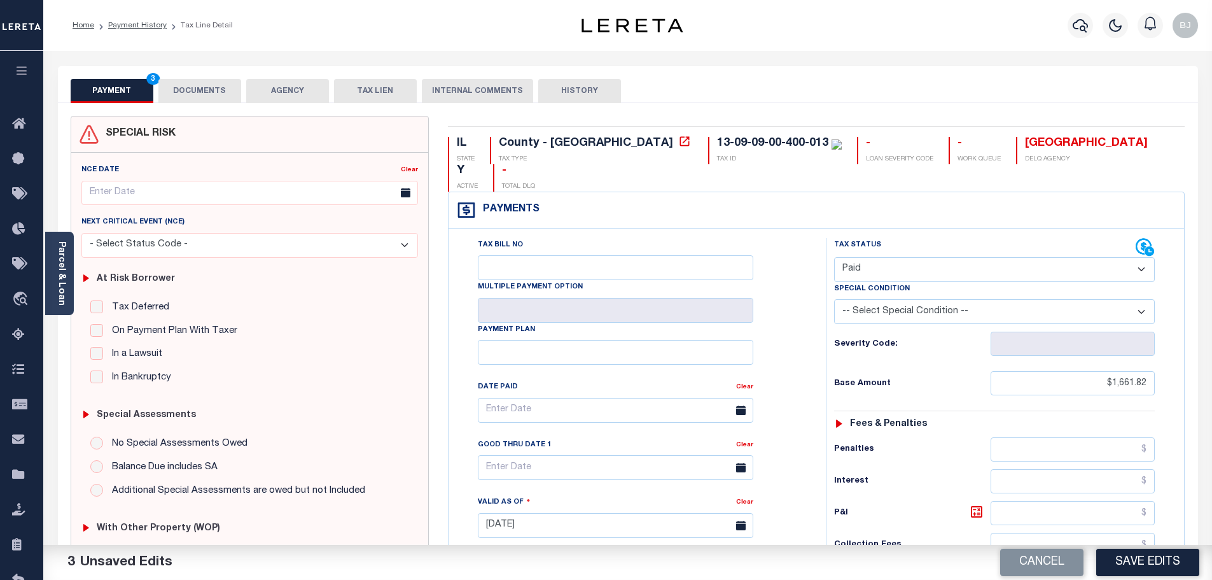
click at [1158, 546] on div "Cancel Save Edits" at bounding box center [920, 563] width 585 height 36
click at [1153, 561] on button "Save Edits" at bounding box center [1147, 561] width 103 height 27
checkbox input "false"
type input "$1,661.82"
type input "$0"
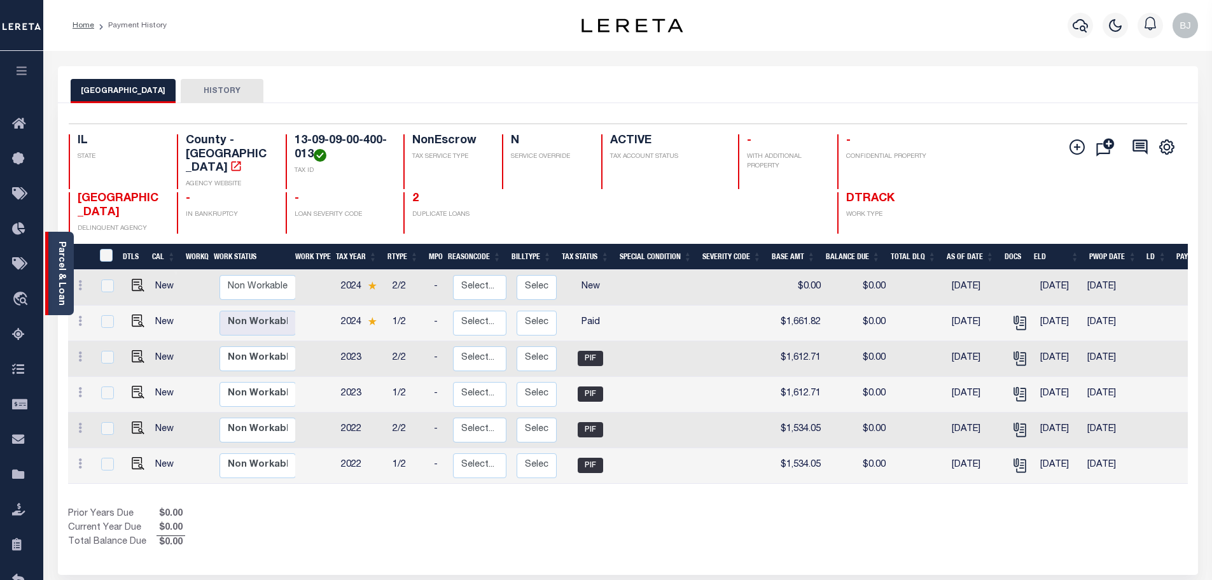
click at [63, 270] on link "Parcel & Loan" at bounding box center [61, 273] width 9 height 64
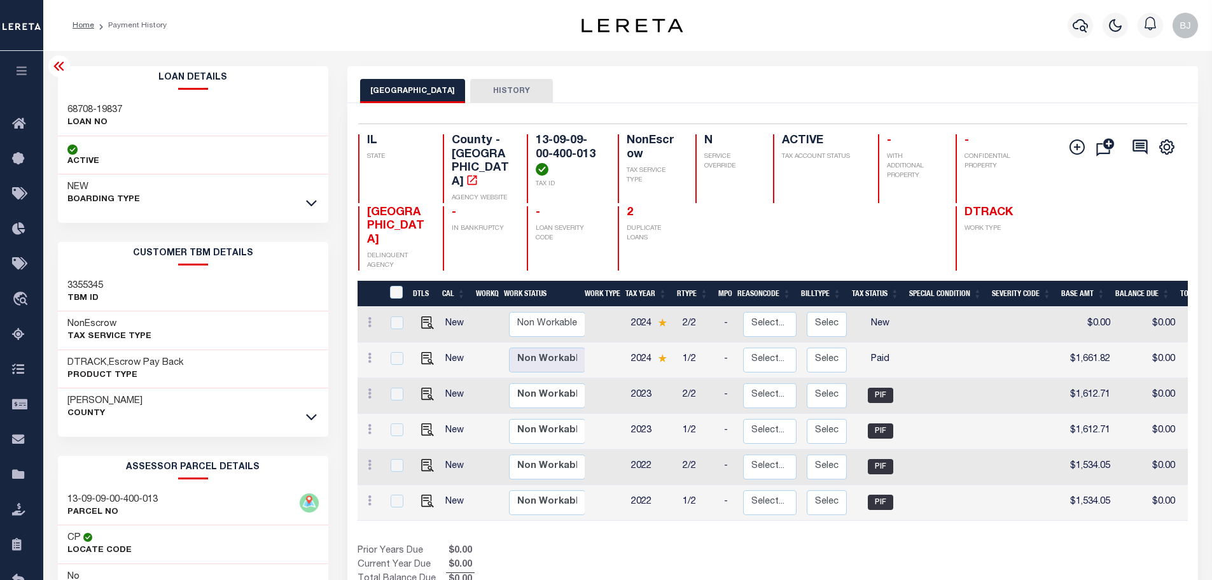
click at [81, 105] on h3 "68708-19837" at bounding box center [94, 110] width 55 height 13
click at [95, 105] on h3 "68708-19837" at bounding box center [94, 110] width 55 height 13
click at [94, 108] on h3 "68708-19837" at bounding box center [94, 110] width 55 height 13
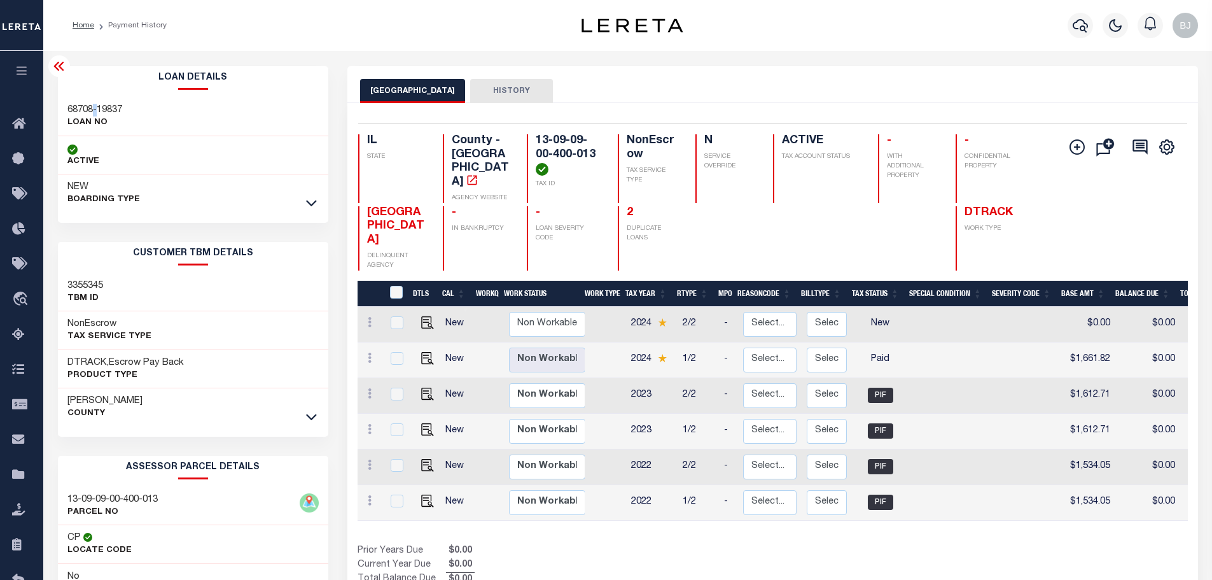
click at [94, 108] on h3 "68708-19837" at bounding box center [94, 110] width 55 height 13
copy div "68708-19837"
click at [1085, 25] on icon "button" at bounding box center [1080, 25] width 15 height 15
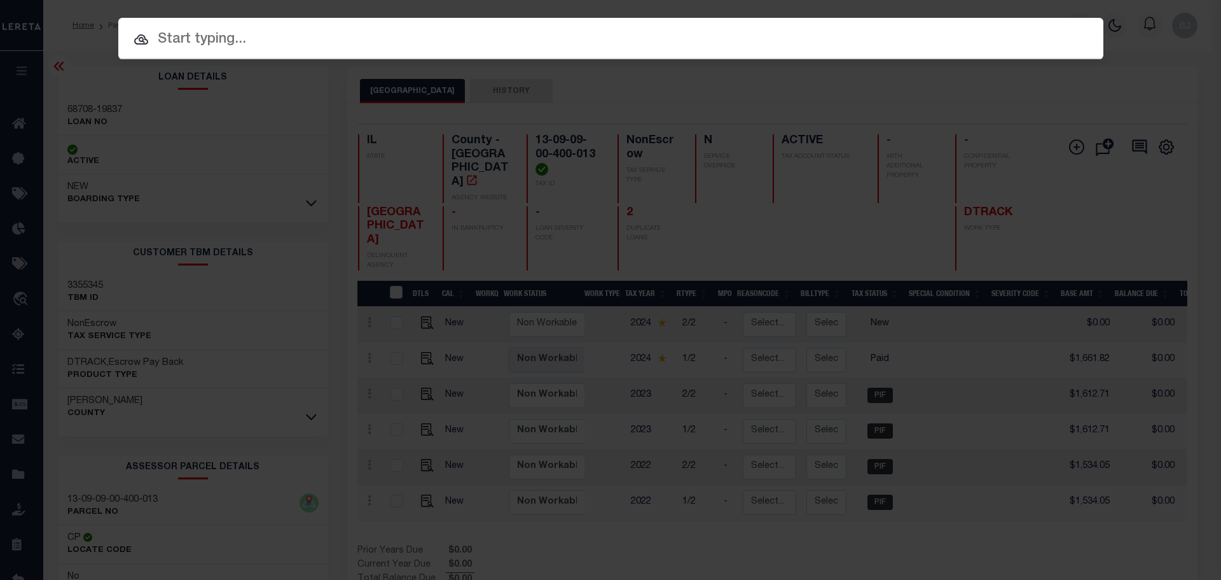
paste input "68708-19837"
type input "68708-19837"
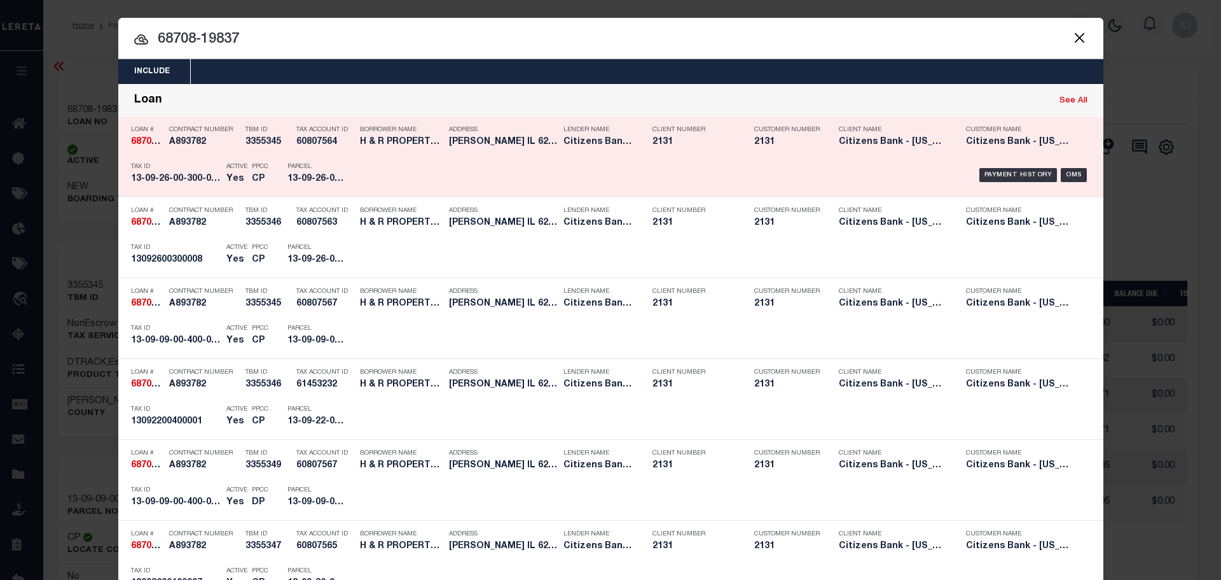
click at [387, 156] on div "Borrower Name H & R PROPERTY SERVICES LLC" at bounding box center [401, 138] width 83 height 37
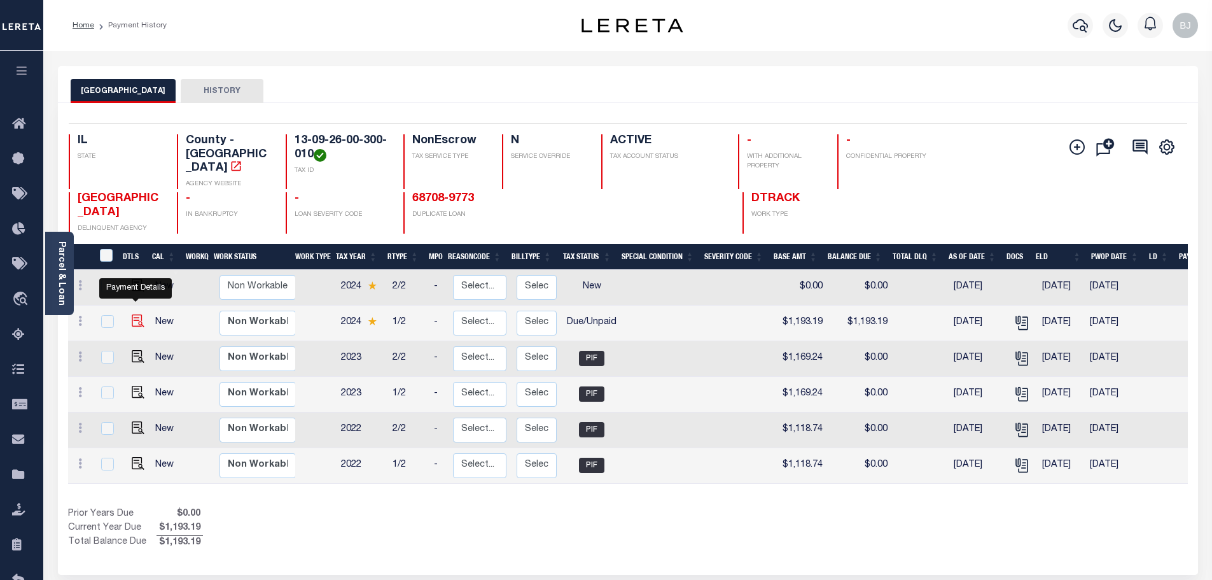
click at [132, 314] on img "" at bounding box center [138, 320] width 13 height 13
checkbox input "true"
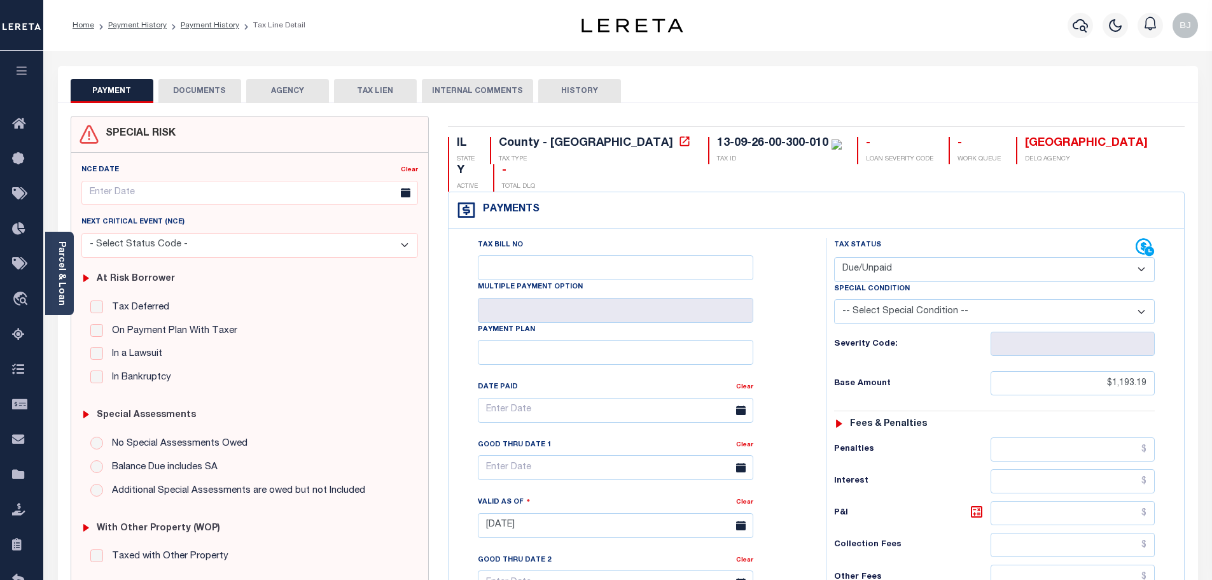
drag, startPoint x: 896, startPoint y: 251, endPoint x: 888, endPoint y: 254, distance: 8.5
click at [889, 257] on select "- Select Status Code - Open Due/Unpaid Paid Incomplete No Tax Due Internal Refu…" at bounding box center [994, 269] width 321 height 25
select select "PYD"
click at [834, 257] on select "- Select Status Code - Open Due/Unpaid Paid Incomplete No Tax Due Internal Refu…" at bounding box center [994, 269] width 321 height 25
type input "[DATE]"
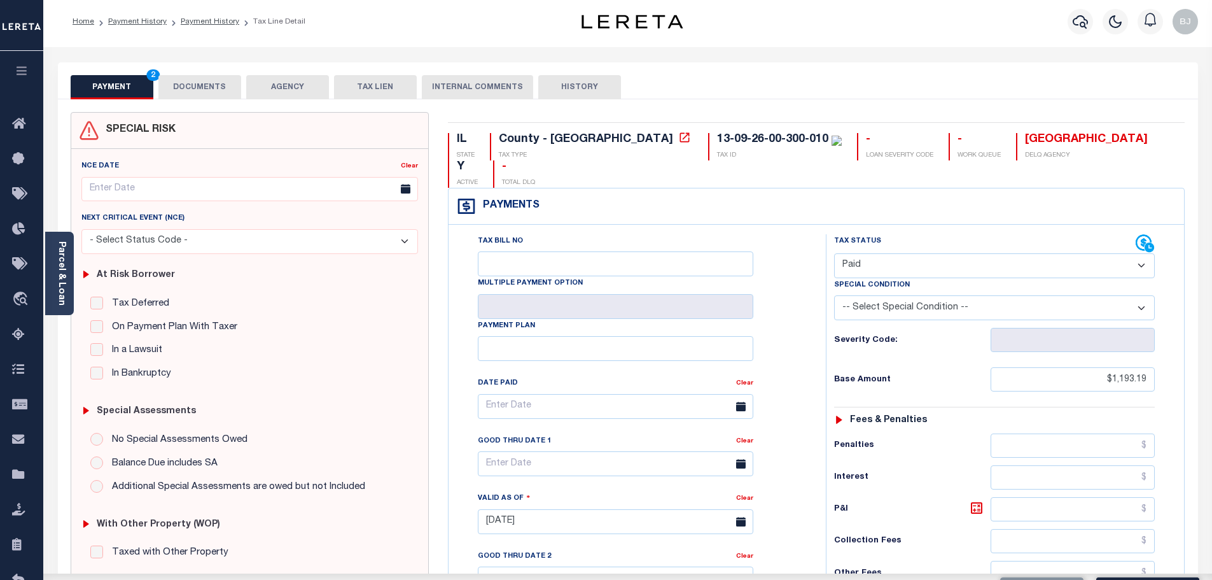
scroll to position [254, 0]
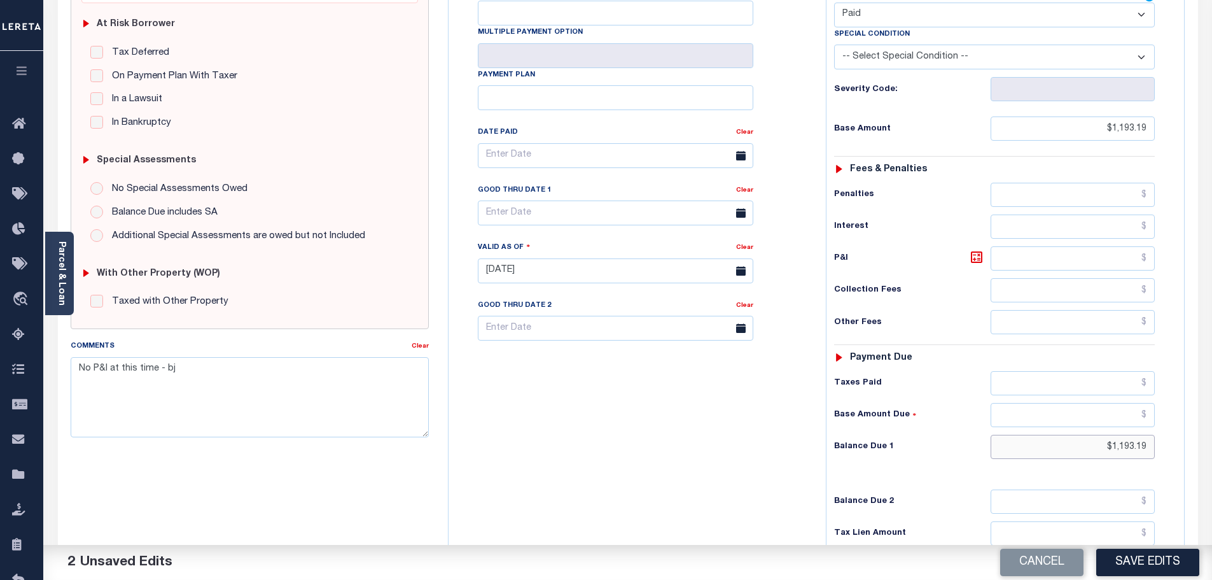
drag, startPoint x: 1080, startPoint y: 412, endPoint x: 1240, endPoint y: 430, distance: 161.4
click at [1211, 430] on html "Home Payment History Payment History Tax Line Detail Profile Sign out" at bounding box center [606, 231] width 1212 height 971
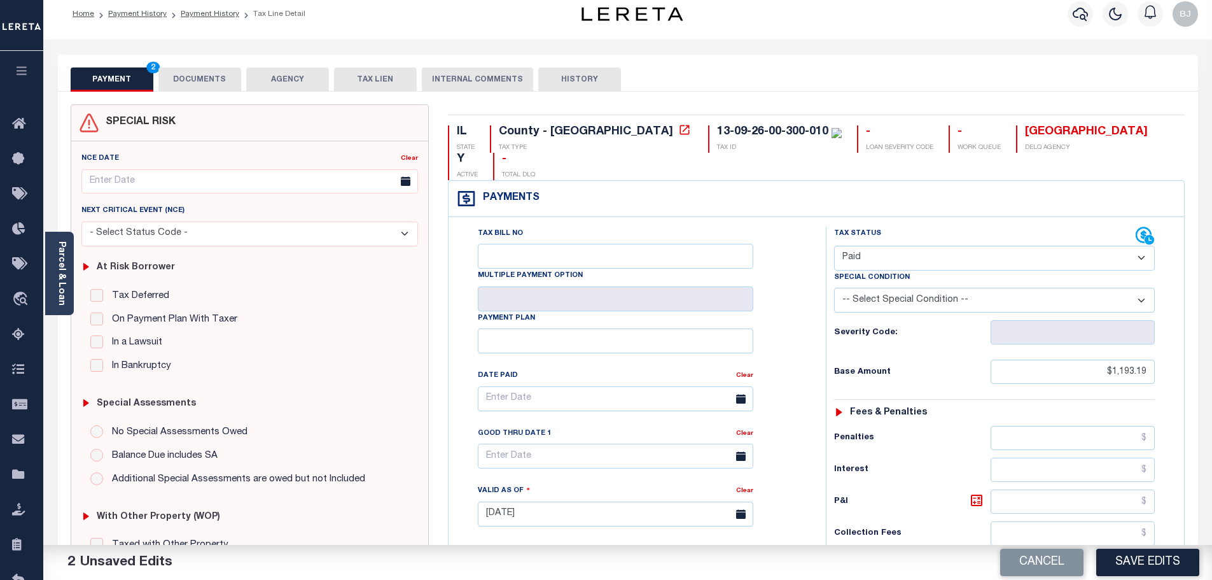
scroll to position [0, 0]
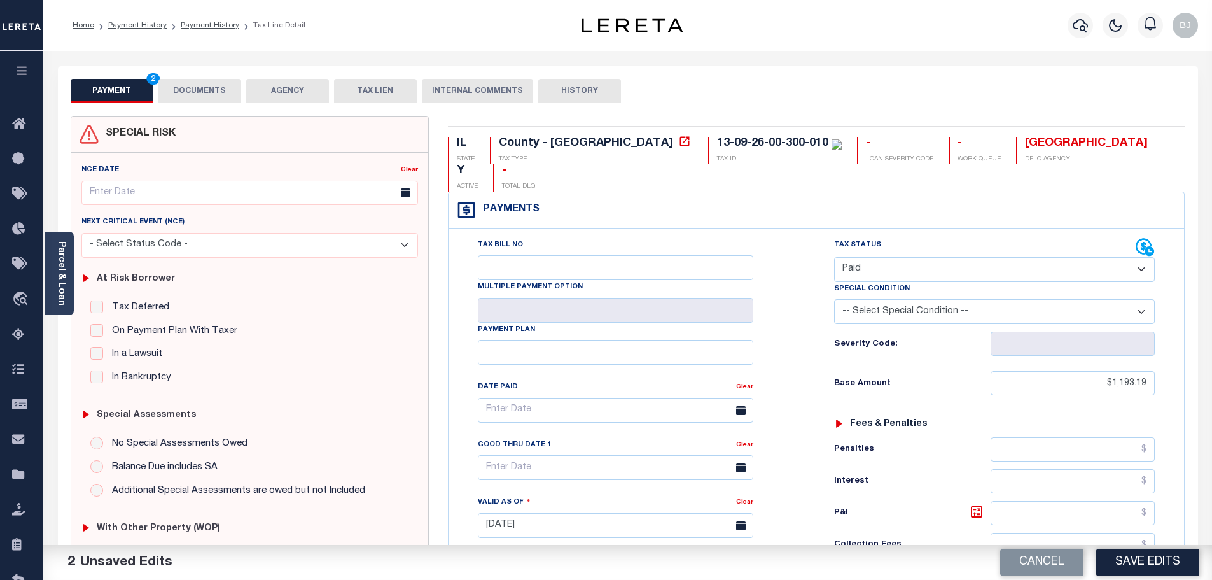
type input "$0.00"
click at [237, 97] on button "DOCUMENTS" at bounding box center [199, 91] width 83 height 24
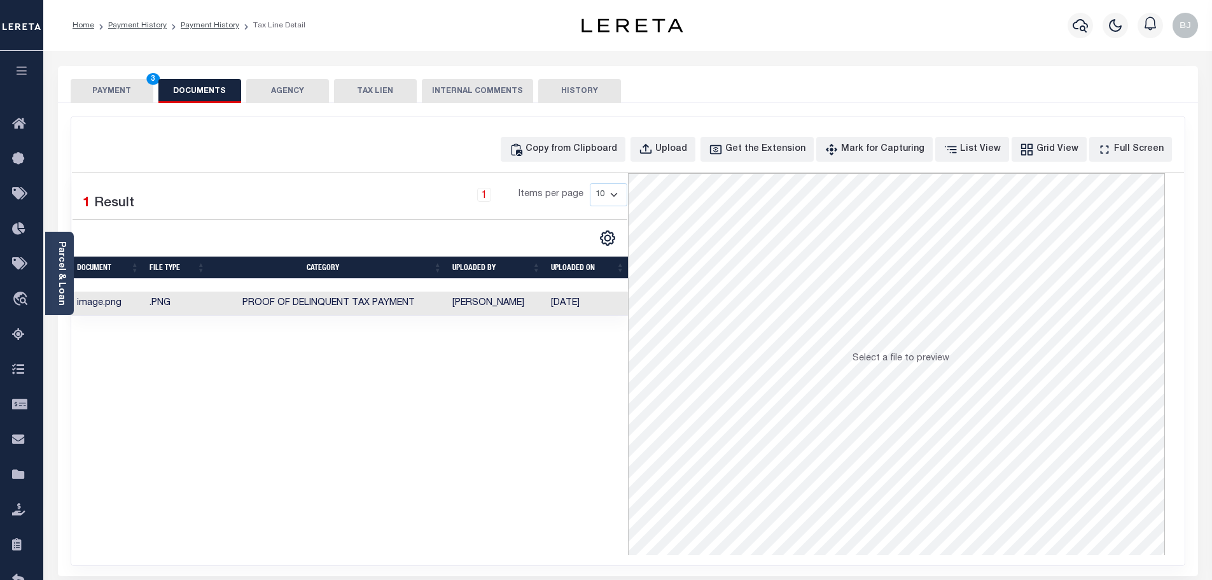
click at [688, 136] on div "Copy from Clipboard Upload Get the Extension Mark for Capturing Got it List Vie…" at bounding box center [627, 340] width 1113 height 448
click at [687, 153] on div "Upload" at bounding box center [671, 150] width 32 height 14
select select "POP"
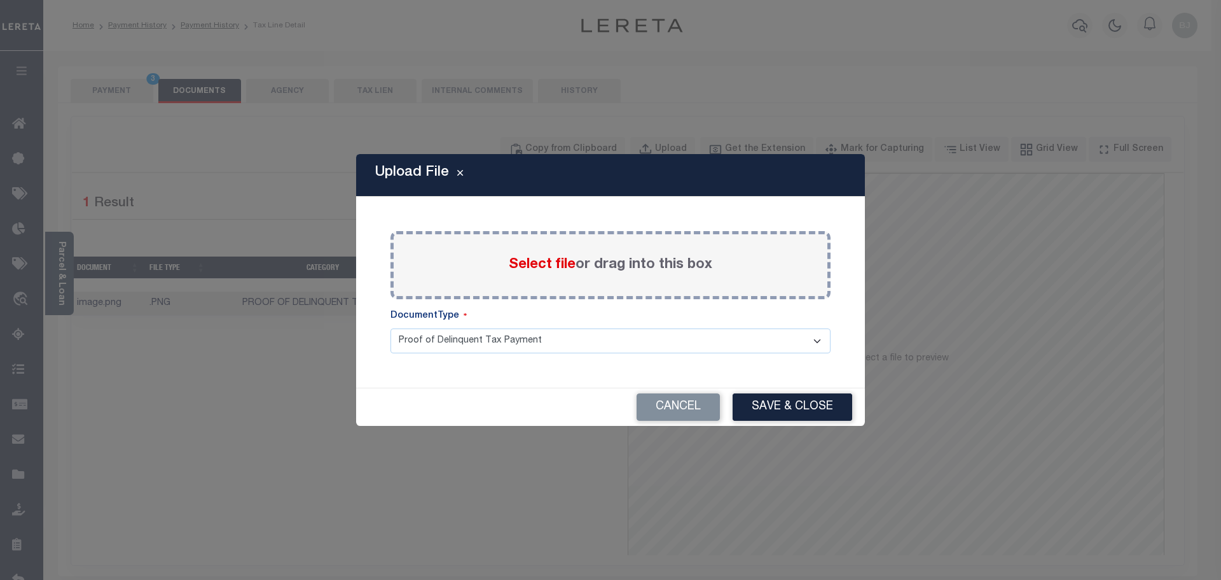
click at [555, 284] on div "Select file or drag into this box" at bounding box center [611, 265] width 440 height 68
click at [564, 270] on span "Select file" at bounding box center [542, 265] width 67 height 14
click at [0, 0] on input "Select file or drag into this box" at bounding box center [0, 0] width 0 height 0
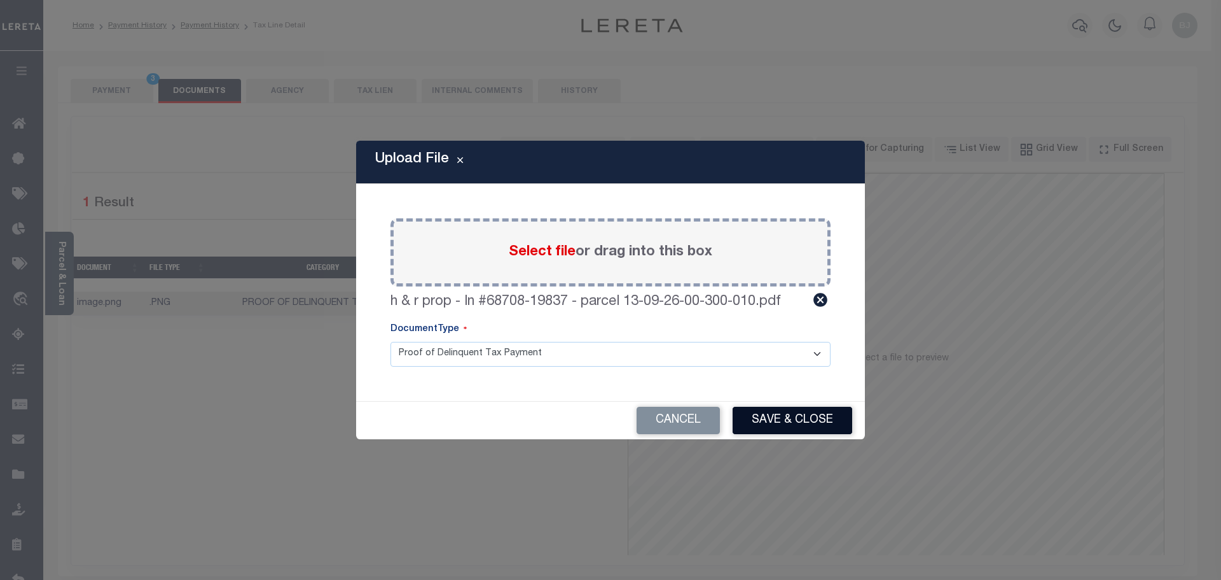
click at [785, 407] on button "Save & Close" at bounding box center [793, 420] width 120 height 27
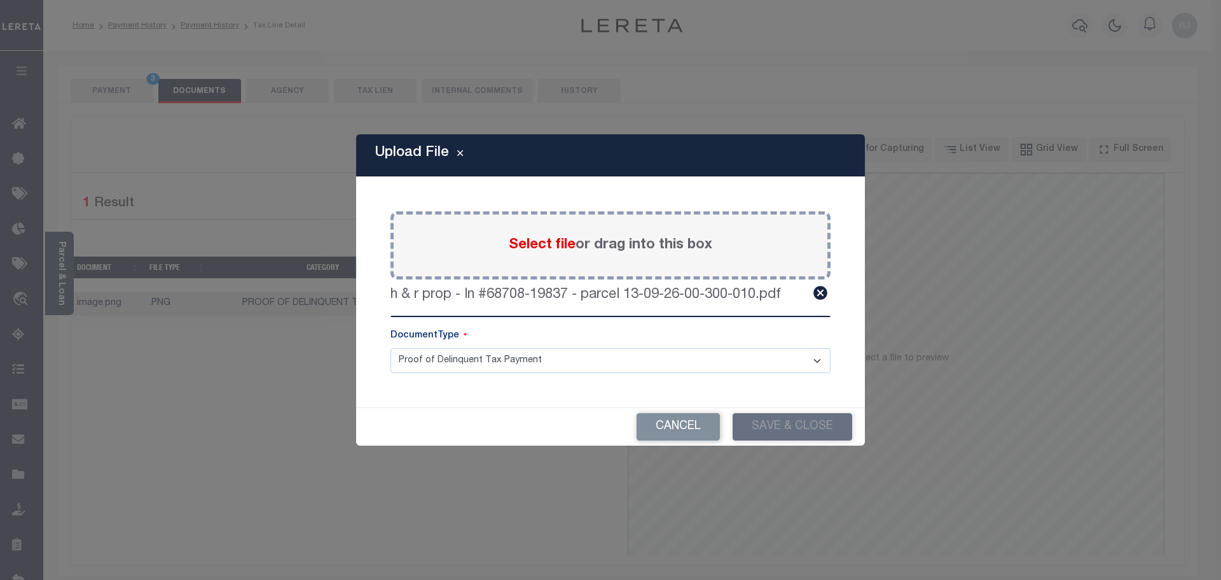
click at [797, 414] on div "Cancel Save & Close" at bounding box center [610, 427] width 509 height 38
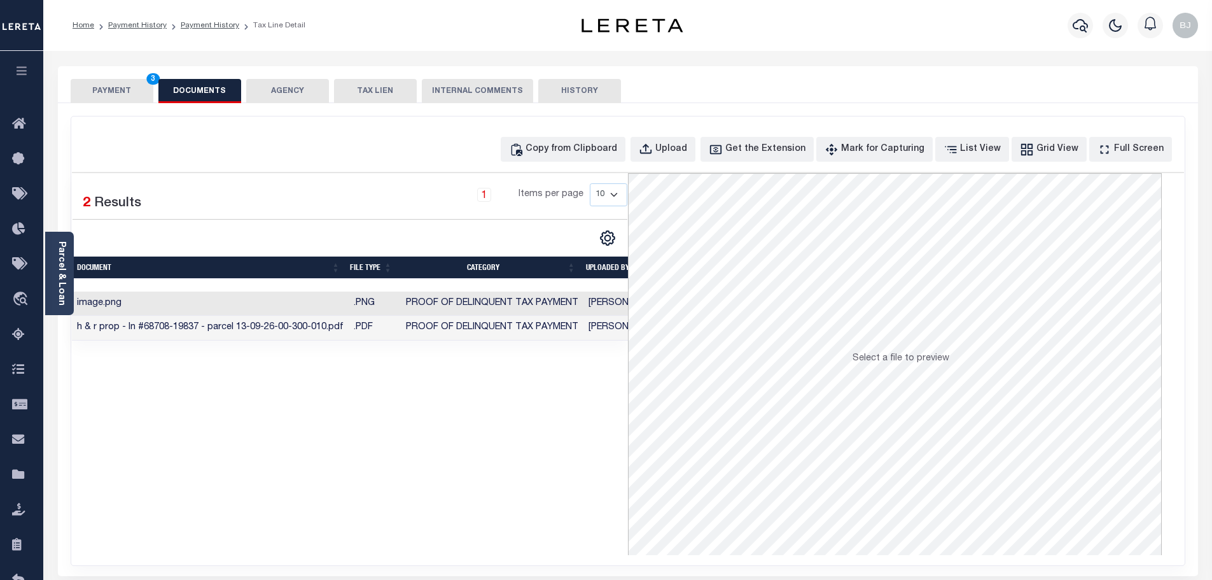
click at [135, 90] on button "PAYMENT 3" at bounding box center [112, 91] width 83 height 24
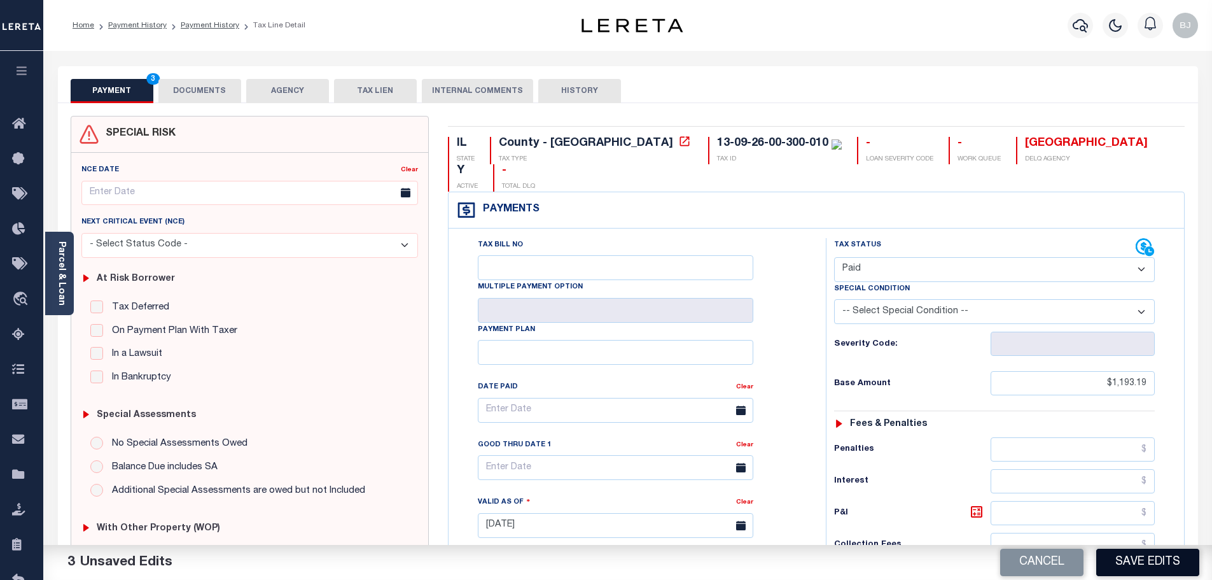
click at [1144, 562] on button "Save Edits" at bounding box center [1147, 561] width 103 height 27
checkbox input "false"
type input "$1,193.19"
type input "$0"
